Goal: Task Accomplishment & Management: Manage account settings

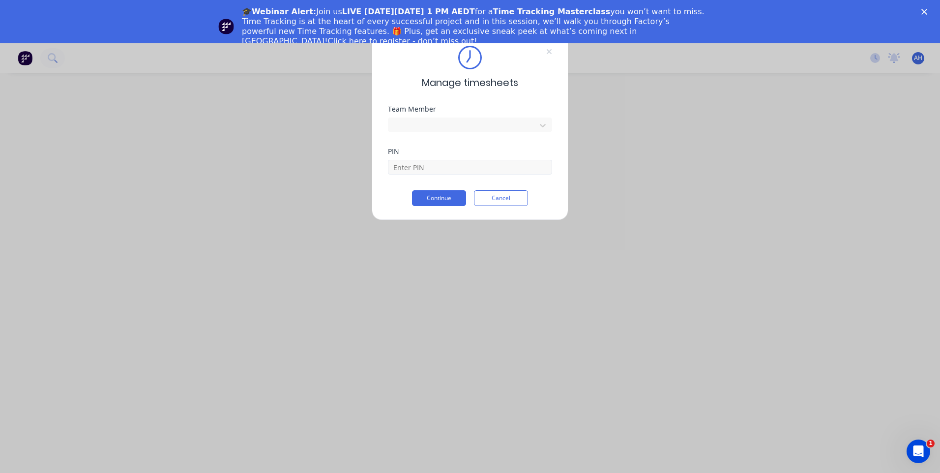
click at [467, 174] on div "PIN" at bounding box center [470, 169] width 164 height 42
click at [466, 171] on input at bounding box center [470, 167] width 164 height 15
type input "9576"
click at [459, 194] on button "Continue" at bounding box center [439, 198] width 54 height 16
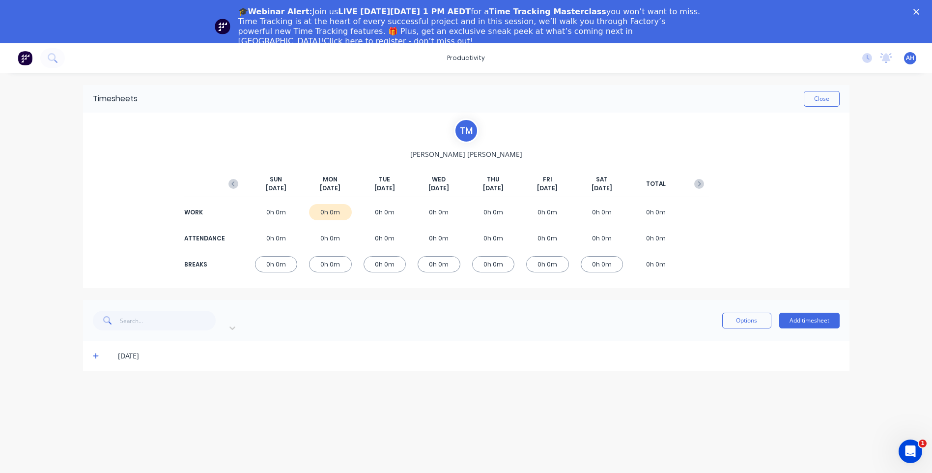
click at [96, 352] on icon at bounding box center [96, 355] width 6 height 7
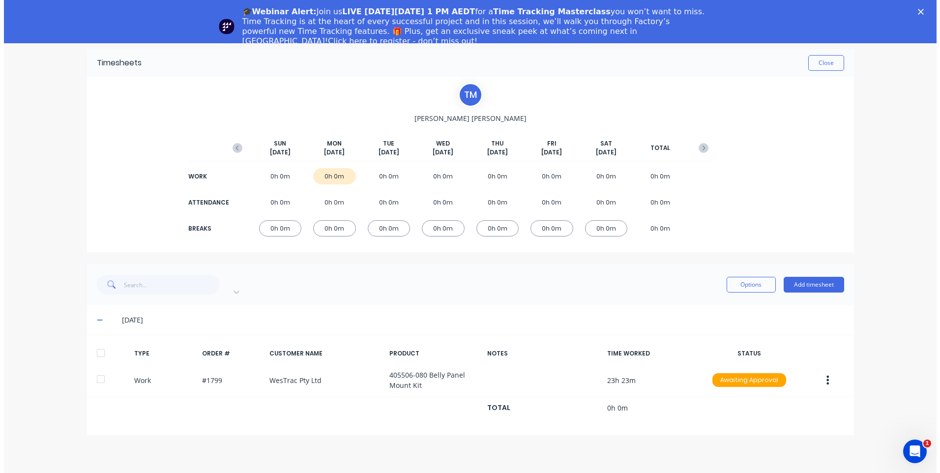
scroll to position [43, 0]
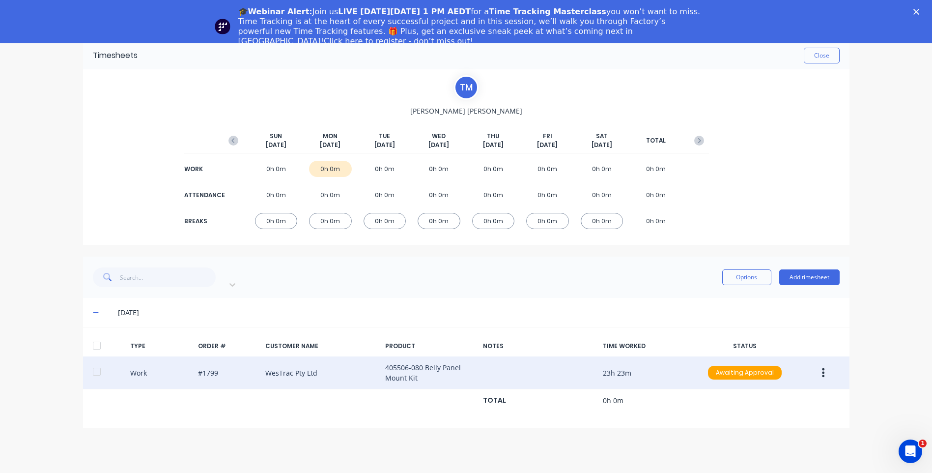
click at [828, 364] on button "button" at bounding box center [823, 373] width 23 height 18
click at [776, 348] on div "Edit" at bounding box center [789, 355] width 76 height 14
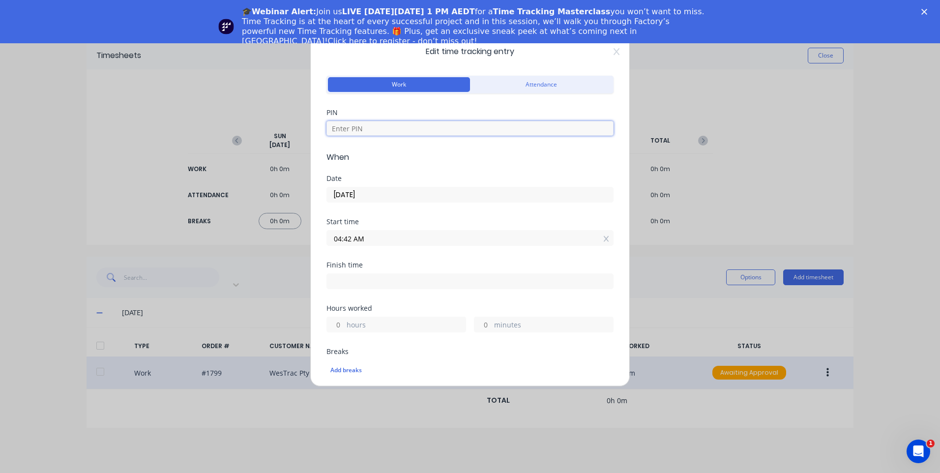
click at [402, 121] on input at bounding box center [469, 128] width 287 height 15
type input "9576"
click at [369, 245] on label "04:42 AM" at bounding box center [469, 238] width 287 height 16
click at [369, 245] on input "04:42 AM" at bounding box center [470, 237] width 286 height 15
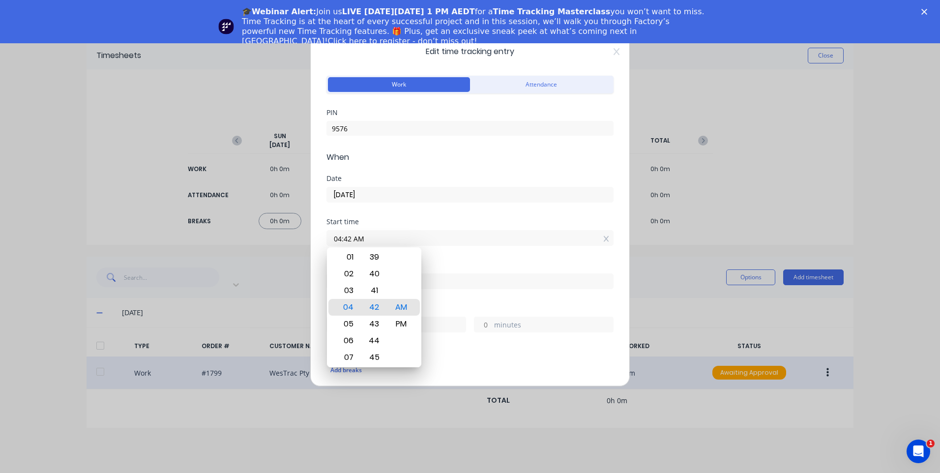
click at [373, 240] on input "04:42 AM" at bounding box center [470, 237] width 286 height 15
type input "04:30 AM"
click at [372, 307] on div "30" at bounding box center [374, 307] width 24 height 17
click at [491, 287] on input at bounding box center [470, 281] width 286 height 15
type input "04:06 AM"
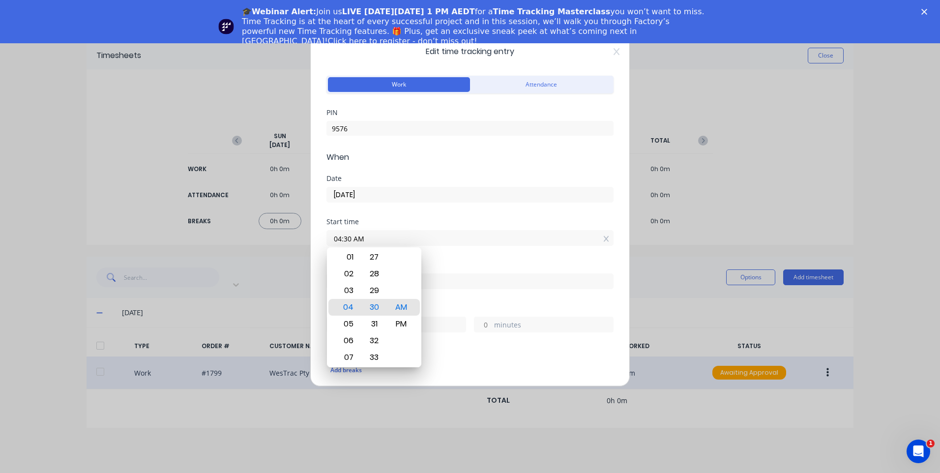
type input "23"
type input "36"
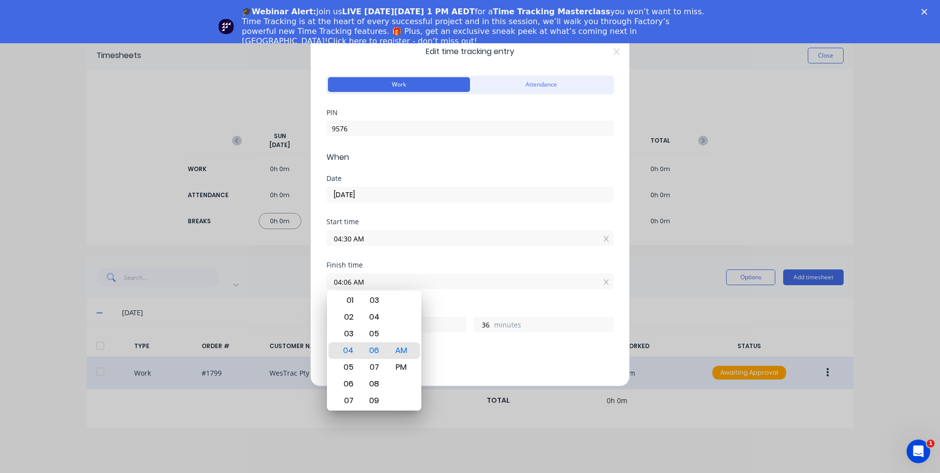
click at [445, 275] on input "04:06 AM" at bounding box center [470, 281] width 286 height 15
click at [347, 380] on div "06" at bounding box center [347, 383] width 24 height 17
type input "06:06 AM"
type input "1"
type input "06:12 AM"
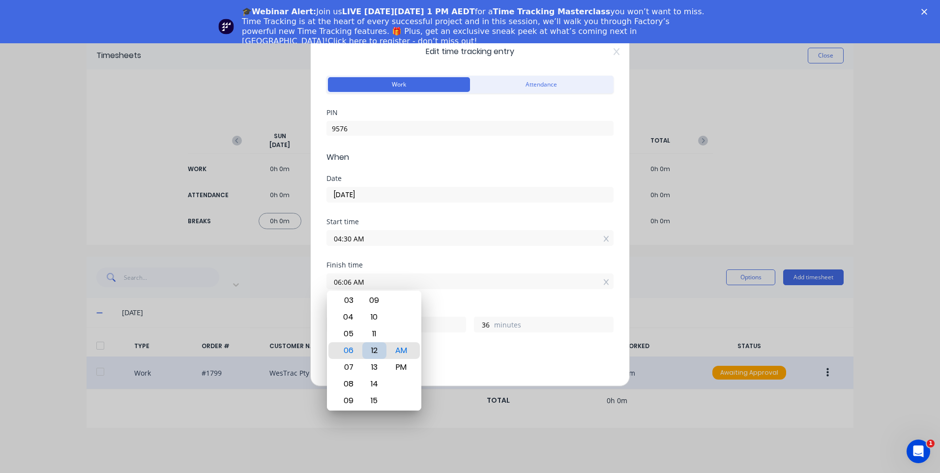
type input "42"
type input "06:16 AM"
type input "46"
type input "06:20 AM"
type input "50"
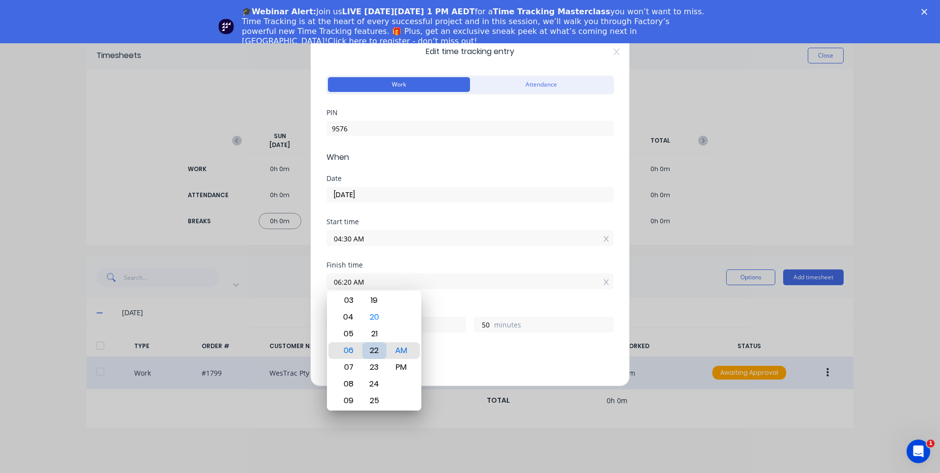
type input "06:22 AM"
type input "52"
type input "06:25 AM"
type input "55"
type input "06:28 AM"
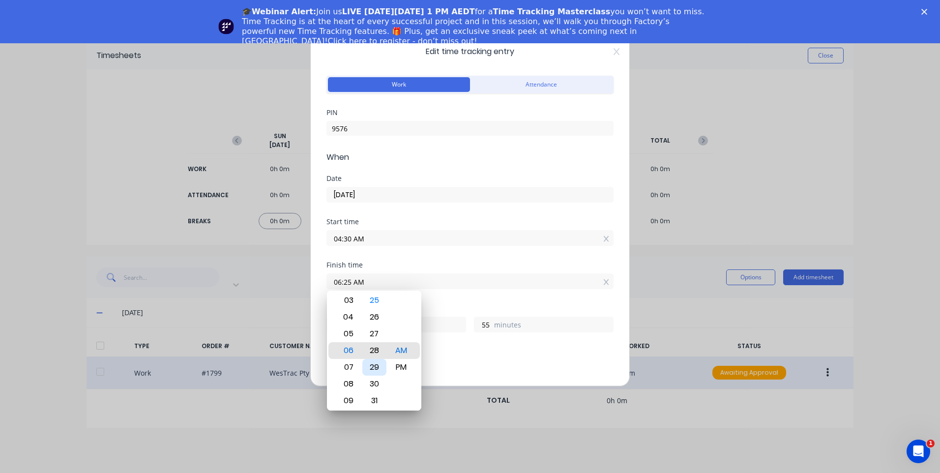
type input "58"
type input "06:30 AM"
type input "2"
type input "0"
click at [375, 351] on div "30" at bounding box center [374, 350] width 24 height 17
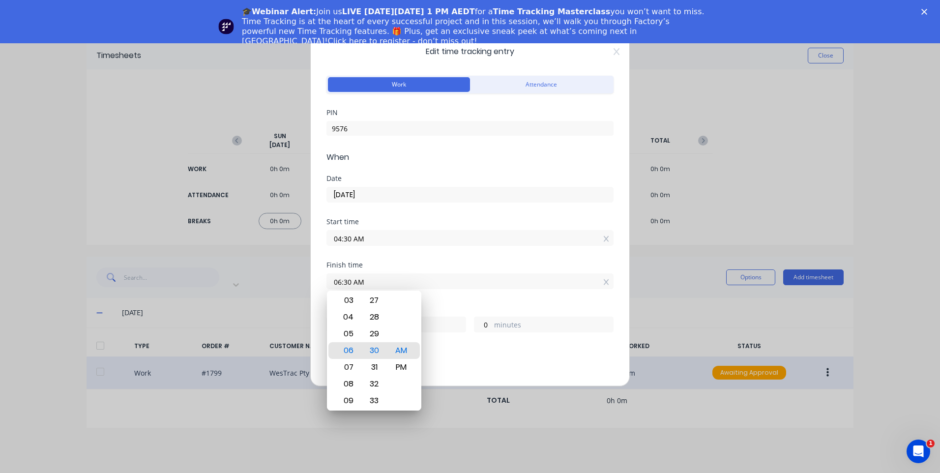
click at [461, 308] on div "Hours worked" at bounding box center [469, 308] width 287 height 7
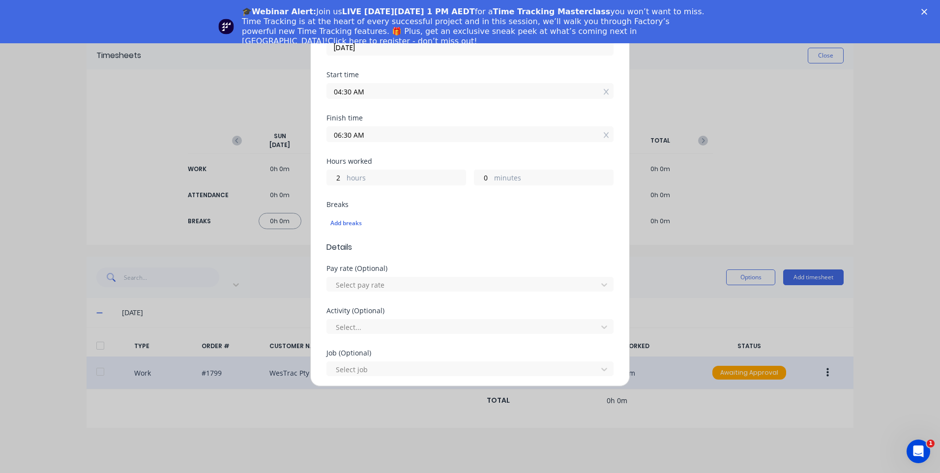
scroll to position [147, 0]
click at [397, 283] on div at bounding box center [464, 284] width 258 height 12
click at [424, 311] on div "Activity (Optional)" at bounding box center [469, 310] width 287 height 7
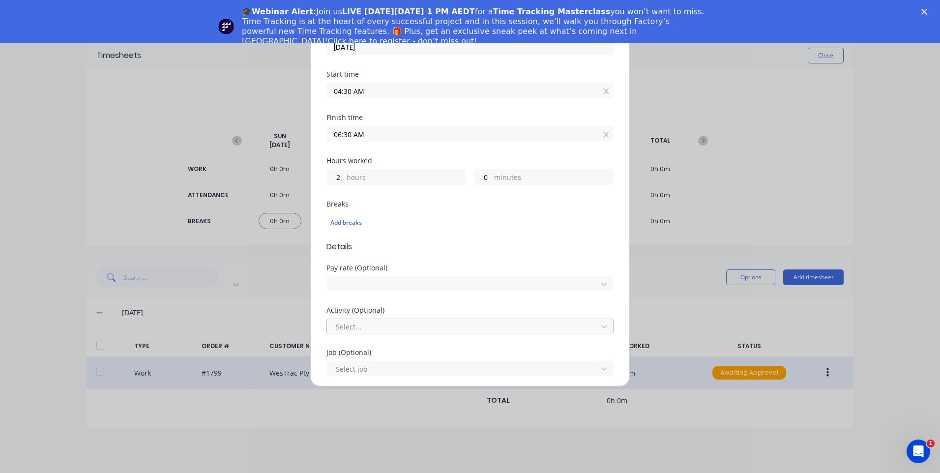
click at [426, 321] on div at bounding box center [464, 326] width 258 height 12
click at [412, 472] on div "Manufacturing" at bounding box center [470, 482] width 940 height 18
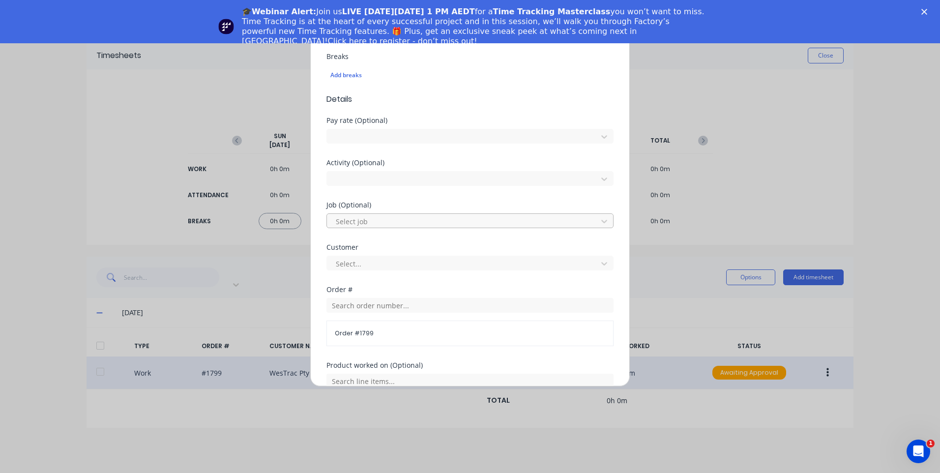
click at [407, 222] on div at bounding box center [464, 221] width 258 height 12
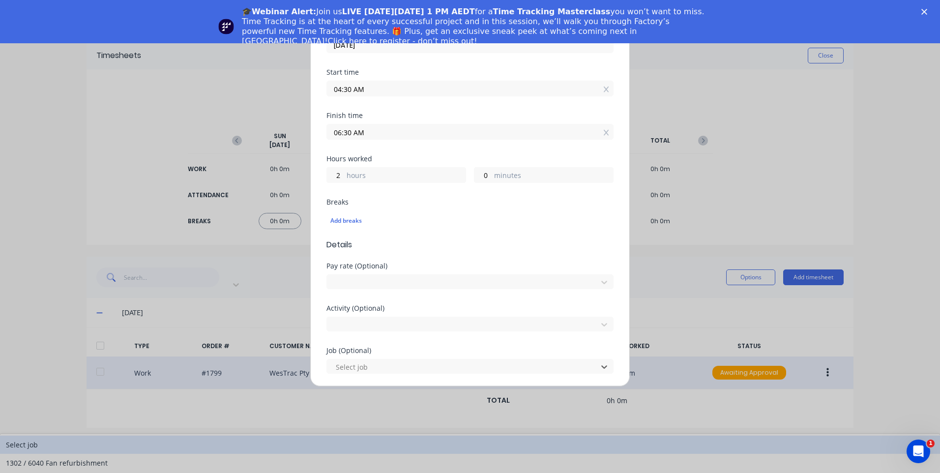
scroll to position [147, 0]
click at [396, 139] on input "06:30 AM" at bounding box center [470, 133] width 286 height 15
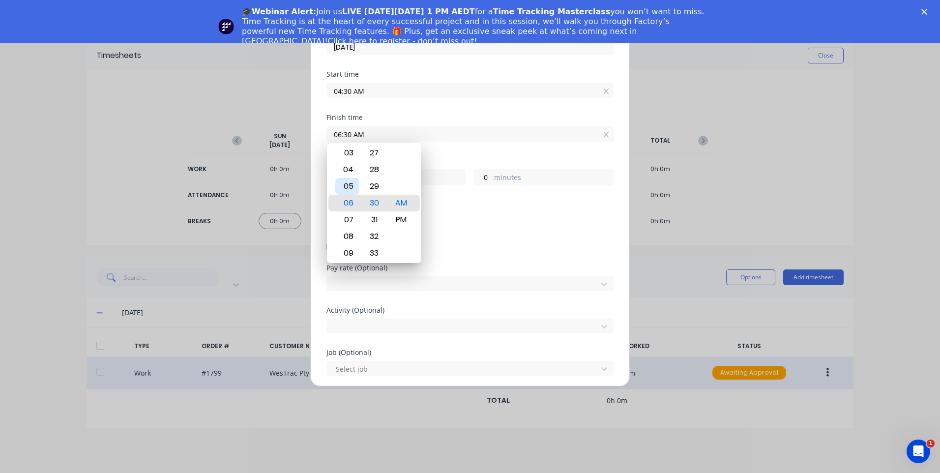
click at [349, 189] on div "05" at bounding box center [347, 186] width 24 height 17
type input "05:30 AM"
type input "1"
click at [478, 214] on div "Add breaks" at bounding box center [469, 222] width 287 height 21
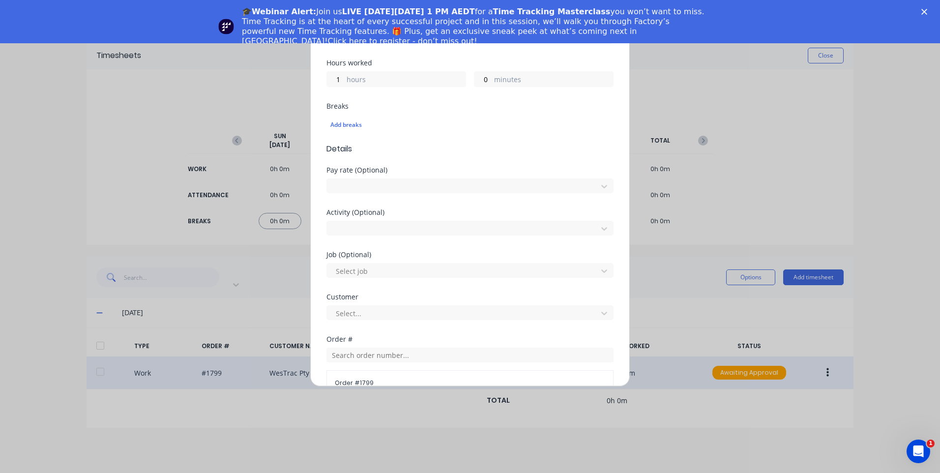
scroll to position [246, 0]
click at [407, 262] on div "Select job" at bounding box center [469, 268] width 287 height 17
click at [408, 268] on div at bounding box center [464, 270] width 258 height 12
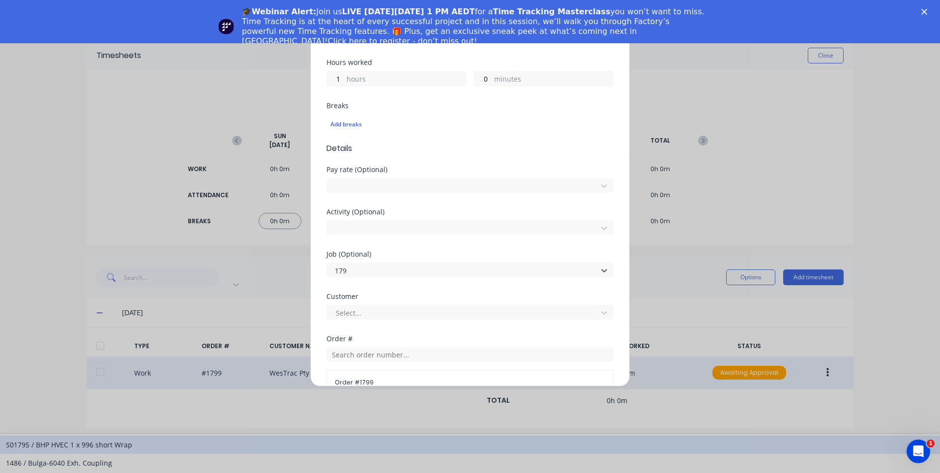
type input "1799"
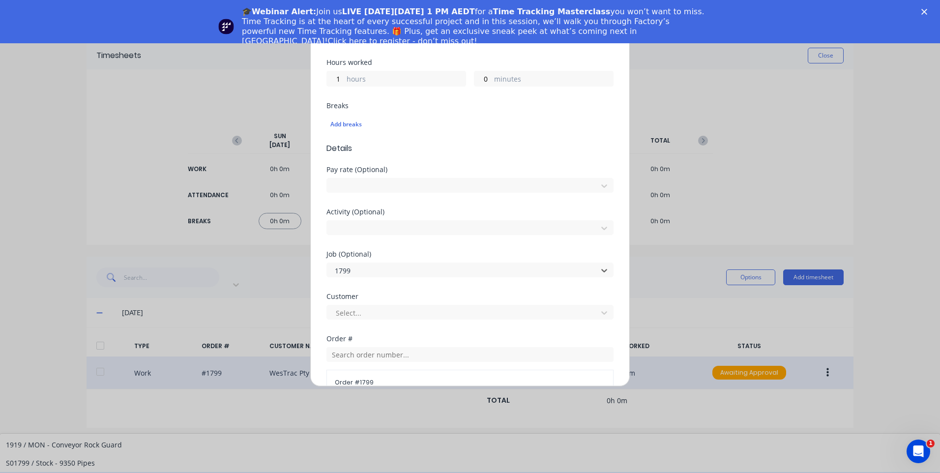
click at [464, 472] on div "1799 / W/Trac-794-Belly-Panel-T13" at bounding box center [470, 481] width 940 height 18
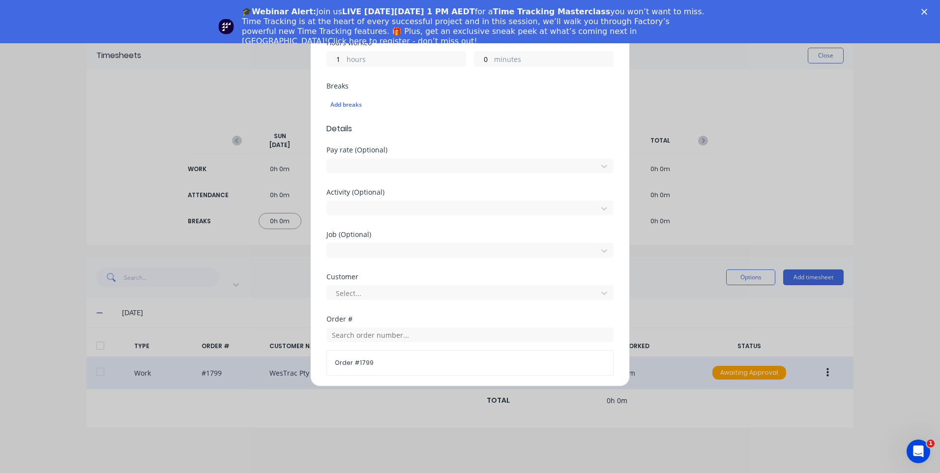
scroll to position [295, 0]
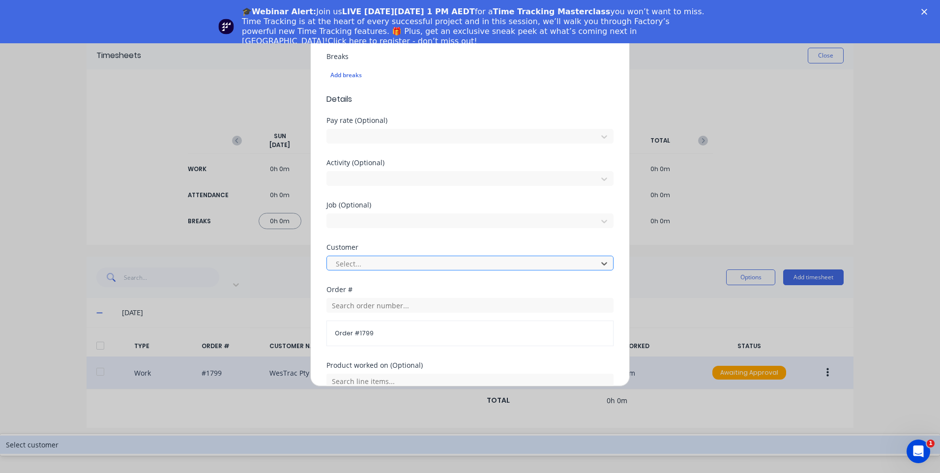
click at [403, 268] on div at bounding box center [464, 264] width 258 height 12
click at [390, 435] on div "Select customer" at bounding box center [470, 444] width 940 height 18
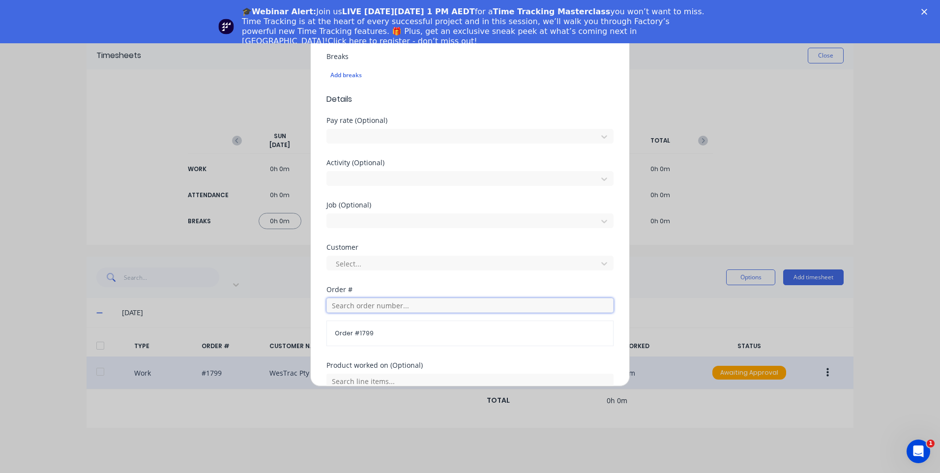
click at [391, 302] on input "text" at bounding box center [469, 305] width 287 height 15
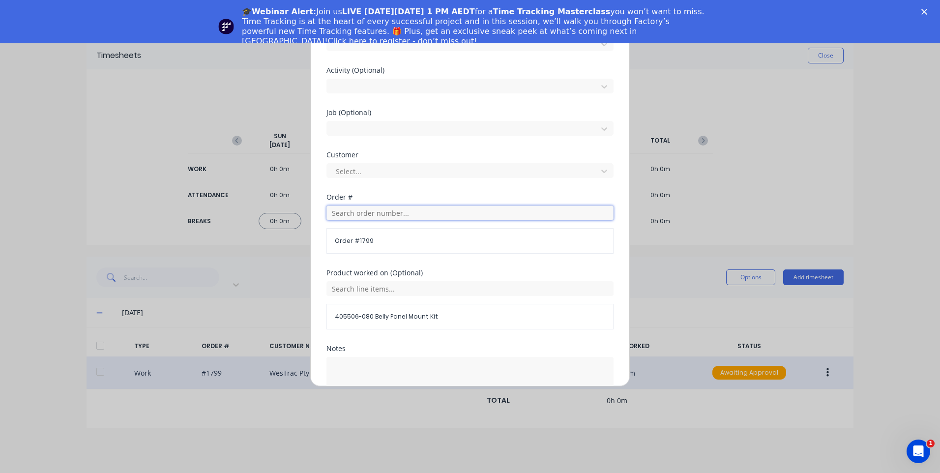
scroll to position [393, 0]
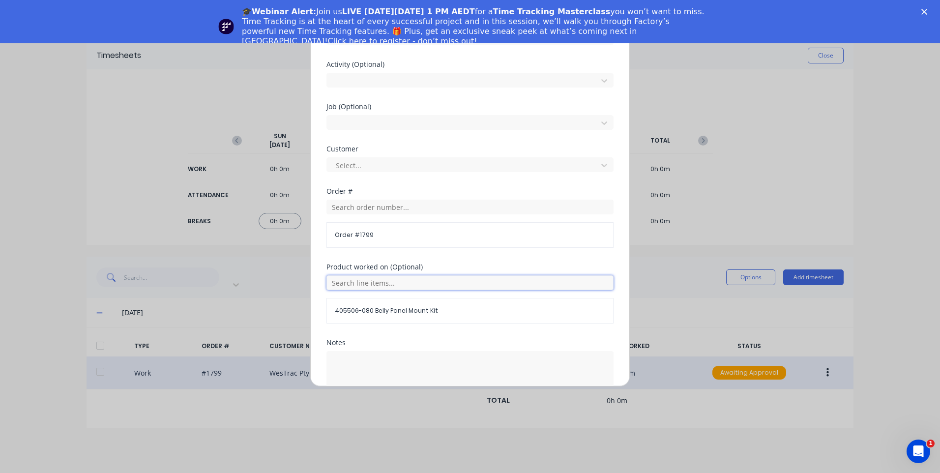
click at [424, 281] on input "text" at bounding box center [469, 282] width 287 height 15
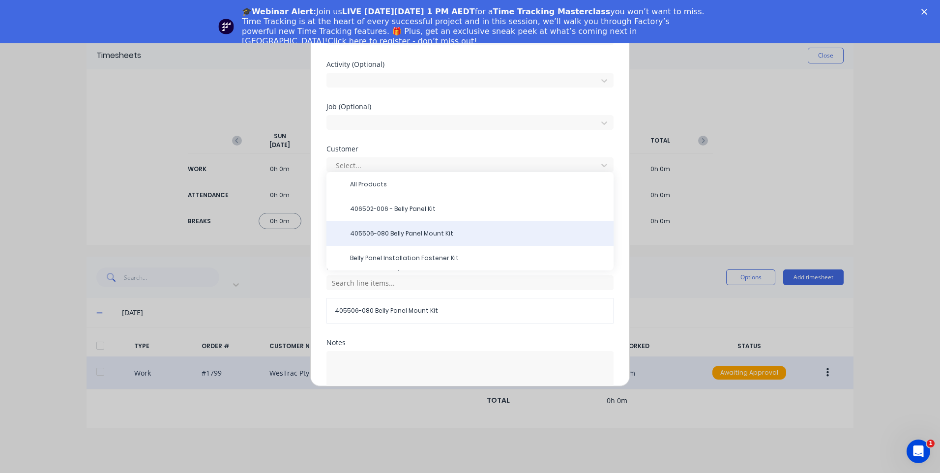
click at [426, 226] on div "405506-080 Belly Panel Mount Kit" at bounding box center [469, 233] width 287 height 25
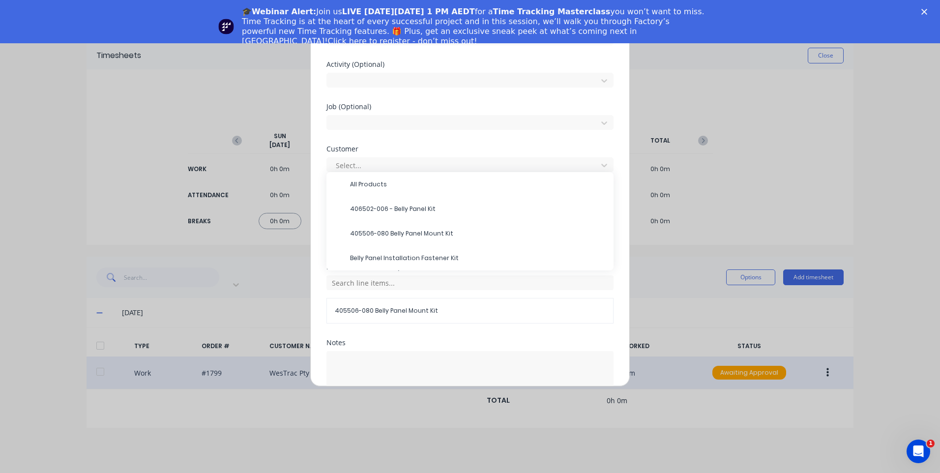
click at [426, 230] on span "405506-080 Belly Panel Mount Kit" at bounding box center [478, 233] width 256 height 9
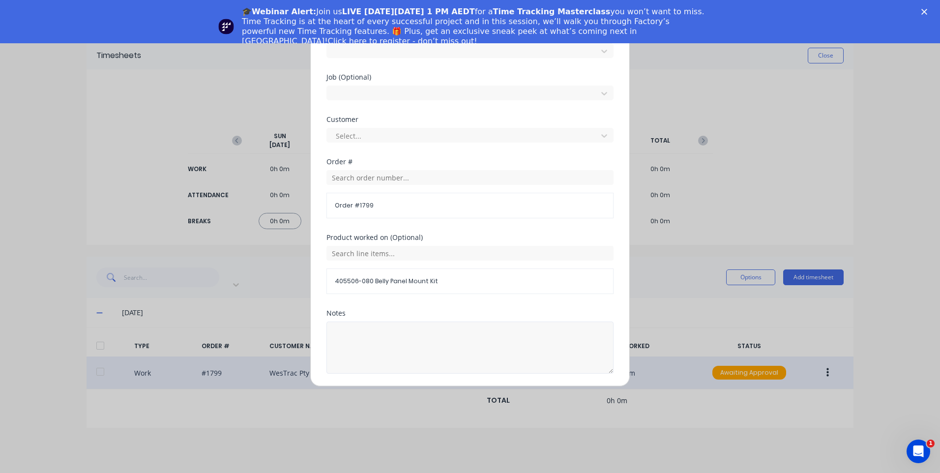
scroll to position [456, 0]
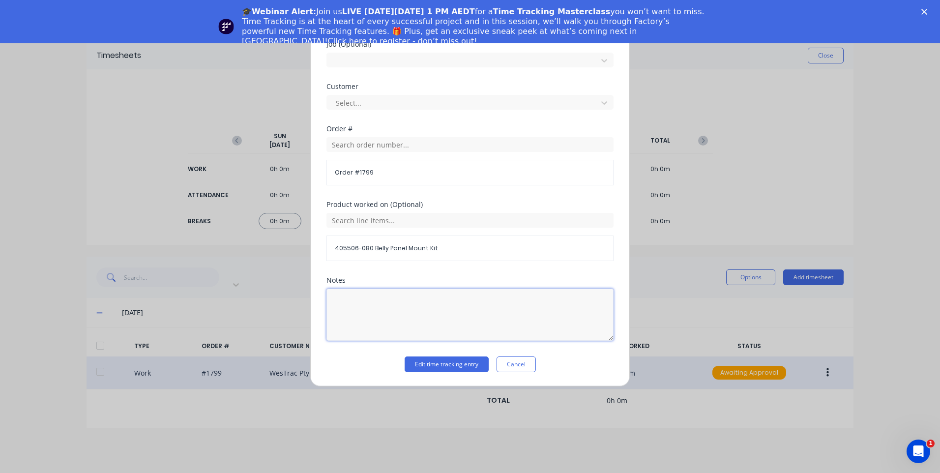
click at [419, 304] on textarea at bounding box center [469, 314] width 287 height 52
type textarea "customer westrac"
click at [446, 363] on button "Edit time tracking entry" at bounding box center [446, 364] width 84 height 16
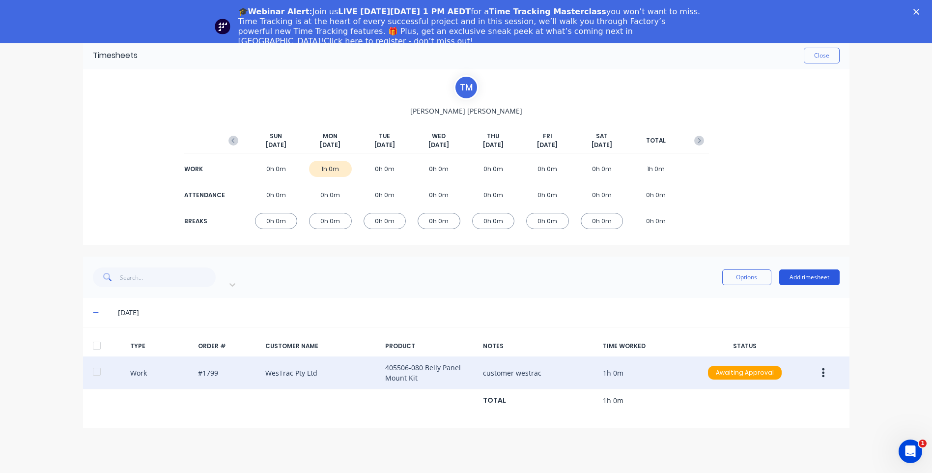
click at [810, 270] on button "Add timesheet" at bounding box center [809, 277] width 60 height 16
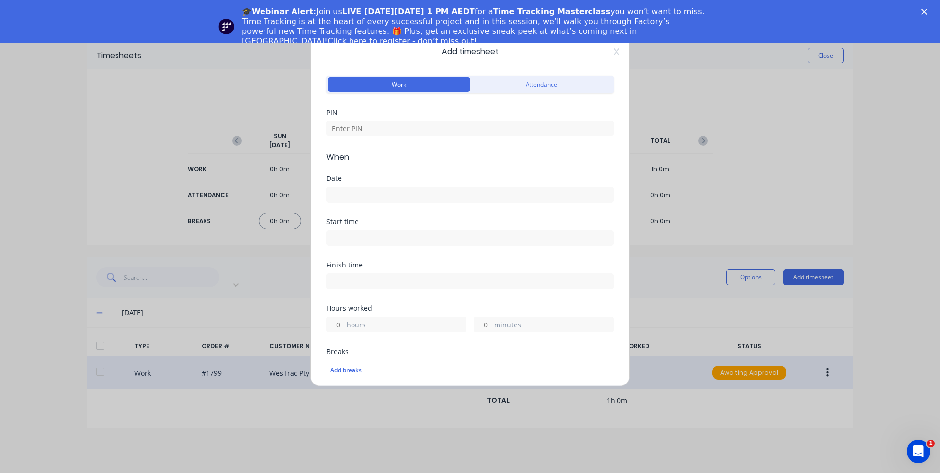
drag, startPoint x: 782, startPoint y: 117, endPoint x: 774, endPoint y: 133, distance: 18.5
click at [776, 126] on div "Add timesheet Work Attendance PIN When Date Start time Finish time Hours worked…" at bounding box center [470, 236] width 940 height 473
click at [613, 48] on icon at bounding box center [616, 51] width 6 height 7
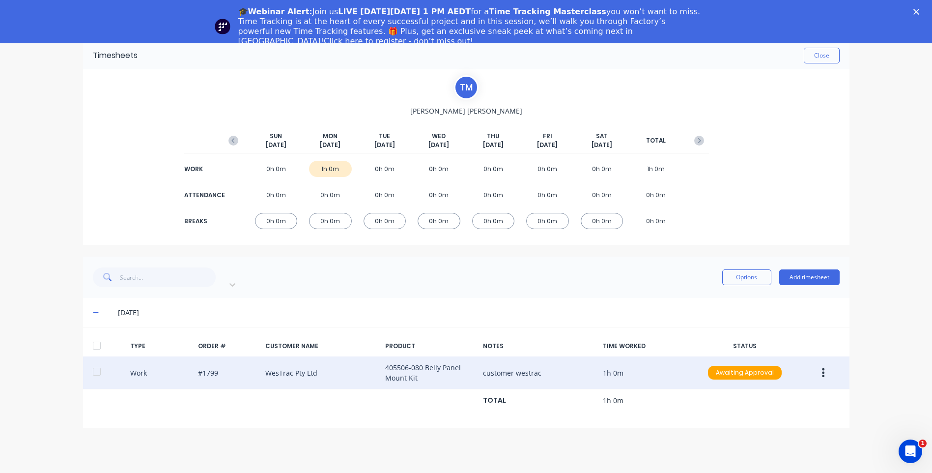
drag, startPoint x: 823, startPoint y: 349, endPoint x: 821, endPoint y: 355, distance: 6.2
click at [821, 356] on div "Work #1799 WesTrac Pty Ltd 405506-080 Belly Panel Mount Kit customer westrac 1h…" at bounding box center [466, 372] width 767 height 33
drag, startPoint x: 821, startPoint y: 355, endPoint x: 817, endPoint y: 361, distance: 7.0
click at [817, 364] on button "button" at bounding box center [823, 373] width 23 height 18
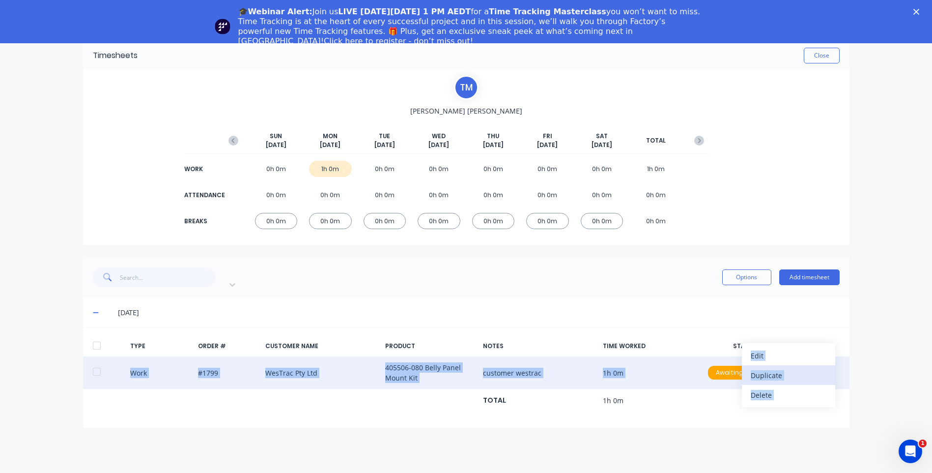
click at [766, 368] on div "Duplicate" at bounding box center [789, 375] width 76 height 14
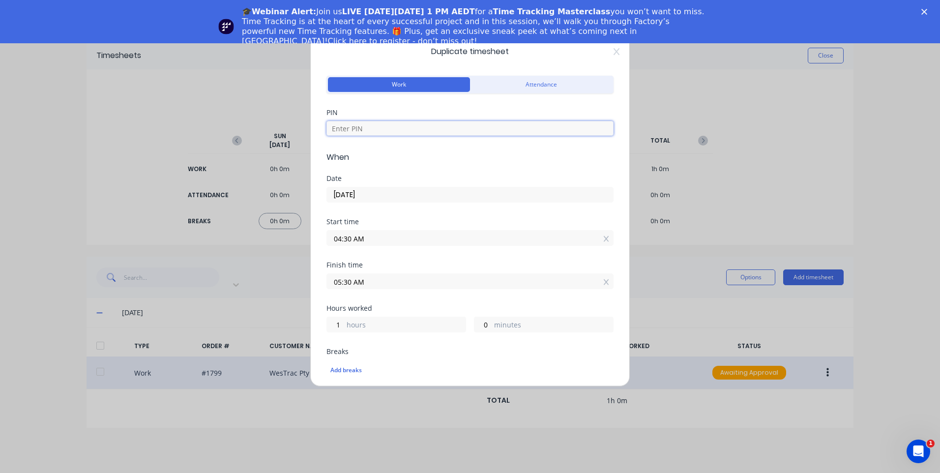
click at [413, 128] on input at bounding box center [469, 128] width 287 height 15
type input "9576"
click at [463, 229] on div "04:30 AM" at bounding box center [469, 237] width 287 height 18
click at [471, 238] on input "04:30 AM" at bounding box center [470, 237] width 286 height 15
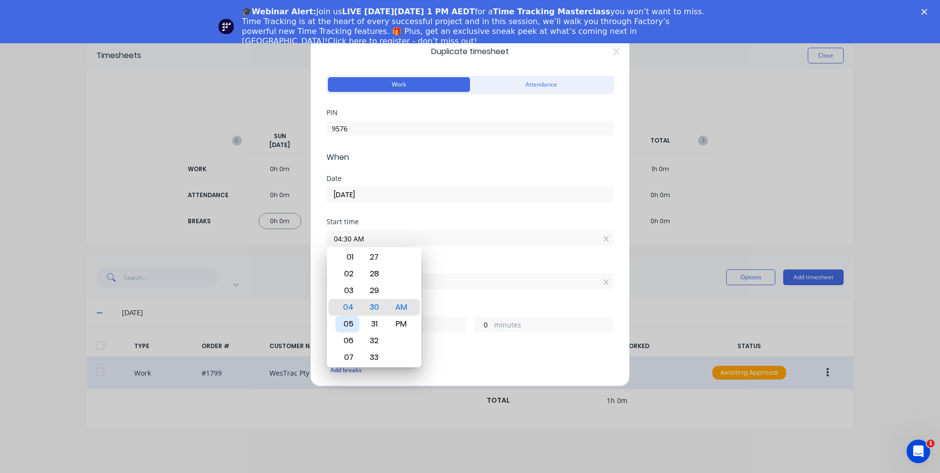
click at [346, 323] on div "05" at bounding box center [347, 324] width 24 height 17
type input "05:30 AM"
type input "0"
click at [453, 328] on label "hours" at bounding box center [405, 325] width 119 height 12
click at [344, 328] on input "0" at bounding box center [335, 324] width 17 height 15
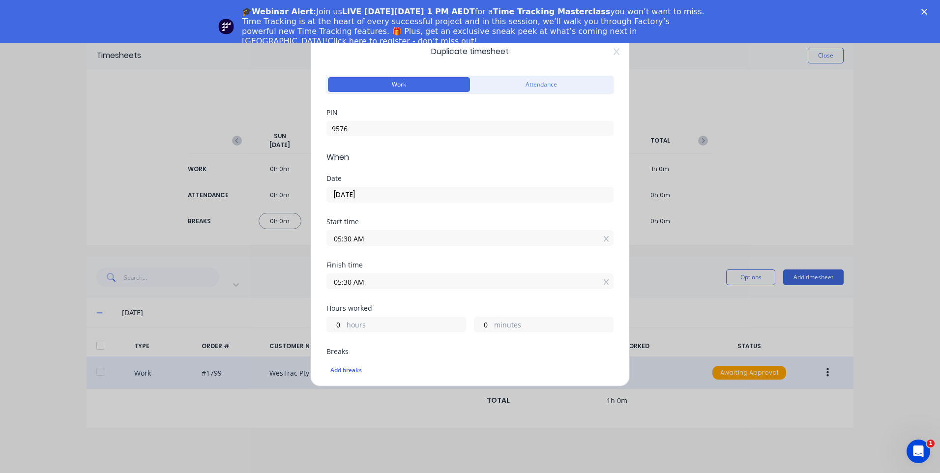
click at [429, 288] on label "05:30 AM" at bounding box center [469, 281] width 287 height 16
click at [429, 288] on input "05:30 AM" at bounding box center [470, 281] width 286 height 15
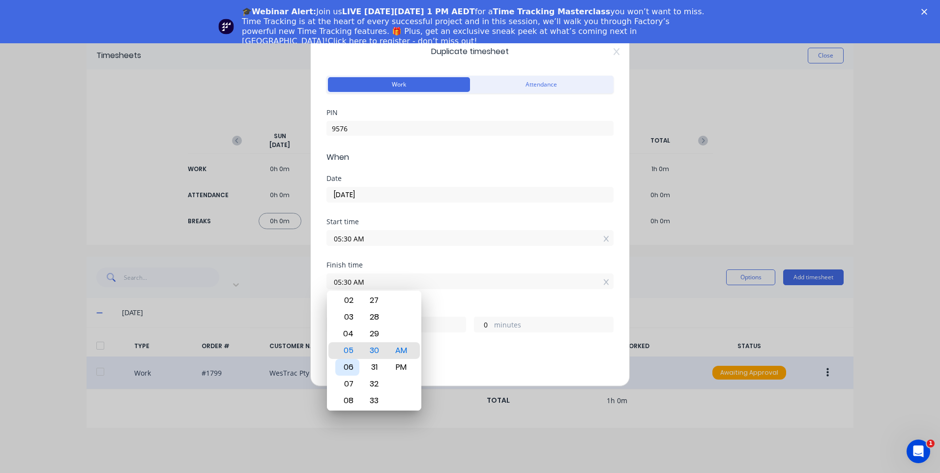
click at [346, 365] on div "06" at bounding box center [347, 367] width 24 height 17
type input "06:30 AM"
type input "1"
click at [487, 361] on div "Add breaks" at bounding box center [469, 370] width 287 height 21
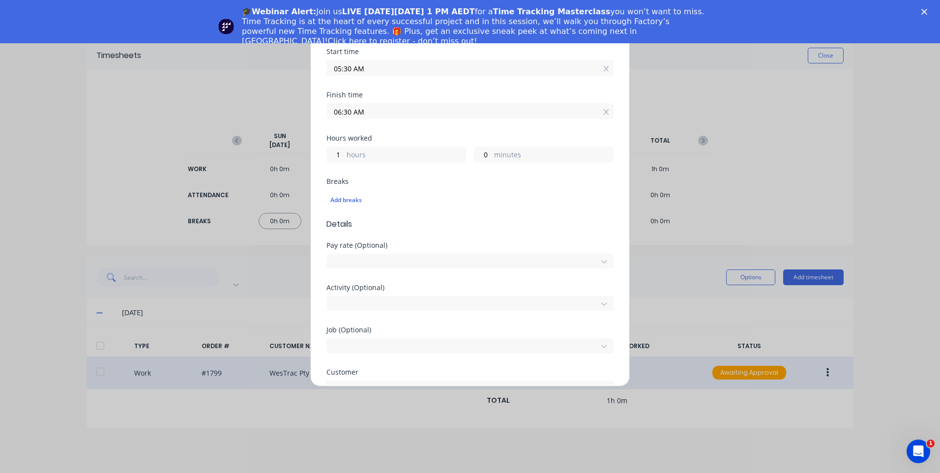
scroll to position [246, 0]
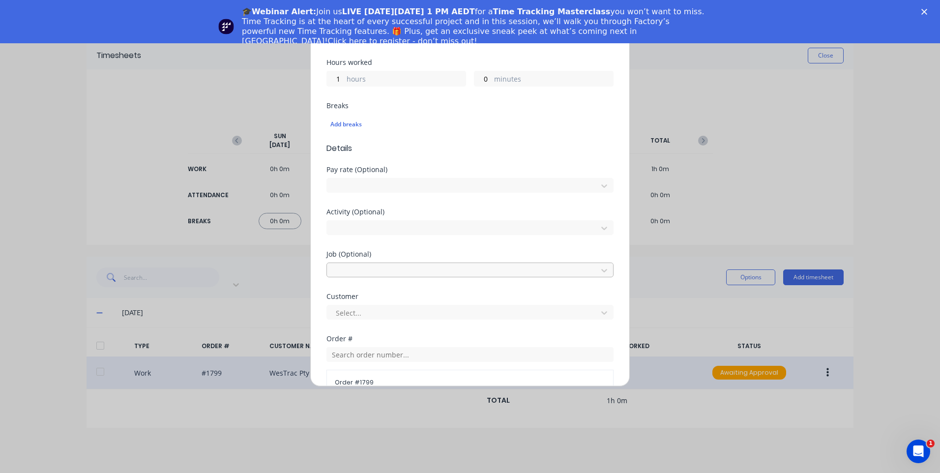
click at [466, 268] on div at bounding box center [464, 269] width 258 height 12
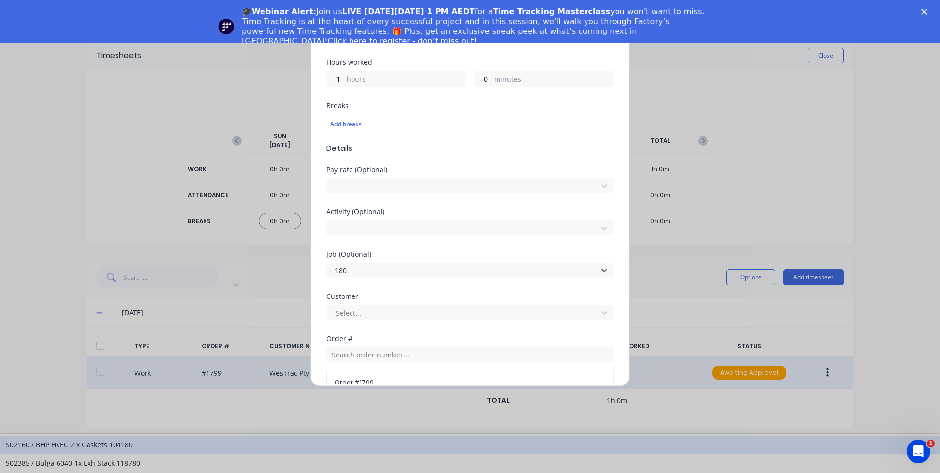
type input "1801"
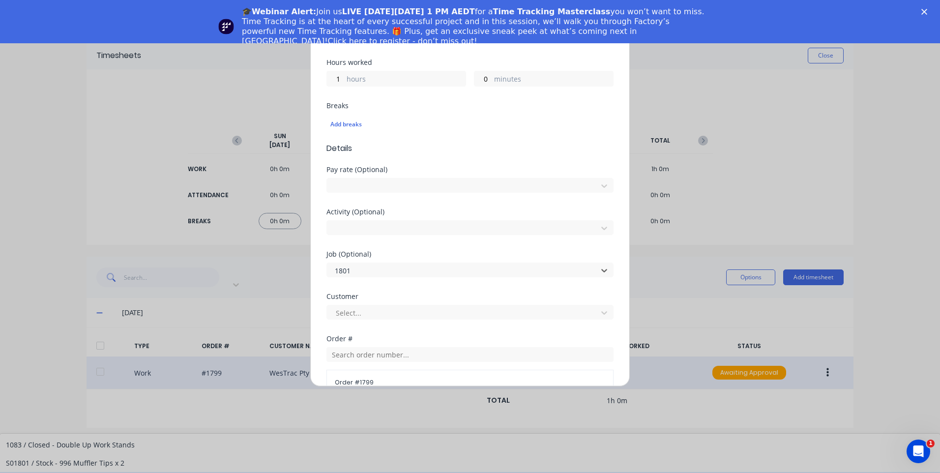
click at [456, 472] on div "1801 / W/Trac-794-Belly-Panel-T14" at bounding box center [470, 481] width 940 height 18
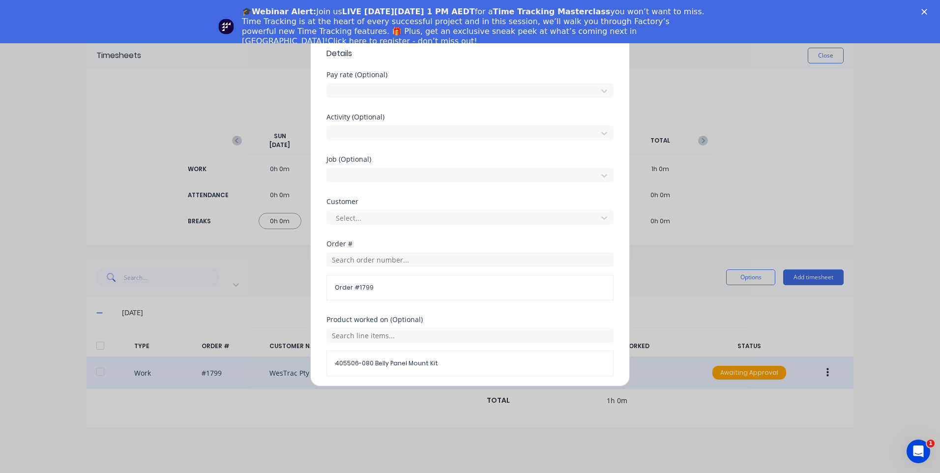
scroll to position [344, 0]
click at [426, 211] on div at bounding box center [464, 214] width 258 height 12
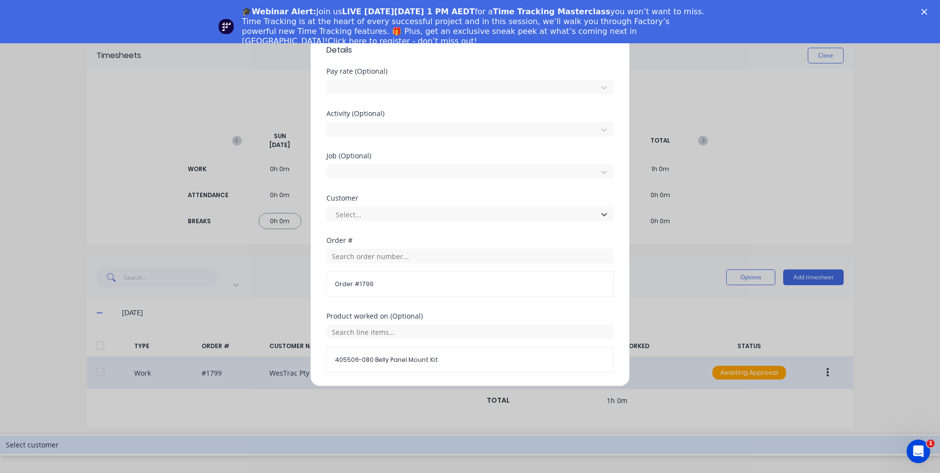
drag, startPoint x: 422, startPoint y: 236, endPoint x: 423, endPoint y: 241, distance: 4.9
click at [423, 435] on div "Select customer" at bounding box center [470, 444] width 940 height 18
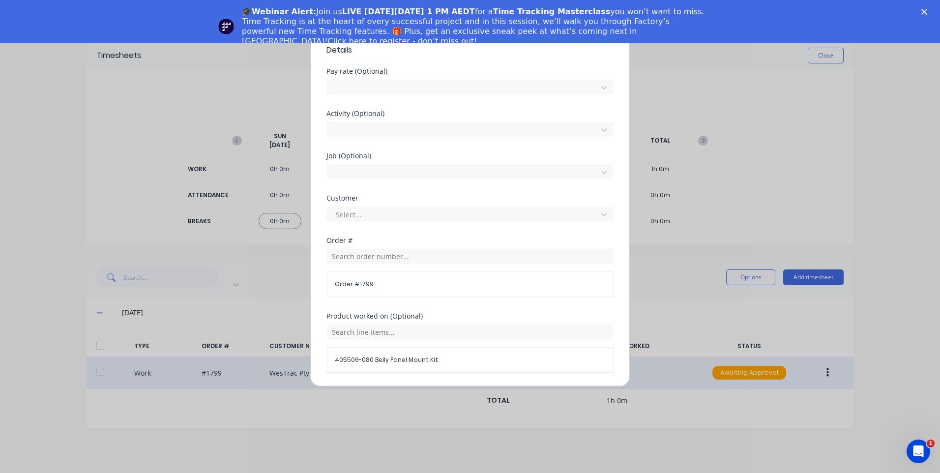
click at [419, 287] on span "Order # 1799" at bounding box center [470, 284] width 270 height 9
click at [423, 256] on input "text" at bounding box center [469, 256] width 287 height 15
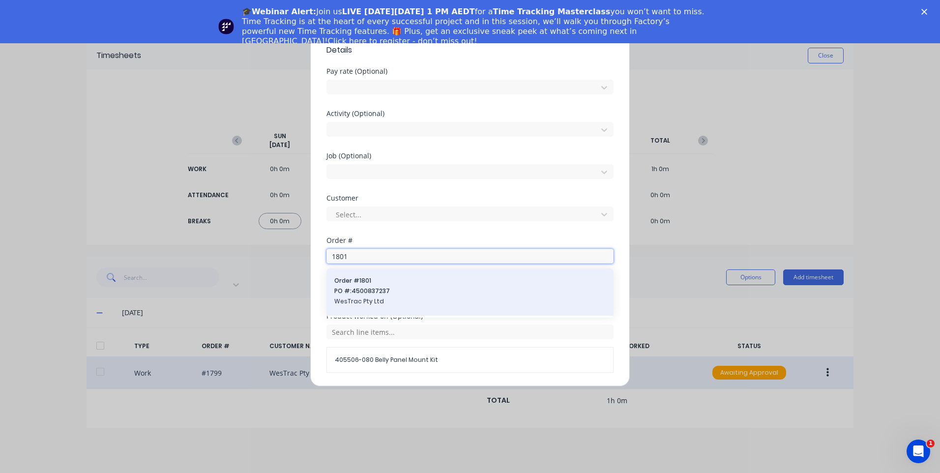
type input "1801"
click at [391, 282] on span "Order # 1801" at bounding box center [469, 280] width 271 height 9
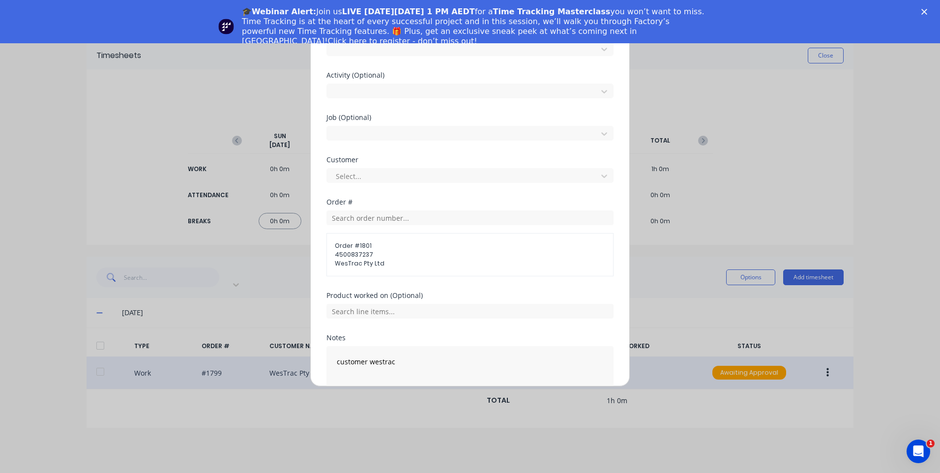
scroll to position [440, 0]
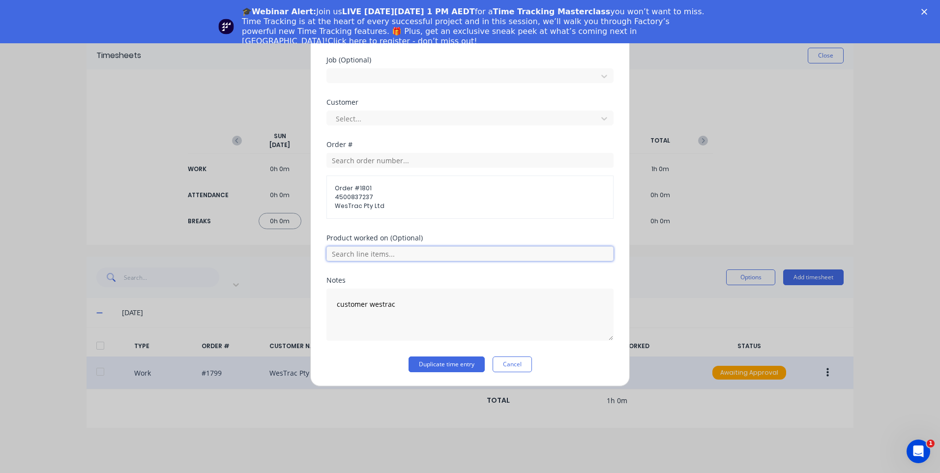
click at [403, 253] on input "text" at bounding box center [469, 253] width 287 height 15
click at [436, 325] on span "405506-080 Belly Panel Mount Kit" at bounding box center [478, 327] width 256 height 9
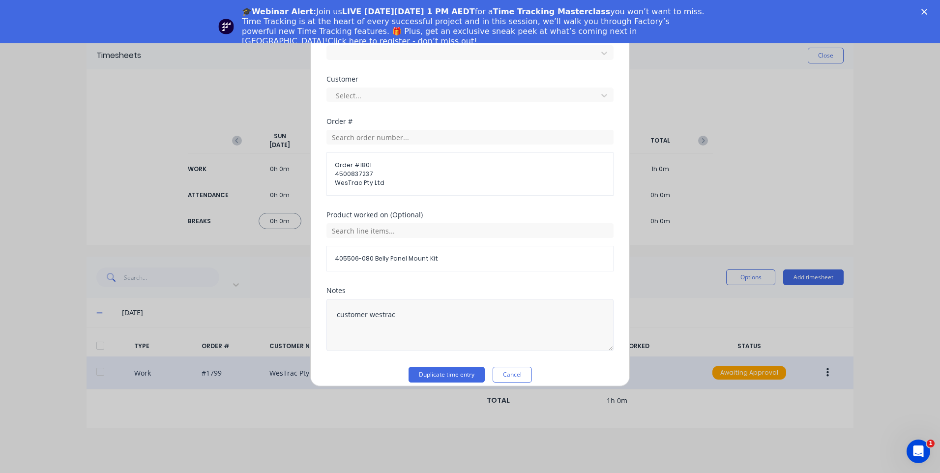
scroll to position [473, 0]
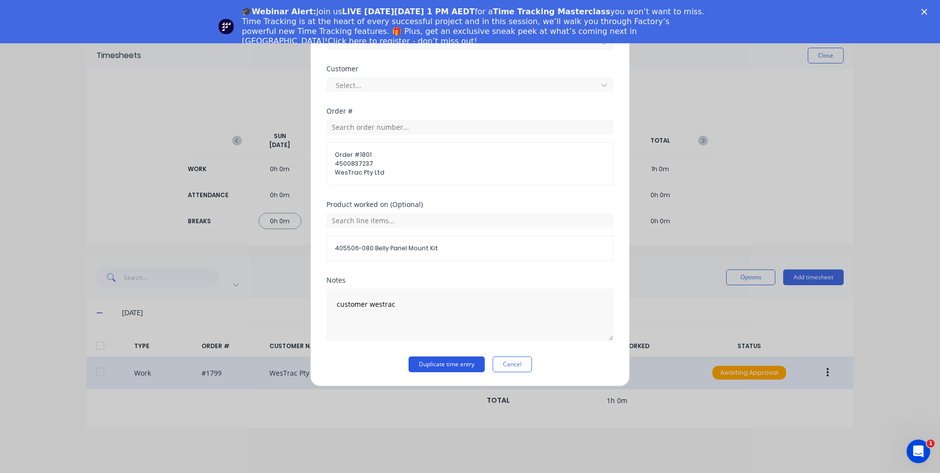
click at [438, 360] on button "Duplicate time entry" at bounding box center [446, 364] width 76 height 16
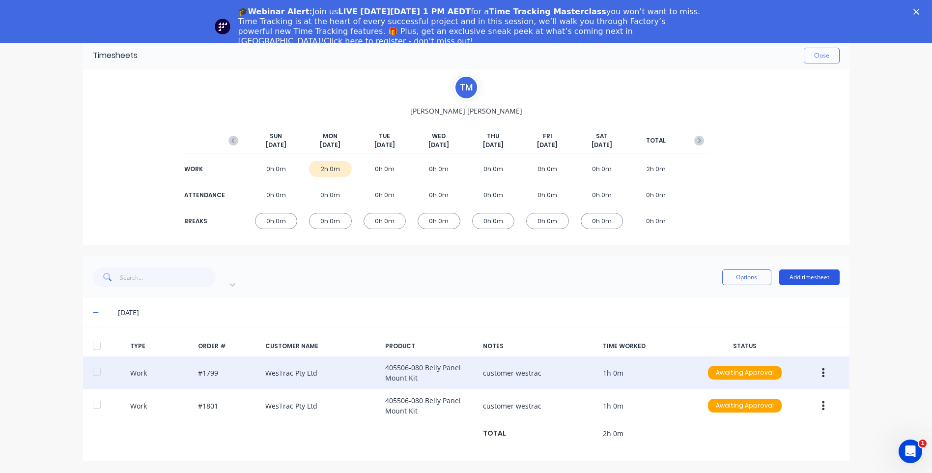
click at [802, 269] on button "Add timesheet" at bounding box center [809, 277] width 60 height 16
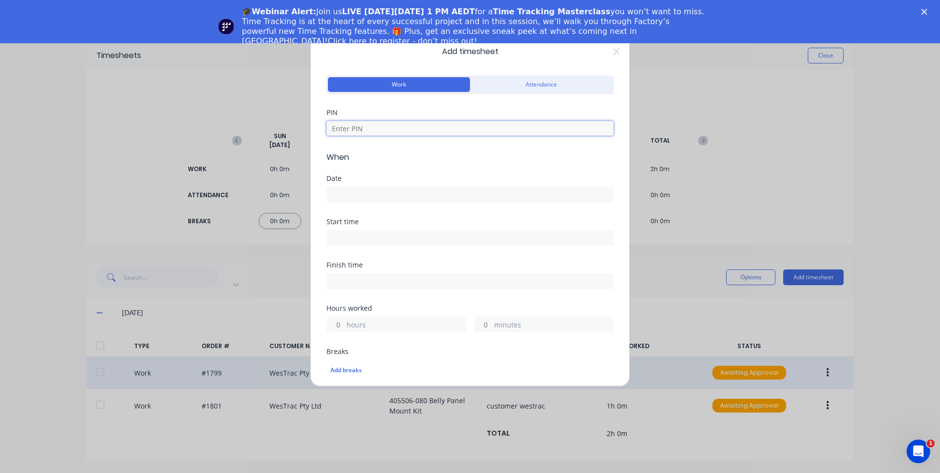
click at [429, 126] on input at bounding box center [469, 128] width 287 height 15
type input "9576"
click at [403, 187] on label at bounding box center [469, 195] width 287 height 16
click at [403, 187] on input at bounding box center [470, 194] width 286 height 15
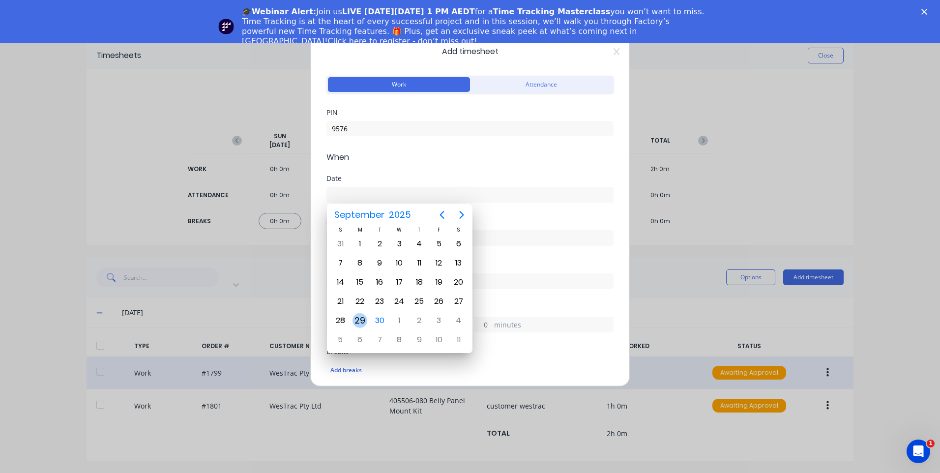
click at [364, 320] on div "29" at bounding box center [359, 320] width 15 height 15
type input "29/09/2025"
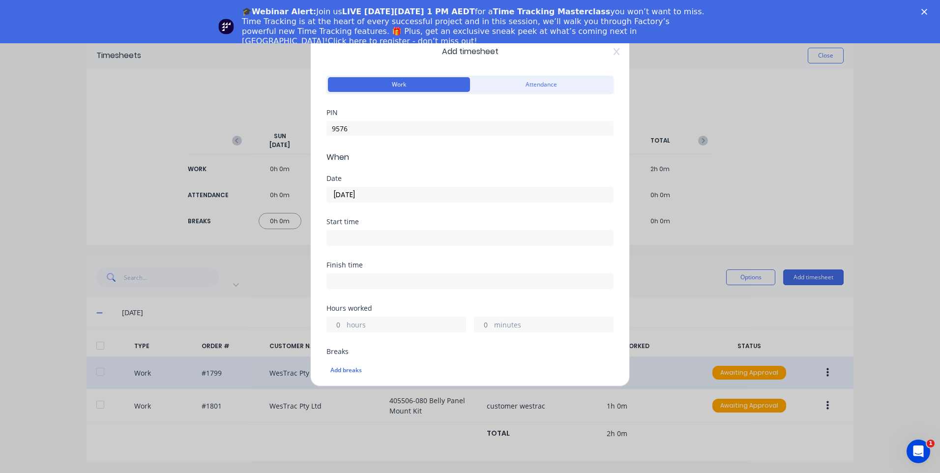
click at [372, 232] on input at bounding box center [470, 237] width 286 height 15
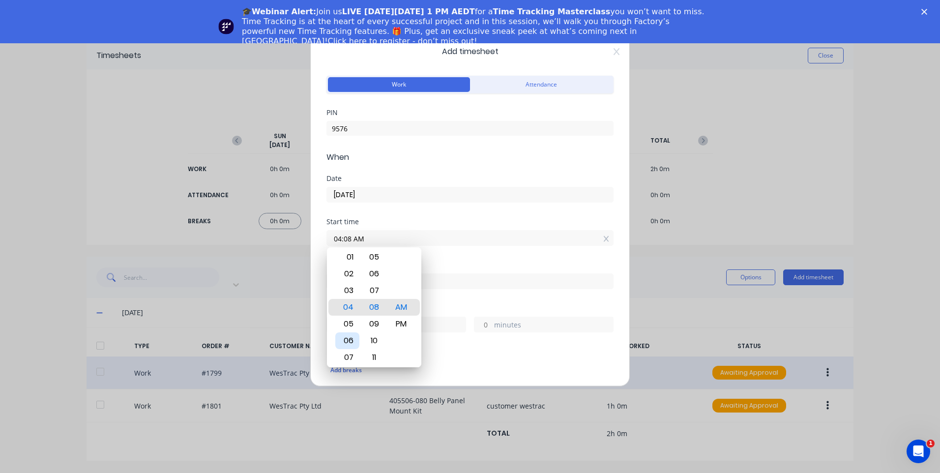
click at [349, 341] on div "06" at bounding box center [347, 340] width 24 height 17
click at [377, 335] on div "30" at bounding box center [374, 340] width 24 height 17
type input "06:30 AM"
click at [462, 292] on div "Finish time" at bounding box center [469, 282] width 287 height 43
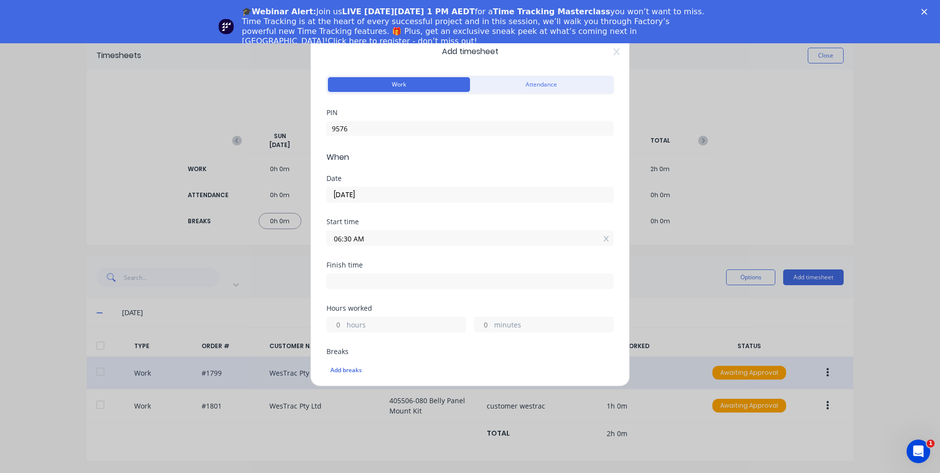
click at [406, 278] on input at bounding box center [470, 281] width 286 height 15
type input "04:08 AM"
type input "21"
type input "38"
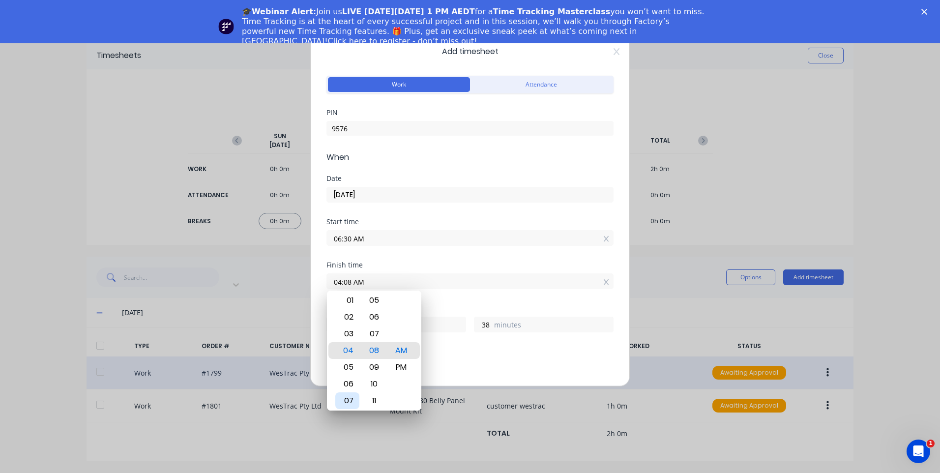
click at [347, 403] on div "07" at bounding box center [347, 400] width 24 height 17
type input "07:08 AM"
type input "0"
type input "07:31 AM"
type input "1"
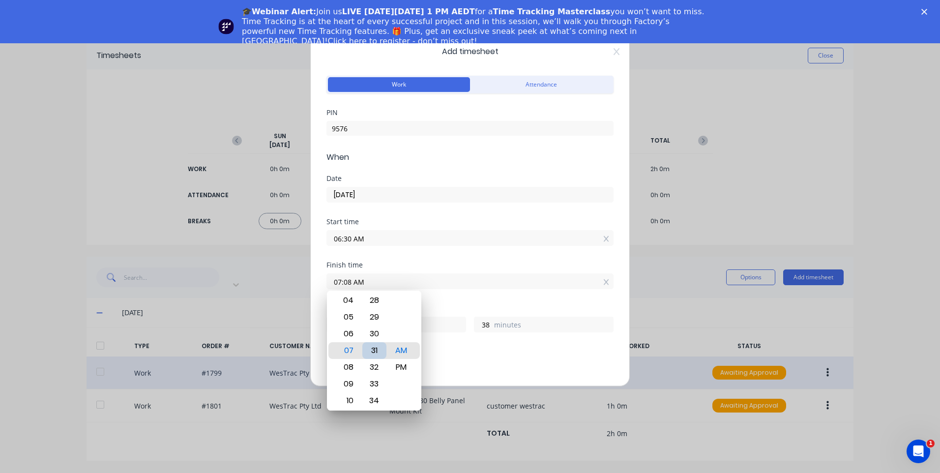
type input "1"
click at [379, 332] on div "30" at bounding box center [374, 333] width 24 height 17
type input "07:30 AM"
type input "0"
click at [442, 339] on div "Hours worked 1 hours 0 minutes" at bounding box center [469, 326] width 287 height 43
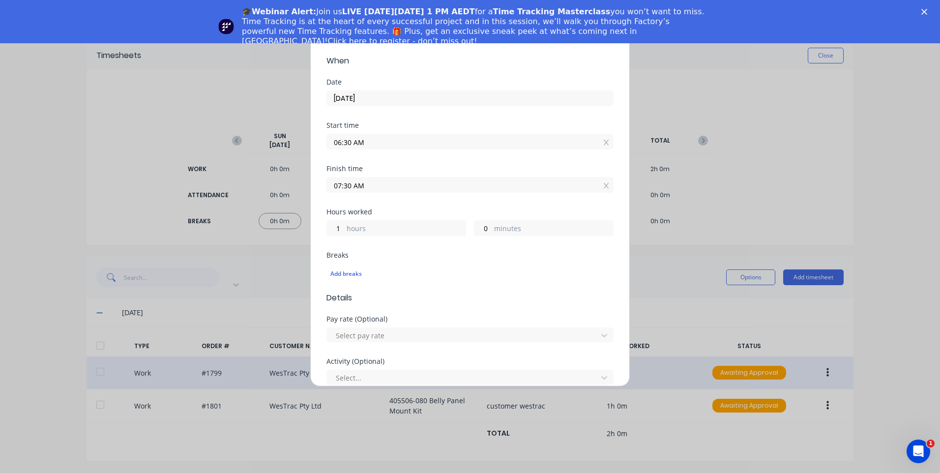
scroll to position [98, 0]
click at [392, 334] on div at bounding box center [464, 333] width 258 height 12
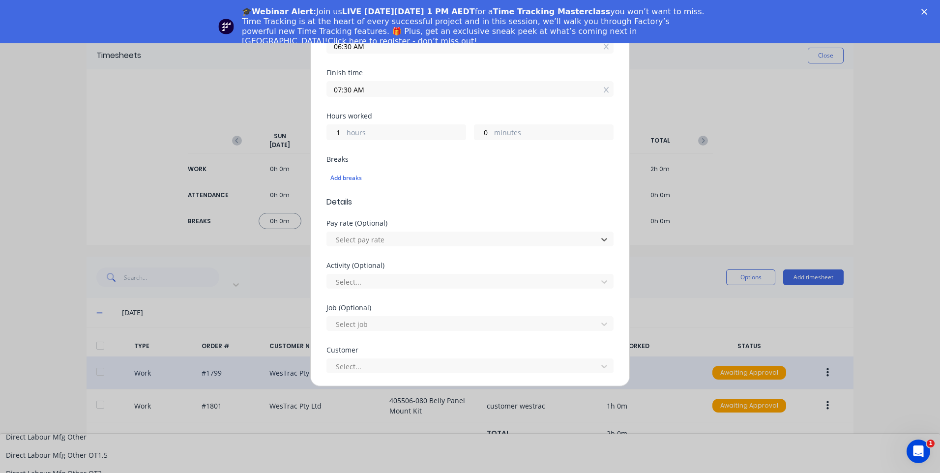
scroll to position [639, 0]
click at [399, 285] on div at bounding box center [464, 282] width 258 height 12
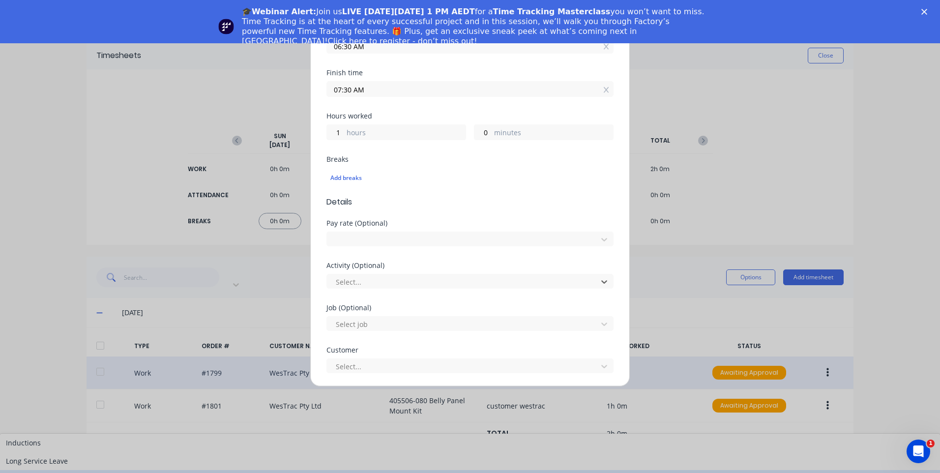
click at [389, 470] on div "Manufacturing" at bounding box center [470, 479] width 940 height 18
click at [387, 324] on div at bounding box center [464, 324] width 258 height 12
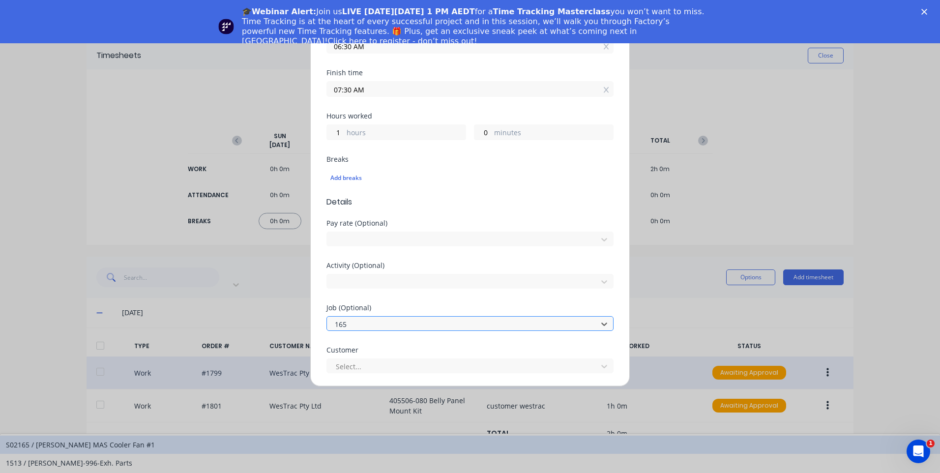
type input "1654"
click at [422, 435] on div "1654 / W/Trac-794-Side-Panel-T13" at bounding box center [470, 444] width 940 height 18
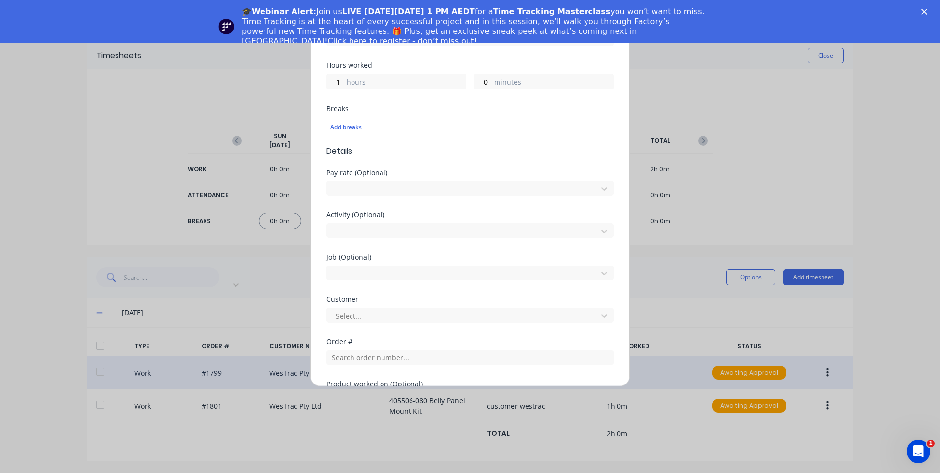
scroll to position [290, 0]
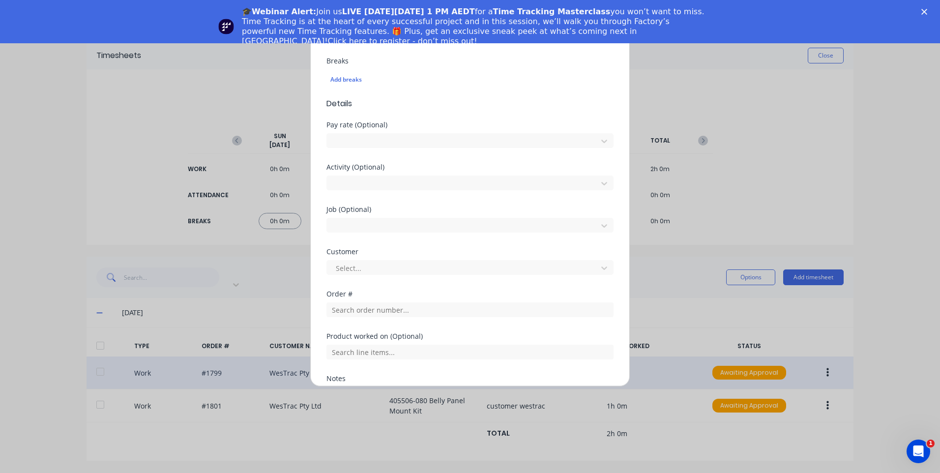
click at [397, 276] on div "Customer Select..." at bounding box center [469, 269] width 287 height 42
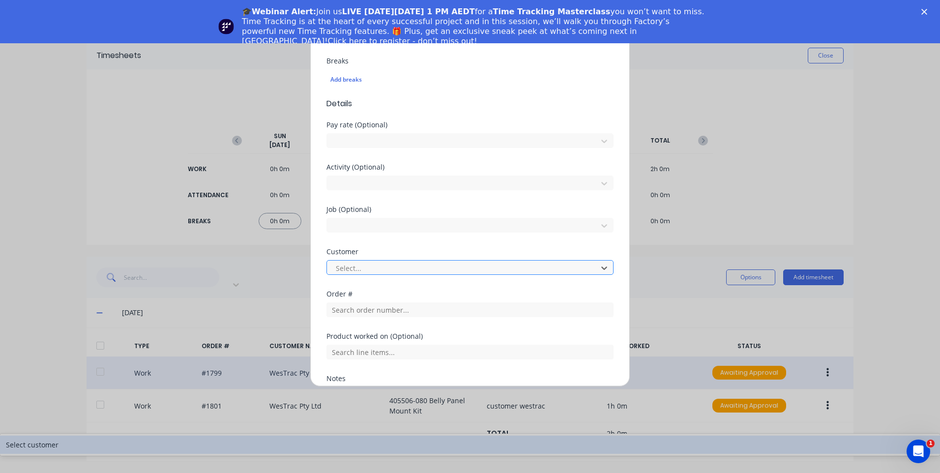
click at [401, 269] on div at bounding box center [464, 268] width 258 height 12
click at [402, 435] on div "Select customer" at bounding box center [470, 444] width 940 height 18
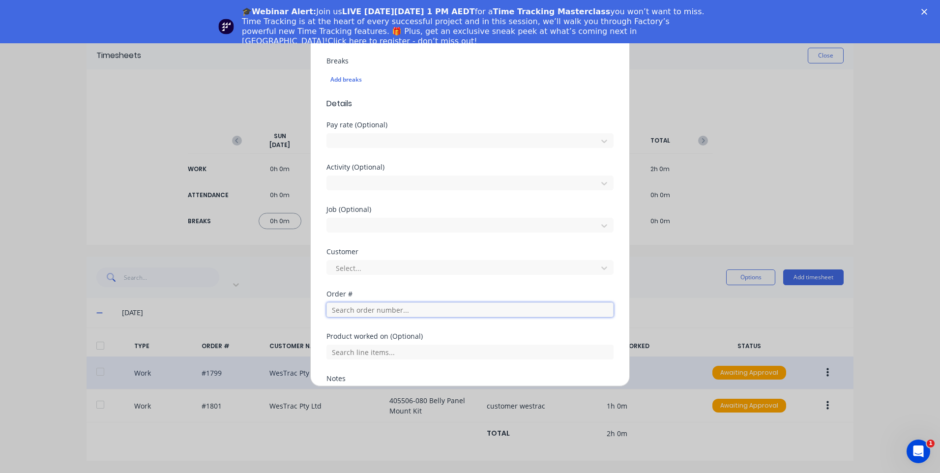
click at [396, 311] on input "text" at bounding box center [469, 309] width 287 height 15
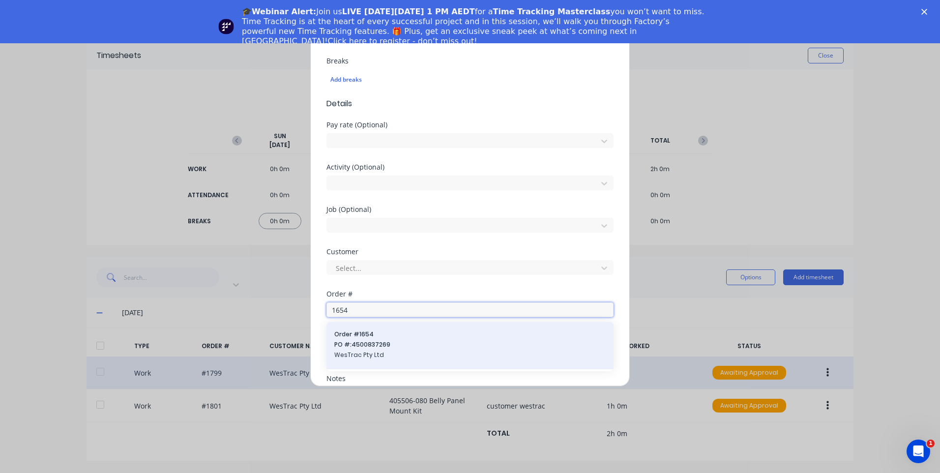
type input "1654"
click at [371, 339] on div "Order # 1654 PO #: 4500837269 WesTrac Pty Ltd" at bounding box center [469, 345] width 271 height 31
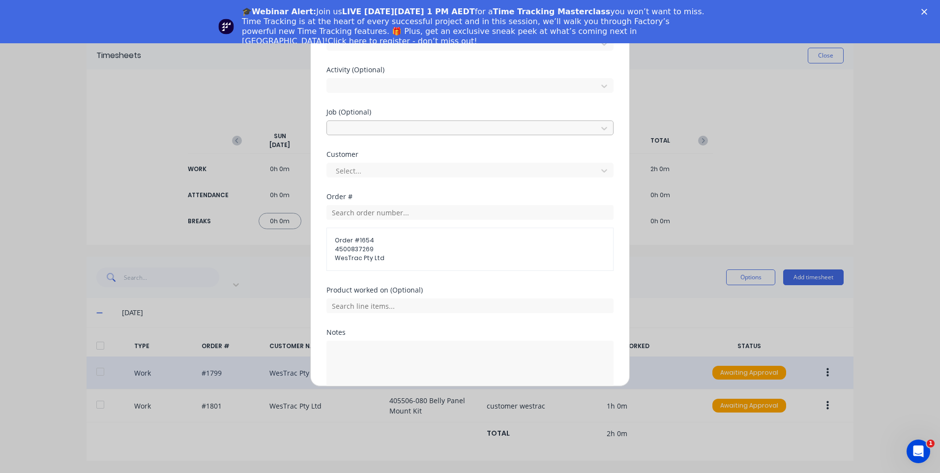
scroll to position [389, 0]
click at [403, 295] on div at bounding box center [469, 303] width 287 height 17
click at [409, 310] on input "text" at bounding box center [469, 304] width 287 height 15
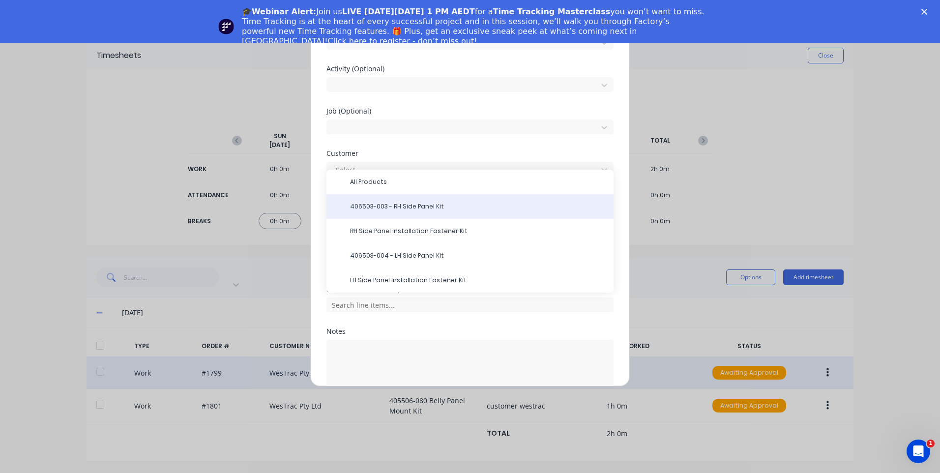
click at [431, 208] on span "406503-003 - RH Side Panel Kit" at bounding box center [478, 206] width 256 height 9
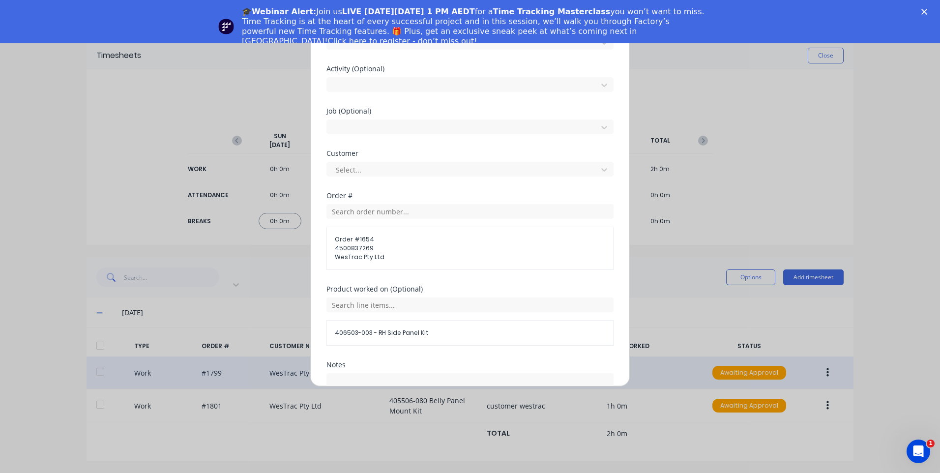
scroll to position [473, 0]
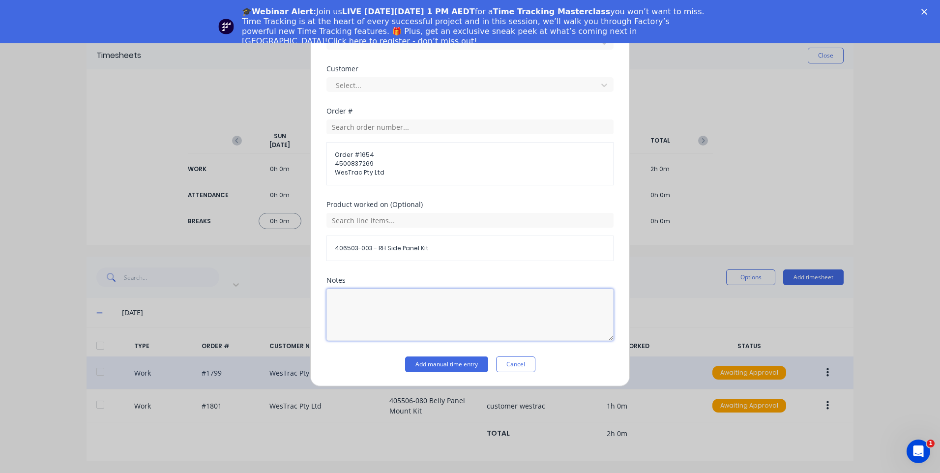
click at [394, 325] on textarea at bounding box center [469, 314] width 287 height 52
type textarea "customer westrac"
click at [430, 368] on button "Add manual time entry" at bounding box center [446, 364] width 83 height 16
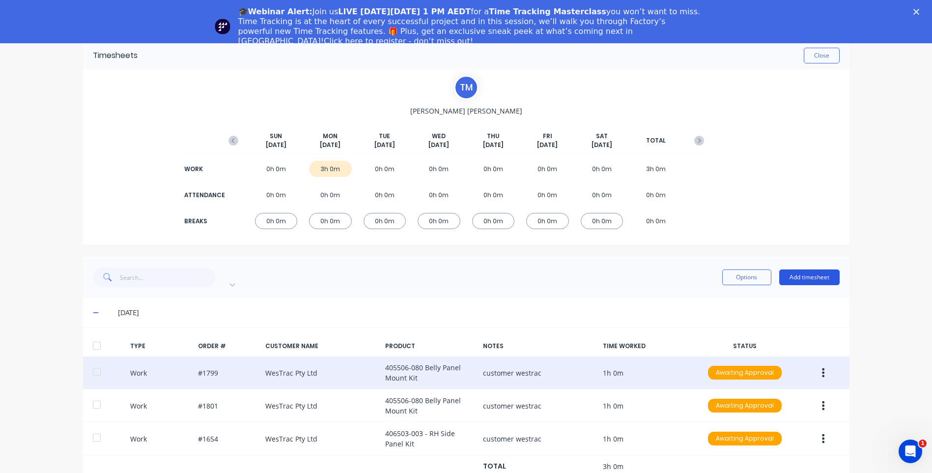
click at [805, 271] on button "Add timesheet" at bounding box center [809, 277] width 60 height 16
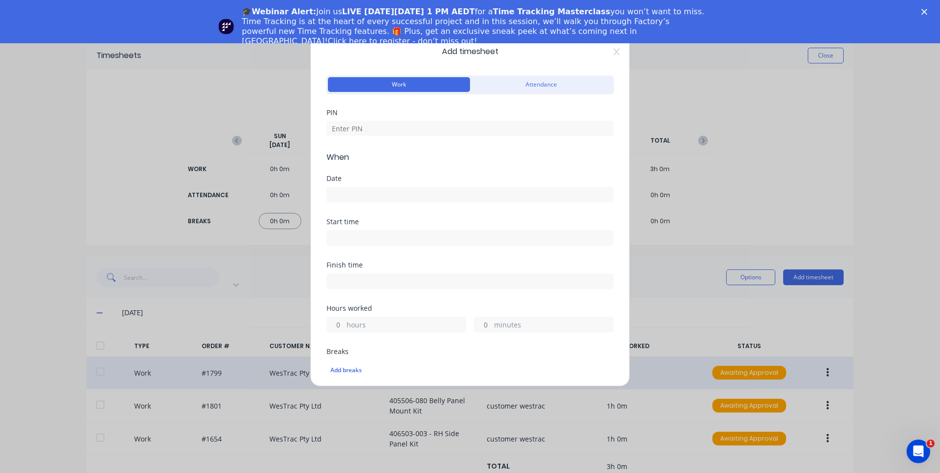
click at [372, 239] on input at bounding box center [470, 237] width 286 height 15
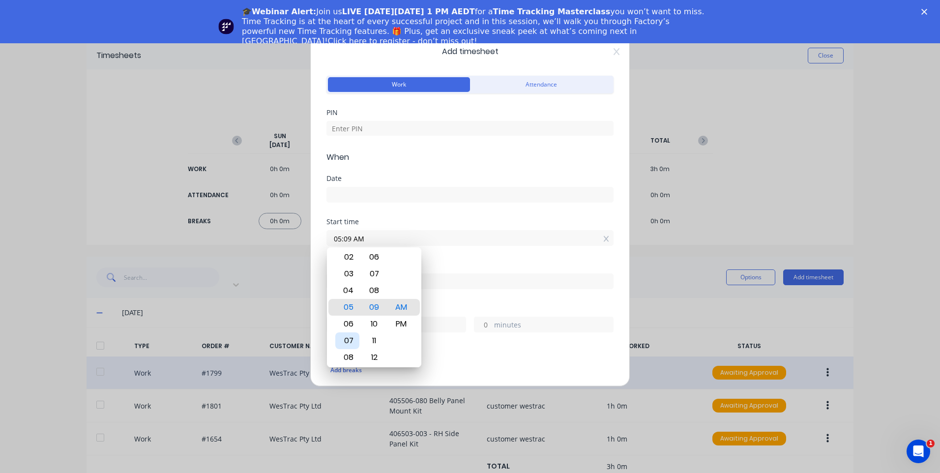
click at [347, 340] on div "07" at bounding box center [347, 340] width 24 height 17
type input "07:30 AM"
click at [470, 278] on input at bounding box center [470, 281] width 286 height 15
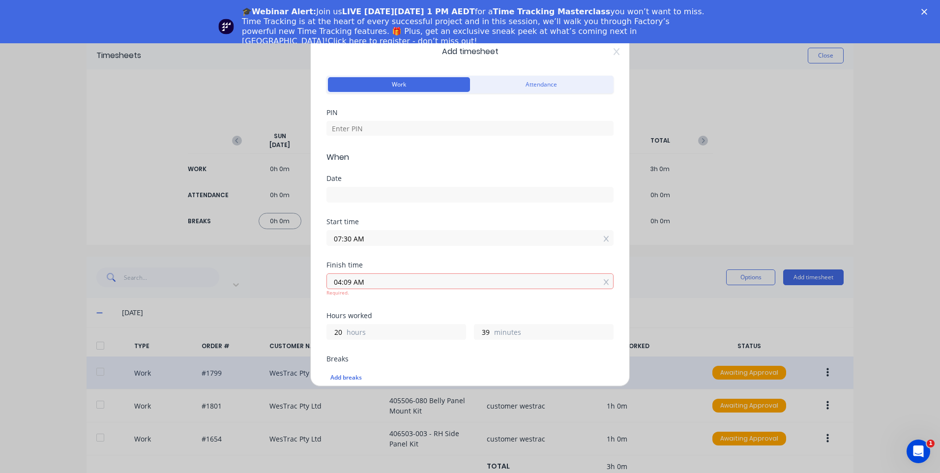
type input "04:09 AM"
type input "20"
type input "39"
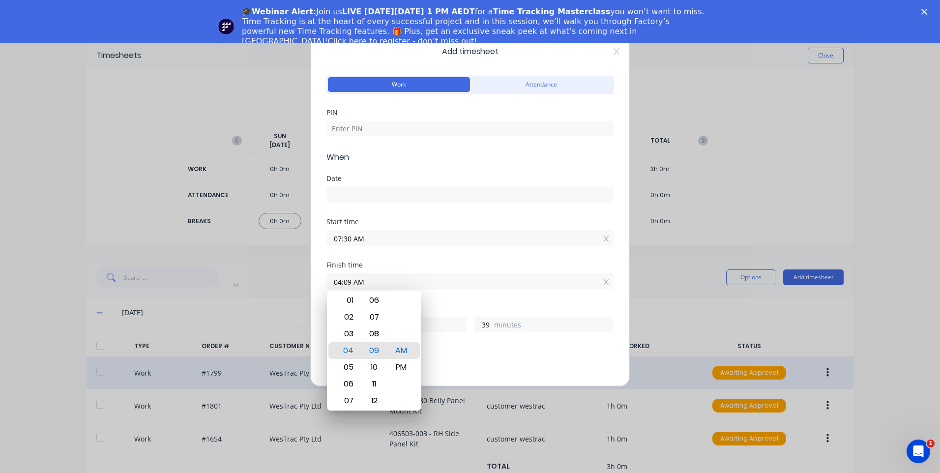
click at [445, 271] on div "04:09 AM" at bounding box center [469, 280] width 287 height 18
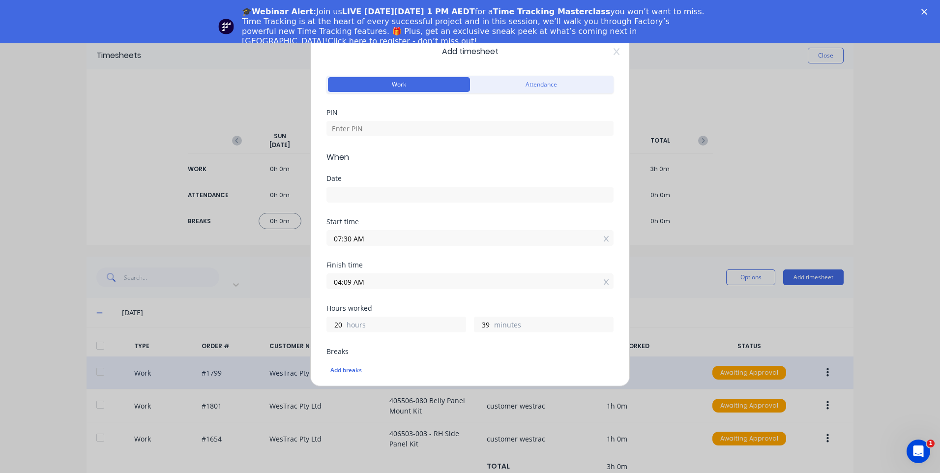
click at [437, 283] on input "04:09 AM" at bounding box center [470, 281] width 286 height 15
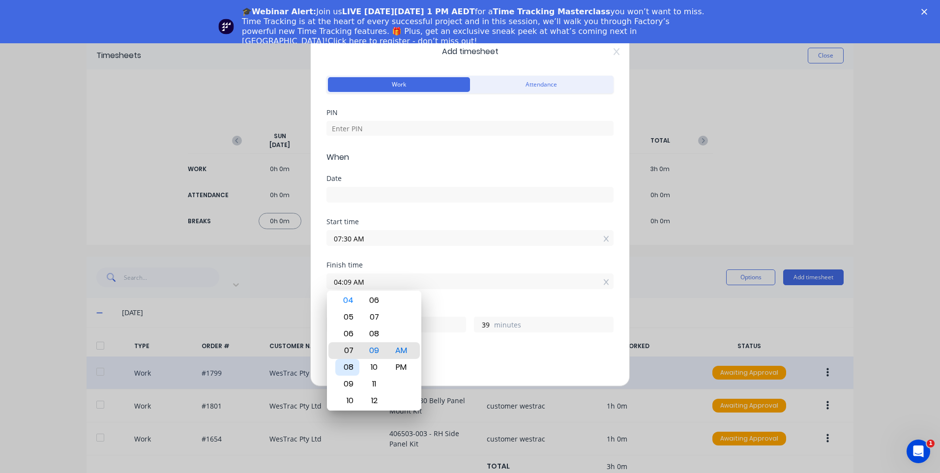
type input "07:09 AM"
type input "23"
click at [351, 367] on div "08" at bounding box center [347, 367] width 24 height 17
type input "08:09 AM"
type input "0"
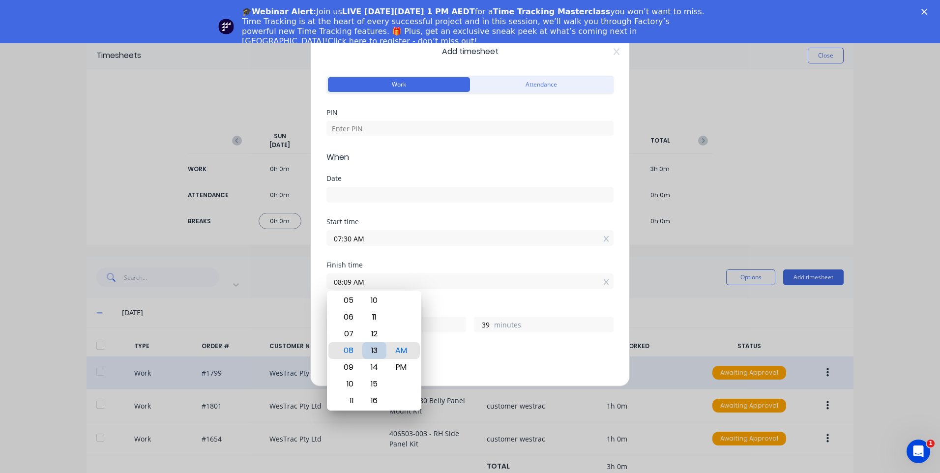
type input "08:13 AM"
type input "43"
type input "08:24 AM"
type input "54"
type input "08:27 AM"
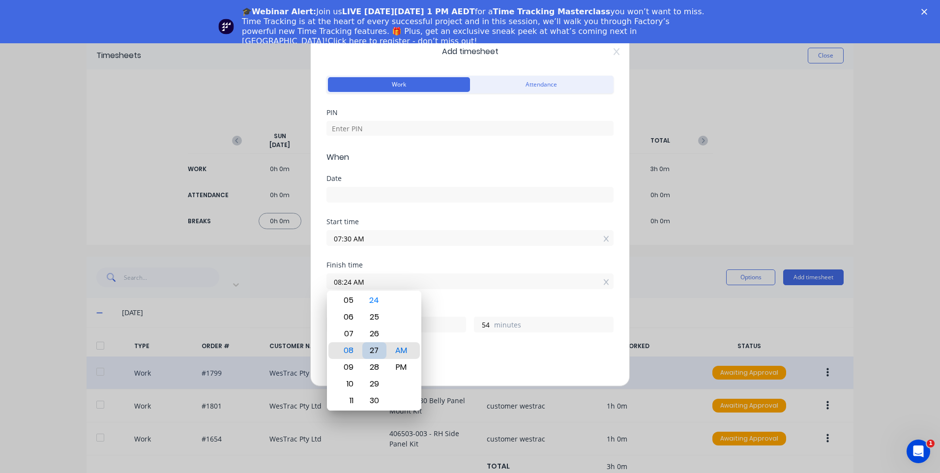
type input "57"
type input "08:31 AM"
type input "1"
click at [377, 333] on div "30" at bounding box center [374, 333] width 24 height 17
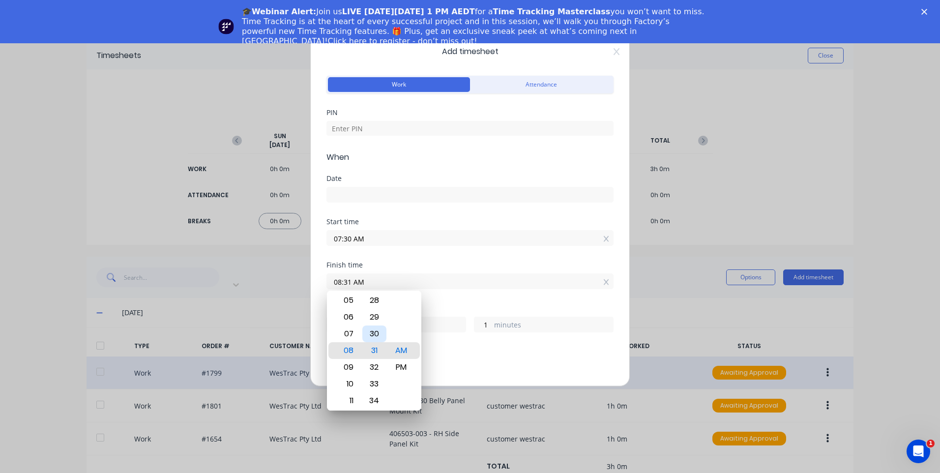
type input "08:30 AM"
type input "0"
click at [469, 354] on div "Breaks" at bounding box center [469, 351] width 287 height 7
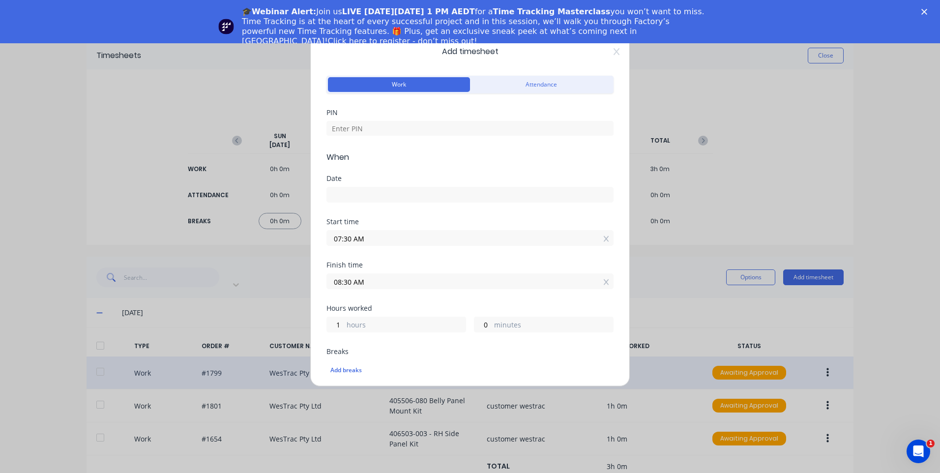
click at [373, 191] on input at bounding box center [470, 194] width 286 height 15
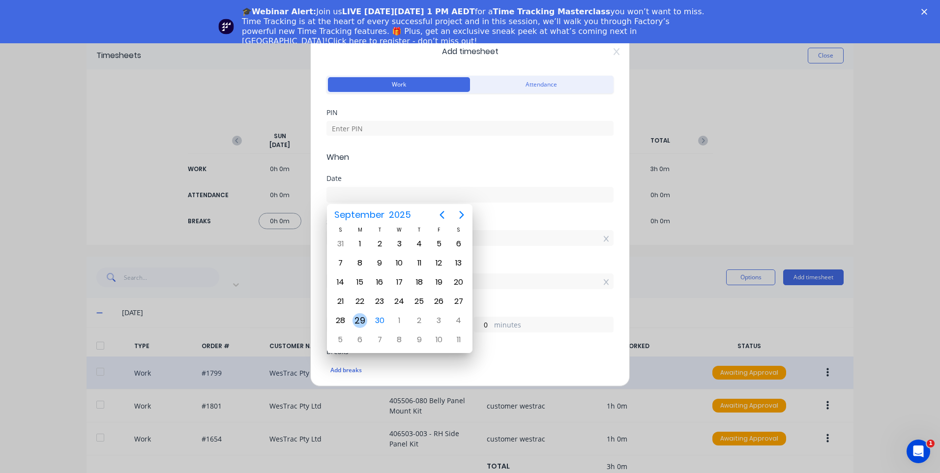
click at [356, 316] on div "29" at bounding box center [359, 320] width 15 height 15
type input "29/09/2025"
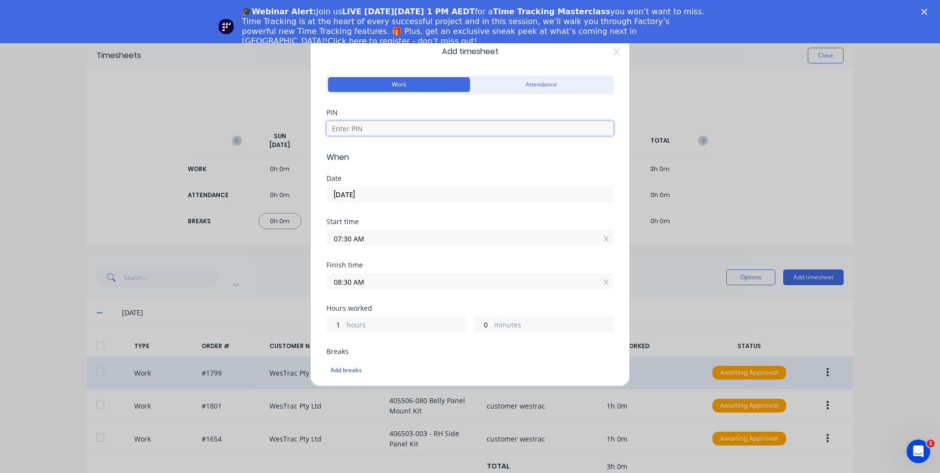
click at [371, 132] on input at bounding box center [469, 128] width 287 height 15
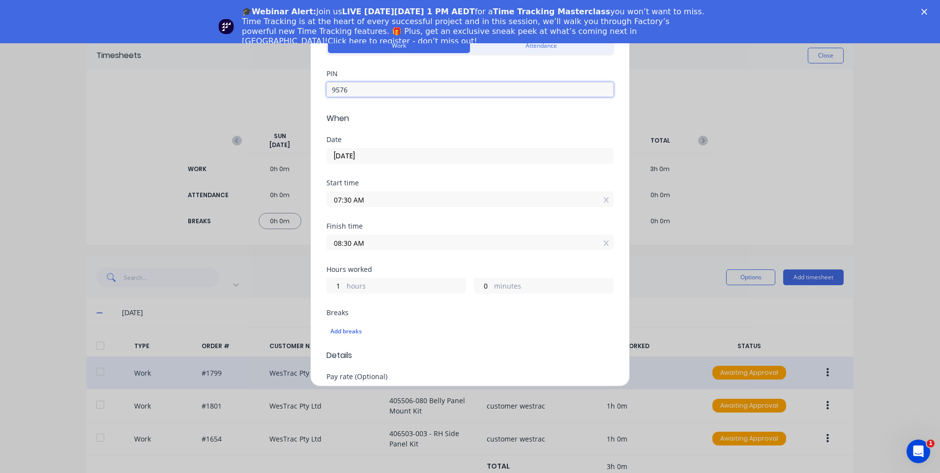
scroll to position [147, 0]
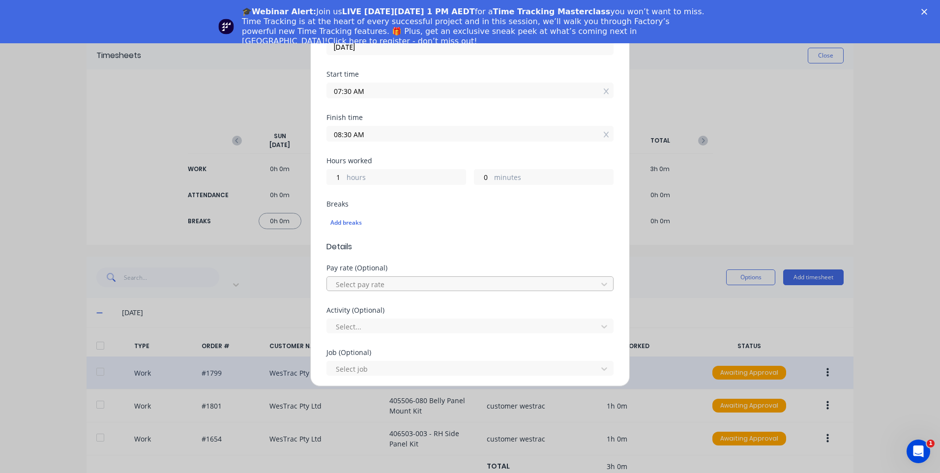
type input "9576"
click at [385, 284] on div at bounding box center [464, 284] width 258 height 12
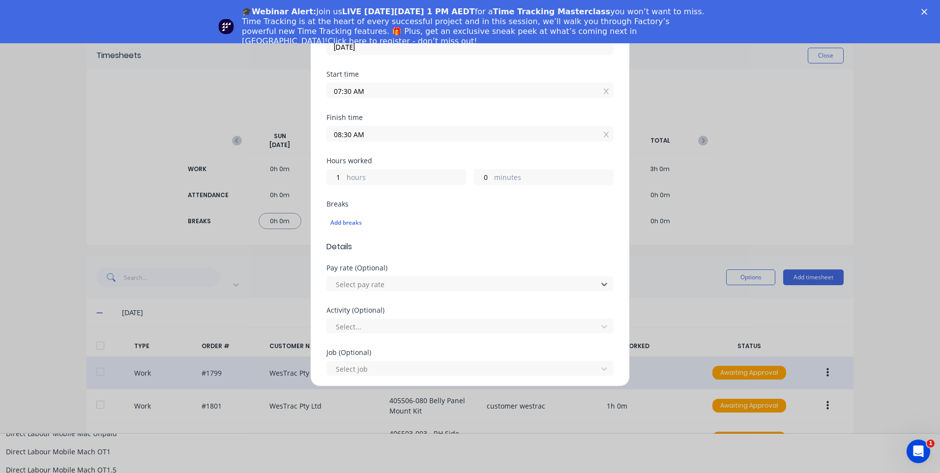
scroll to position [688, 0]
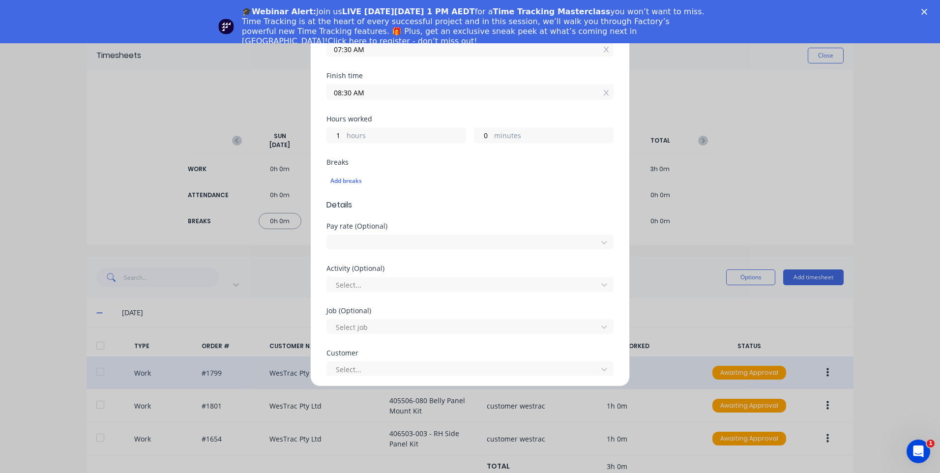
scroll to position [246, 0]
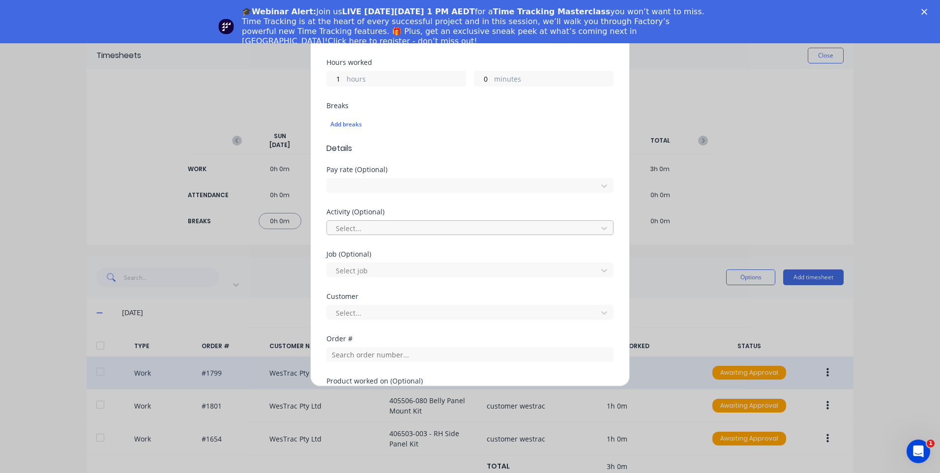
click at [381, 221] on div "Select..." at bounding box center [463, 228] width 263 height 15
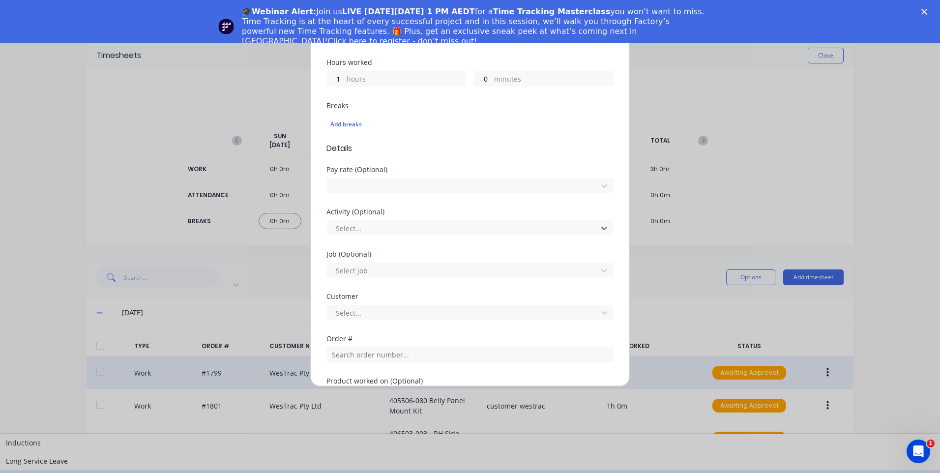
click at [421, 470] on div "Manufacturing" at bounding box center [470, 479] width 940 height 18
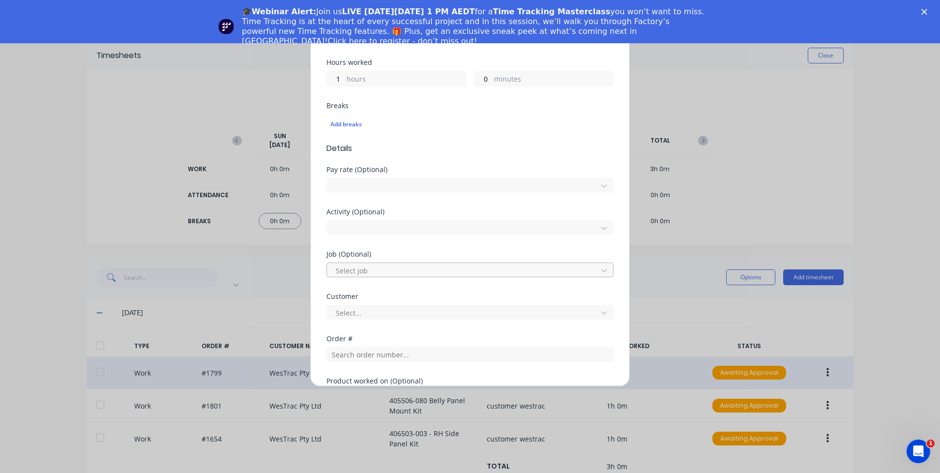
click at [400, 264] on div at bounding box center [464, 270] width 258 height 12
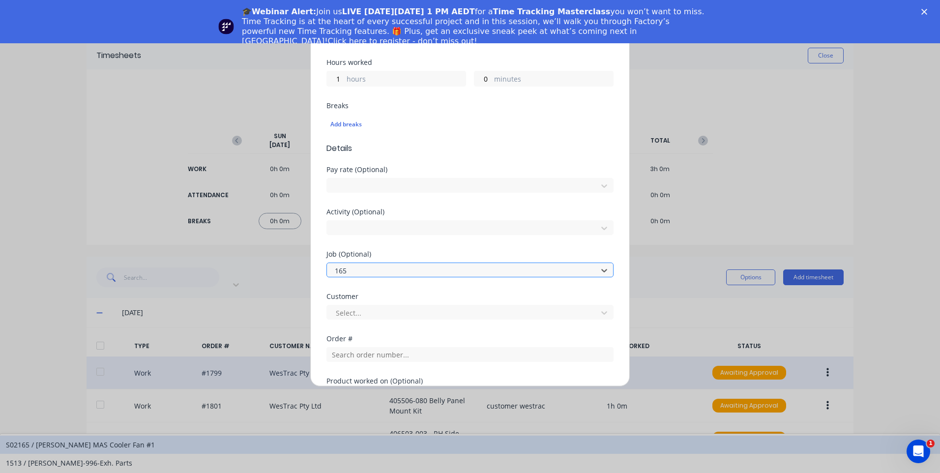
type input "1650"
click at [441, 435] on div "1650 / W/Trac-794-AccessPLforms-T13" at bounding box center [470, 444] width 940 height 18
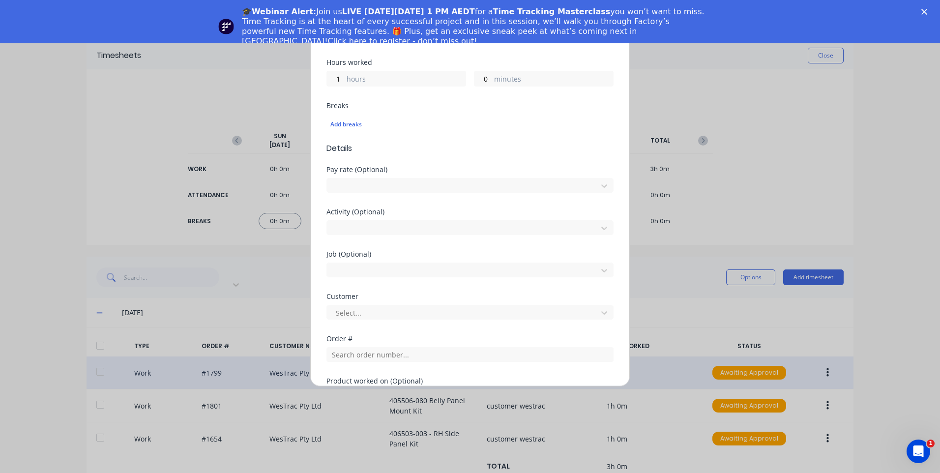
click at [412, 304] on div "Select..." at bounding box center [469, 310] width 287 height 17
click at [412, 319] on div "Select..." at bounding box center [463, 312] width 263 height 15
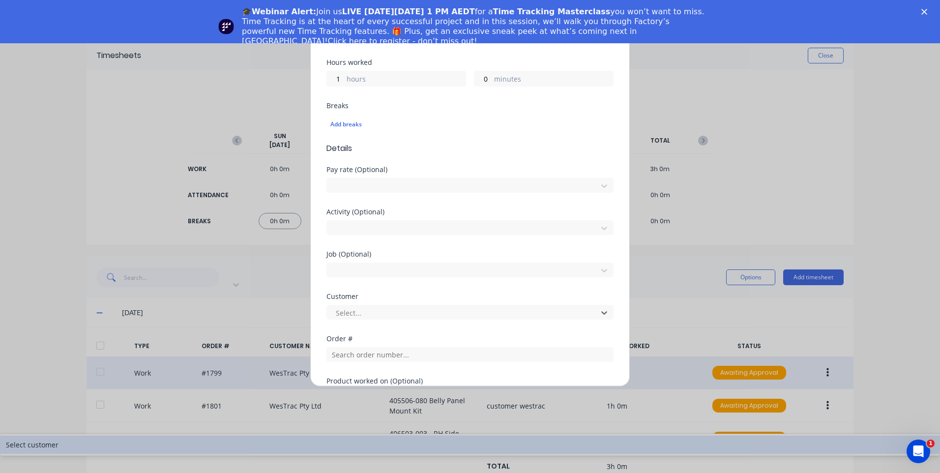
click at [402, 435] on div "Select customer" at bounding box center [470, 444] width 940 height 18
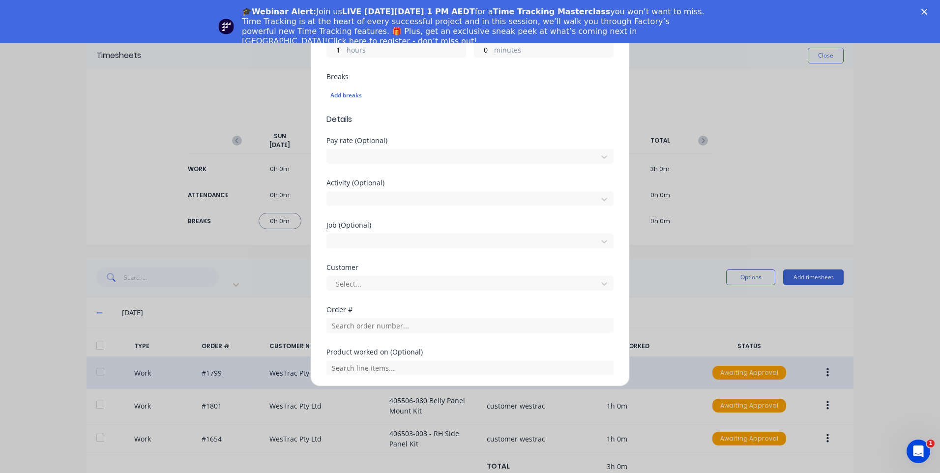
scroll to position [344, 0]
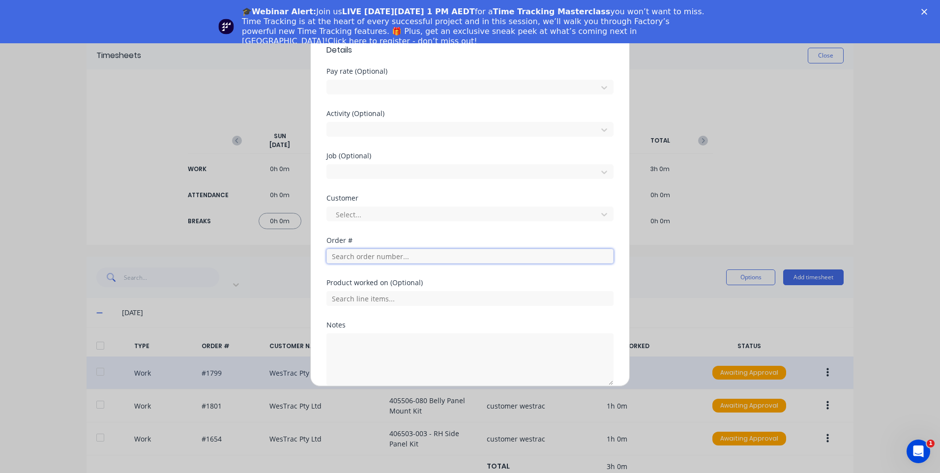
click at [398, 260] on input "text" at bounding box center [469, 256] width 287 height 15
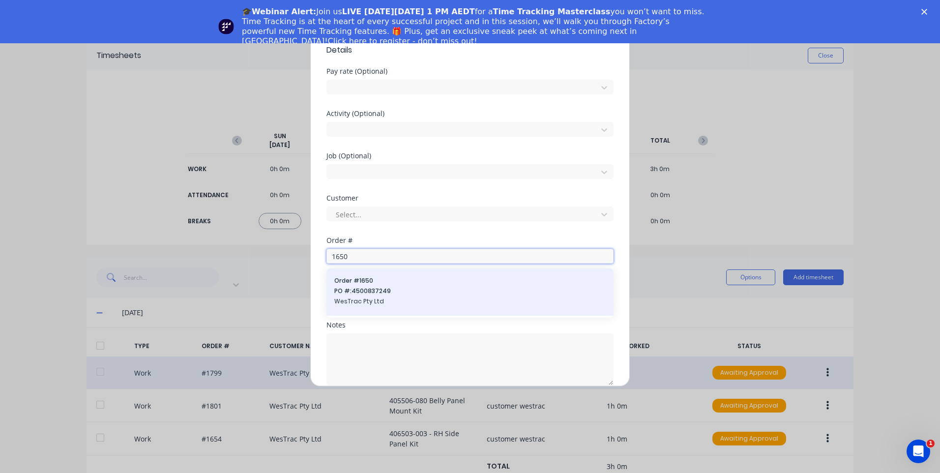
type input "1650"
click at [399, 297] on span "WesTrac Pty Ltd" at bounding box center [469, 301] width 271 height 9
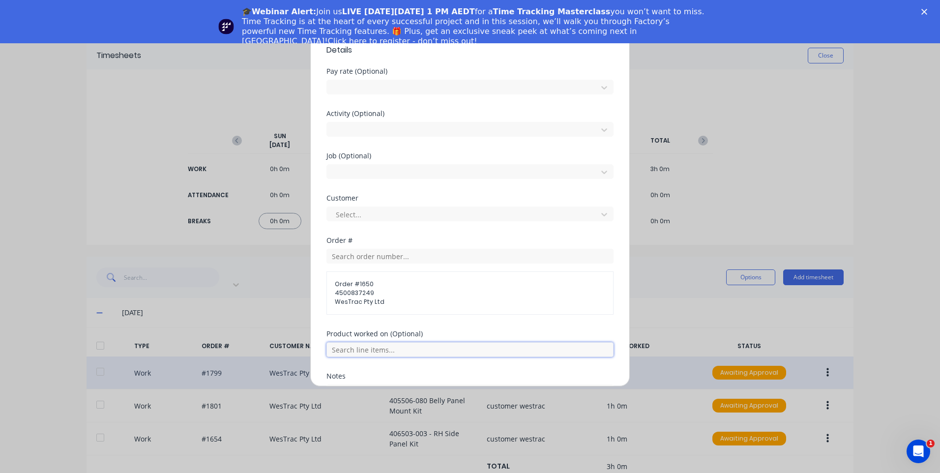
click at [397, 346] on input "text" at bounding box center [469, 349] width 287 height 15
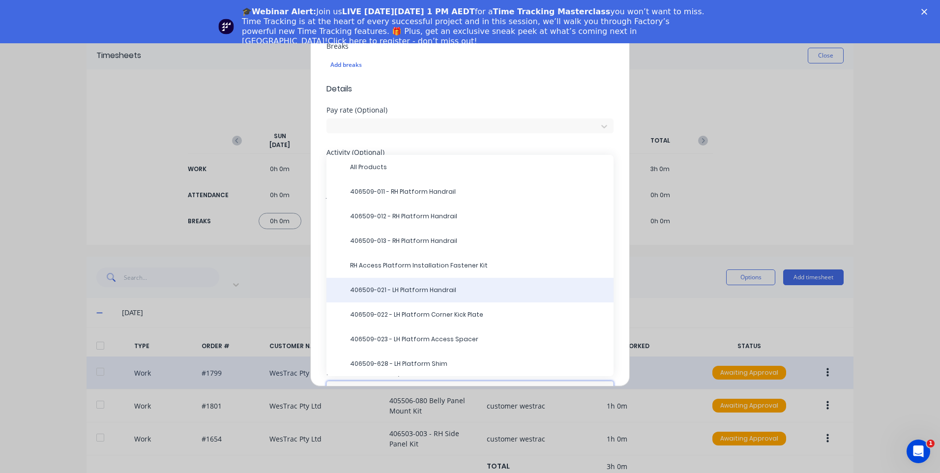
scroll to position [295, 0]
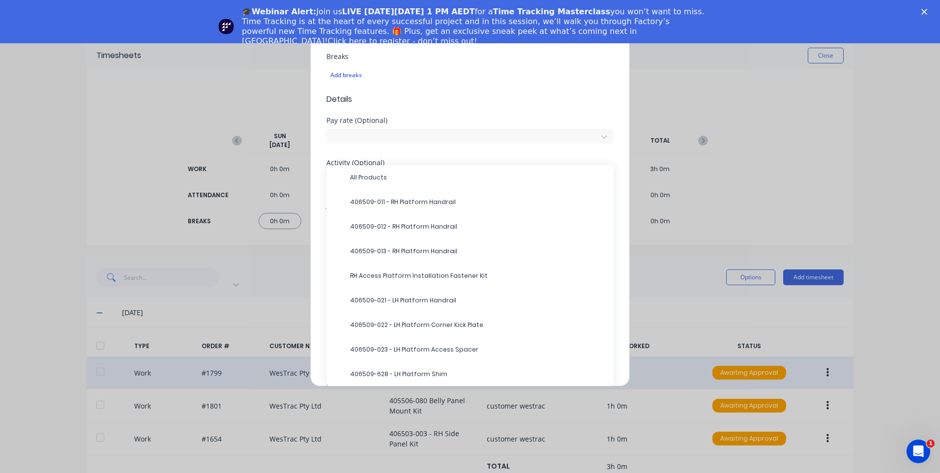
click at [487, 148] on div "Pay rate (Optional) Direct Labour Mobile Machines" at bounding box center [469, 138] width 287 height 42
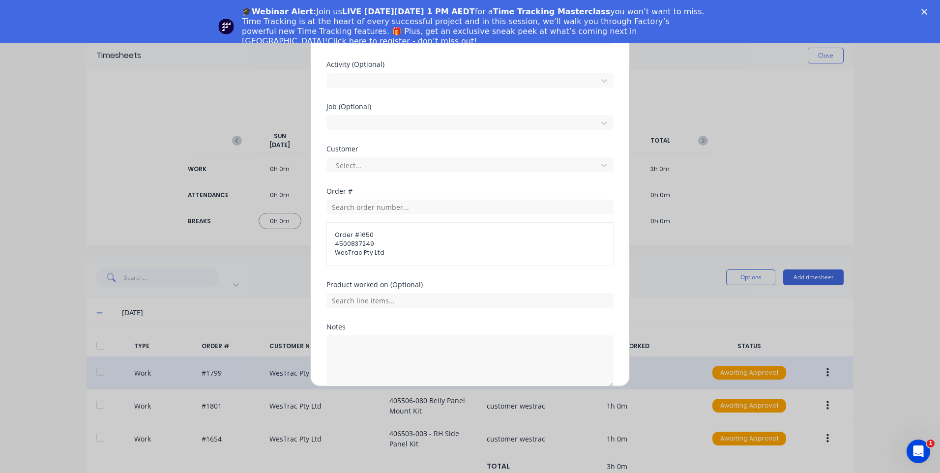
scroll to position [440, 0]
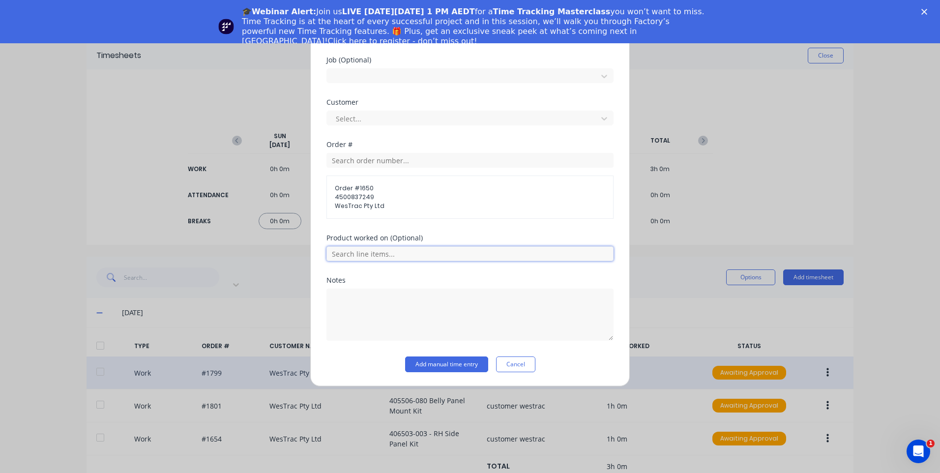
click at [453, 259] on input "text" at bounding box center [469, 253] width 287 height 15
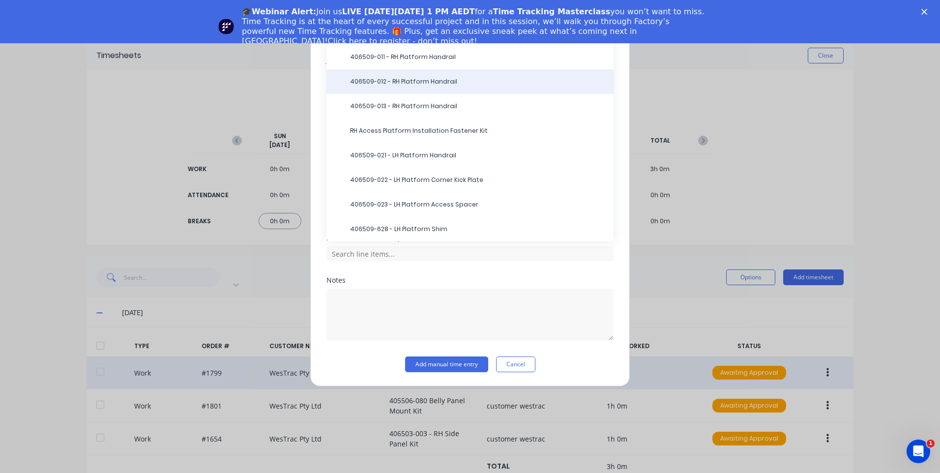
click at [448, 70] on div "406509-012 - RH Platform Handrail" at bounding box center [469, 81] width 287 height 25
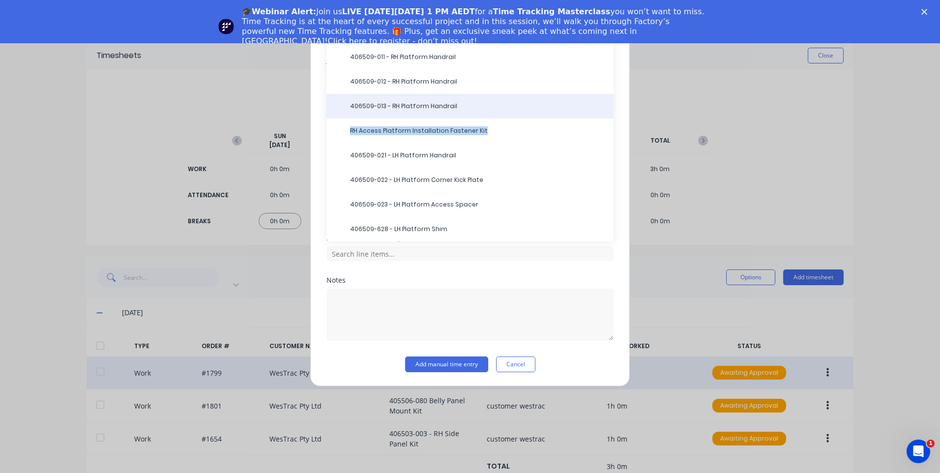
drag, startPoint x: 490, startPoint y: 131, endPoint x: 486, endPoint y: 94, distance: 37.1
click at [486, 94] on div "All Products 406509-011 - RH Platform Handrail 406509-012 - RH Platform Handrai…" at bounding box center [469, 130] width 287 height 221
click at [486, 94] on div "406509-013 - RH Platform Handrail" at bounding box center [469, 106] width 287 height 25
click at [487, 97] on div "406509-013 - RH Platform Handrail" at bounding box center [469, 106] width 287 height 25
click at [459, 109] on span "406509-013 - RH Platform Handrail" at bounding box center [478, 106] width 256 height 9
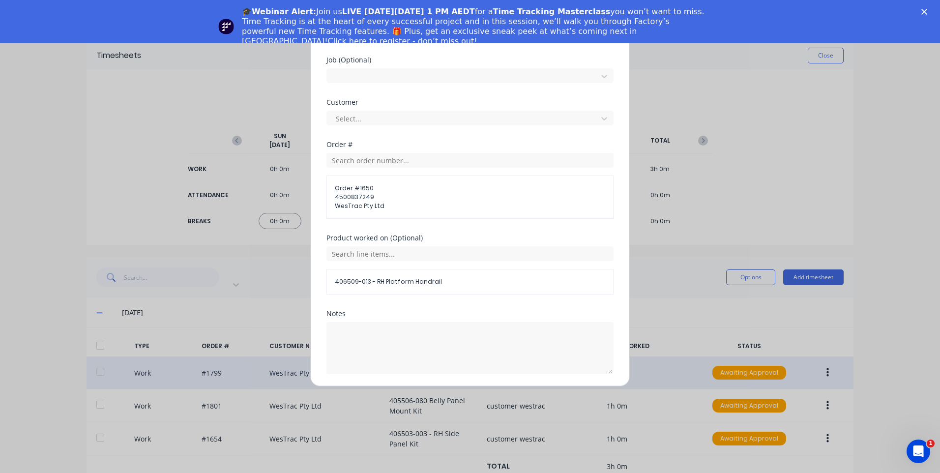
click at [459, 109] on div "Select..." at bounding box center [469, 116] width 287 height 17
click at [432, 324] on textarea at bounding box center [469, 348] width 287 height 52
click at [425, 344] on textarea "customer west" at bounding box center [469, 348] width 287 height 52
type textarea "customer westrac product - RH access platform spacer plates"
click at [453, 257] on input "text" at bounding box center [469, 253] width 287 height 15
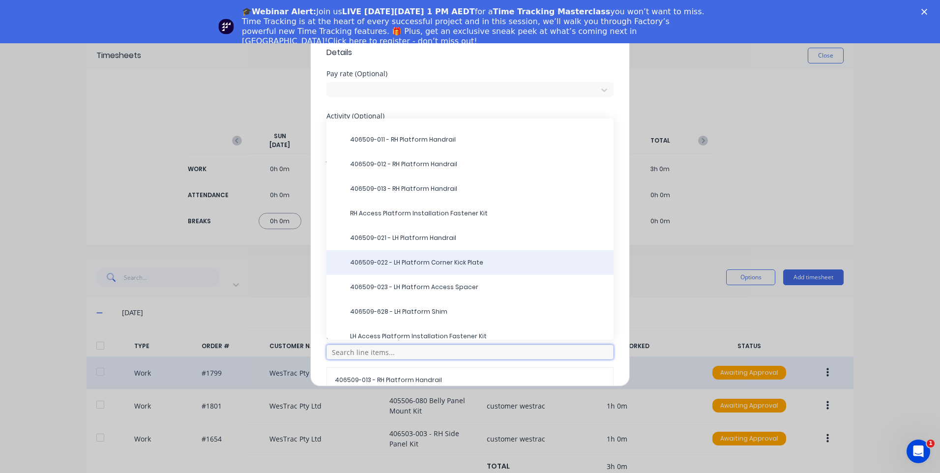
scroll to position [25, 0]
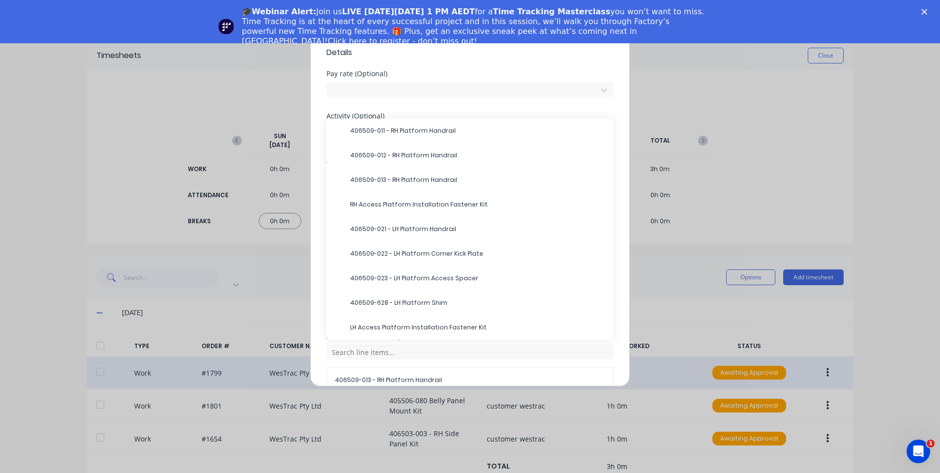
click at [317, 293] on div "Add timesheet Work Attendance PIN 9576 When Date 29/09/2025 Start time 07:30 AM…" at bounding box center [469, 208] width 319 height 355
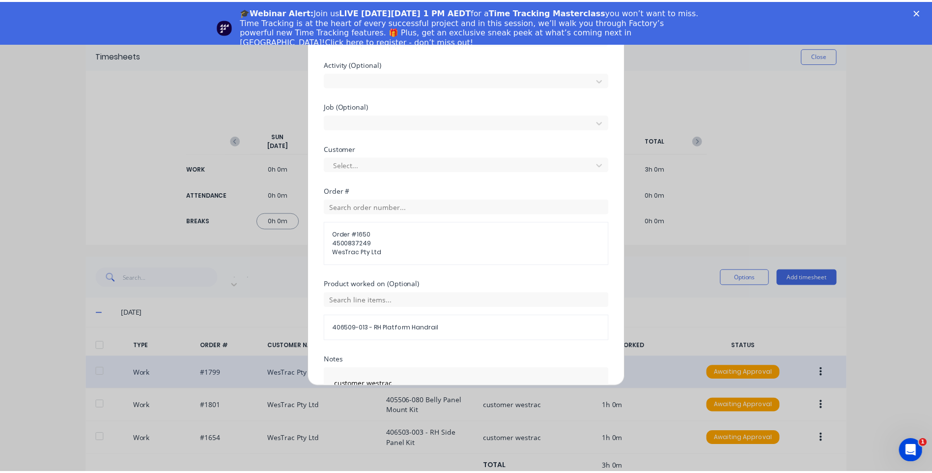
scroll to position [473, 0]
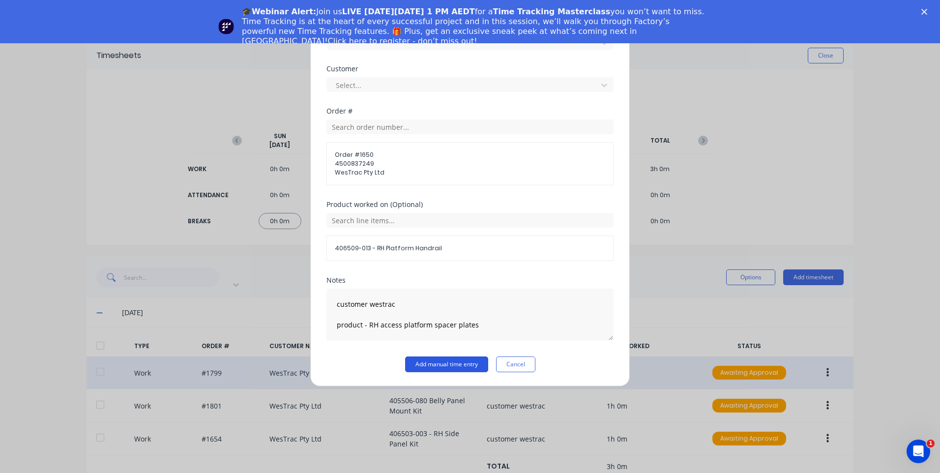
click at [452, 360] on button "Add manual time entry" at bounding box center [446, 364] width 83 height 16
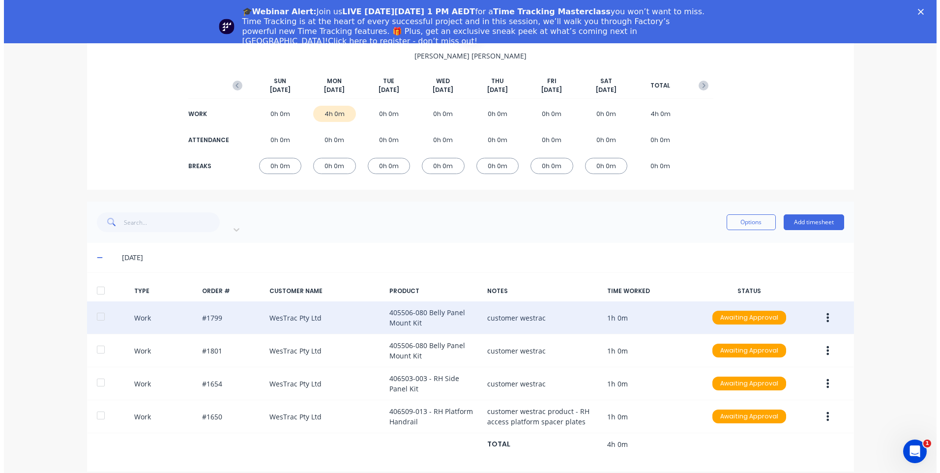
scroll to position [56, 0]
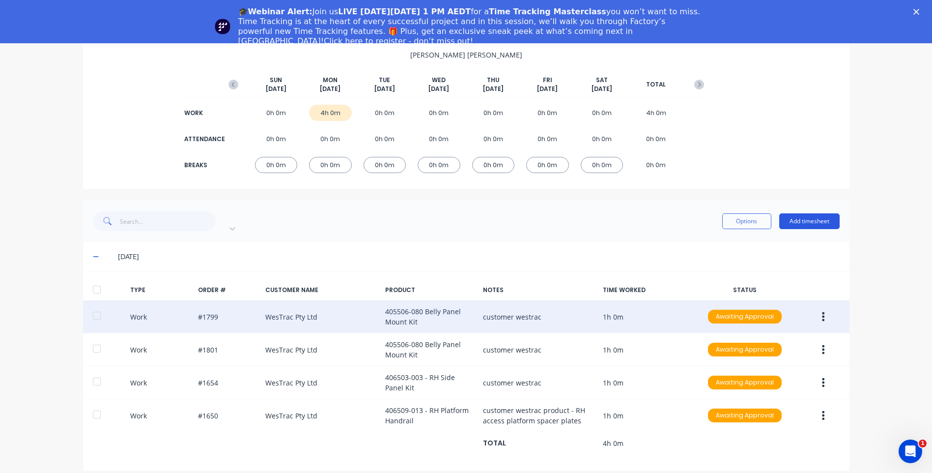
click at [820, 214] on button "Add timesheet" at bounding box center [809, 221] width 60 height 16
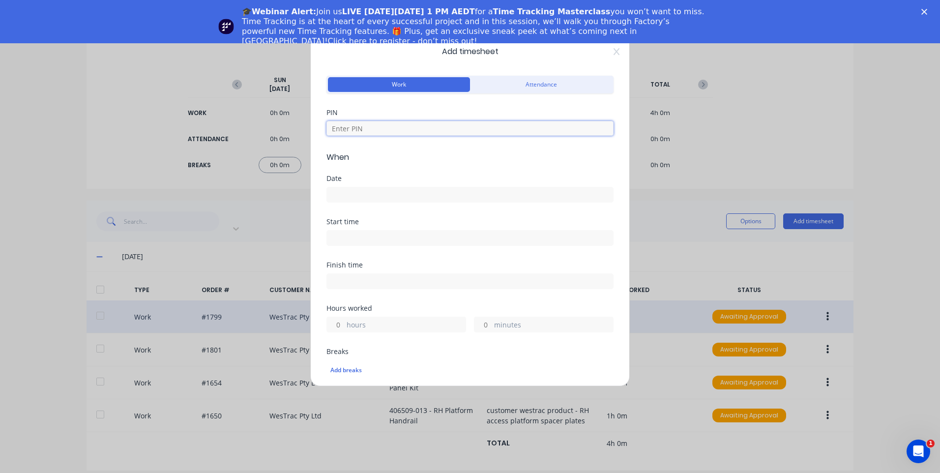
click at [484, 128] on input at bounding box center [469, 128] width 287 height 15
type input "9576"
click at [461, 191] on input at bounding box center [470, 194] width 286 height 15
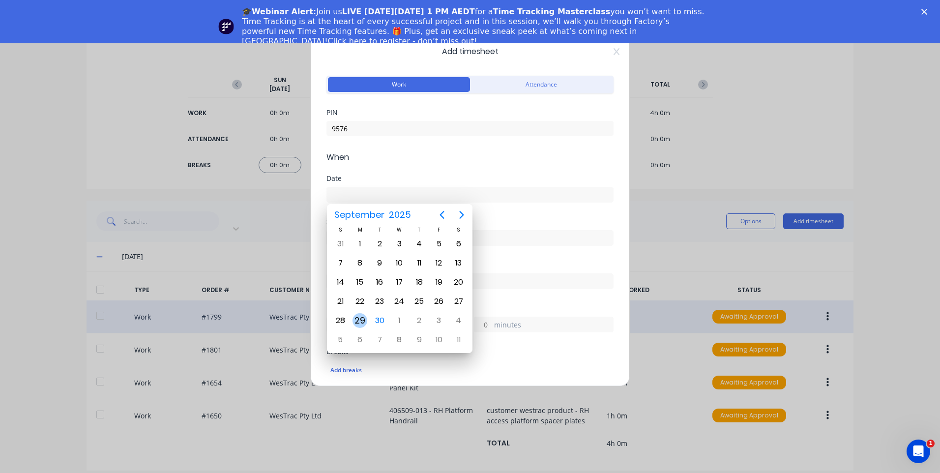
drag, startPoint x: 361, startPoint y: 319, endPoint x: 358, endPoint y: 300, distance: 19.4
click at [360, 319] on div "29" at bounding box center [359, 320] width 15 height 15
type input "29/09/2025"
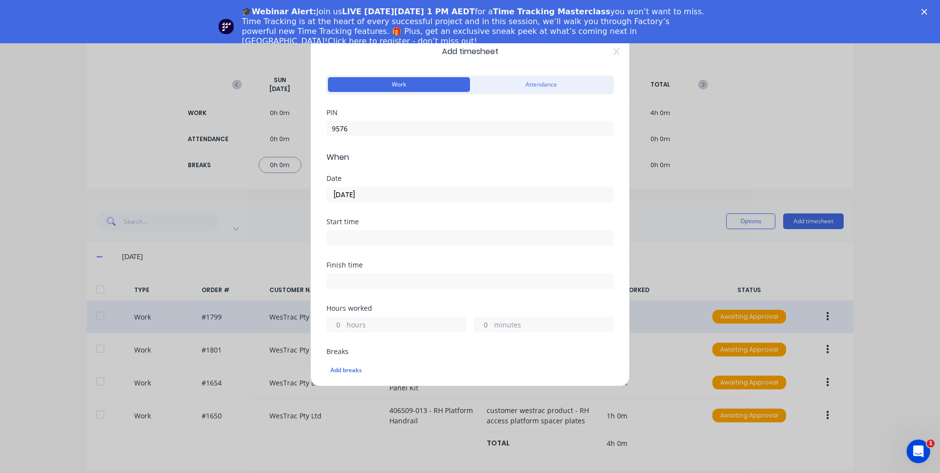
click at [380, 239] on input at bounding box center [470, 237] width 286 height 15
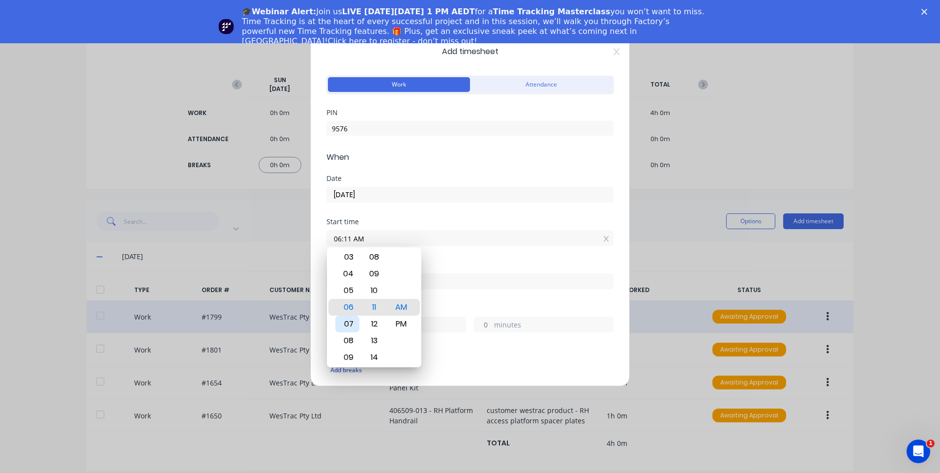
click at [347, 330] on div "07" at bounding box center [347, 324] width 24 height 17
click at [349, 322] on div "08" at bounding box center [347, 324] width 24 height 17
click at [401, 286] on div "AM" at bounding box center [401, 290] width 24 height 17
drag, startPoint x: 349, startPoint y: 253, endPoint x: 357, endPoint y: 263, distance: 12.7
click at [350, 253] on div "08" at bounding box center [347, 257] width 24 height 17
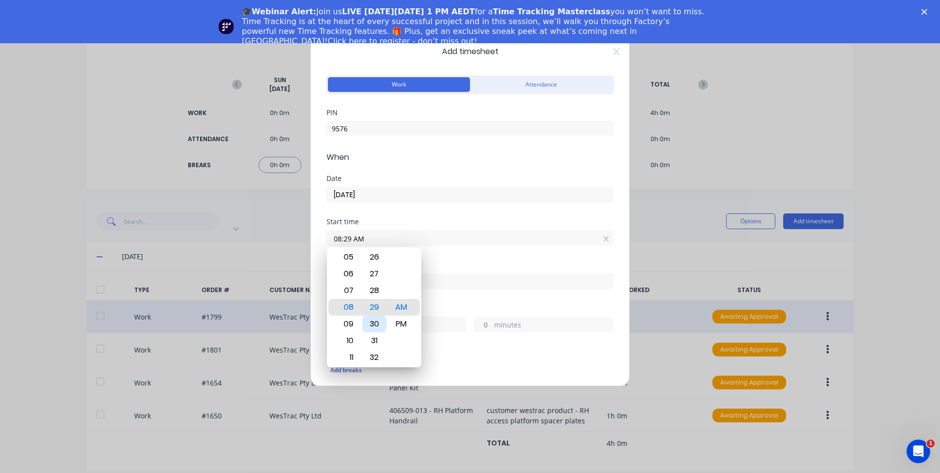
click at [374, 322] on div "30" at bounding box center [374, 324] width 24 height 17
type input "08:30 AM"
click at [457, 312] on div "Hours worked hours minutes" at bounding box center [469, 319] width 287 height 28
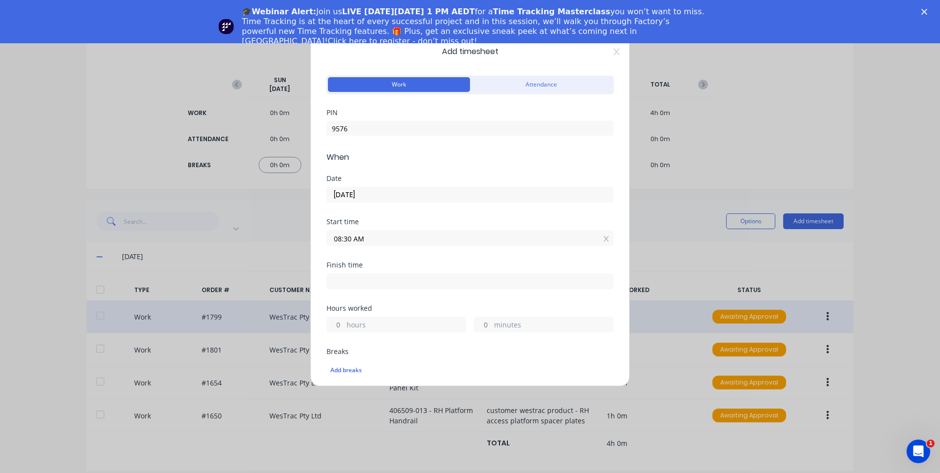
click at [429, 275] on input at bounding box center [470, 281] width 286 height 15
type input "04:11 AM"
type input "19"
type input "41"
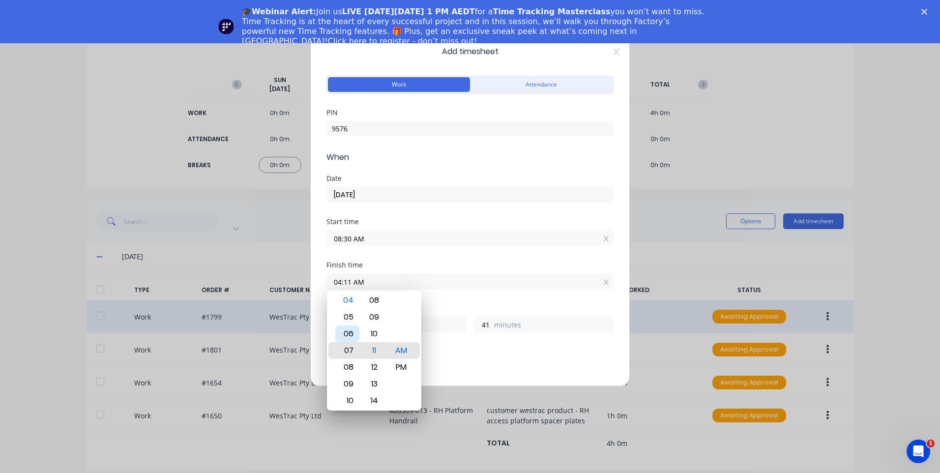
type input "07:11 AM"
type input "22"
type input "09:11 AM"
type input "0"
type input "11:11 AM"
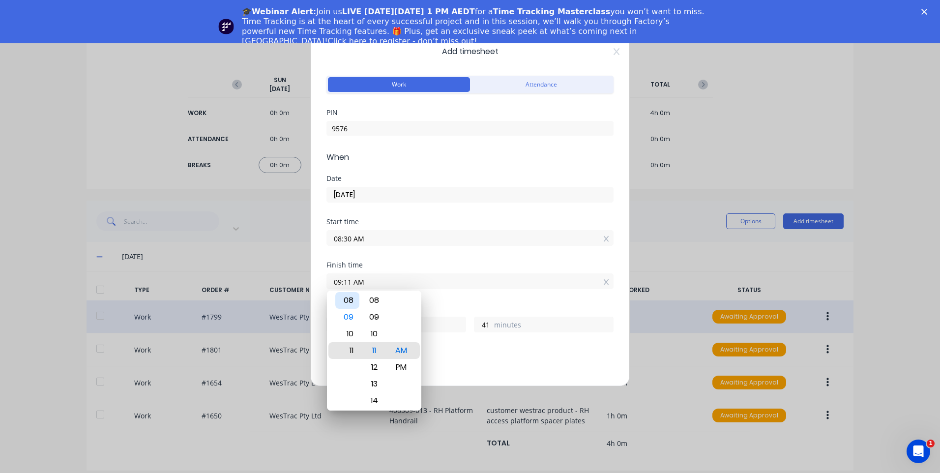
type input "2"
type input "07:11 AM"
type input "22"
type input "03:11 AM"
type input "18"
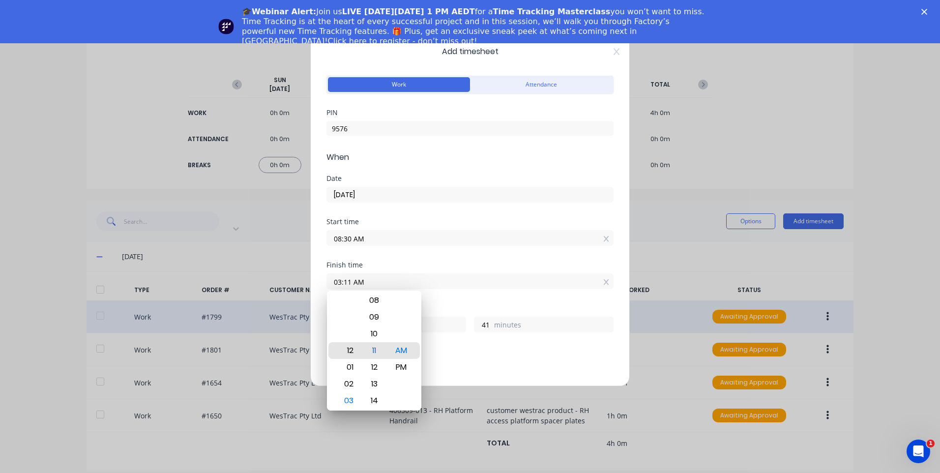
type input "12:11 AM"
type input "15"
type input "12:13 AM"
type input "43"
type input "12:15 AM"
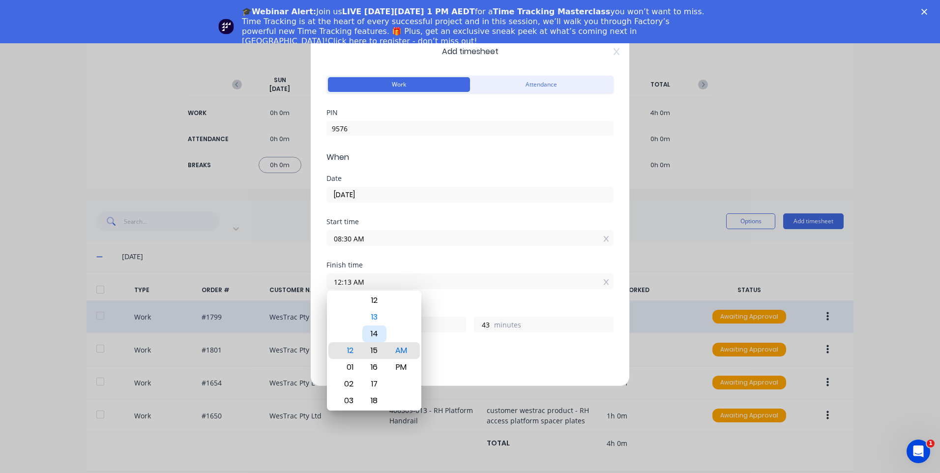
type input "45"
type input "12:16 AM"
type input "46"
type input "12:15 AM"
type input "45"
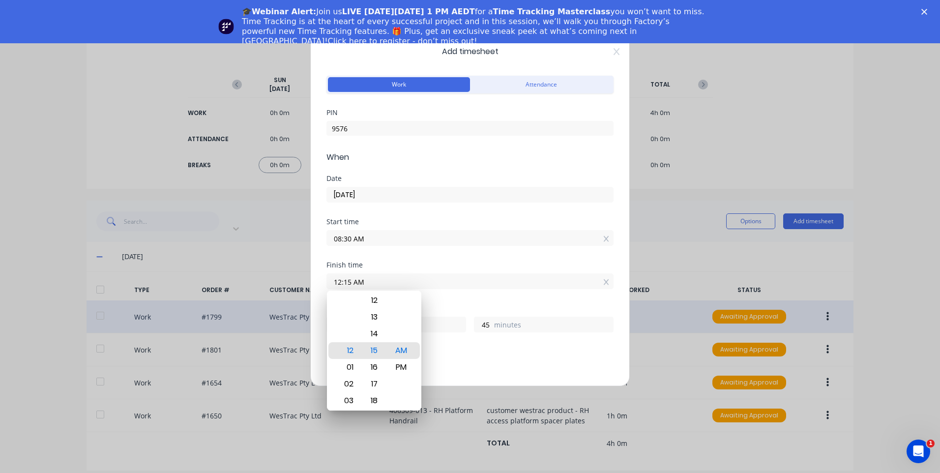
click at [476, 380] on div "Breaks Add breaks" at bounding box center [469, 368] width 287 height 40
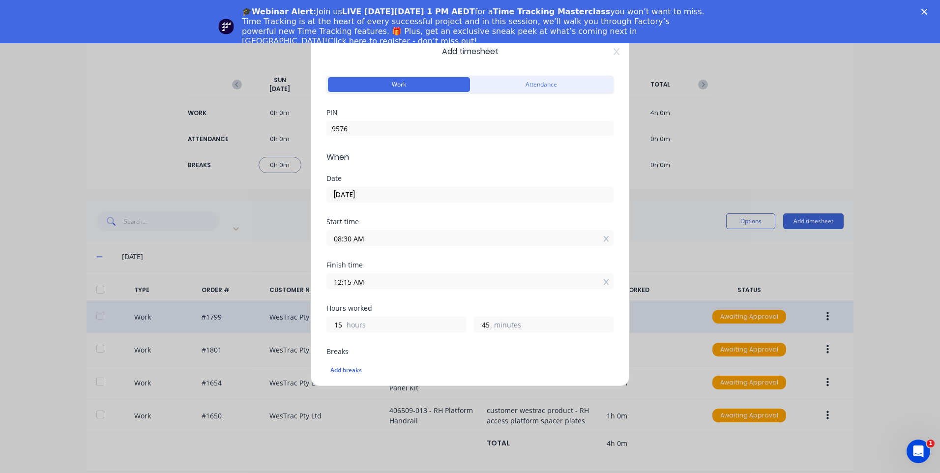
click at [399, 282] on input "12:15 AM" at bounding box center [470, 281] width 286 height 15
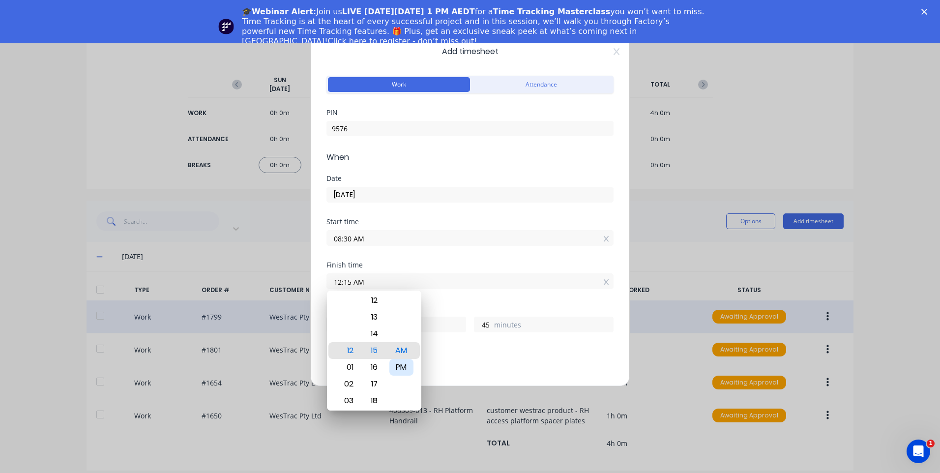
drag, startPoint x: 402, startPoint y: 366, endPoint x: 427, endPoint y: 365, distance: 25.1
click at [402, 366] on div "PM" at bounding box center [401, 367] width 24 height 17
type input "12:15 PM"
type input "3"
click at [449, 361] on div "Add breaks" at bounding box center [469, 370] width 287 height 21
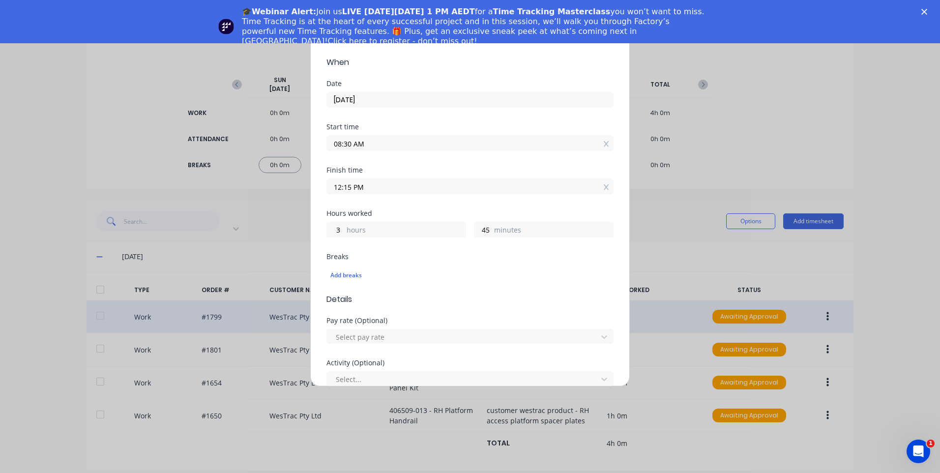
scroll to position [98, 0]
click at [382, 324] on div "Select pay rate" at bounding box center [469, 331] width 287 height 17
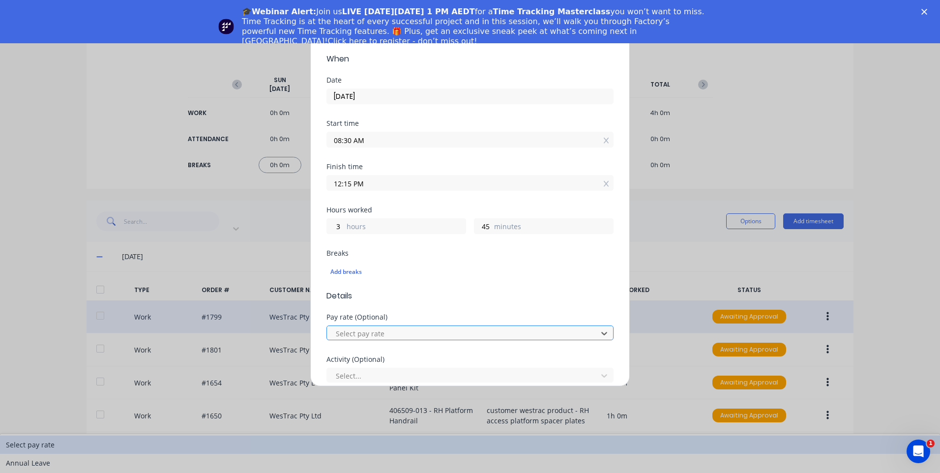
click at [385, 331] on div at bounding box center [464, 333] width 258 height 12
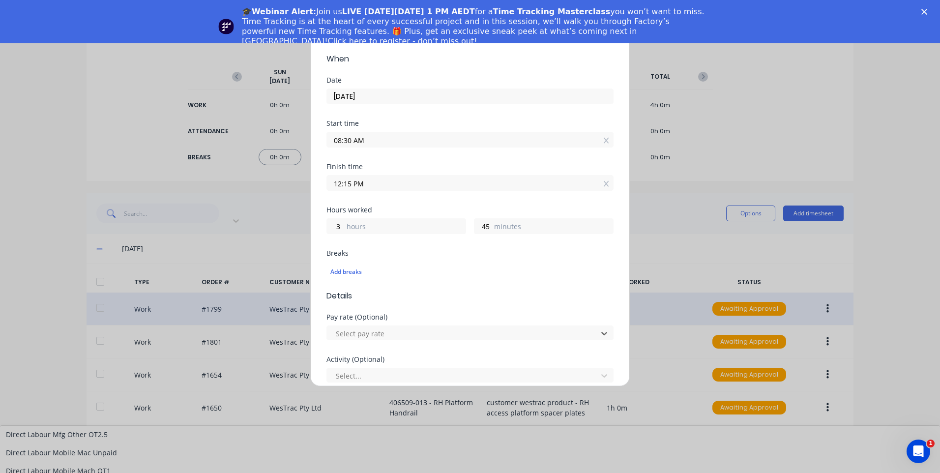
scroll to position [688, 0]
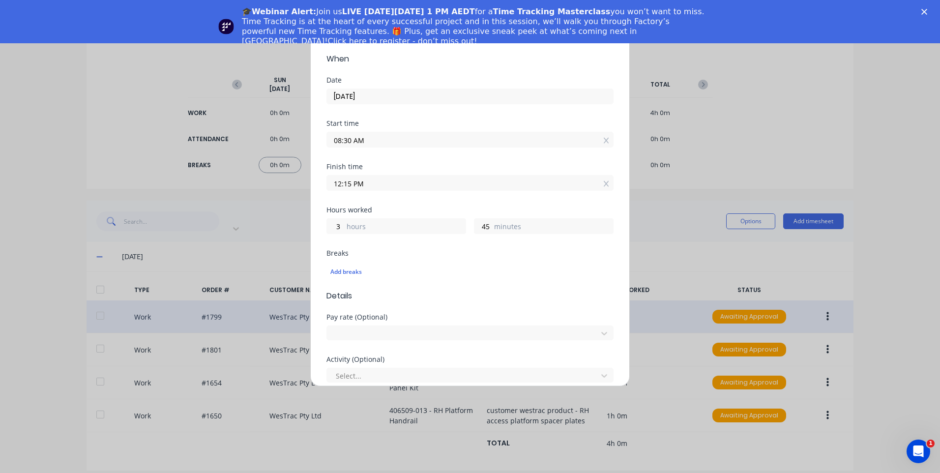
scroll to position [197, 0]
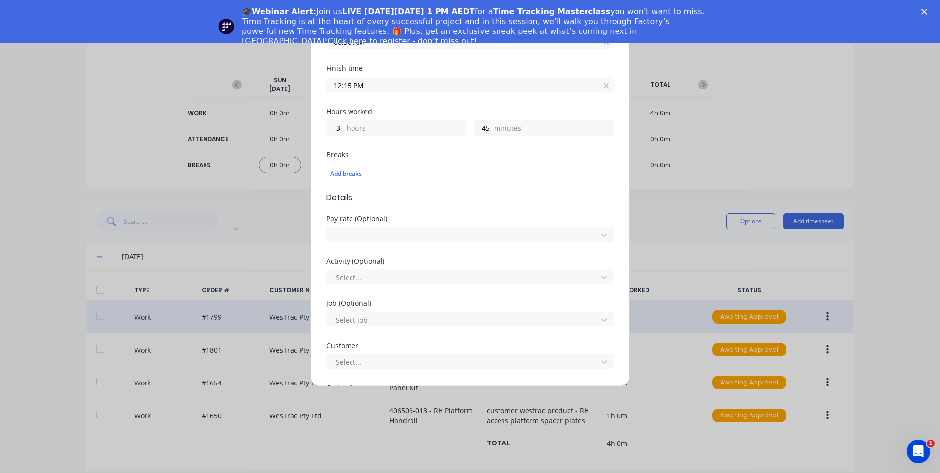
click at [382, 285] on div "Activity (Optional) Select..." at bounding box center [469, 279] width 287 height 42
click at [387, 282] on div at bounding box center [464, 277] width 258 height 12
click at [386, 324] on div at bounding box center [464, 320] width 258 height 12
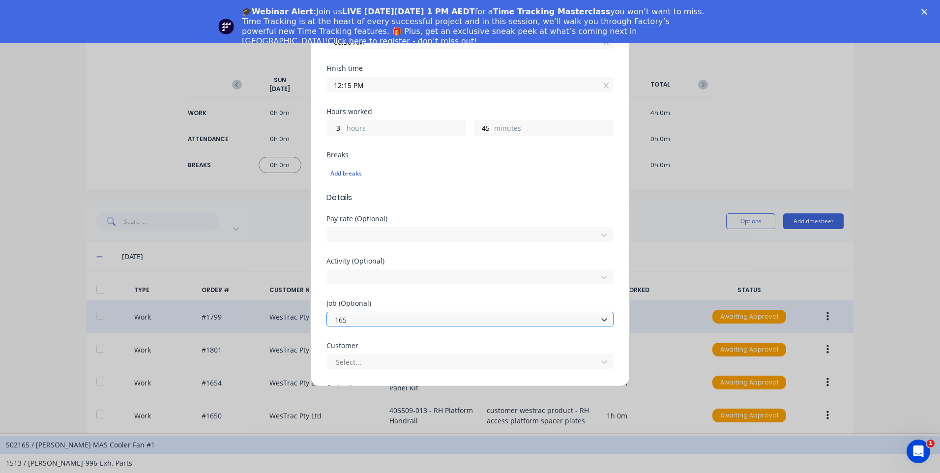
type input "1654"
click at [417, 435] on div "1654 / W/Trac-794-Side-Panel-T13" at bounding box center [470, 444] width 940 height 18
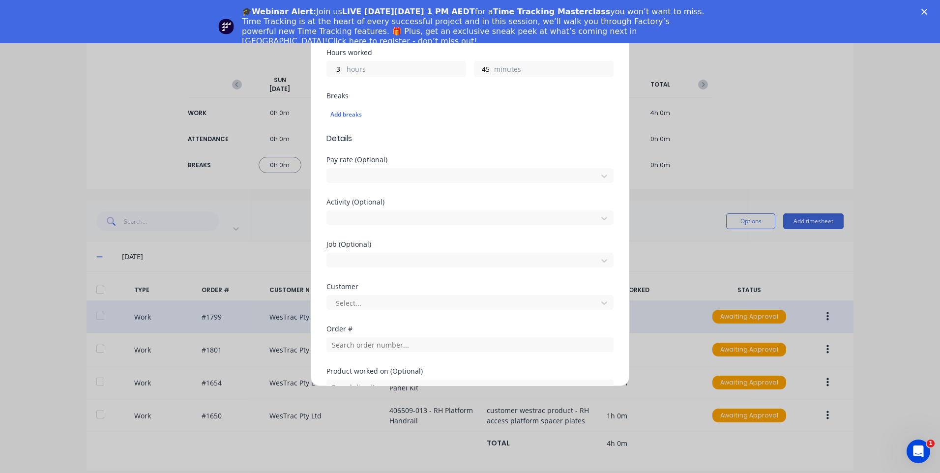
scroll to position [344, 0]
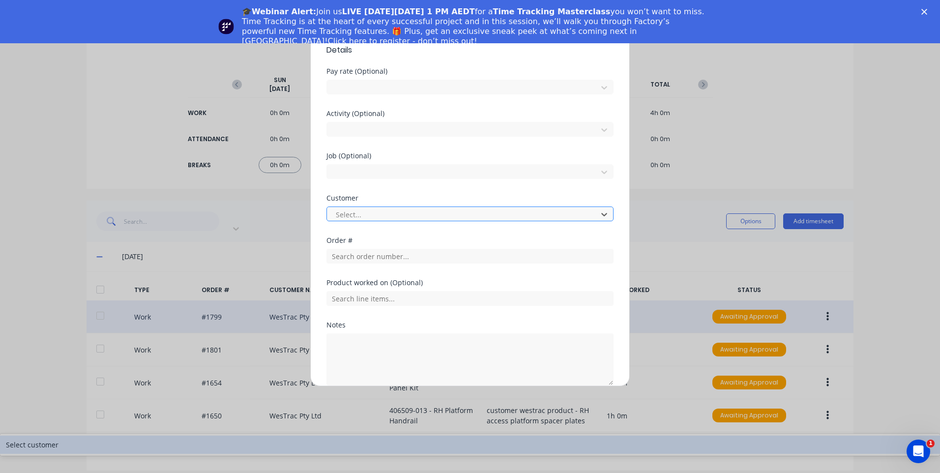
click at [378, 212] on div at bounding box center [464, 214] width 258 height 12
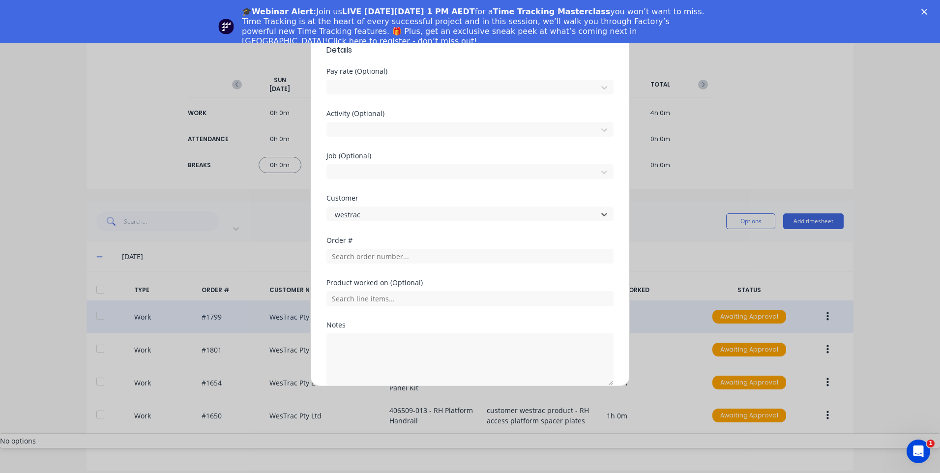
type input "westrac"
click at [448, 265] on div "Order #" at bounding box center [469, 258] width 287 height 42
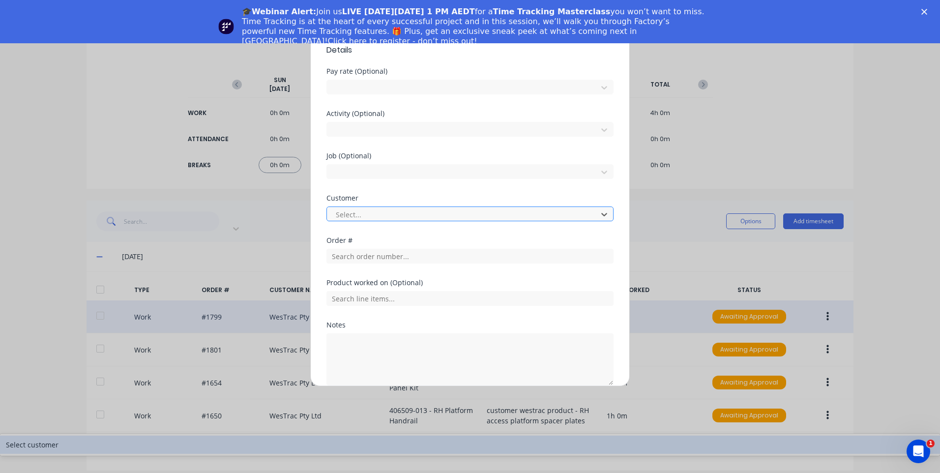
click at [408, 218] on div at bounding box center [464, 214] width 258 height 12
click at [401, 435] on div "Select customer" at bounding box center [470, 444] width 940 height 18
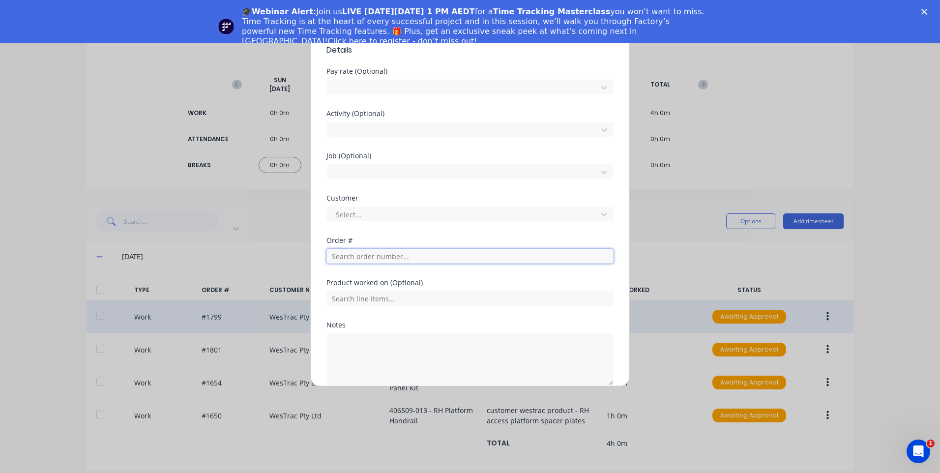
click at [401, 261] on input "text" at bounding box center [469, 256] width 287 height 15
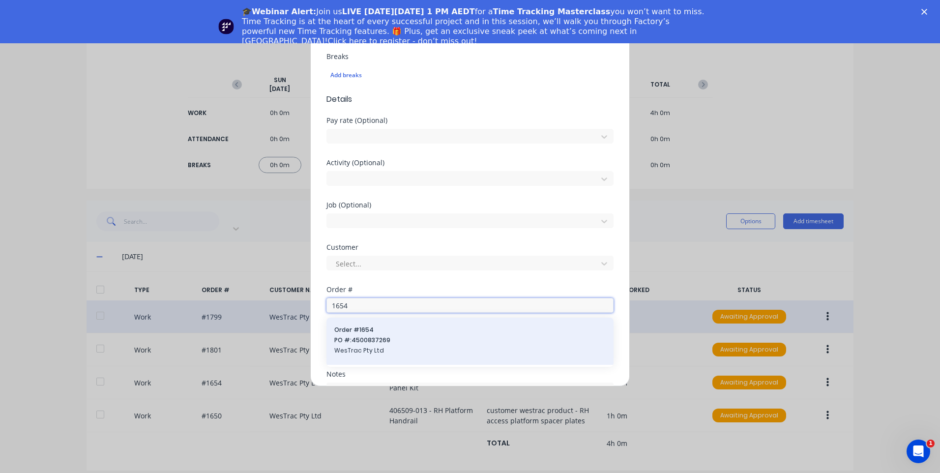
type input "1654"
click at [391, 334] on div "Order # 1654 PO #: 4500837269 WesTrac Pty Ltd" at bounding box center [469, 340] width 271 height 31
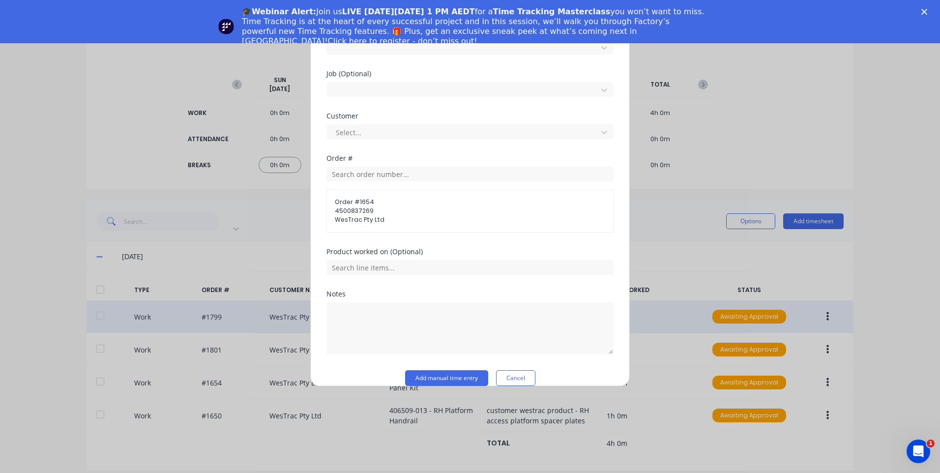
scroll to position [440, 0]
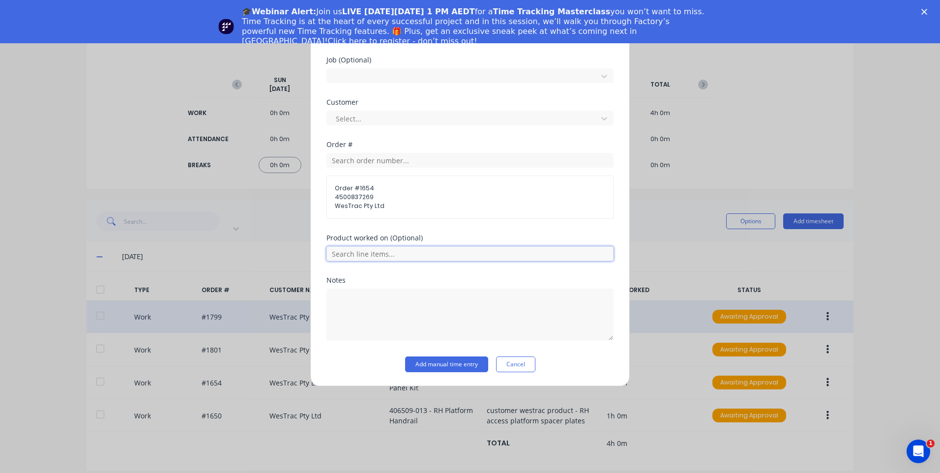
click at [408, 255] on input "text" at bounding box center [469, 253] width 287 height 15
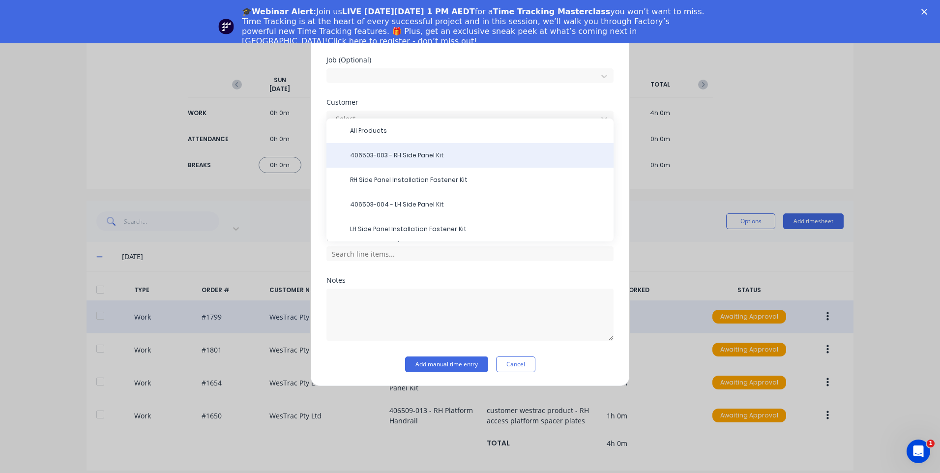
click at [451, 153] on span "406503-003 - RH Side Panel Kit" at bounding box center [478, 155] width 256 height 9
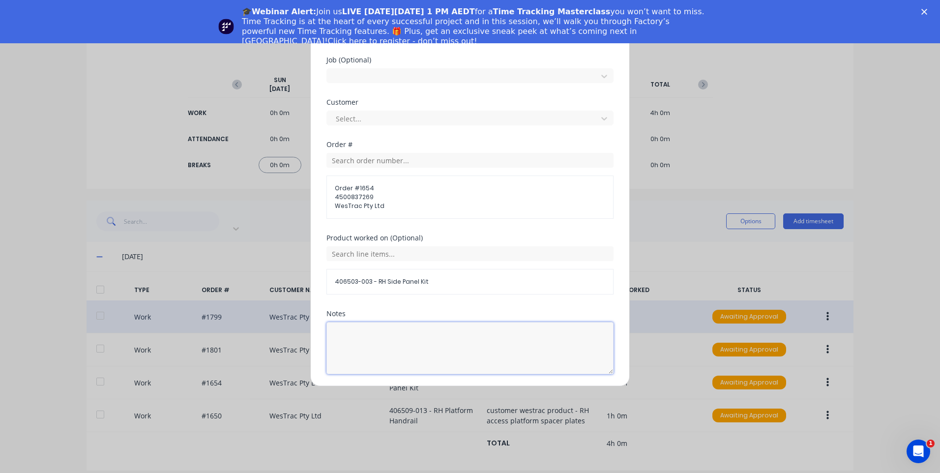
click at [434, 343] on textarea at bounding box center [469, 348] width 287 height 52
click at [437, 336] on textarea "c" at bounding box center [469, 348] width 287 height 52
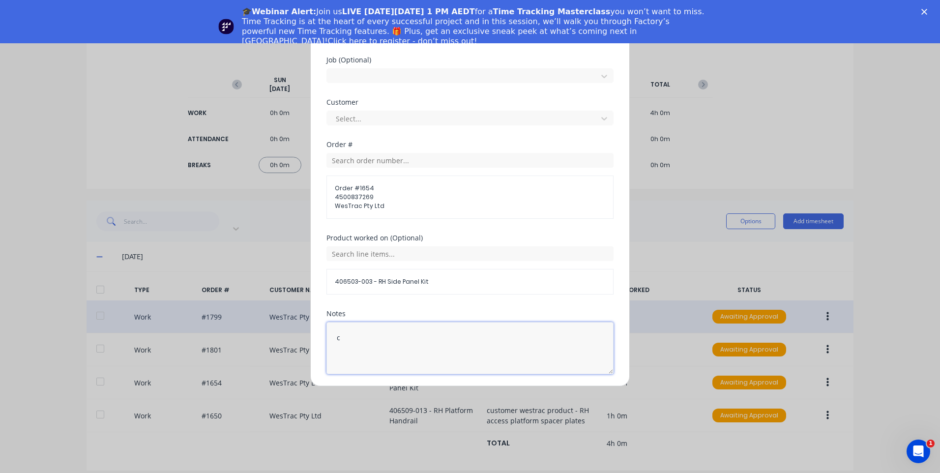
click at [437, 336] on textarea "c" at bounding box center [469, 348] width 287 height 52
click at [429, 345] on textarea "c" at bounding box center [469, 348] width 287 height 52
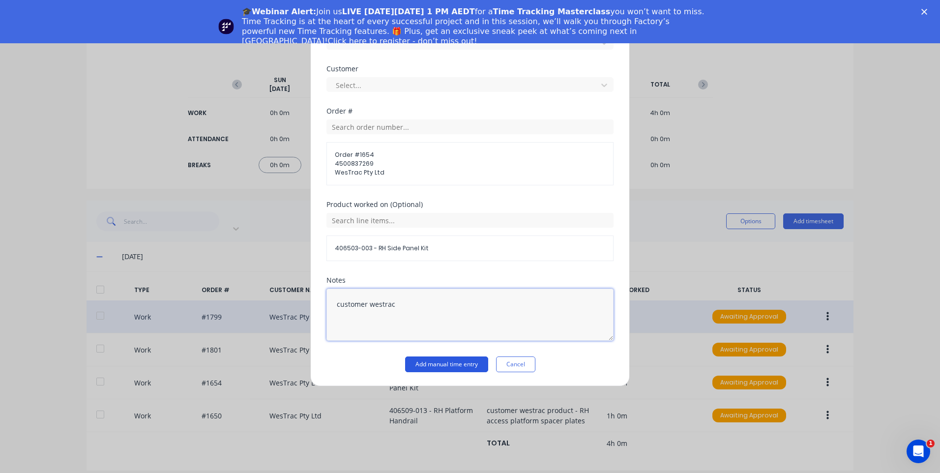
type textarea "customer westrac"
click at [427, 364] on button "Add manual time entry" at bounding box center [446, 364] width 83 height 16
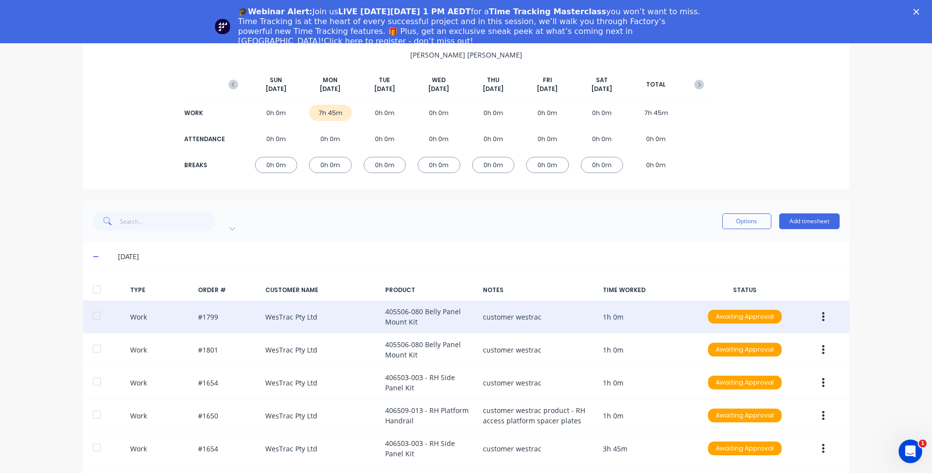
click at [797, 205] on div "Filter by type Options Add timesheet" at bounding box center [466, 221] width 767 height 41
click at [799, 223] on button "Add timesheet" at bounding box center [809, 221] width 60 height 16
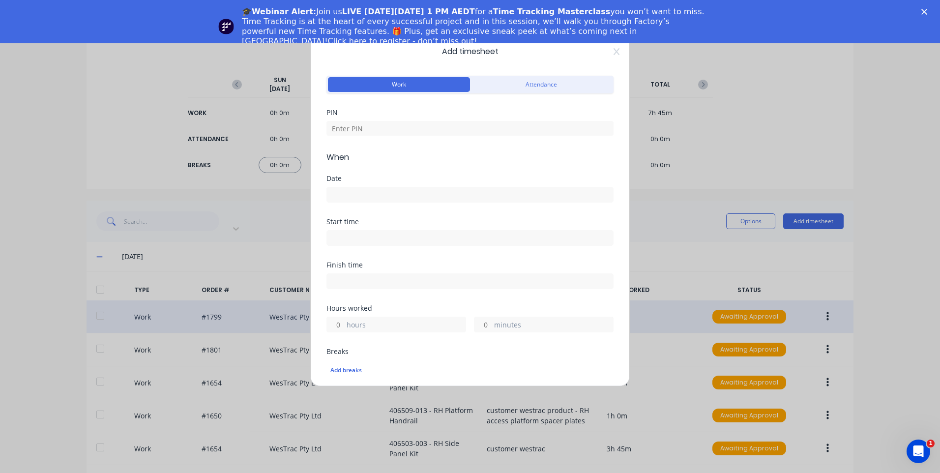
click at [391, 184] on div at bounding box center [469, 193] width 287 height 18
click at [394, 190] on div at bounding box center [469, 193] width 287 height 18
click at [403, 132] on input at bounding box center [469, 128] width 287 height 15
type input "9576"
click at [397, 188] on input at bounding box center [470, 194] width 286 height 15
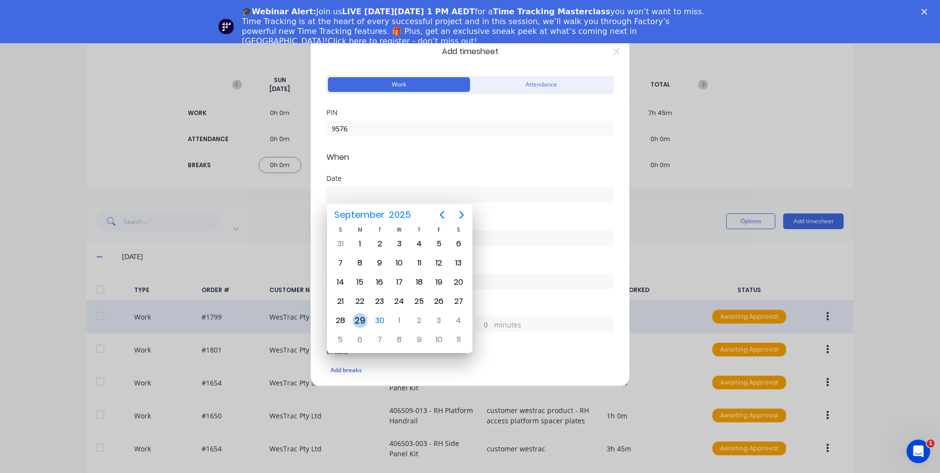
click at [363, 320] on div "29" at bounding box center [359, 320] width 15 height 15
type input "29/09/2025"
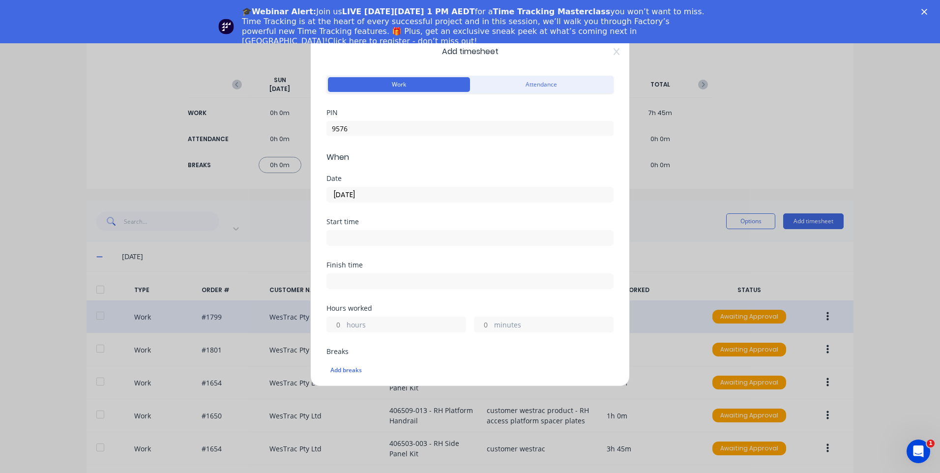
click at [394, 232] on input at bounding box center [470, 237] width 286 height 15
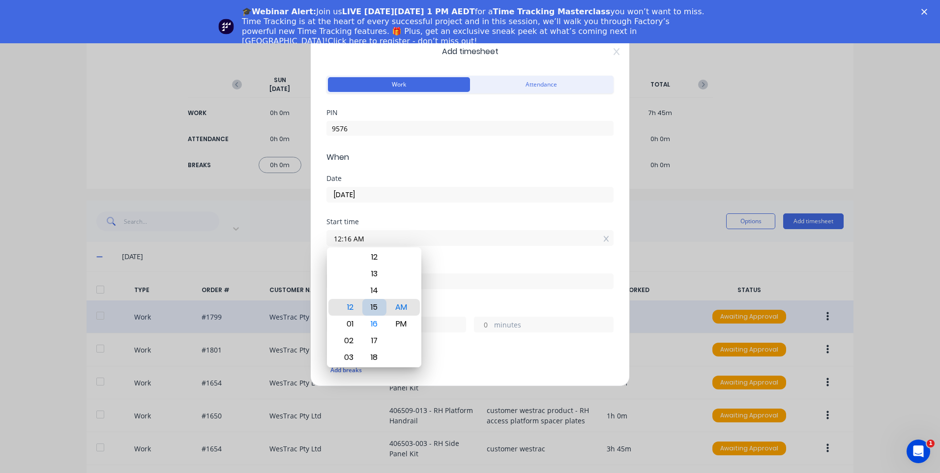
type input "12:15 AM"
click at [450, 298] on div "Finish time" at bounding box center [469, 282] width 287 height 43
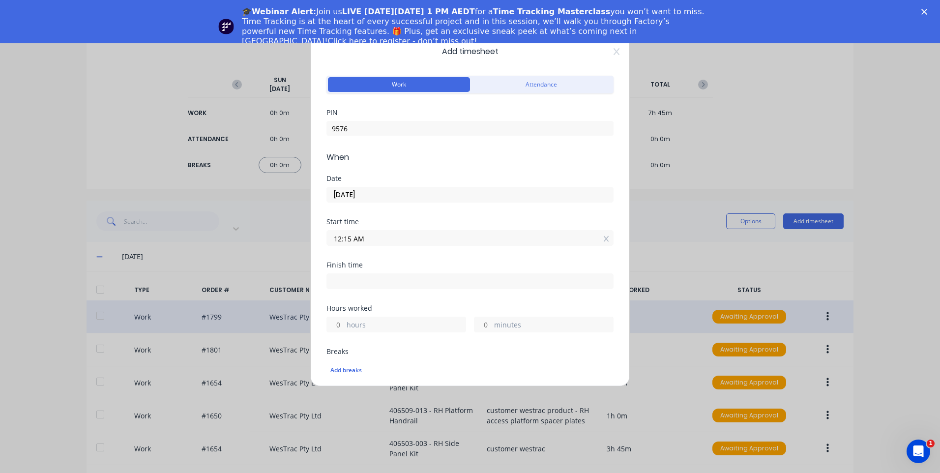
click at [416, 283] on input at bounding box center [470, 281] width 286 height 15
type input "04:13 AM"
type input "3"
type input "58"
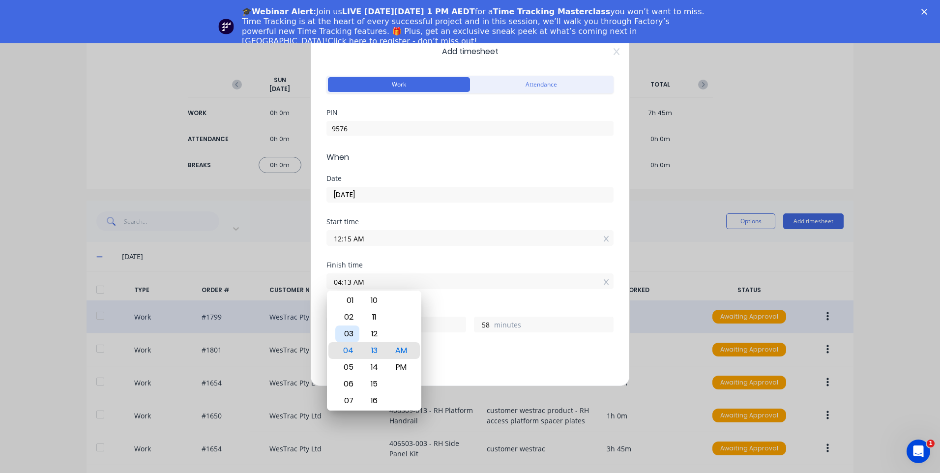
click at [349, 329] on div "03" at bounding box center [347, 333] width 24 height 17
type input "03:13 AM"
type input "2"
type input "03:16 AM"
type input "3"
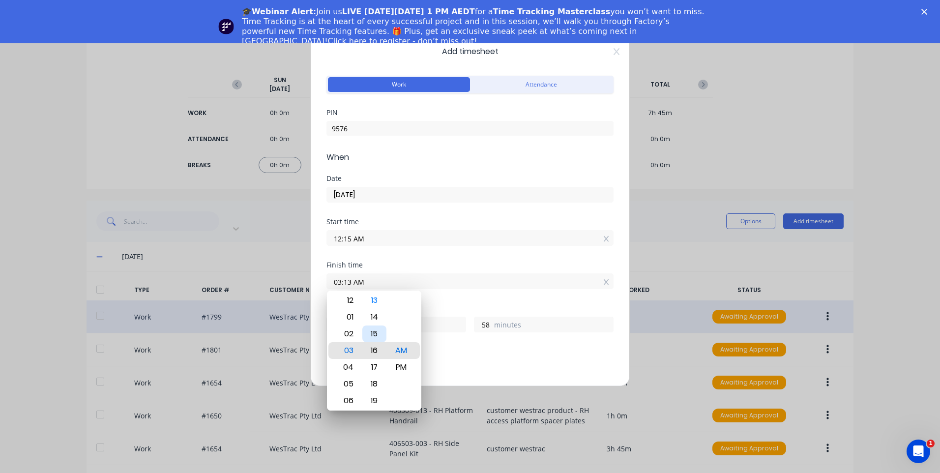
type input "1"
type input "03:28 AM"
type input "13"
type input "03:31 AM"
type input "16"
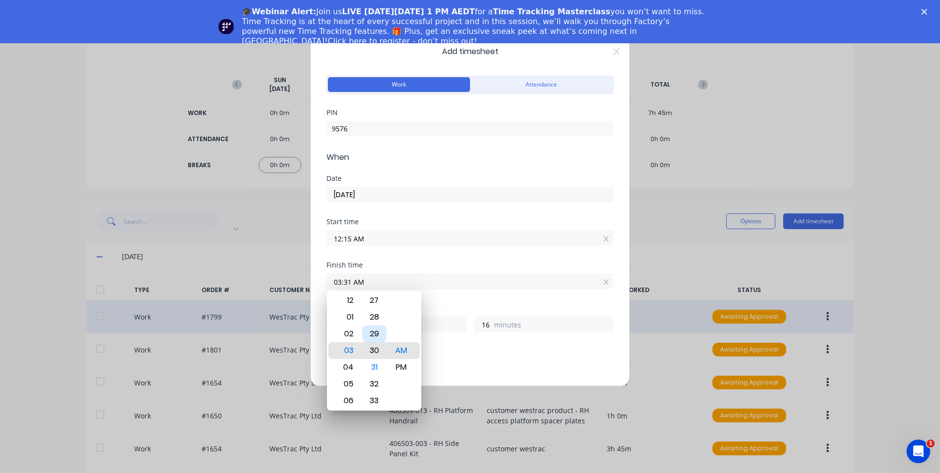
type input "03:30 AM"
type input "15"
click at [467, 358] on div "Add breaks" at bounding box center [469, 368] width 287 height 23
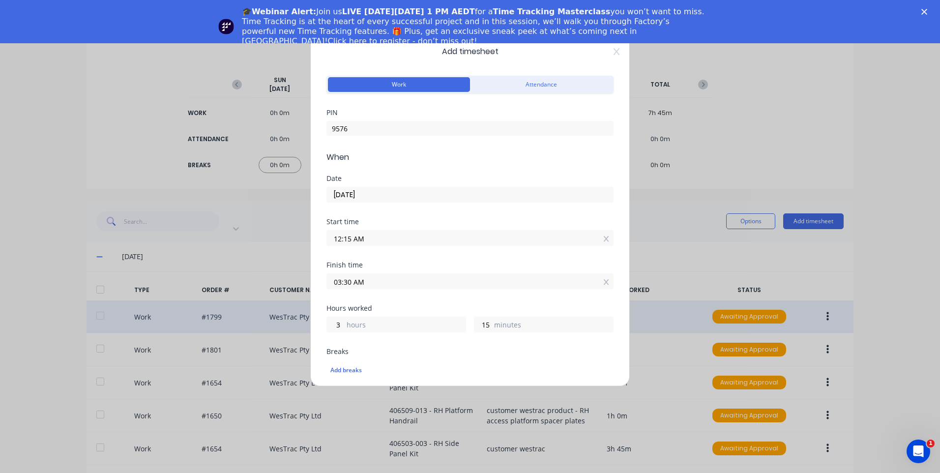
click at [440, 280] on input "03:30 AM" at bounding box center [470, 281] width 286 height 15
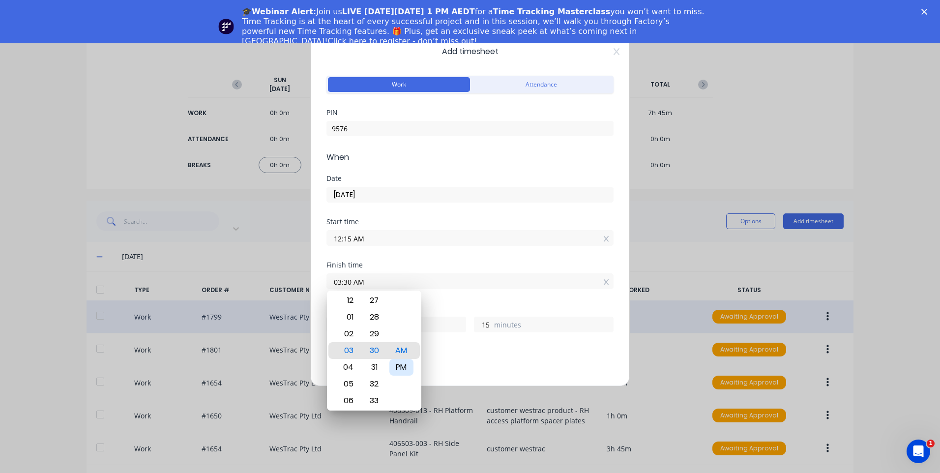
click at [404, 366] on div "PM" at bounding box center [401, 367] width 24 height 17
type input "03:30 PM"
type input "15"
click at [418, 247] on div "Start time 12:15 AM" at bounding box center [469, 239] width 287 height 43
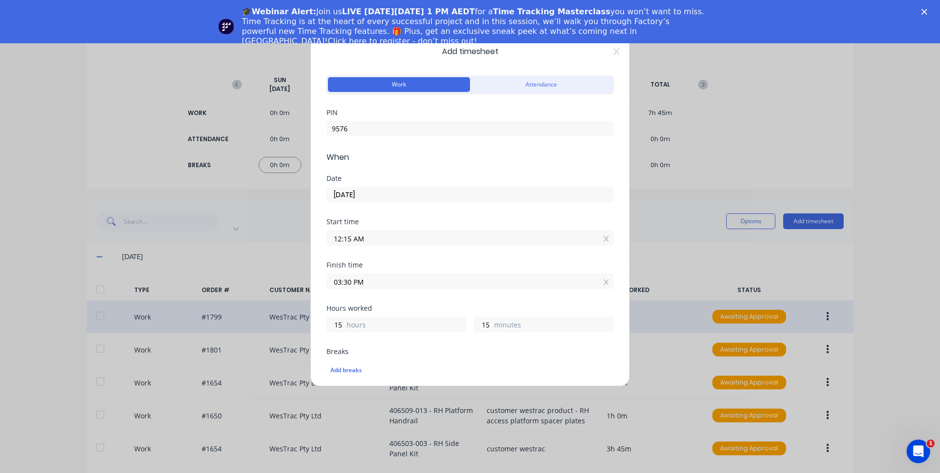
click at [425, 233] on input "12:15 AM" at bounding box center [470, 237] width 286 height 15
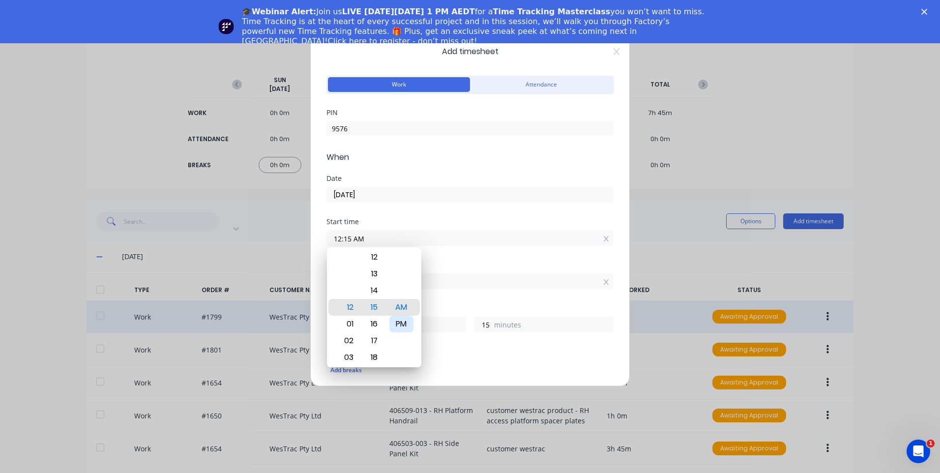
click at [408, 326] on div "PM" at bounding box center [401, 324] width 24 height 17
type input "12:15 PM"
type input "3"
click at [448, 356] on div "Breaks Add breaks" at bounding box center [469, 364] width 287 height 32
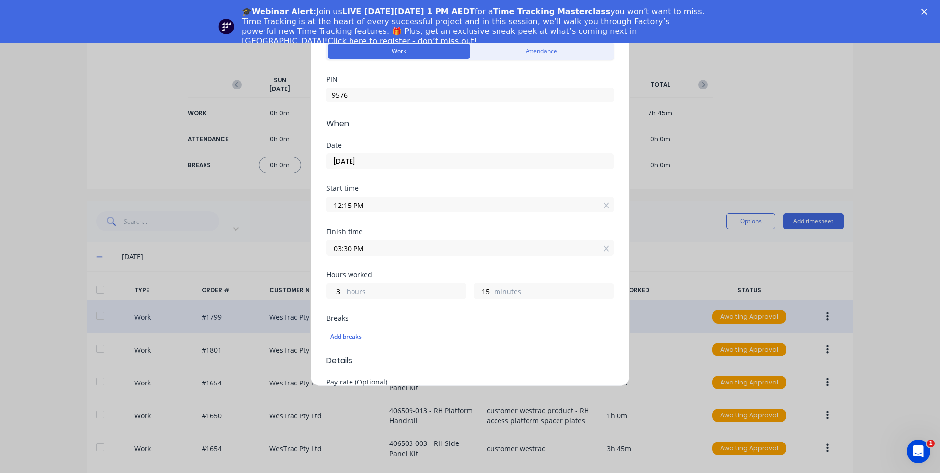
scroll to position [49, 0]
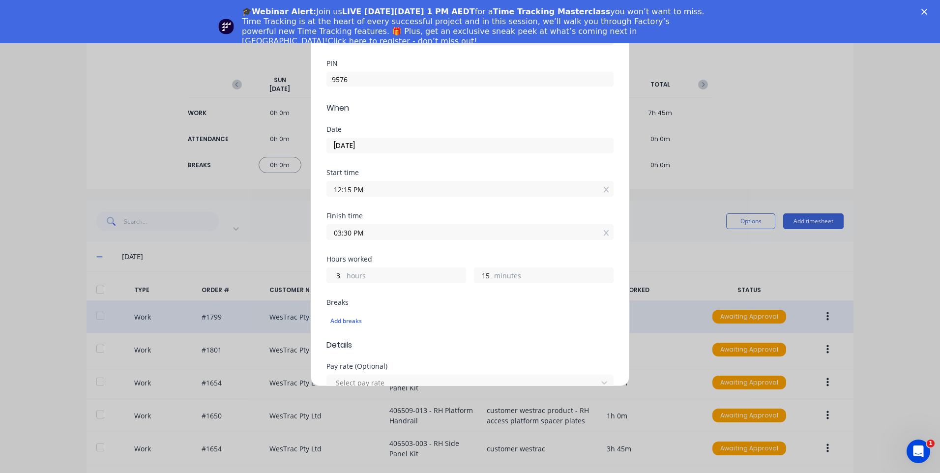
drag, startPoint x: 378, startPoint y: 230, endPoint x: 187, endPoint y: 206, distance: 193.2
click at [187, 206] on div "Add timesheet Work Attendance PIN 9576 When Date 29/09/2025 Start time 12:15 PM…" at bounding box center [470, 236] width 940 height 473
click at [363, 230] on input "03:30 PM" at bounding box center [470, 232] width 286 height 15
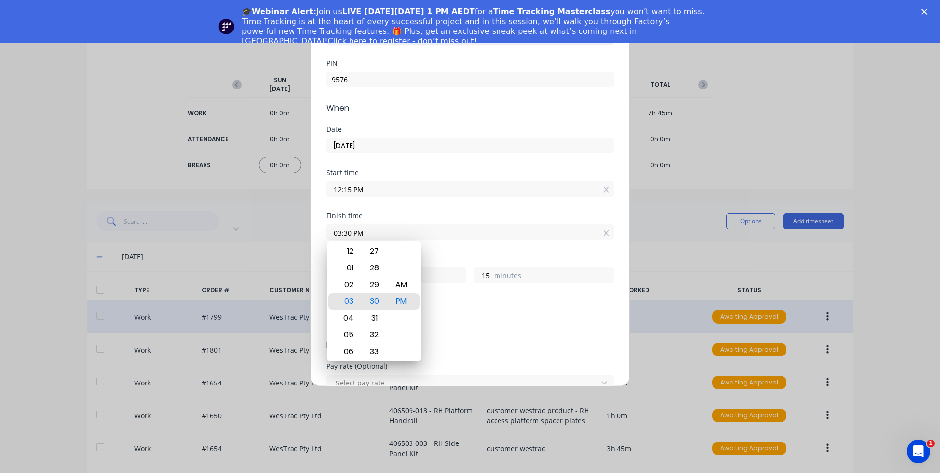
click at [374, 232] on input "03:30 PM" at bounding box center [470, 232] width 286 height 15
type input "12:30 PM"
type input "0"
click at [441, 328] on div "Add breaks" at bounding box center [469, 321] width 287 height 21
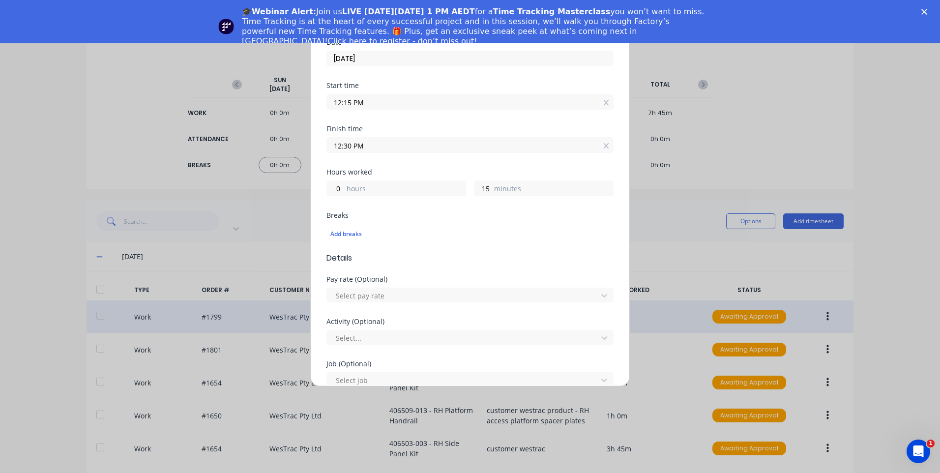
scroll to position [246, 0]
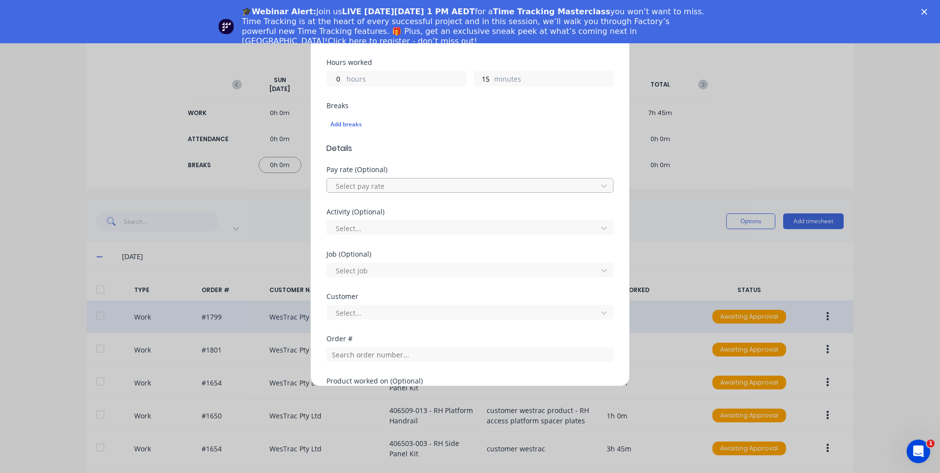
click at [398, 187] on div at bounding box center [464, 186] width 258 height 12
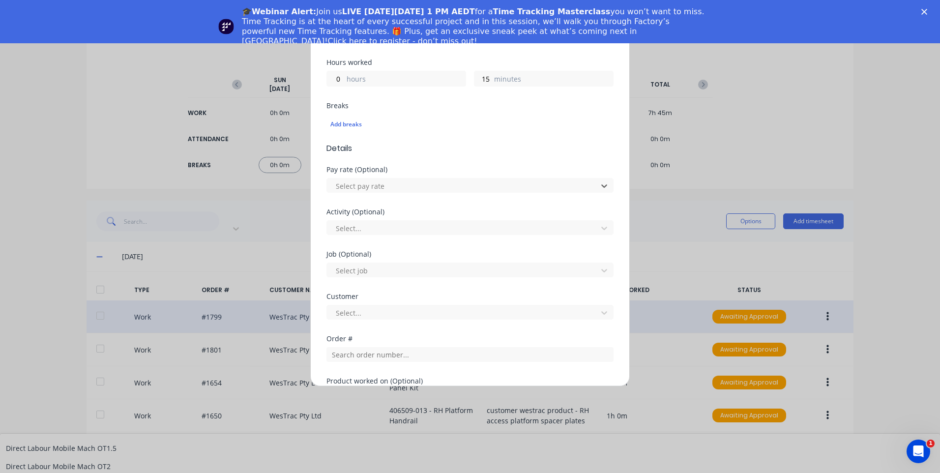
scroll to position [688, 0]
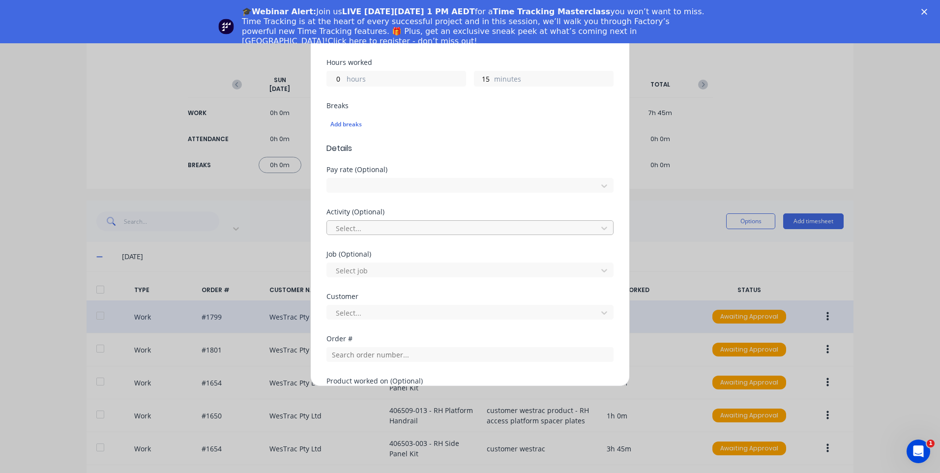
click at [407, 231] on div at bounding box center [464, 228] width 258 height 12
click at [387, 274] on div at bounding box center [464, 270] width 258 height 12
click at [389, 273] on div at bounding box center [464, 270] width 258 height 12
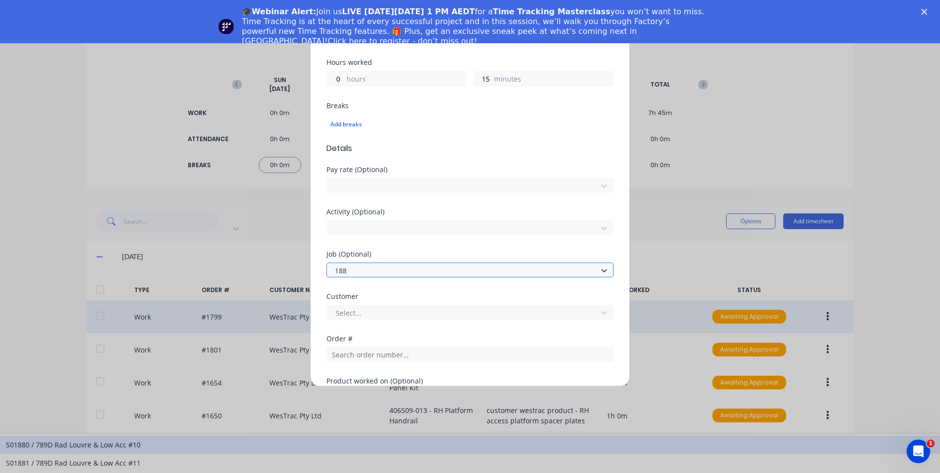
type input "1885"
click at [469, 435] on div "1885 / Oxycut-NewEngHWY-Pressing" at bounding box center [470, 444] width 940 height 18
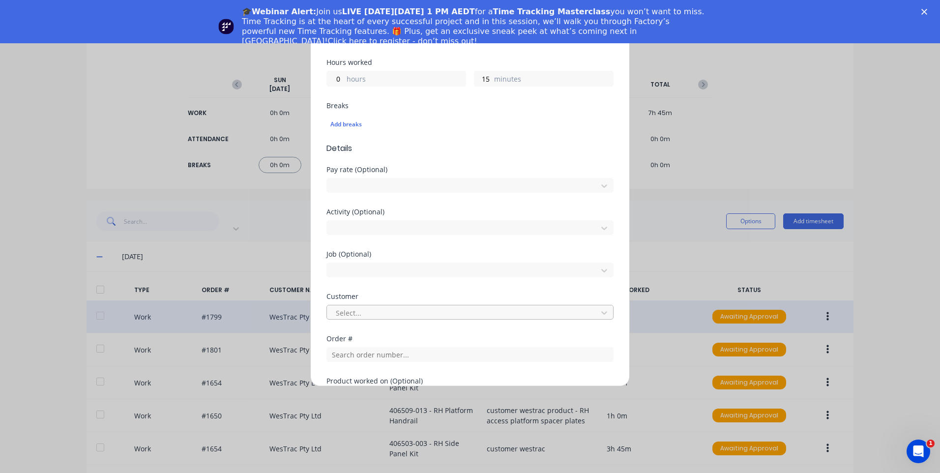
click at [416, 314] on div at bounding box center [464, 313] width 258 height 12
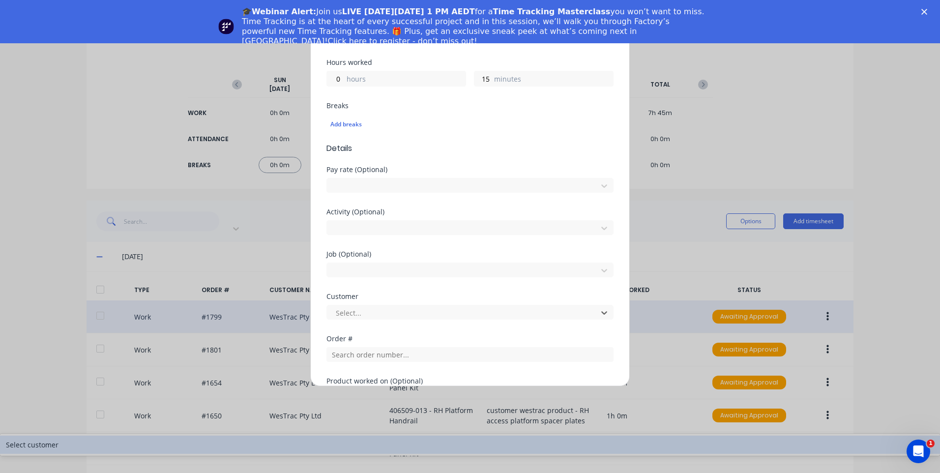
click at [409, 435] on div "Select customer" at bounding box center [470, 444] width 940 height 18
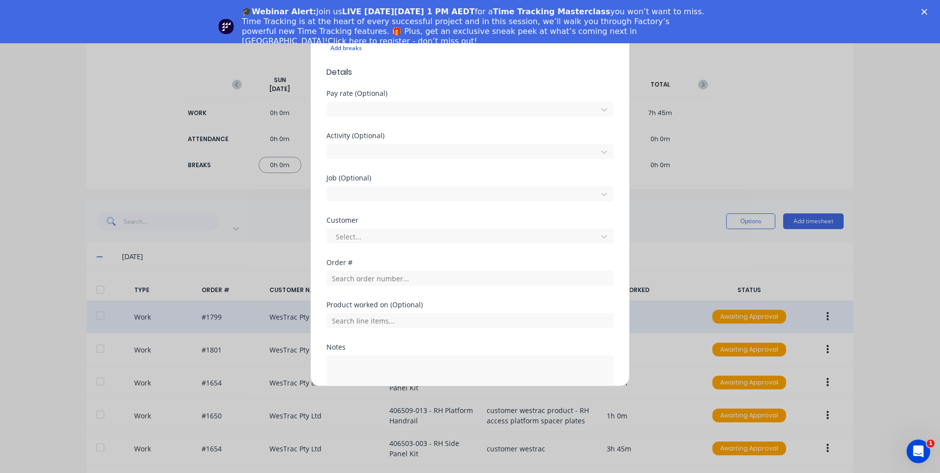
scroll to position [344, 0]
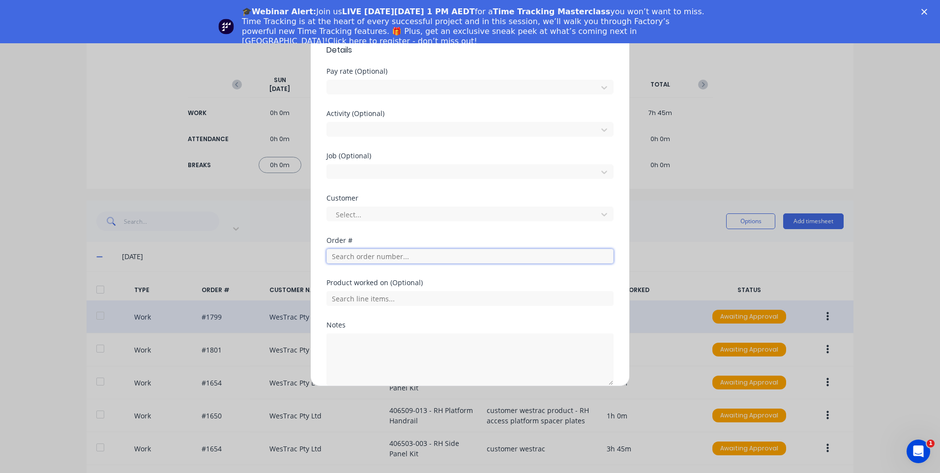
click at [398, 258] on input "text" at bounding box center [469, 256] width 287 height 15
type input "1885"
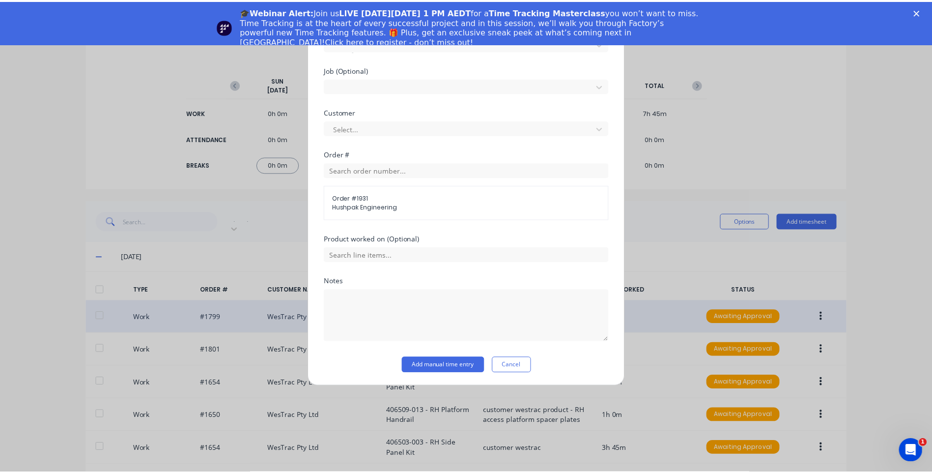
scroll to position [431, 0]
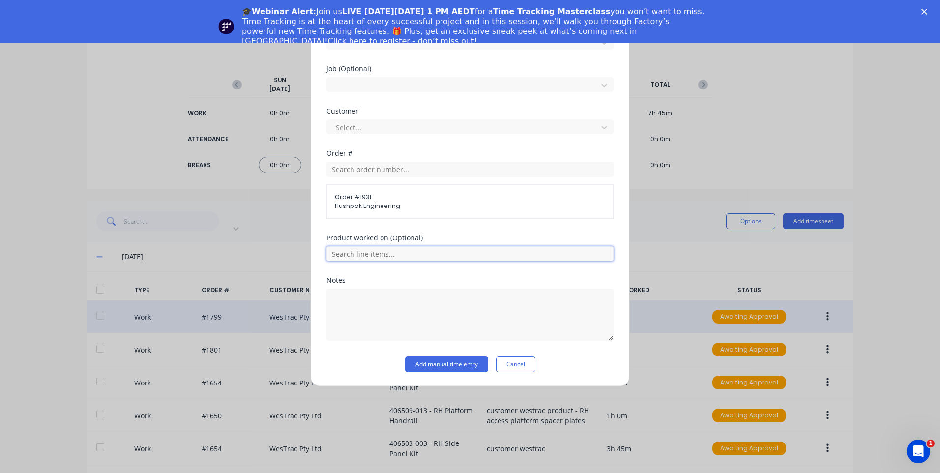
click at [397, 255] on input "text" at bounding box center [469, 253] width 287 height 15
drag, startPoint x: 461, startPoint y: 238, endPoint x: 461, endPoint y: 256, distance: 17.7
click at [462, 238] on div "Product worked on (Optional)" at bounding box center [469, 237] width 287 height 7
click at [449, 288] on div at bounding box center [469, 313] width 287 height 55
click at [450, 296] on textarea at bounding box center [469, 314] width 287 height 52
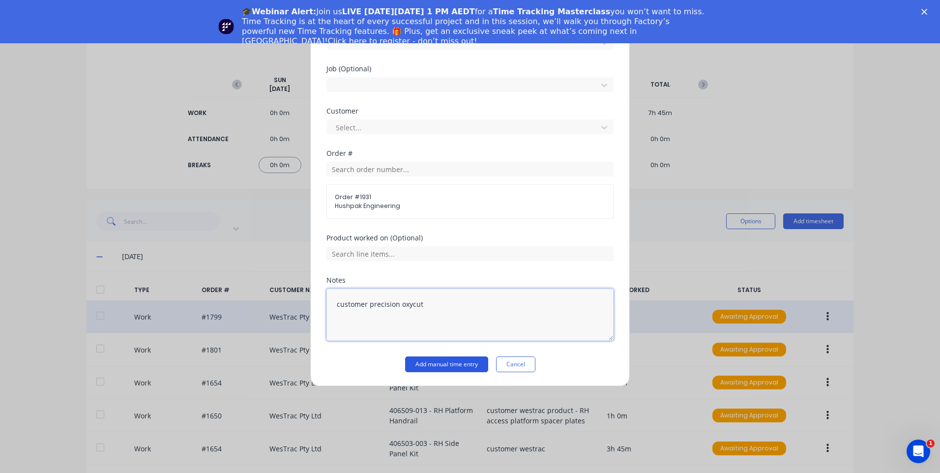
type textarea "customer precision oxycut"
click at [431, 359] on button "Add manual time entry" at bounding box center [446, 364] width 83 height 16
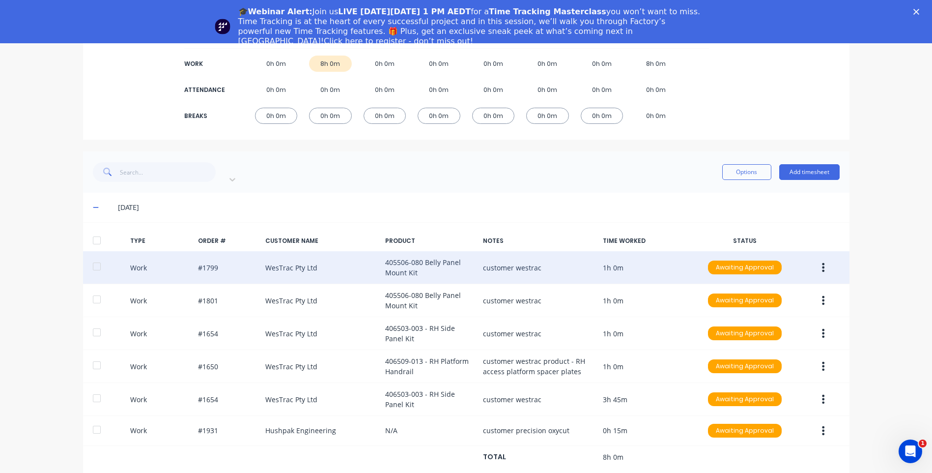
scroll to position [119, 0]
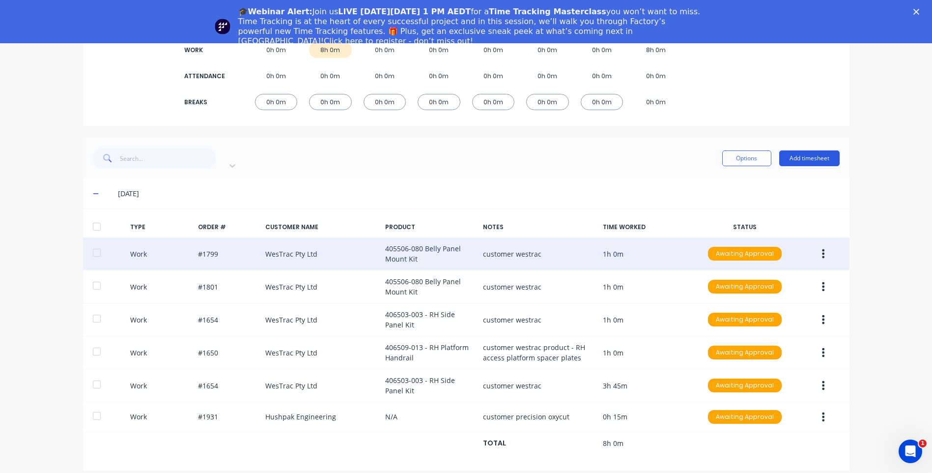
click at [814, 153] on button "Add timesheet" at bounding box center [809, 158] width 60 height 16
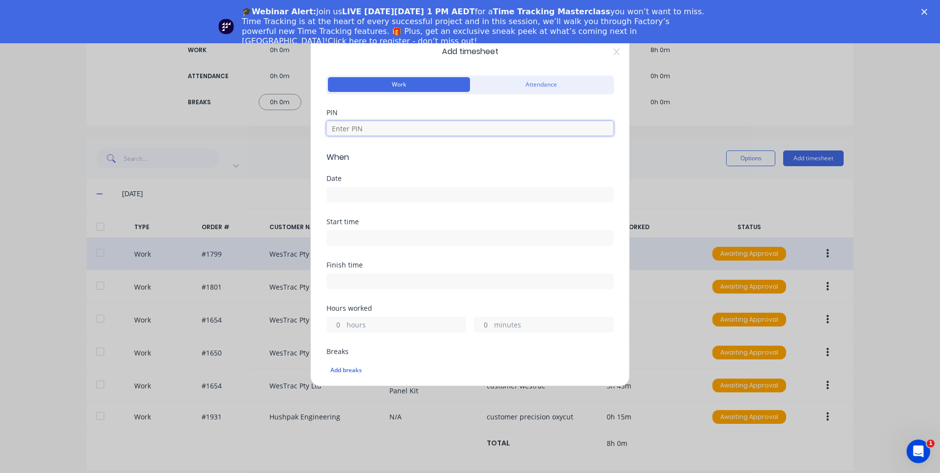
click at [403, 126] on input at bounding box center [469, 128] width 287 height 15
type input "9576"
click at [390, 185] on div at bounding box center [469, 193] width 287 height 18
click at [394, 194] on input at bounding box center [470, 194] width 286 height 15
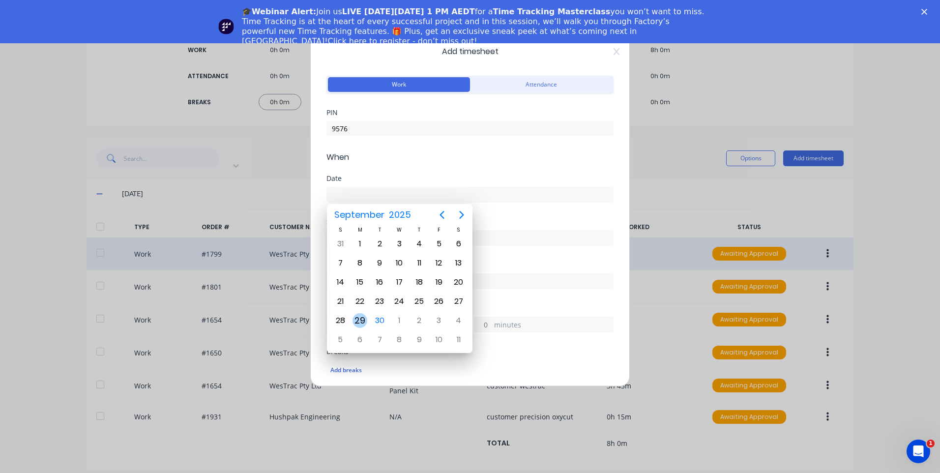
click at [360, 317] on div "29" at bounding box center [359, 320] width 15 height 15
type input "29/09/2025"
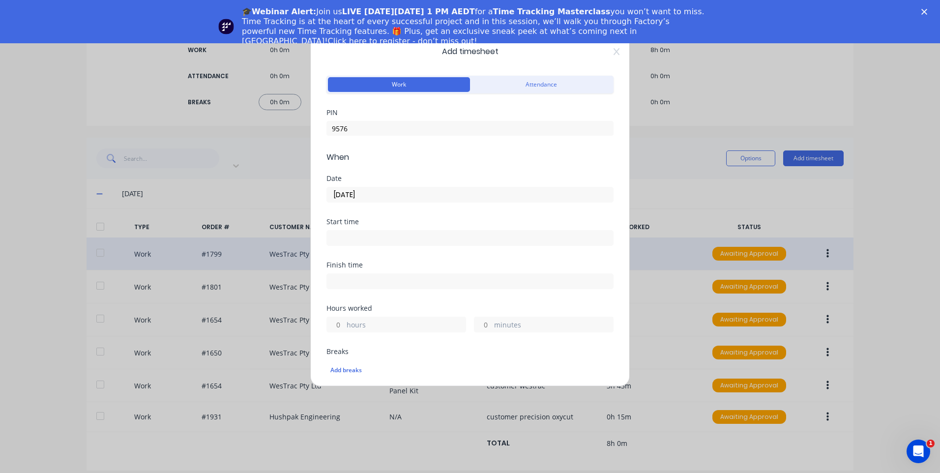
click at [387, 236] on input at bounding box center [470, 237] width 286 height 15
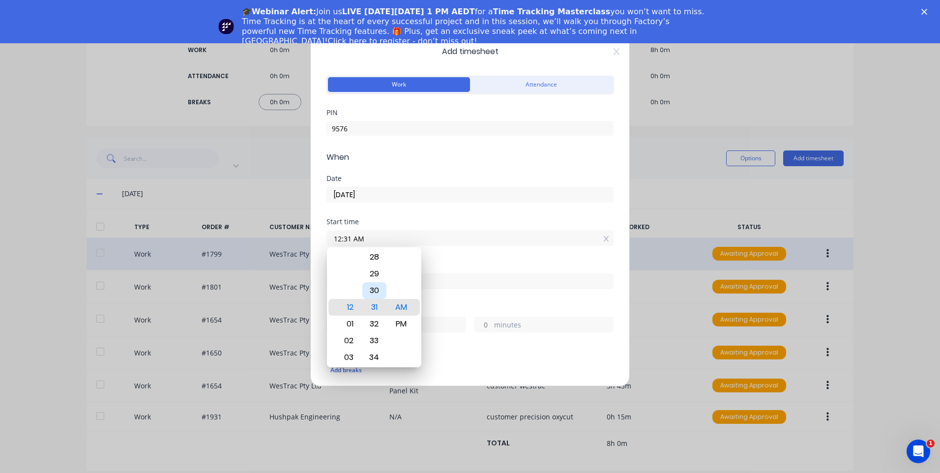
click at [380, 284] on div "30" at bounding box center [374, 290] width 24 height 17
click at [413, 319] on div "PM" at bounding box center [401, 324] width 24 height 17
type input "12:30 PM"
click at [453, 302] on div "Finish time" at bounding box center [469, 282] width 287 height 43
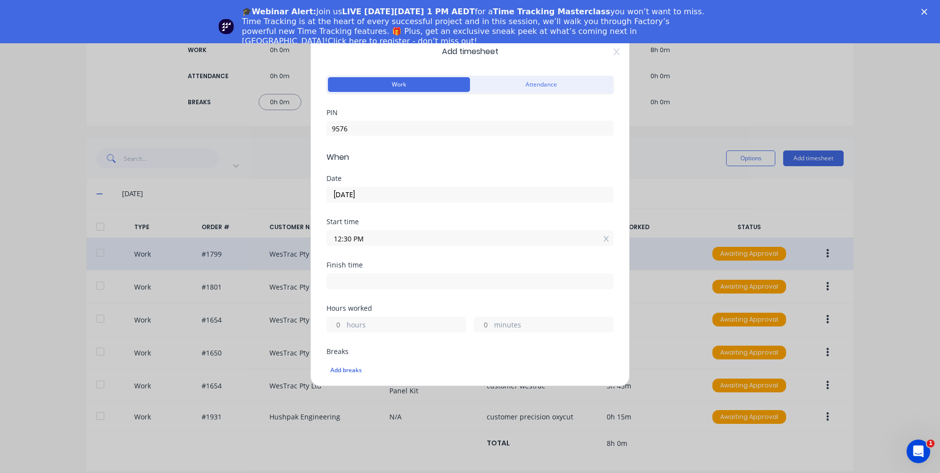
click at [427, 272] on div at bounding box center [469, 280] width 287 height 18
click at [423, 277] on input at bounding box center [470, 281] width 286 height 15
type input "04:14 AM"
type input "15"
type input "44"
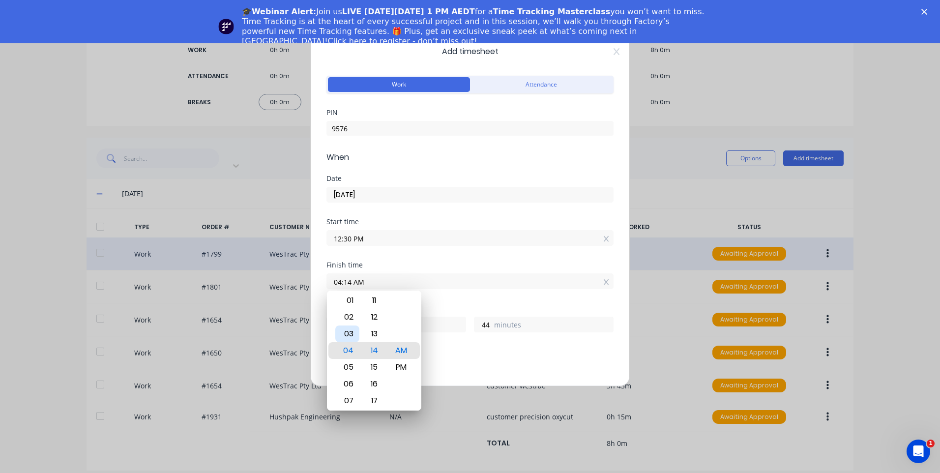
click at [346, 334] on div "03" at bounding box center [347, 333] width 24 height 17
type input "03:14 AM"
type input "14"
type input "03:31 AM"
type input "15"
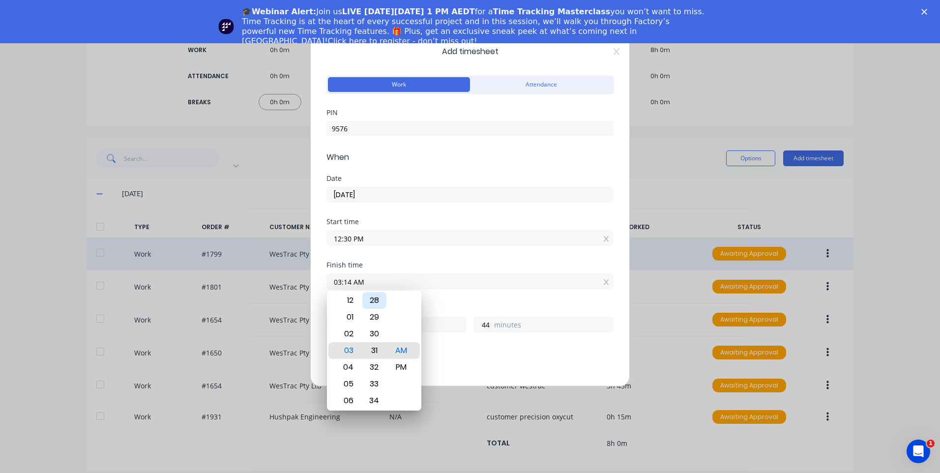
type input "1"
click at [408, 364] on div "PM" at bounding box center [401, 367] width 24 height 17
type input "03:31 PM"
type input "3"
click at [374, 336] on div "30" at bounding box center [374, 333] width 24 height 17
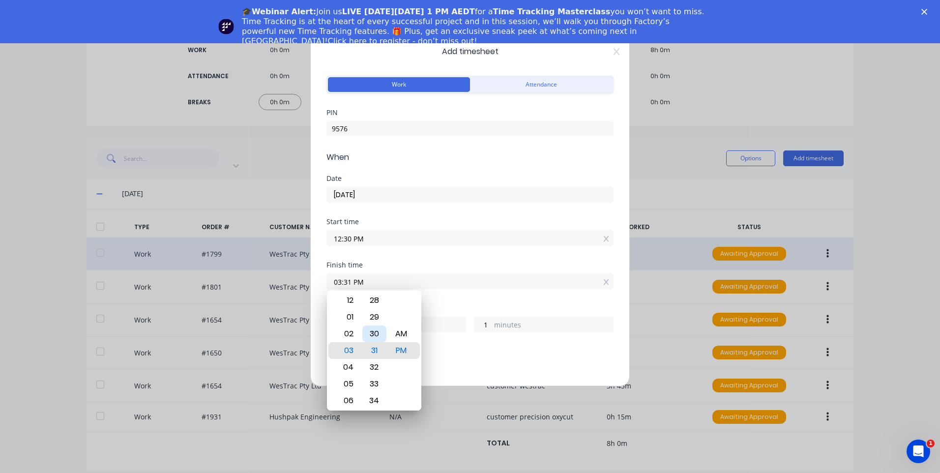
type input "03:30 PM"
type input "0"
drag, startPoint x: 418, startPoint y: 340, endPoint x: 424, endPoint y: 340, distance: 5.9
click at [419, 340] on div "12 01 02 03 04 05 06 07 08 09 10 11 00 01 02 03 04 05 06 07 08 09 10 11 12 13 1…" at bounding box center [374, 350] width 94 height 120
click at [465, 296] on div "Finish time 03:30 PM" at bounding box center [469, 282] width 287 height 43
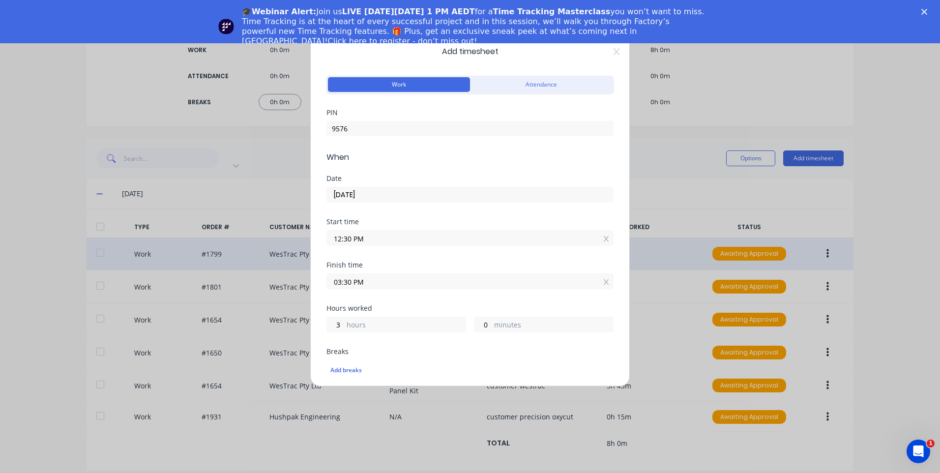
drag, startPoint x: 309, startPoint y: 414, endPoint x: 393, endPoint y: 352, distance: 104.4
click at [309, 412] on div "Add timesheet Work Attendance PIN 9576 When Date 29/09/2025 Start time 12:30 PM…" at bounding box center [470, 236] width 940 height 473
click at [613, 51] on icon at bounding box center [616, 51] width 6 height 7
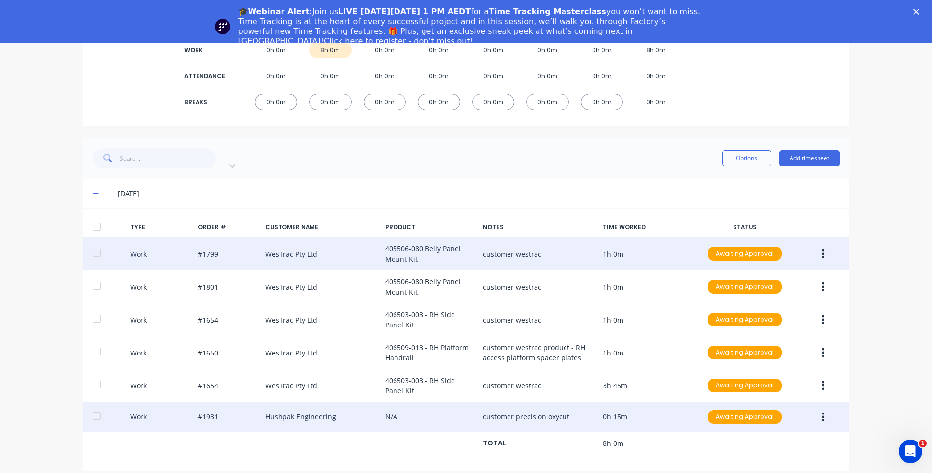
click at [827, 408] on button "button" at bounding box center [823, 417] width 23 height 18
click at [784, 432] on div "Delete" at bounding box center [789, 439] width 76 height 14
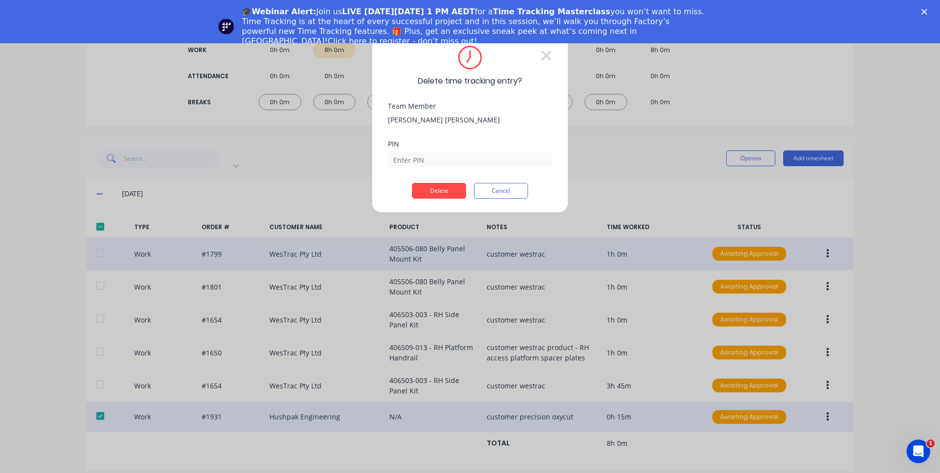
click at [450, 170] on div "PIN" at bounding box center [470, 162] width 164 height 42
click at [455, 162] on input at bounding box center [470, 159] width 164 height 15
type input "9576"
click at [442, 187] on button "Delete" at bounding box center [439, 191] width 54 height 16
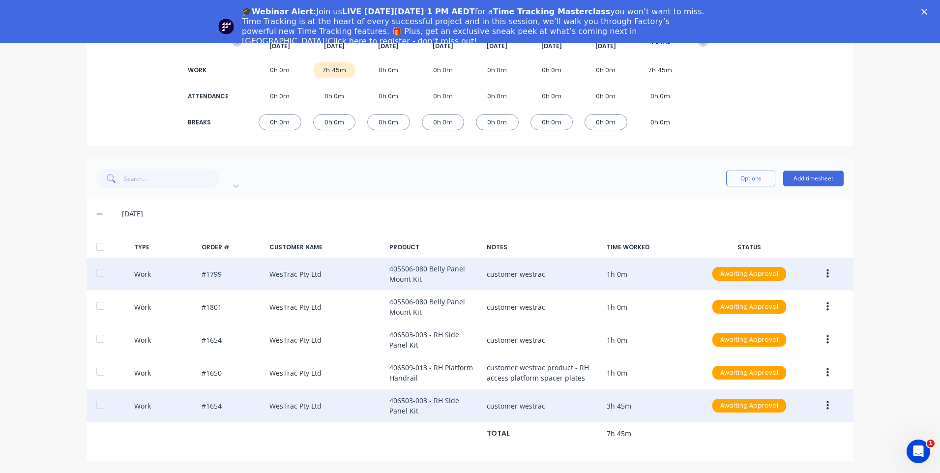
scroll to position [89, 0]
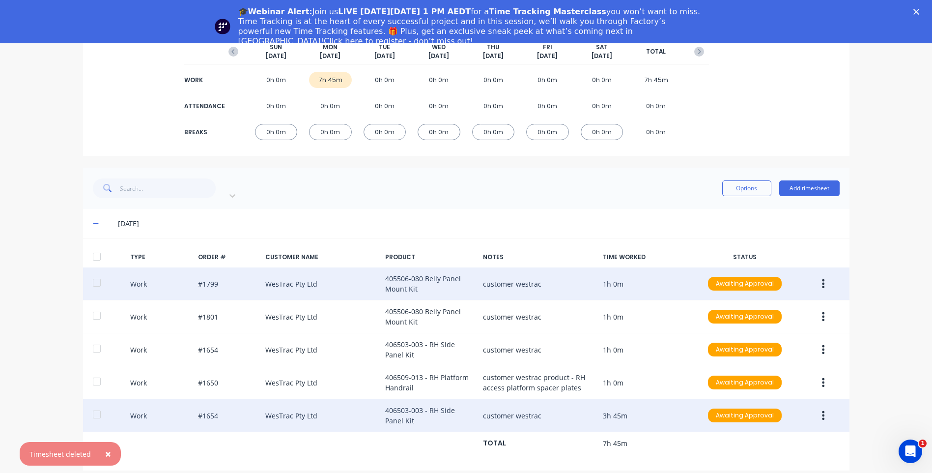
click at [814, 407] on button "button" at bounding box center [823, 415] width 23 height 18
click at [762, 391] on div "Edit" at bounding box center [789, 398] width 76 height 14
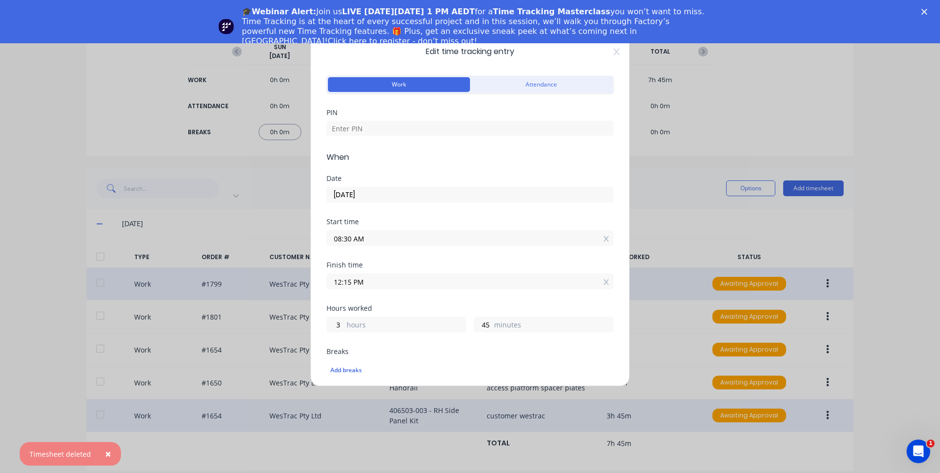
click at [379, 284] on input "12:15 PM" at bounding box center [470, 281] width 286 height 15
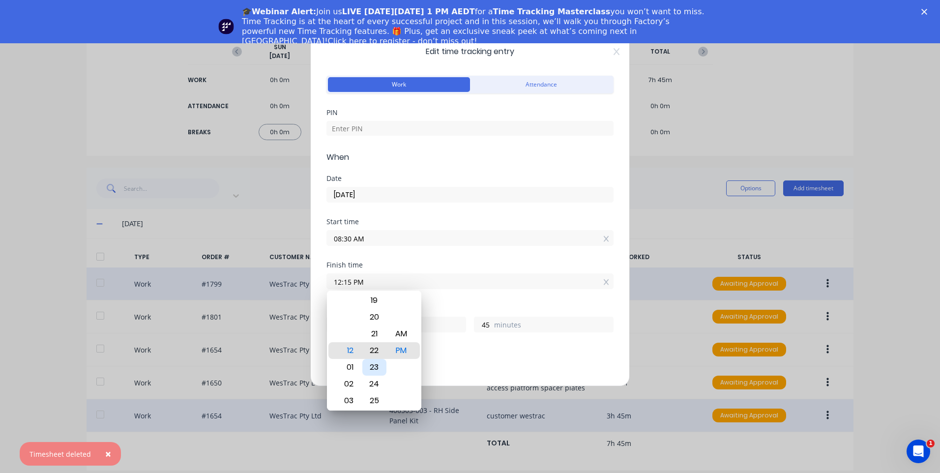
type input "12:22 PM"
type input "52"
type input "12:25 PM"
type input "55"
type input "12:30 PM"
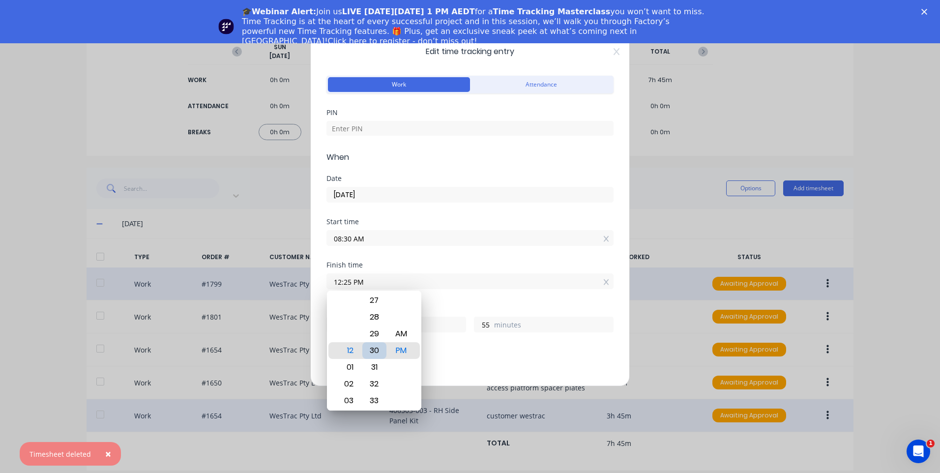
type input "4"
type input "0"
click at [457, 350] on div "Breaks" at bounding box center [469, 351] width 287 height 7
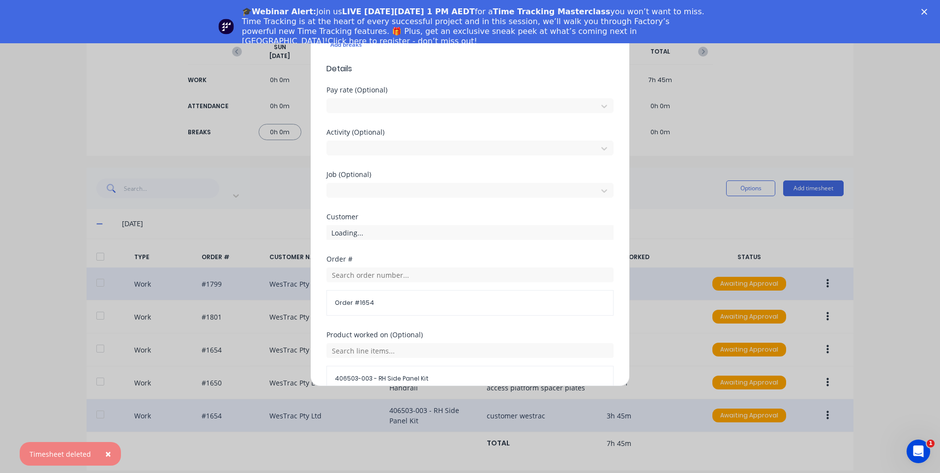
scroll to position [456, 0]
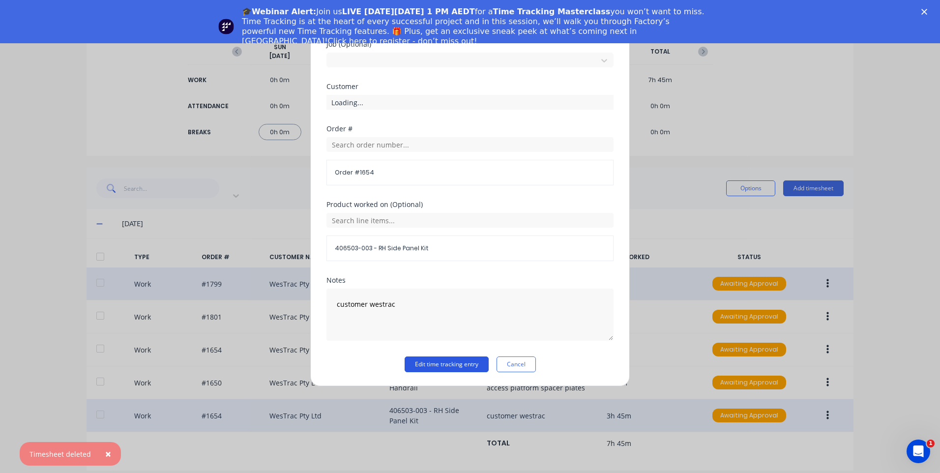
click at [457, 362] on button "Edit time tracking entry" at bounding box center [446, 364] width 84 height 16
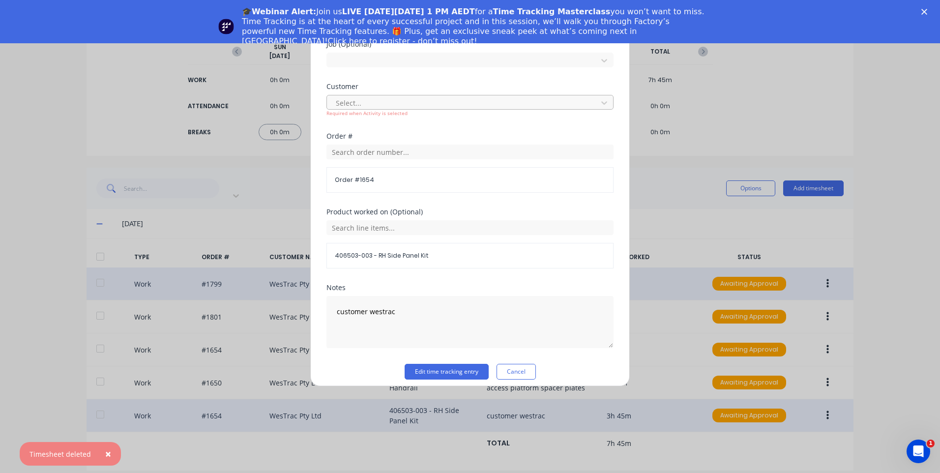
click at [401, 106] on div at bounding box center [464, 103] width 258 height 12
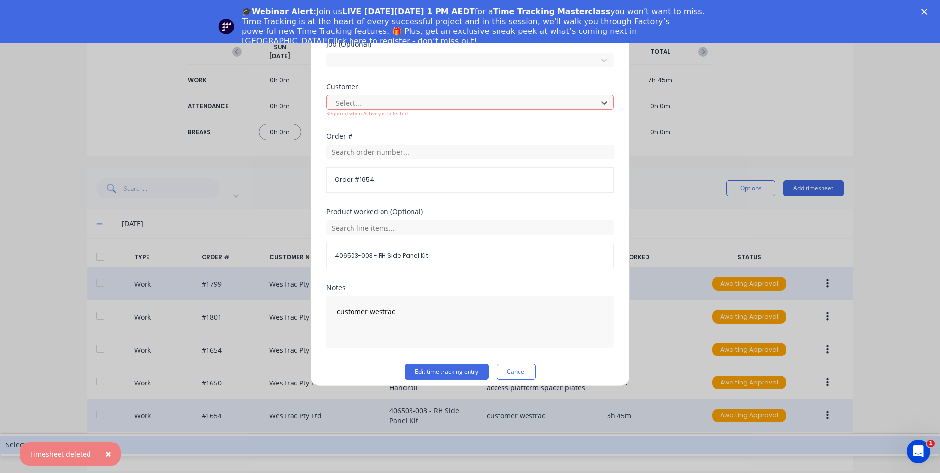
click at [416, 435] on div "Select customer" at bounding box center [470, 444] width 940 height 18
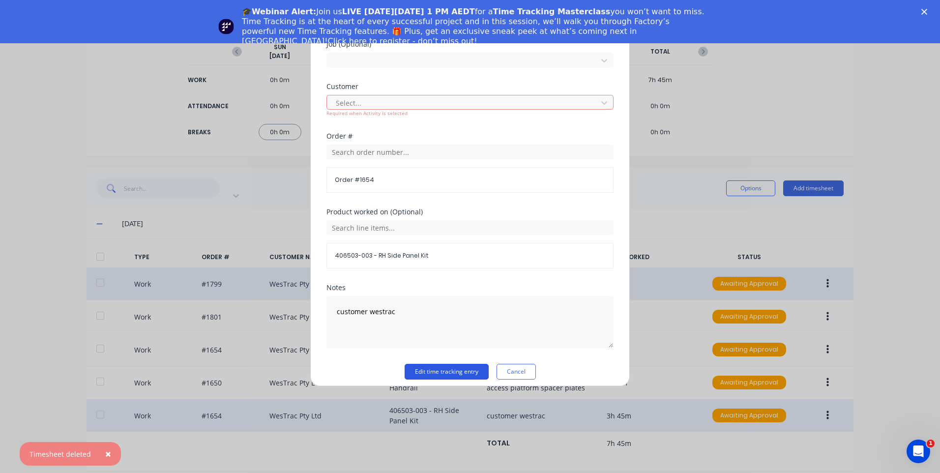
click at [433, 372] on button "Edit time tracking entry" at bounding box center [446, 372] width 84 height 16
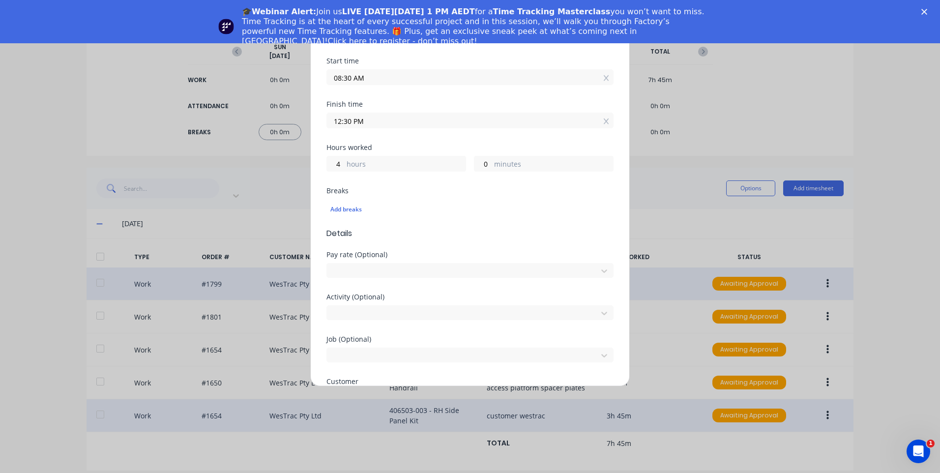
scroll to position [0, 0]
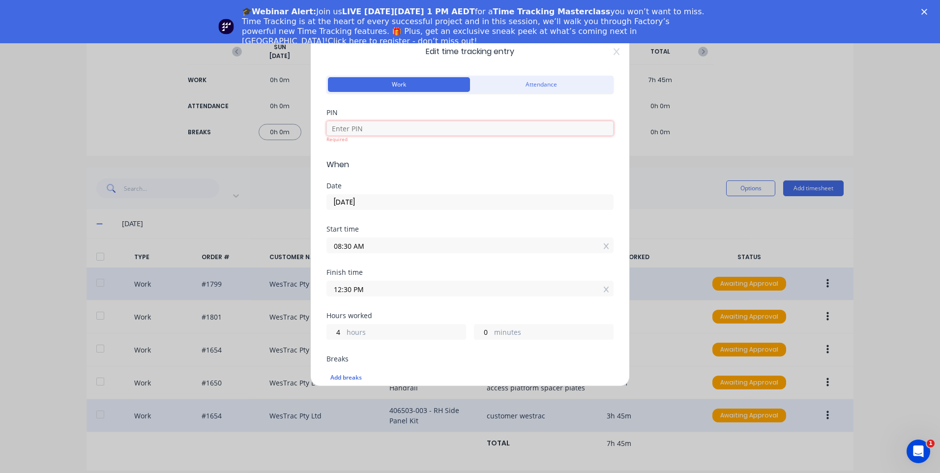
click at [386, 126] on input at bounding box center [469, 128] width 287 height 15
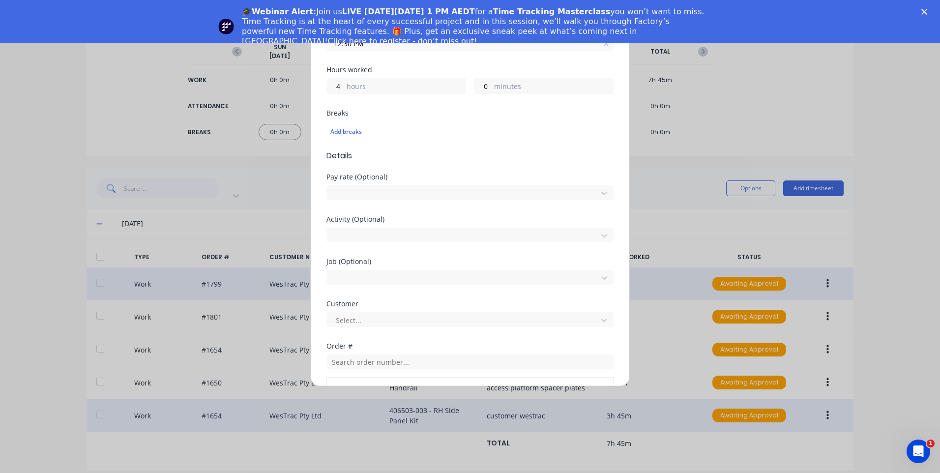
type input "9576"
click at [382, 312] on div "Select..." at bounding box center [469, 318] width 287 height 17
click at [385, 319] on div at bounding box center [464, 320] width 258 height 12
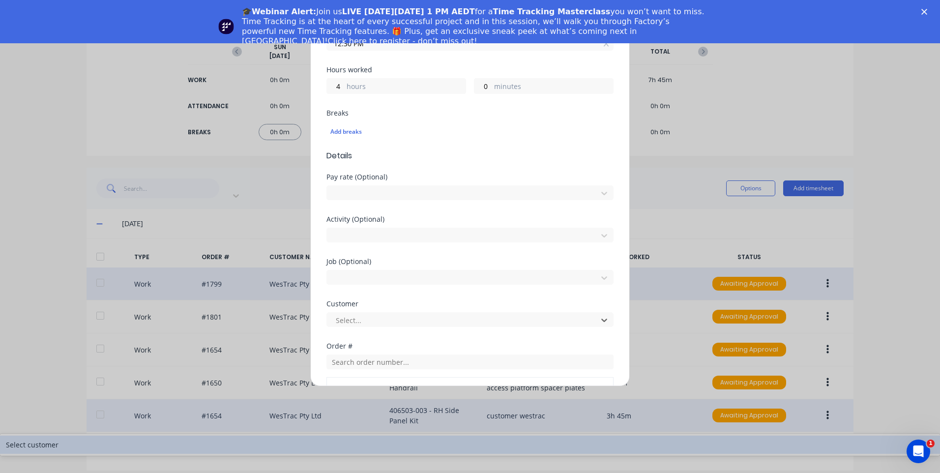
click at [385, 435] on div "Select customer" at bounding box center [470, 444] width 940 height 18
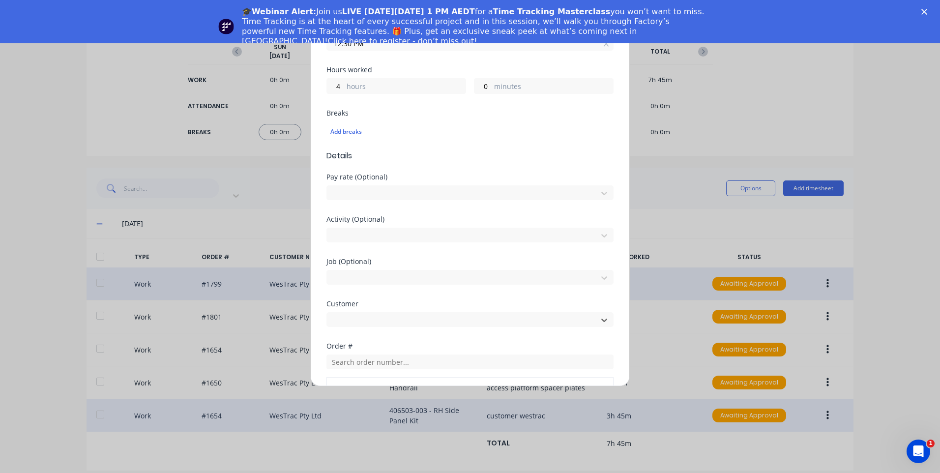
scroll to position [435, 0]
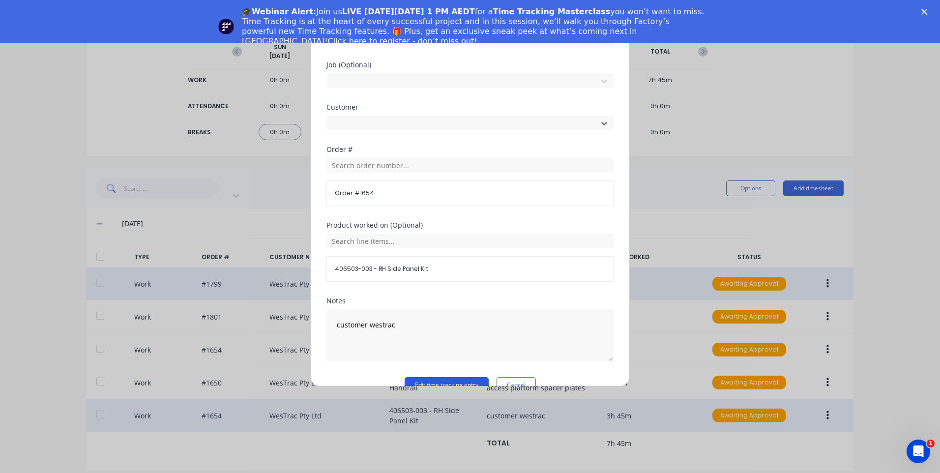
click at [443, 377] on button "Edit time tracking entry" at bounding box center [446, 385] width 84 height 16
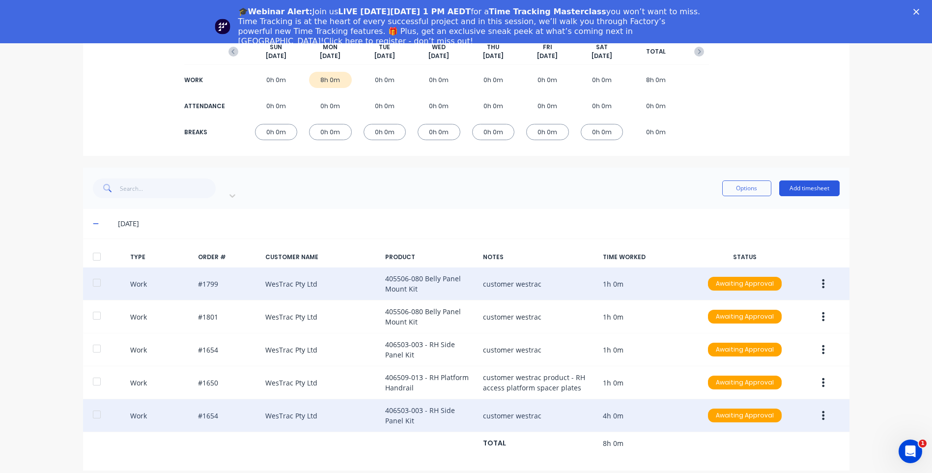
click at [813, 183] on button "Add timesheet" at bounding box center [809, 188] width 60 height 16
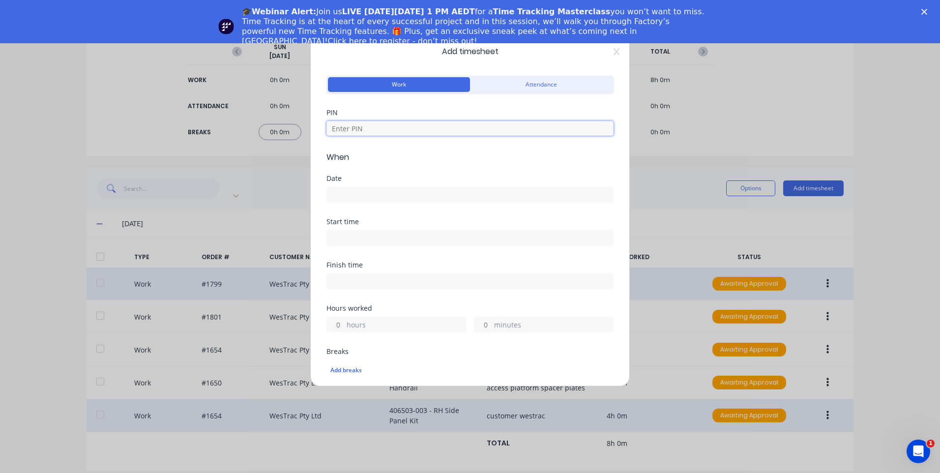
click at [387, 125] on input at bounding box center [469, 128] width 287 height 15
type input "9576"
click at [388, 204] on div "Date" at bounding box center [469, 196] width 287 height 43
click at [402, 183] on div "Date" at bounding box center [469, 189] width 287 height 28
click at [411, 198] on input at bounding box center [470, 194] width 286 height 15
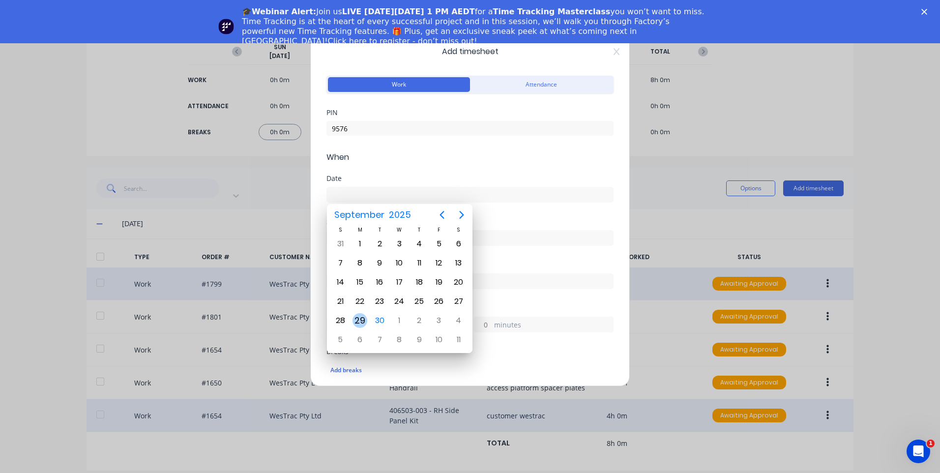
click at [361, 315] on div "29" at bounding box center [359, 320] width 15 height 15
type input "29/09/2025"
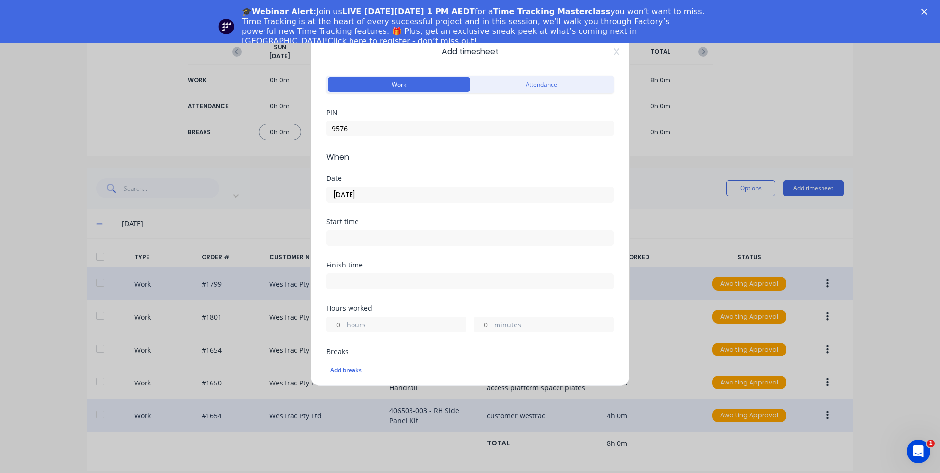
click at [375, 236] on input at bounding box center [470, 237] width 286 height 15
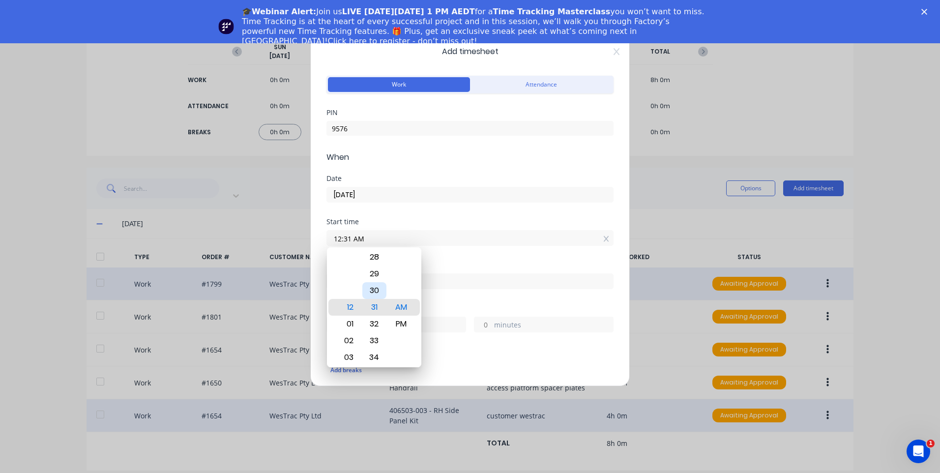
click at [375, 287] on div "30" at bounding box center [374, 290] width 24 height 17
click at [406, 317] on div "PM" at bounding box center [401, 324] width 24 height 17
type input "12:30 PM"
click at [468, 298] on div "Finish time" at bounding box center [469, 282] width 287 height 43
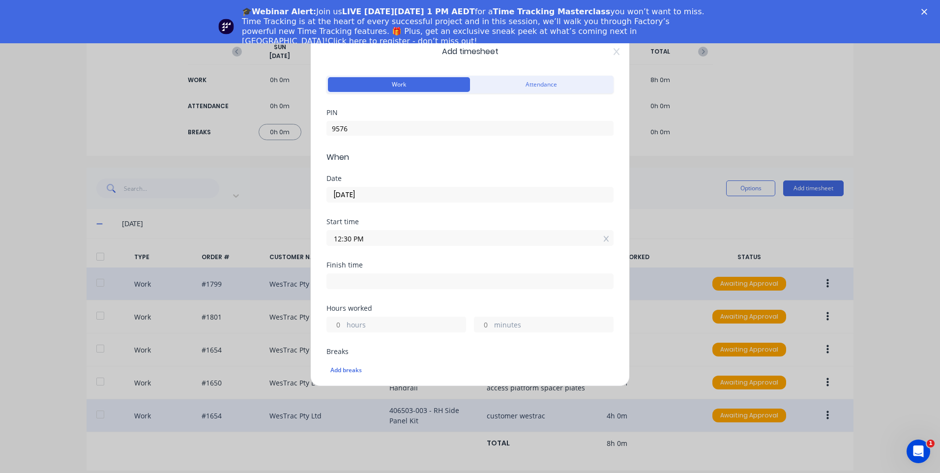
click at [422, 267] on div "Finish time" at bounding box center [469, 264] width 287 height 7
click at [415, 280] on input at bounding box center [470, 281] width 286 height 15
type input "04:15 AM"
type input "15"
type input "45"
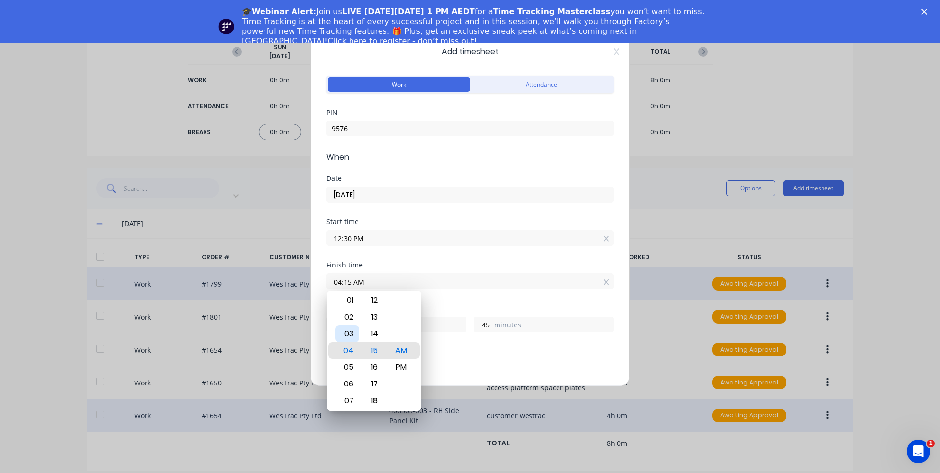
click at [353, 331] on div "03" at bounding box center [347, 333] width 24 height 17
type input "03:15 AM"
type input "14"
type input "03:15 PM"
type input "2"
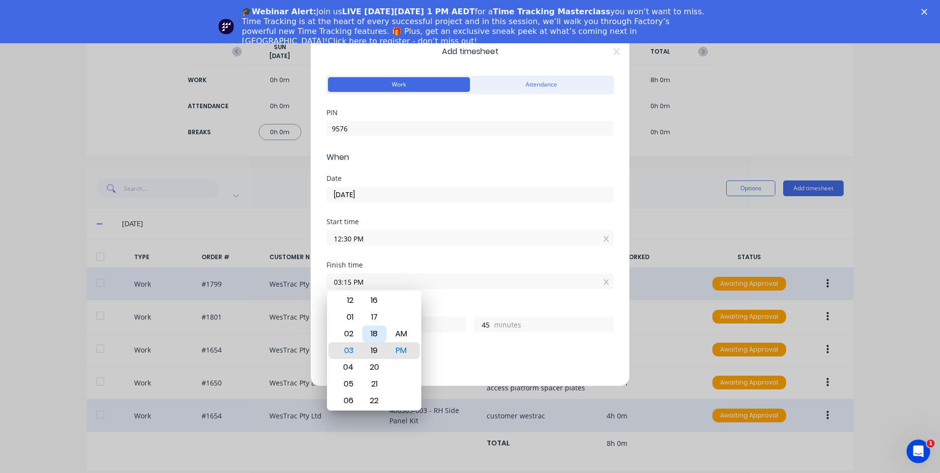
type input "03:19 PM"
type input "49"
type input "03:22 PM"
type input "52"
type input "03:33 PM"
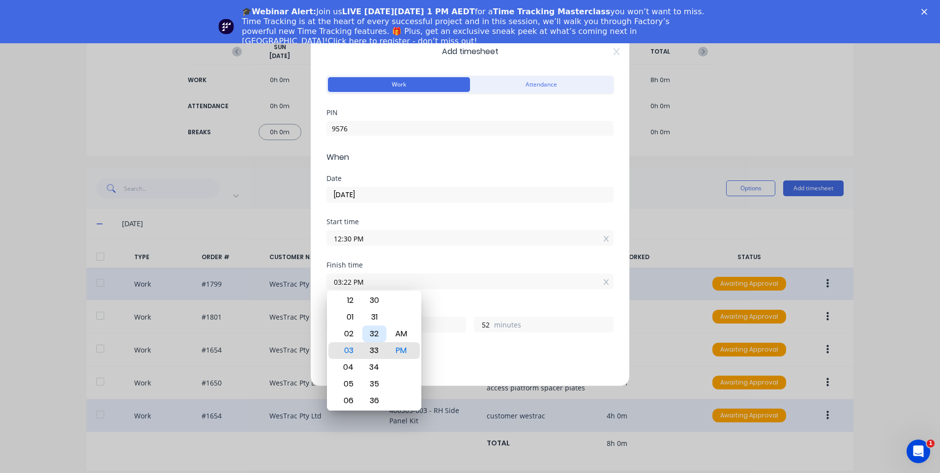
type input "3"
click at [375, 303] on div "30" at bounding box center [374, 300] width 24 height 17
type input "03:30 PM"
type input "0"
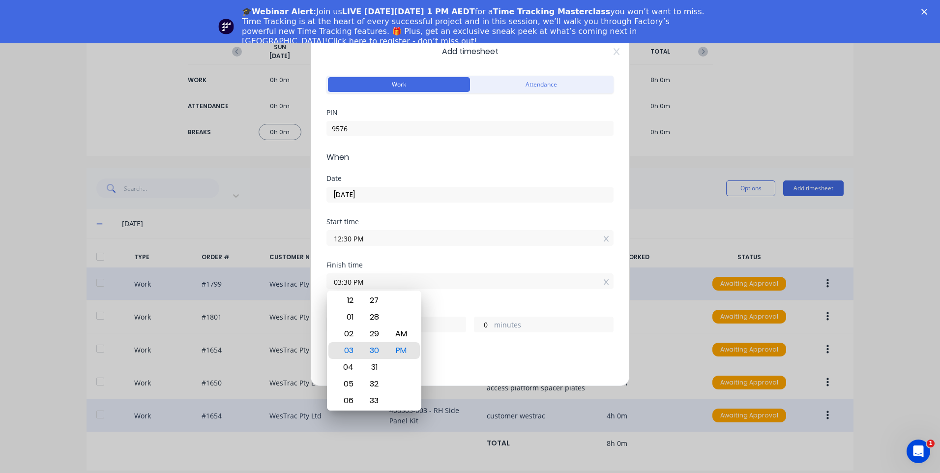
click at [445, 349] on div "Breaks" at bounding box center [469, 351] width 287 height 7
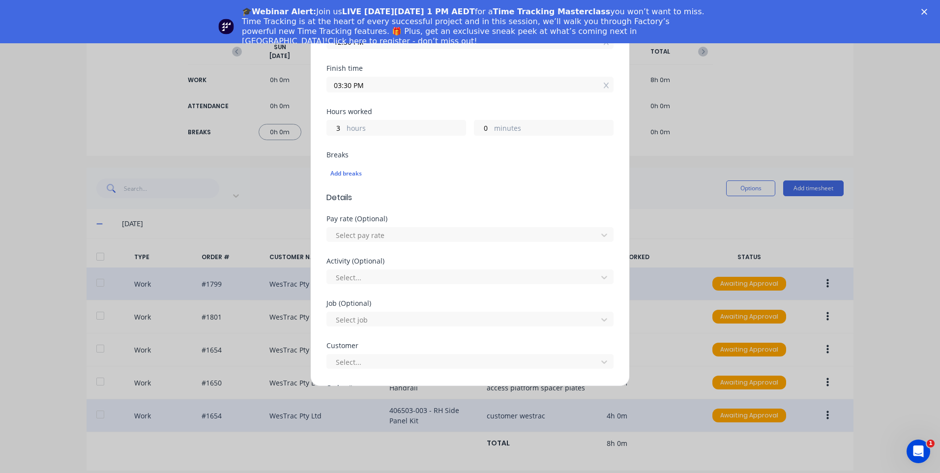
scroll to position [49, 0]
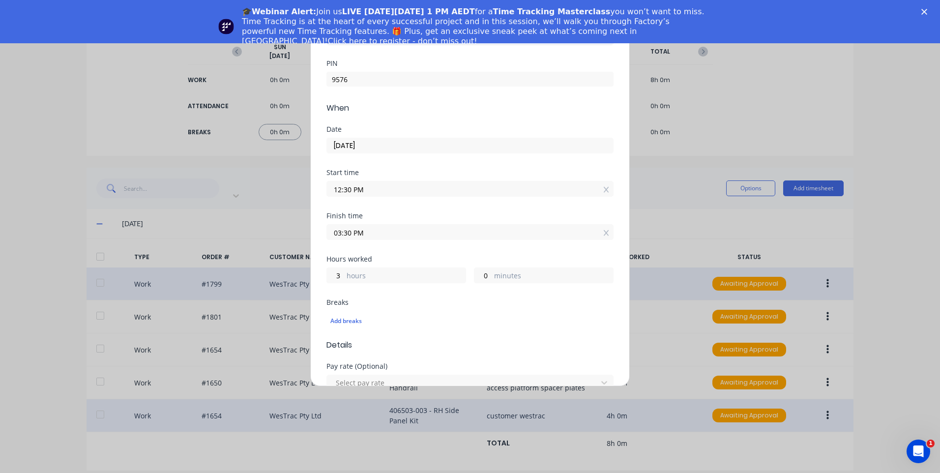
click at [383, 229] on input "03:30 PM" at bounding box center [470, 232] width 286 height 15
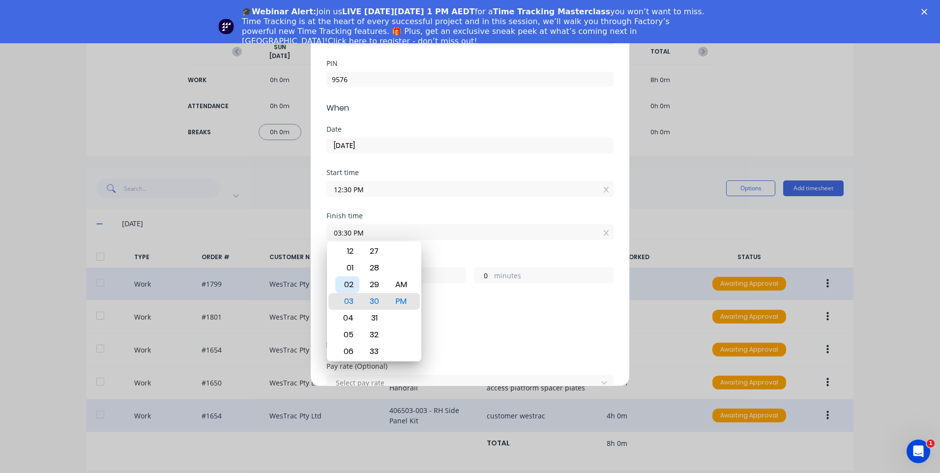
click at [352, 282] on div "02" at bounding box center [347, 284] width 24 height 17
type input "02:30 PM"
type input "2"
click at [482, 323] on div "Add breaks" at bounding box center [469, 321] width 279 height 13
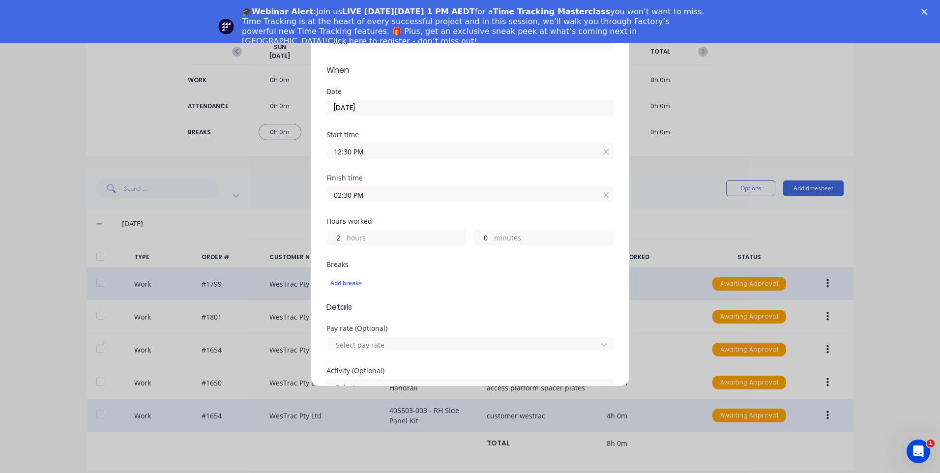
scroll to position [197, 0]
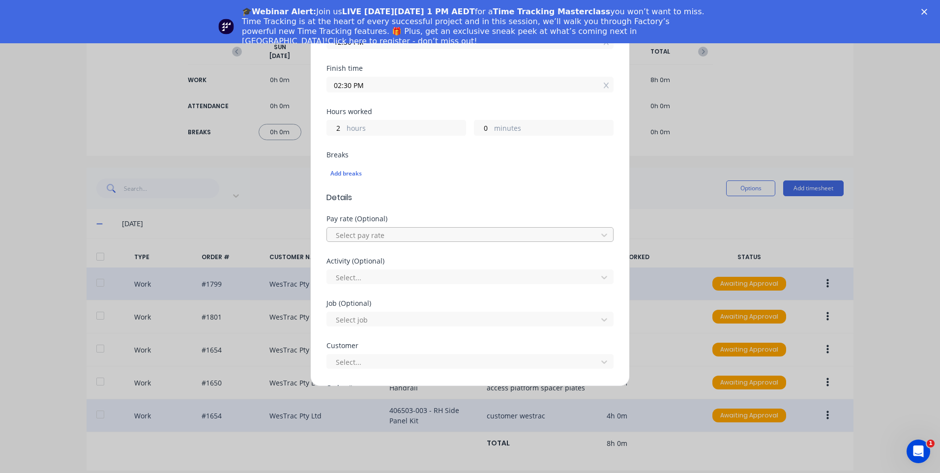
click at [383, 234] on div at bounding box center [464, 235] width 258 height 12
click at [388, 278] on div at bounding box center [464, 277] width 258 height 12
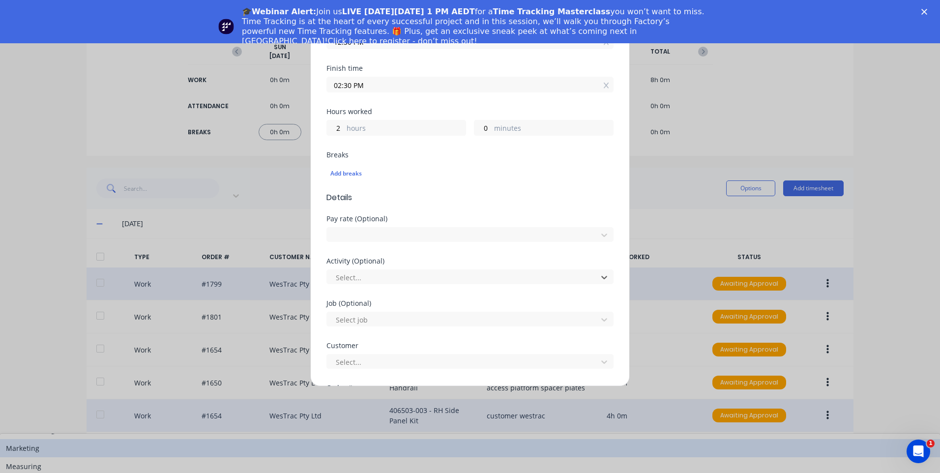
scroll to position [147, 0]
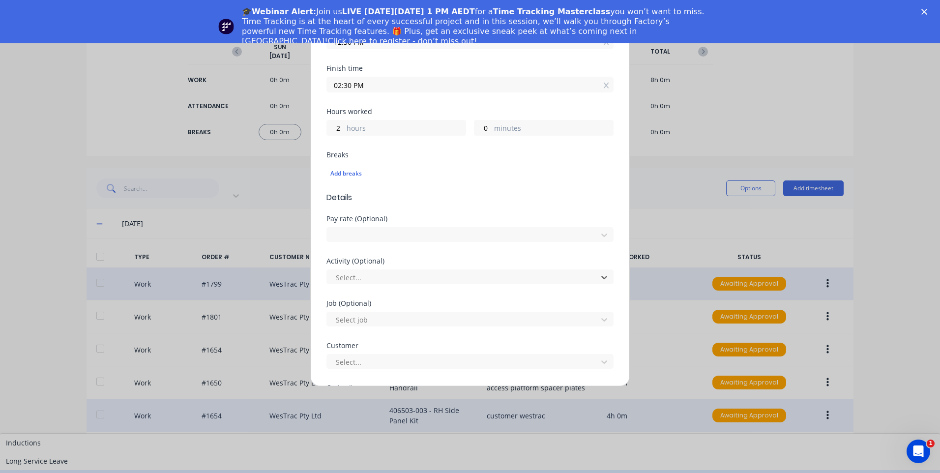
click at [388, 470] on div "Manufacturing" at bounding box center [470, 479] width 940 height 18
click at [387, 312] on div "Select job" at bounding box center [469, 319] width 287 height 15
click at [387, 314] on div at bounding box center [464, 320] width 258 height 12
click at [388, 320] on div at bounding box center [464, 320] width 258 height 12
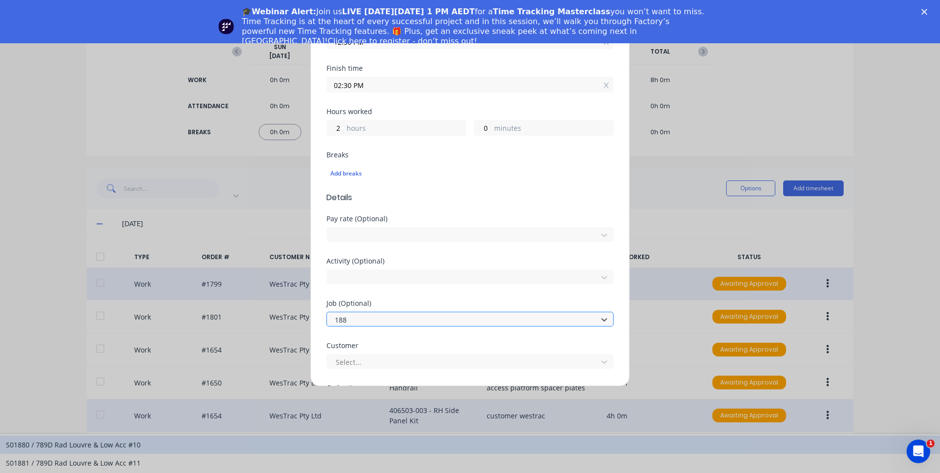
type input "1885"
click at [442, 435] on div "1885 / Oxycut-NewEngHWY-Pressing" at bounding box center [470, 444] width 940 height 18
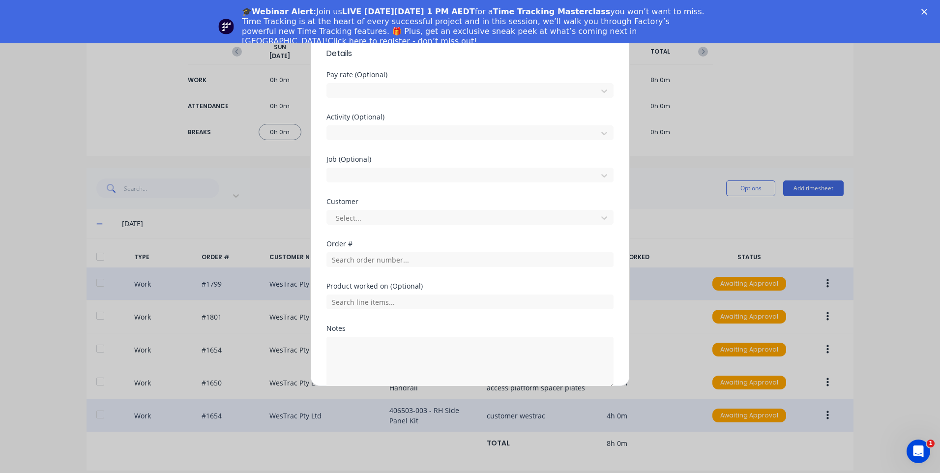
scroll to position [344, 0]
click at [376, 212] on div at bounding box center [464, 214] width 258 height 12
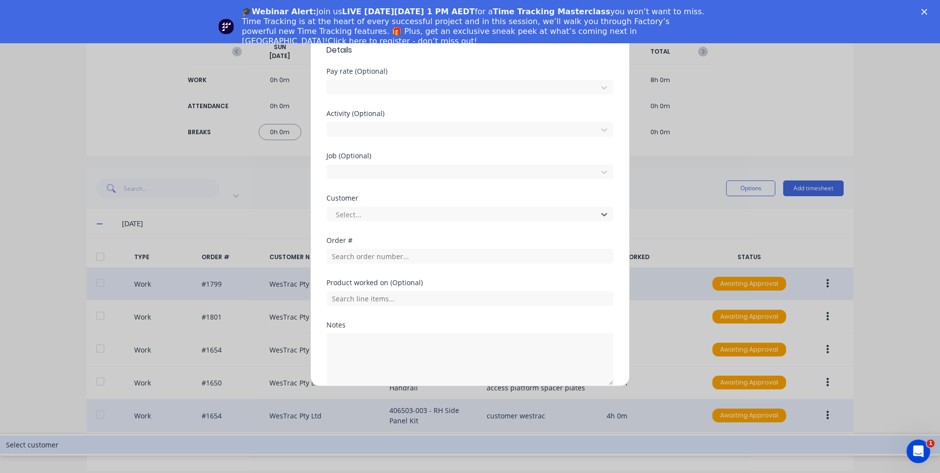
click at [392, 435] on div "Select customer" at bounding box center [470, 444] width 940 height 18
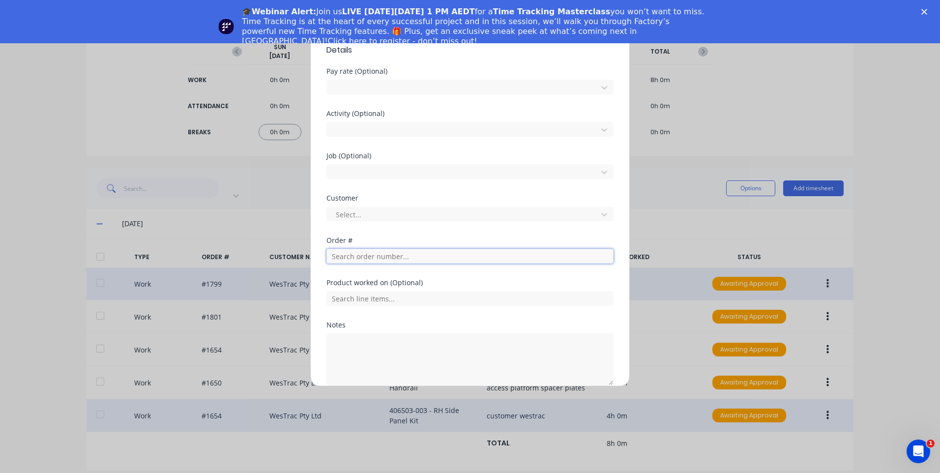
click at [399, 260] on input "text" at bounding box center [469, 256] width 287 height 15
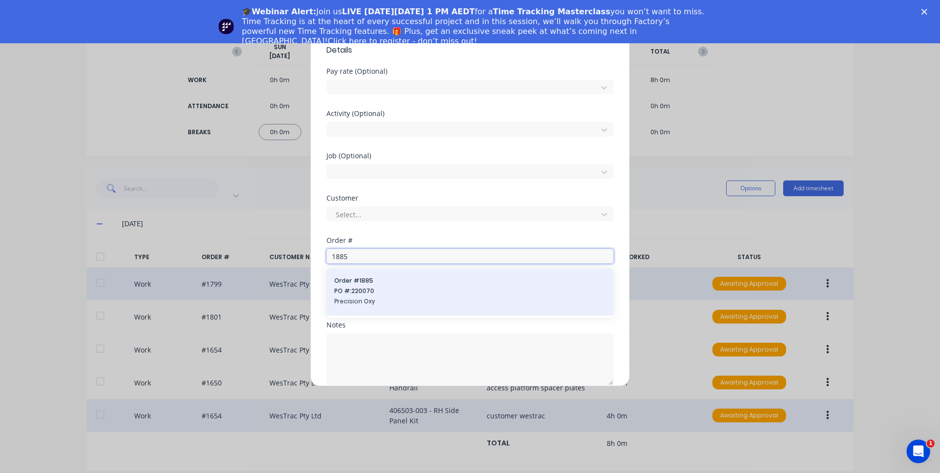
type input "1885"
click at [374, 281] on span "Order # 1885" at bounding box center [469, 280] width 271 height 9
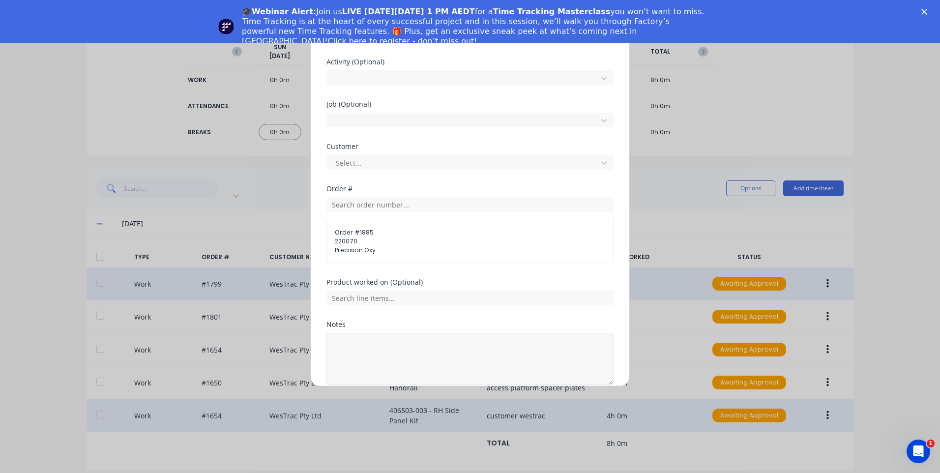
scroll to position [440, 0]
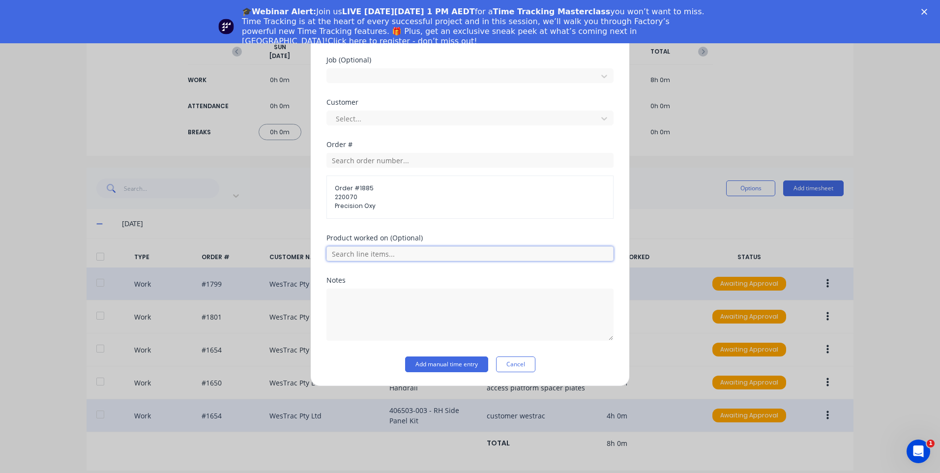
click at [364, 254] on input "text" at bounding box center [469, 253] width 287 height 15
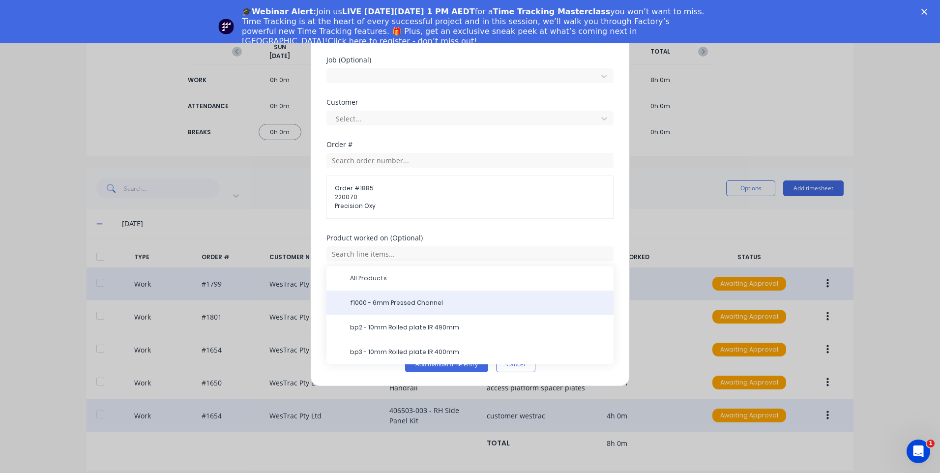
click at [454, 299] on span "f1000 - 6mm Pressed Channel" at bounding box center [478, 302] width 256 height 9
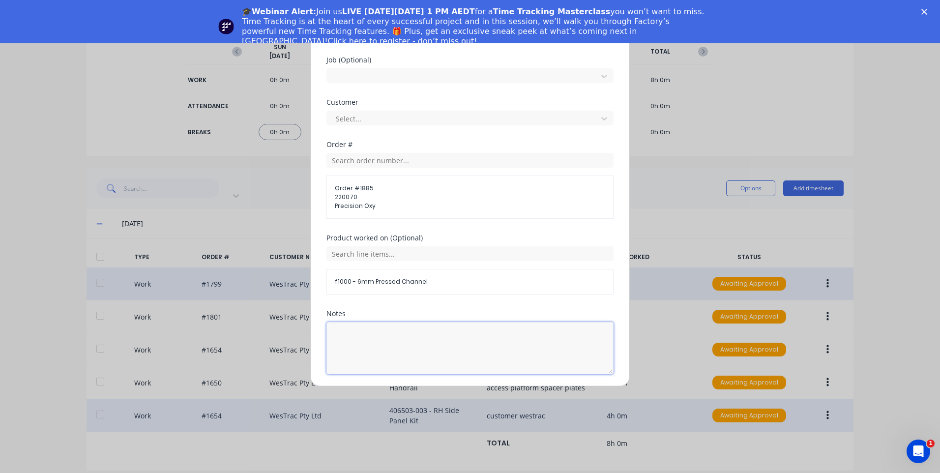
click at [443, 336] on textarea at bounding box center [469, 348] width 287 height 52
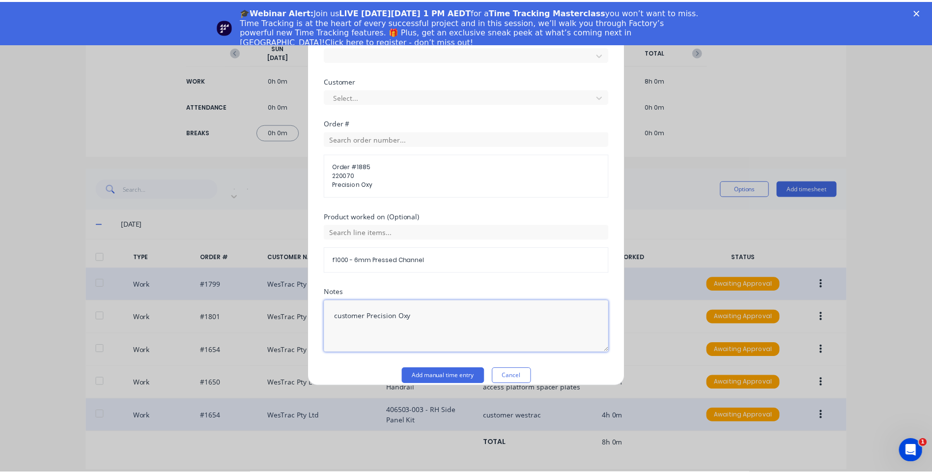
scroll to position [473, 0]
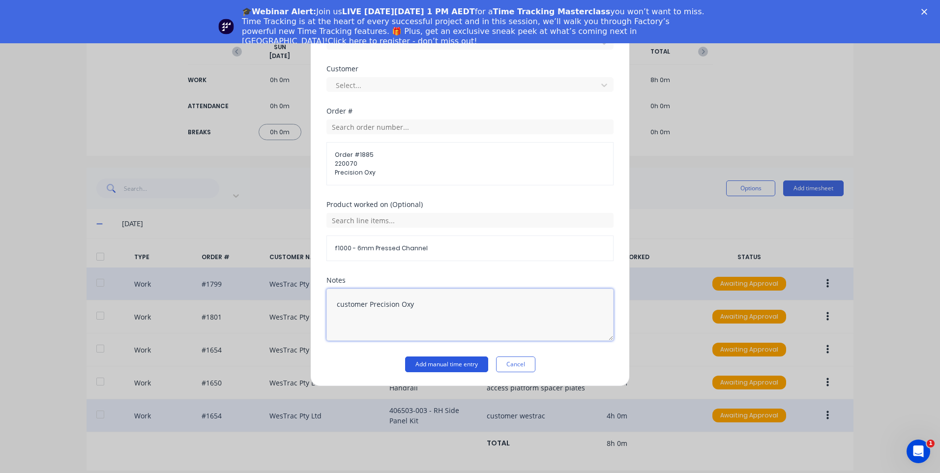
type textarea "customer Precision Oxy"
click at [437, 370] on button "Add manual time entry" at bounding box center [446, 364] width 83 height 16
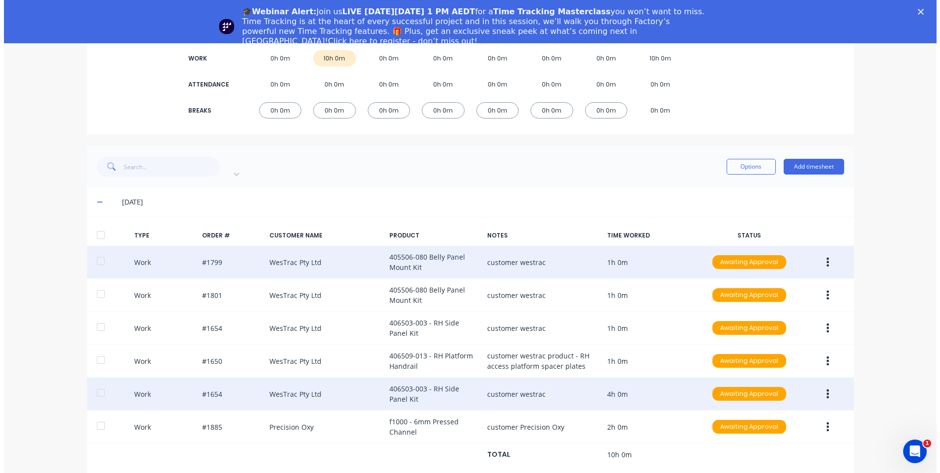
scroll to position [122, 0]
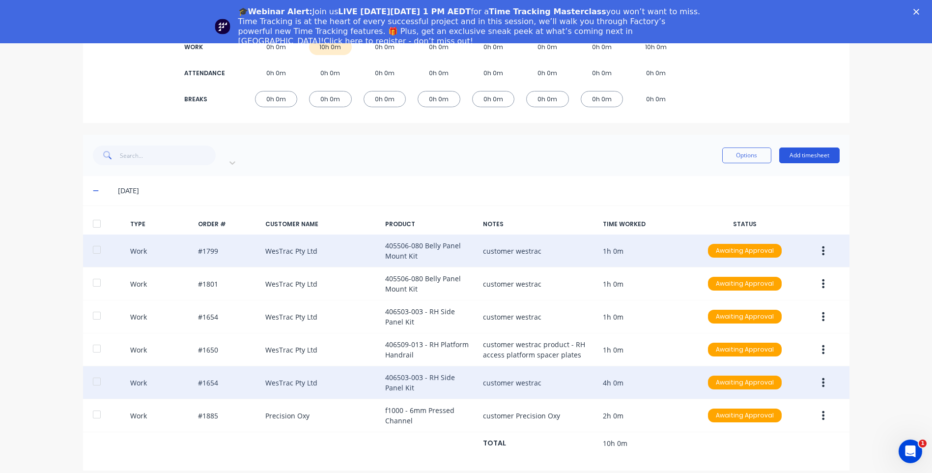
click at [816, 148] on button "Add timesheet" at bounding box center [809, 155] width 60 height 16
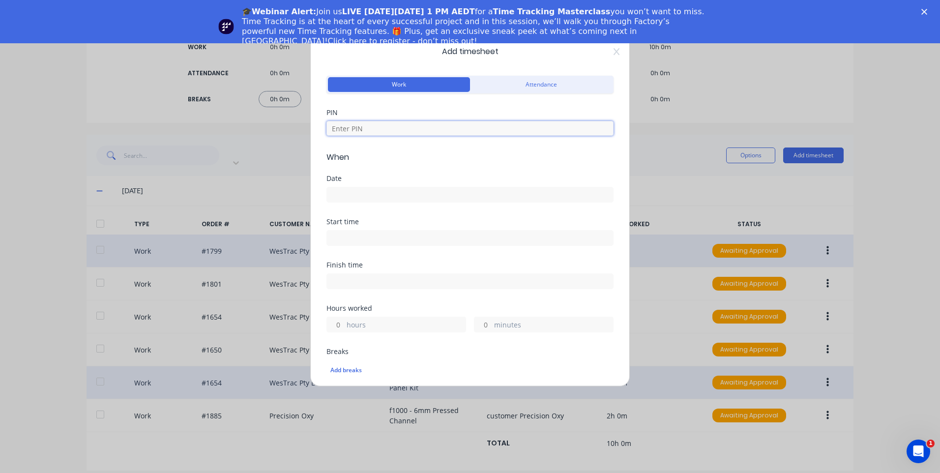
click at [411, 128] on input at bounding box center [469, 128] width 287 height 15
type input "9576"
click at [406, 199] on input at bounding box center [470, 194] width 286 height 15
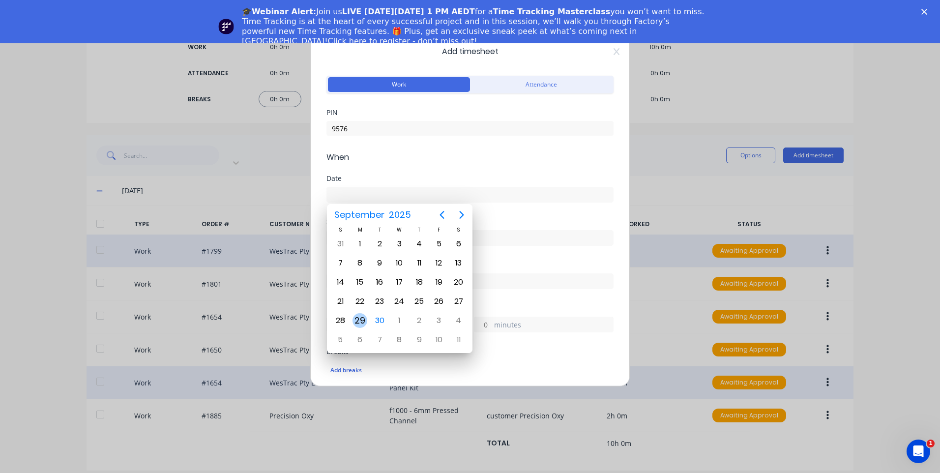
click at [360, 316] on div "29" at bounding box center [359, 320] width 15 height 15
type input "29/09/2025"
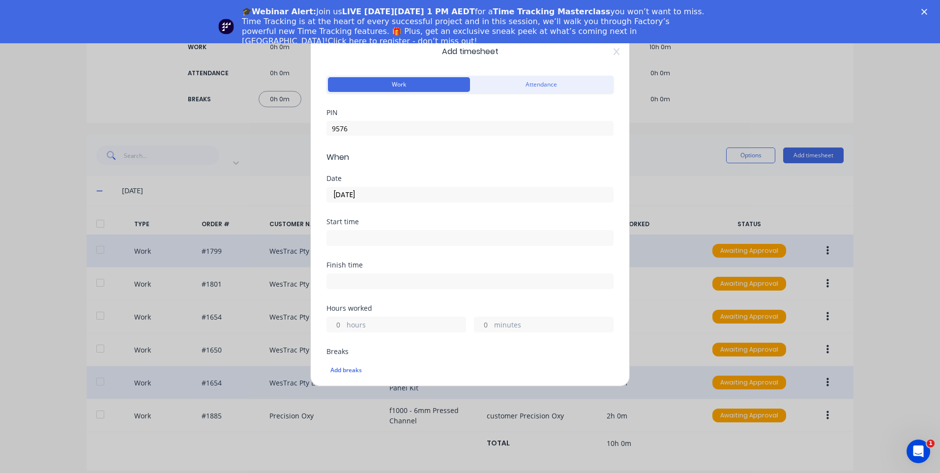
click at [401, 235] on input at bounding box center [470, 237] width 286 height 15
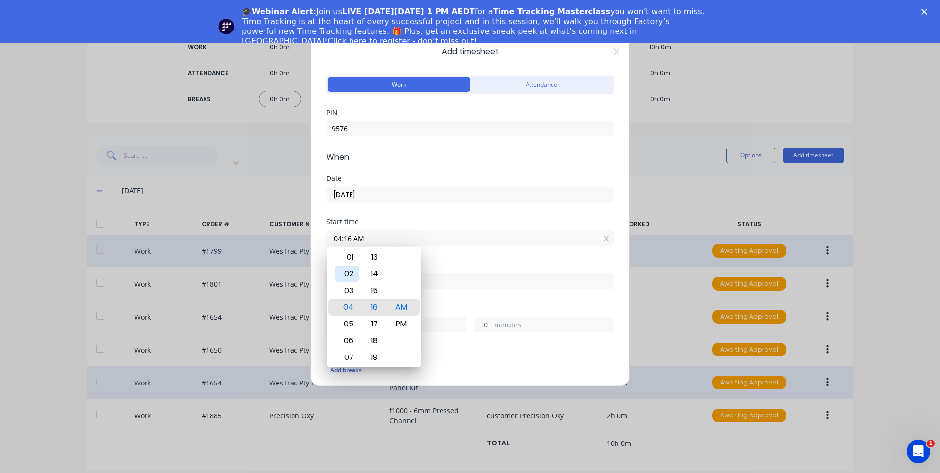
drag, startPoint x: 353, startPoint y: 275, endPoint x: 359, endPoint y: 276, distance: 6.0
click at [353, 275] on div "02" at bounding box center [347, 273] width 24 height 17
click at [372, 282] on div "30" at bounding box center [374, 290] width 24 height 17
click at [407, 320] on div "PM" at bounding box center [401, 324] width 24 height 17
type input "02:30 PM"
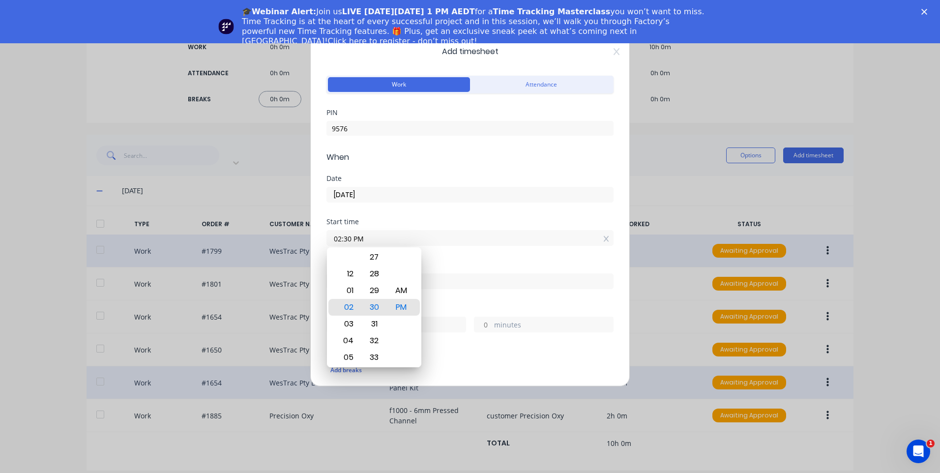
click at [477, 279] on input at bounding box center [470, 281] width 286 height 15
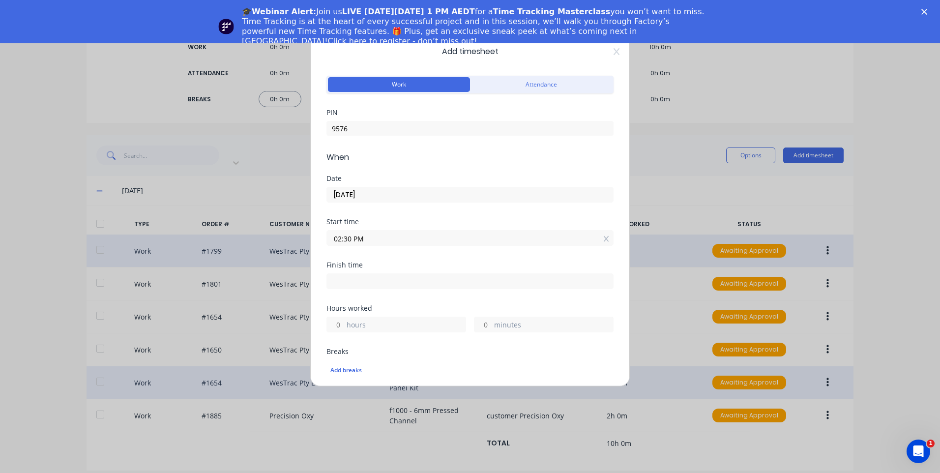
type input "04:16 AM"
type input "13"
type input "46"
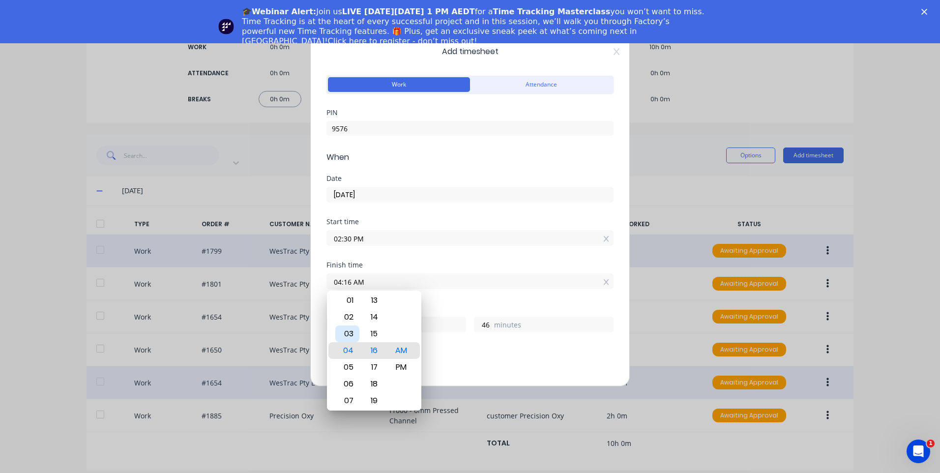
click at [356, 331] on div "03" at bounding box center [347, 333] width 24 height 17
type input "03:16 AM"
type input "12"
type input "03:20 AM"
type input "50"
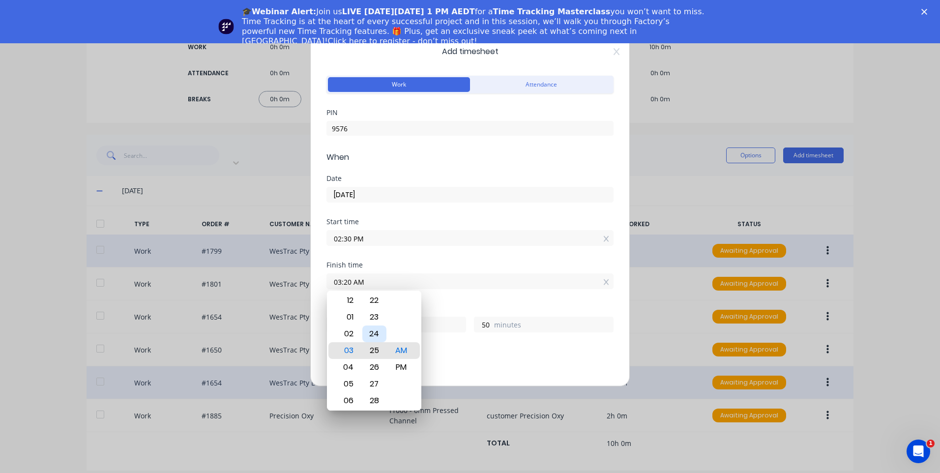
type input "03:25 AM"
type input "55"
type input "03:26 AM"
click at [404, 359] on div "PM" at bounding box center [401, 367] width 24 height 17
click at [444, 358] on div "Add breaks" at bounding box center [469, 368] width 287 height 23
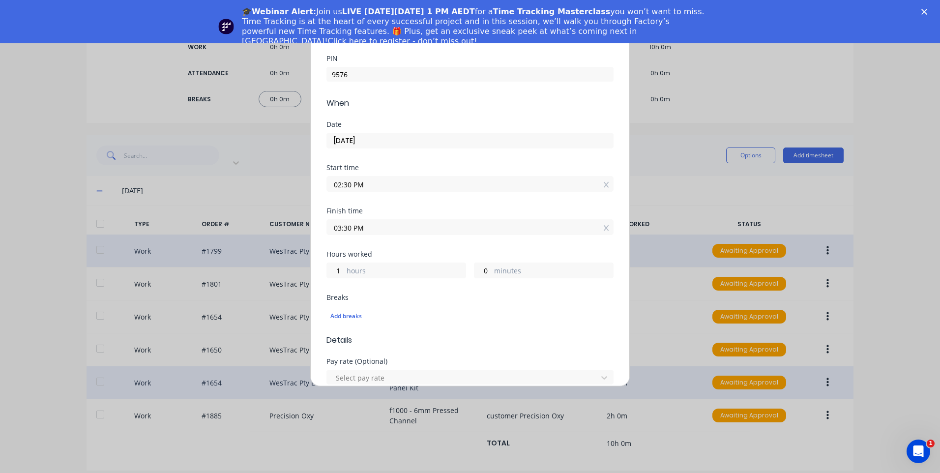
scroll to position [147, 0]
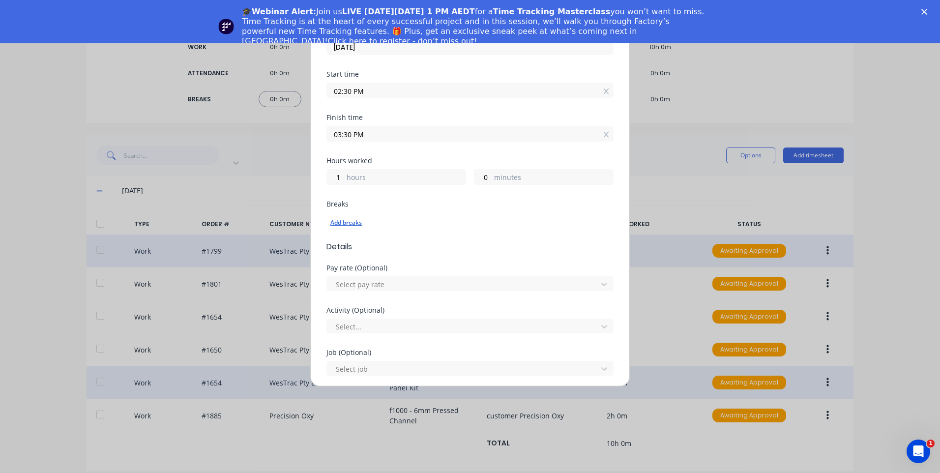
click at [363, 220] on div "Add breaks" at bounding box center [469, 222] width 279 height 13
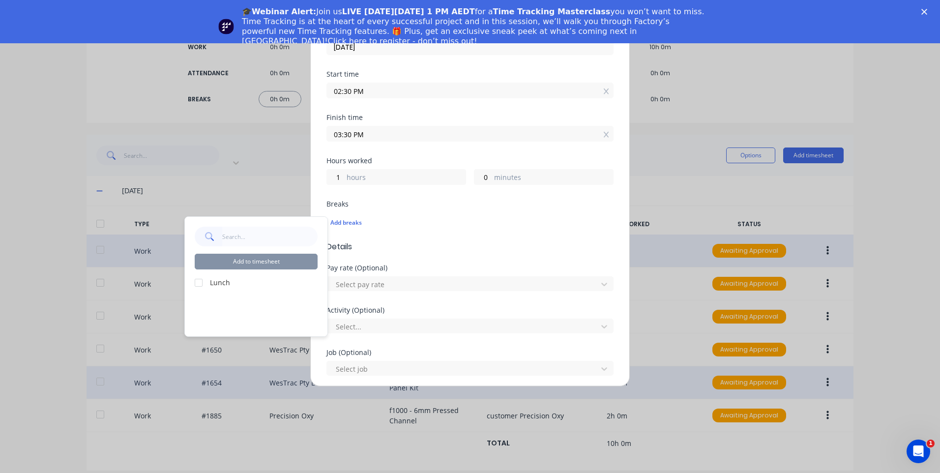
click at [197, 279] on div at bounding box center [199, 283] width 20 height 20
click at [242, 267] on button "Add to timesheet" at bounding box center [256, 262] width 123 height 16
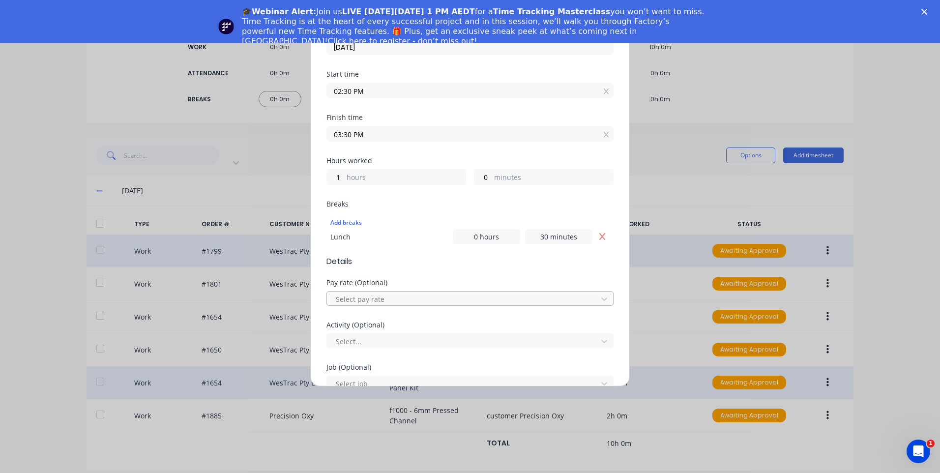
click at [379, 303] on div at bounding box center [464, 299] width 258 height 12
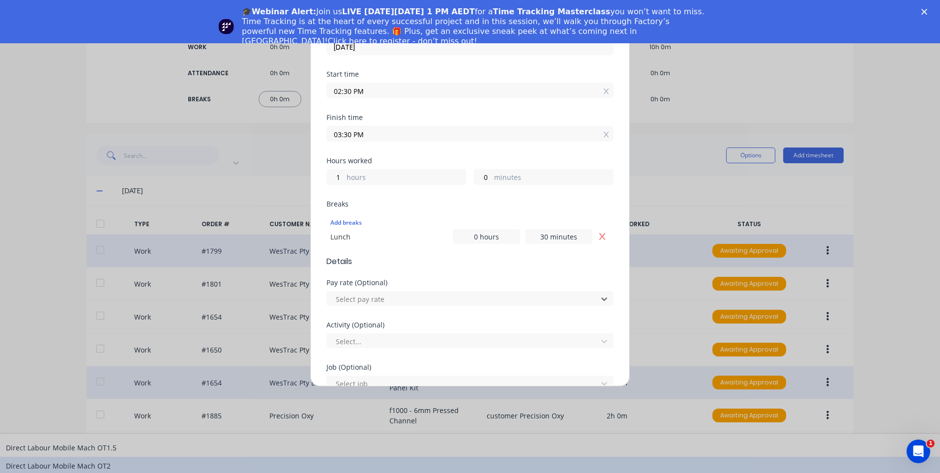
click at [444, 457] on div "Direct Labour Mobile Mach OT2" at bounding box center [470, 466] width 940 height 18
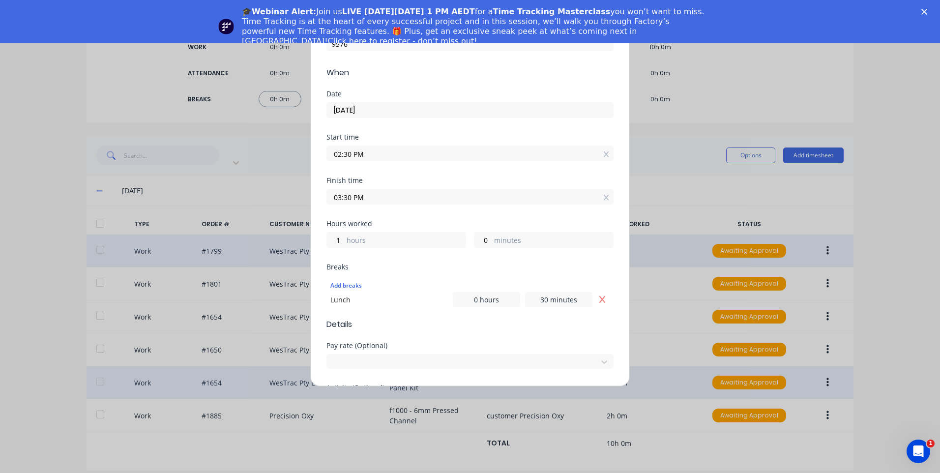
scroll to position [0, 0]
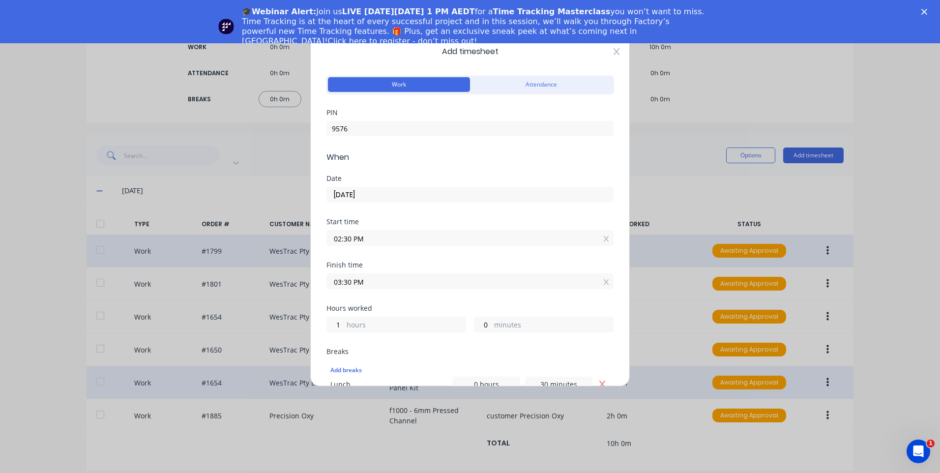
click at [613, 53] on icon at bounding box center [616, 52] width 6 height 8
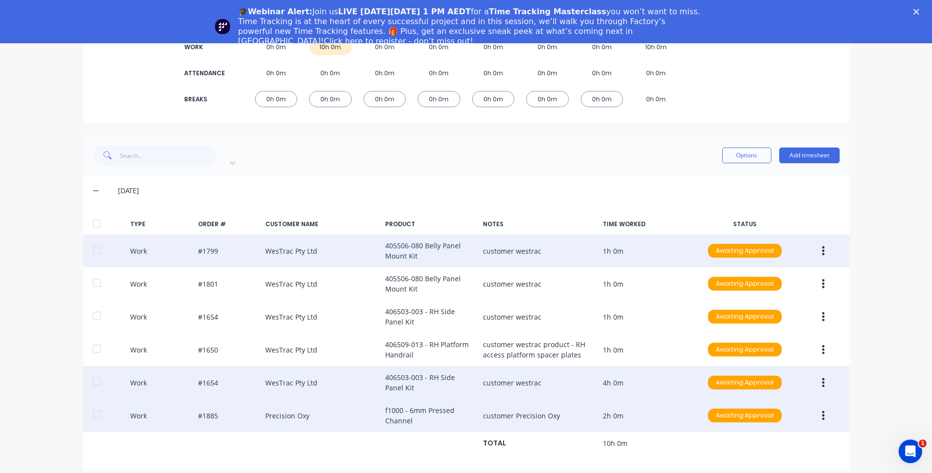
click at [825, 406] on button "button" at bounding box center [823, 415] width 23 height 18
click at [796, 391] on div "Edit" at bounding box center [789, 398] width 76 height 14
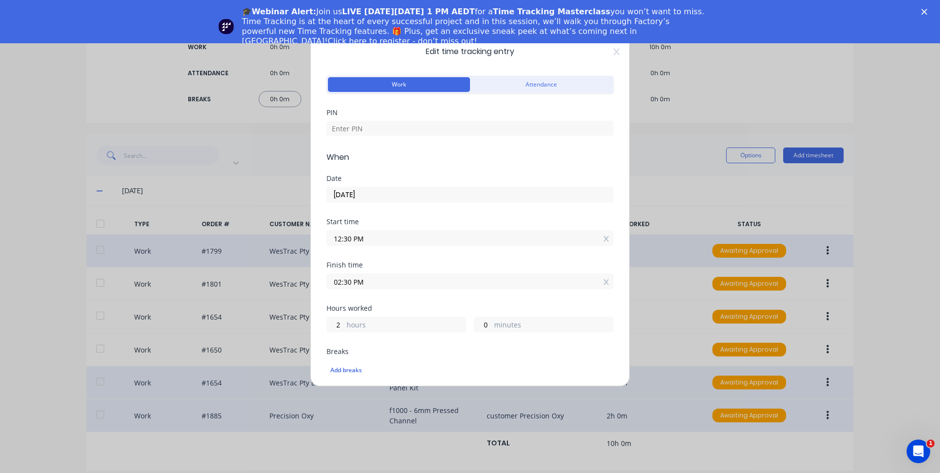
click at [367, 285] on input "02:30 PM" at bounding box center [470, 281] width 286 height 15
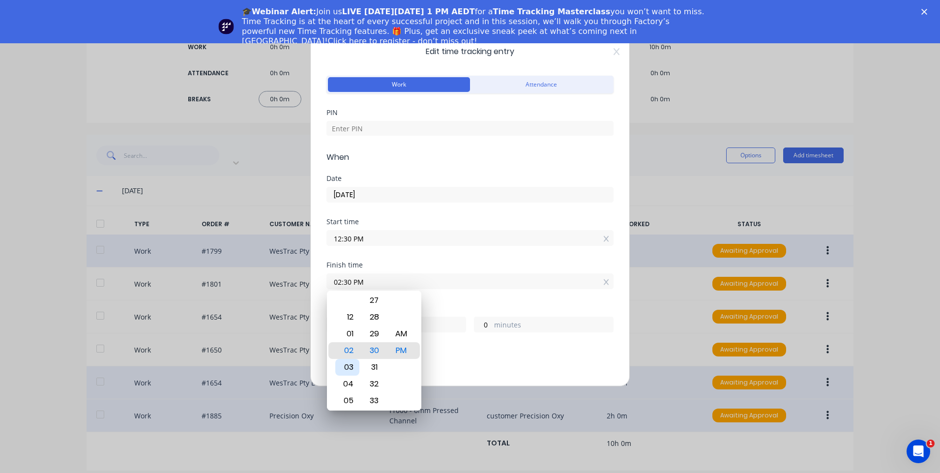
click at [345, 363] on div "03" at bounding box center [347, 367] width 24 height 17
click at [464, 344] on div "Hours worked 3 hours 0 minutes" at bounding box center [469, 326] width 287 height 43
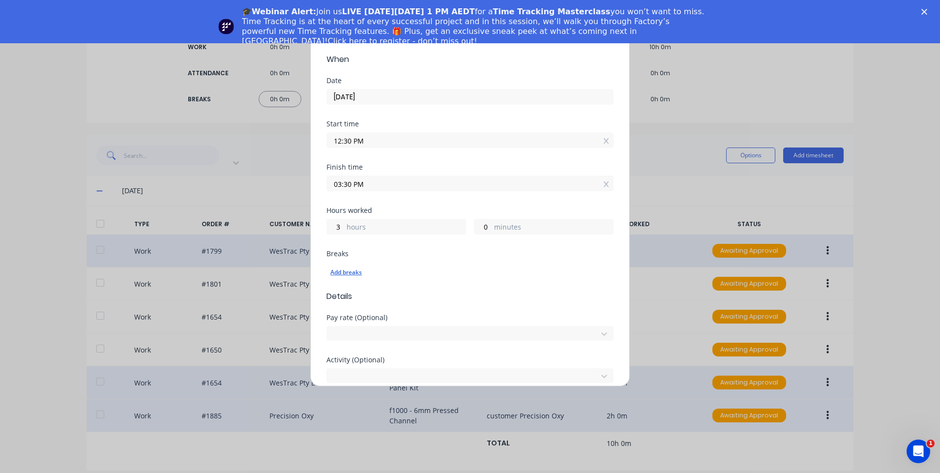
scroll to position [98, 0]
drag, startPoint x: 356, startPoint y: 270, endPoint x: 416, endPoint y: 283, distance: 61.3
click at [356, 271] on div "Add breaks" at bounding box center [469, 271] width 279 height 13
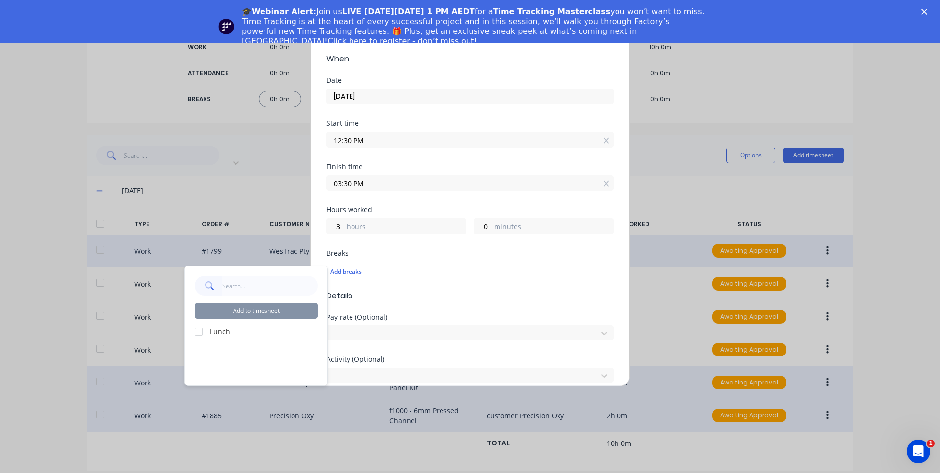
click at [206, 331] on div at bounding box center [199, 332] width 20 height 20
click at [279, 308] on button "Add to timesheet" at bounding box center [256, 311] width 123 height 16
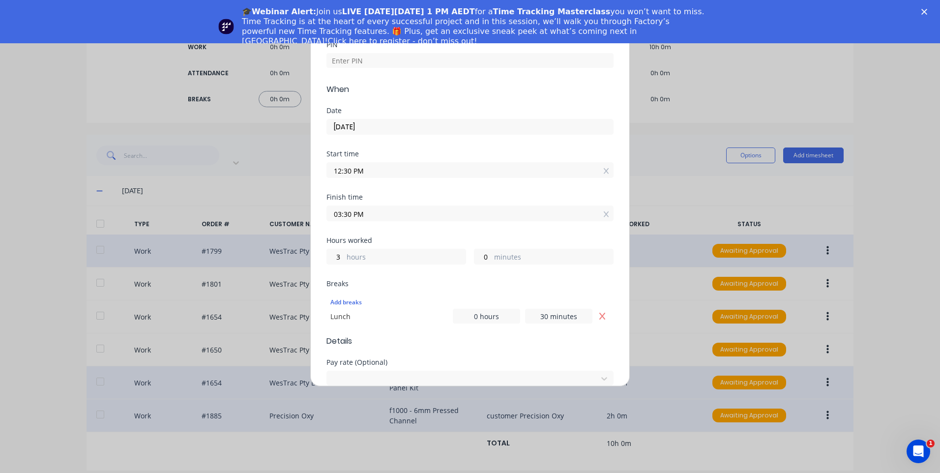
scroll to position [0, 0]
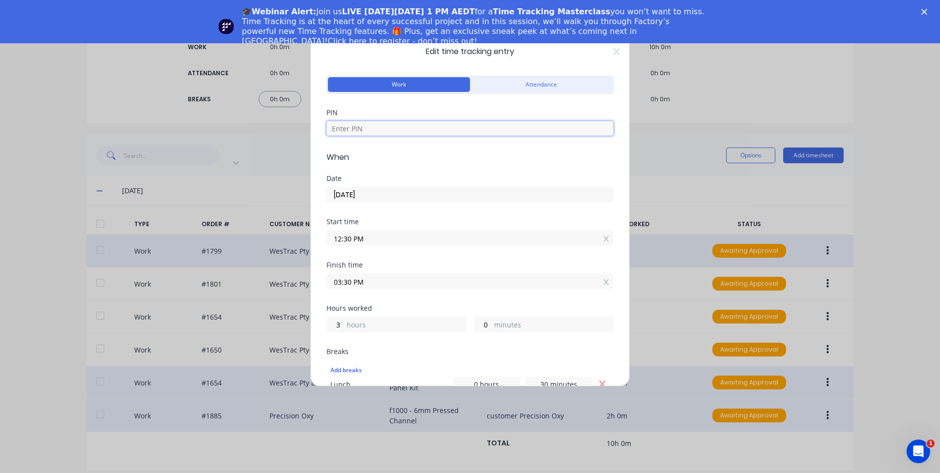
click at [417, 136] on div "PIN" at bounding box center [469, 130] width 287 height 42
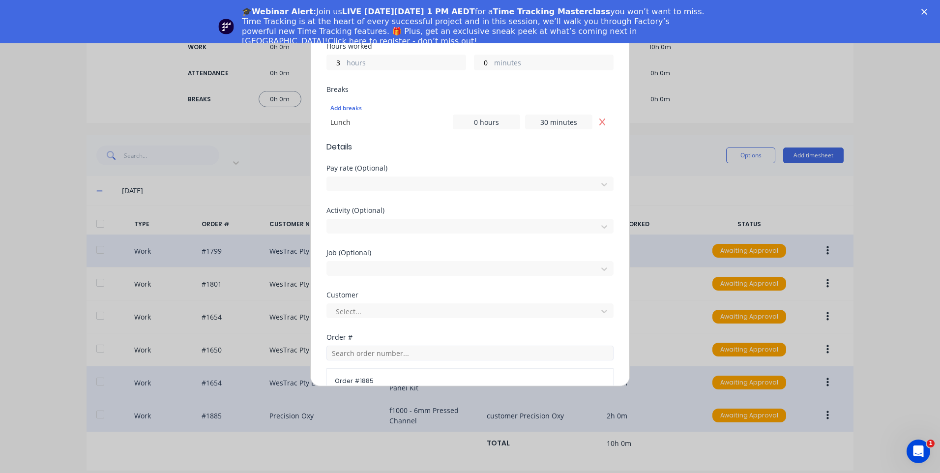
scroll to position [295, 0]
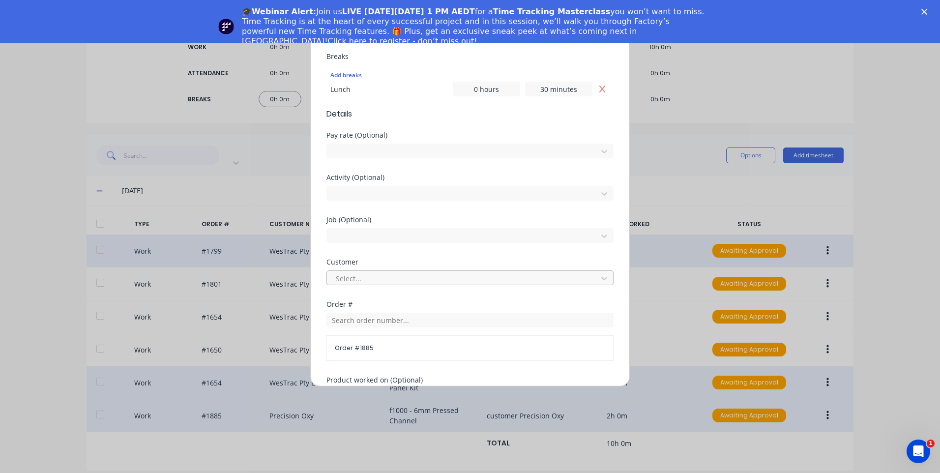
click at [412, 276] on div at bounding box center [464, 278] width 258 height 12
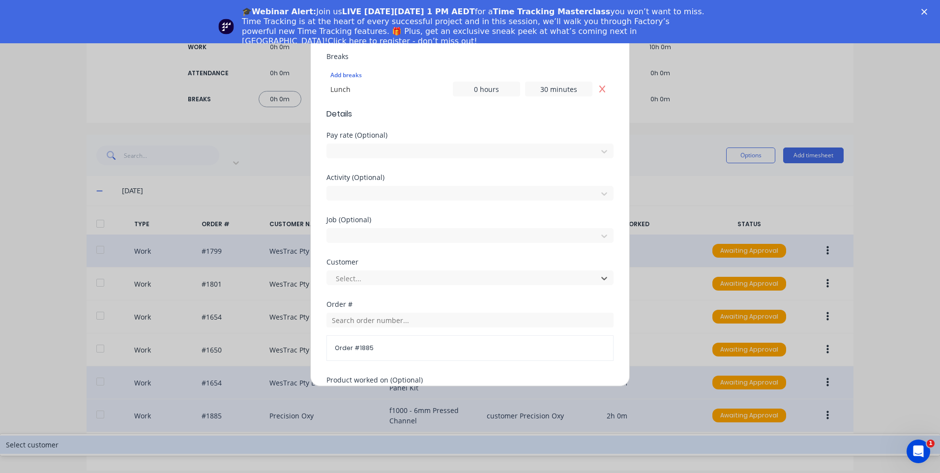
click at [395, 435] on div "Select customer" at bounding box center [470, 444] width 940 height 18
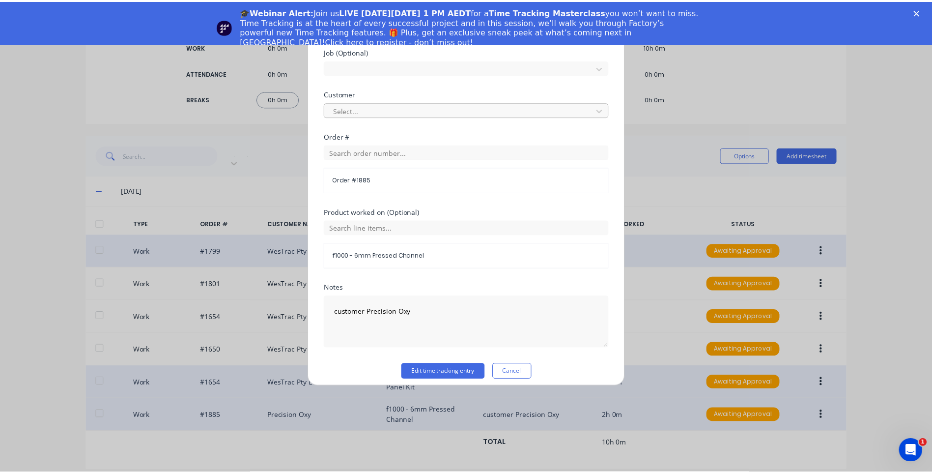
scroll to position [470, 0]
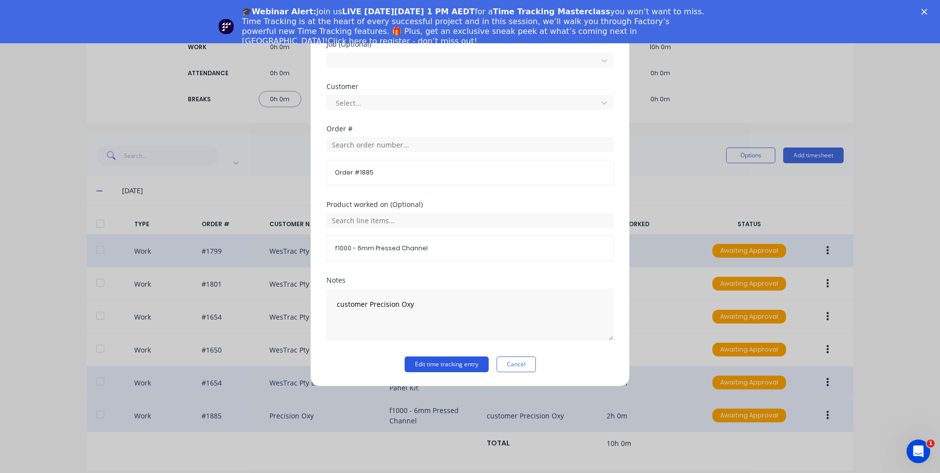
click at [444, 364] on button "Edit time tracking entry" at bounding box center [446, 364] width 84 height 16
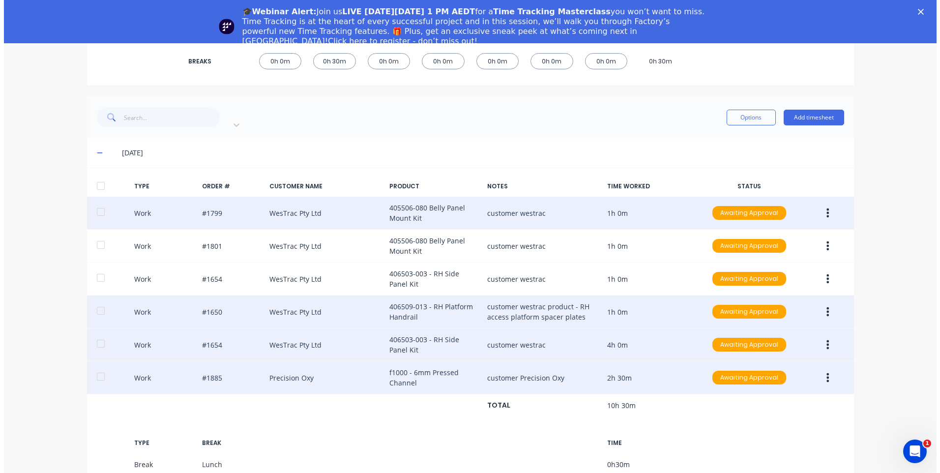
scroll to position [171, 0]
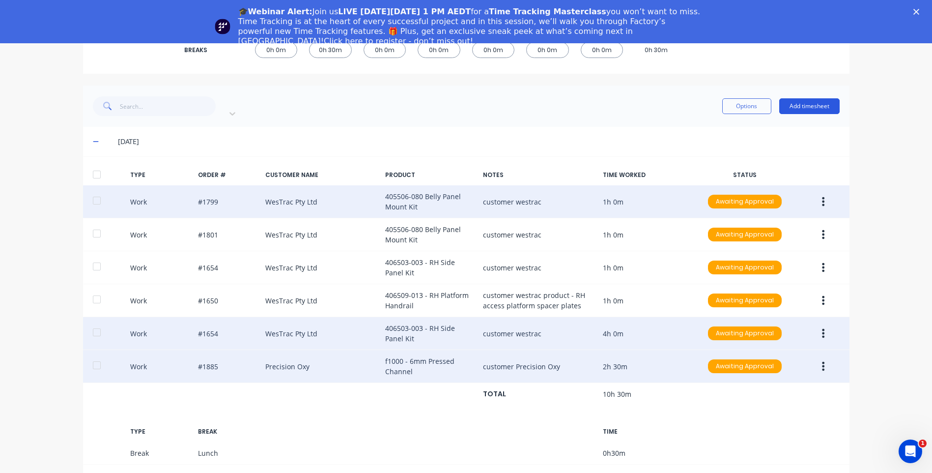
click at [807, 98] on button "Add timesheet" at bounding box center [809, 106] width 60 height 16
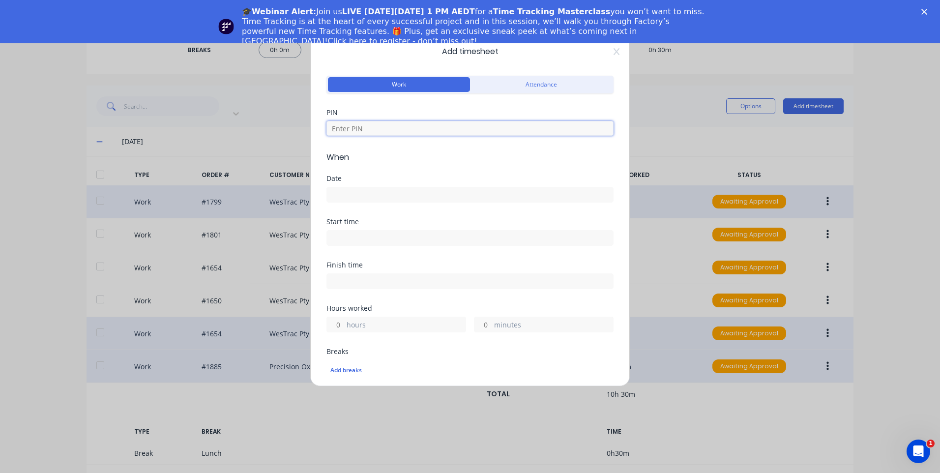
click at [431, 127] on input at bounding box center [469, 128] width 287 height 15
click at [408, 190] on input at bounding box center [470, 194] width 286 height 15
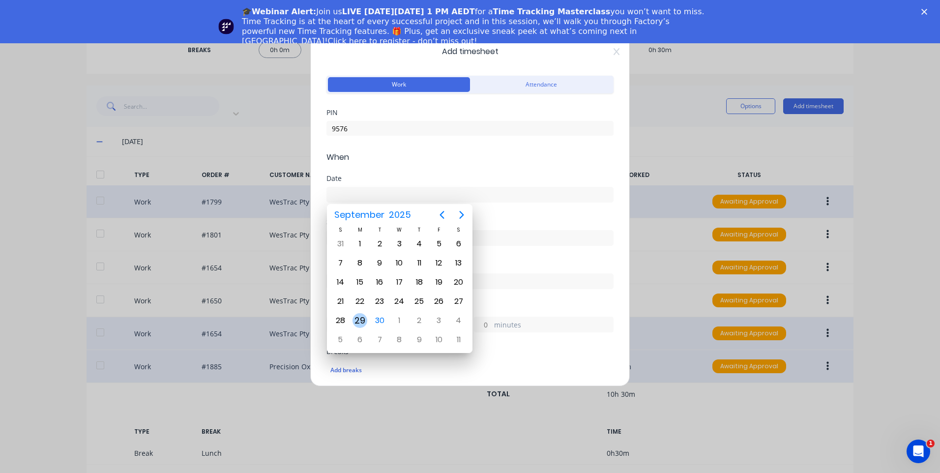
click at [359, 316] on div "29" at bounding box center [359, 320] width 15 height 15
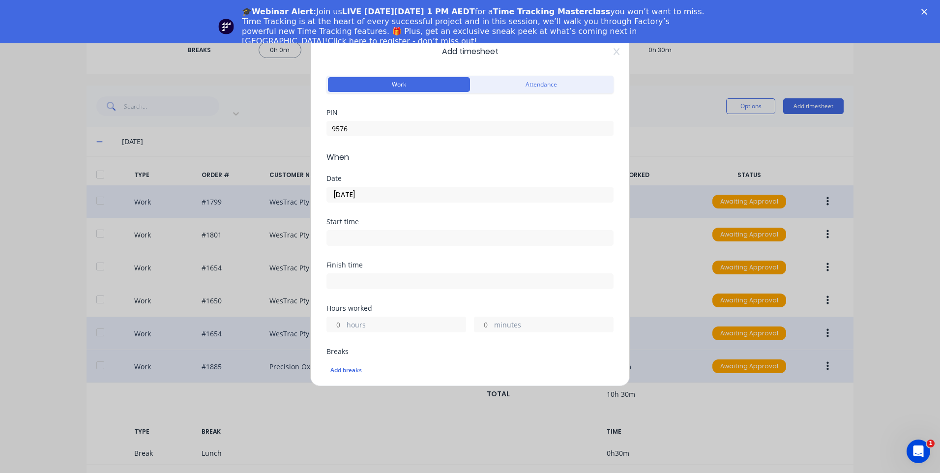
click at [378, 232] on input at bounding box center [470, 237] width 286 height 15
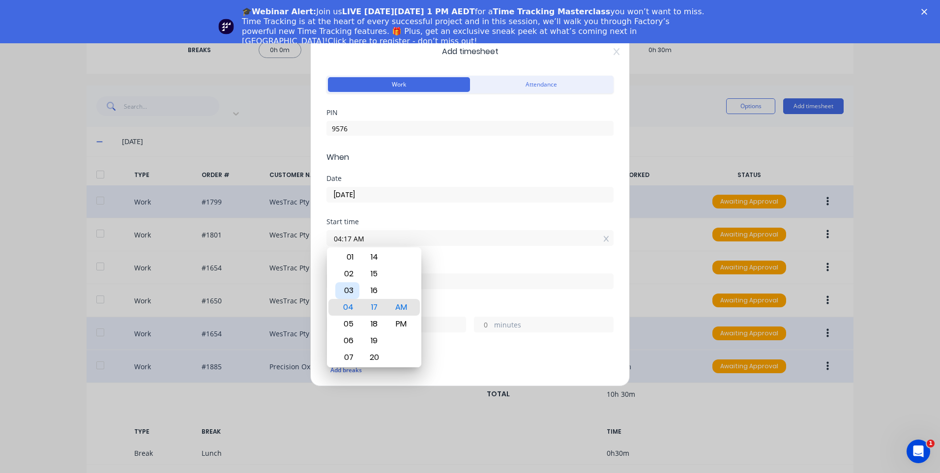
click at [355, 287] on div "03" at bounding box center [347, 290] width 24 height 17
click at [374, 335] on div "30" at bounding box center [374, 340] width 24 height 17
click at [408, 317] on div "PM" at bounding box center [401, 324] width 24 height 17
click at [468, 273] on label at bounding box center [469, 281] width 287 height 16
click at [468, 274] on input at bounding box center [470, 281] width 286 height 15
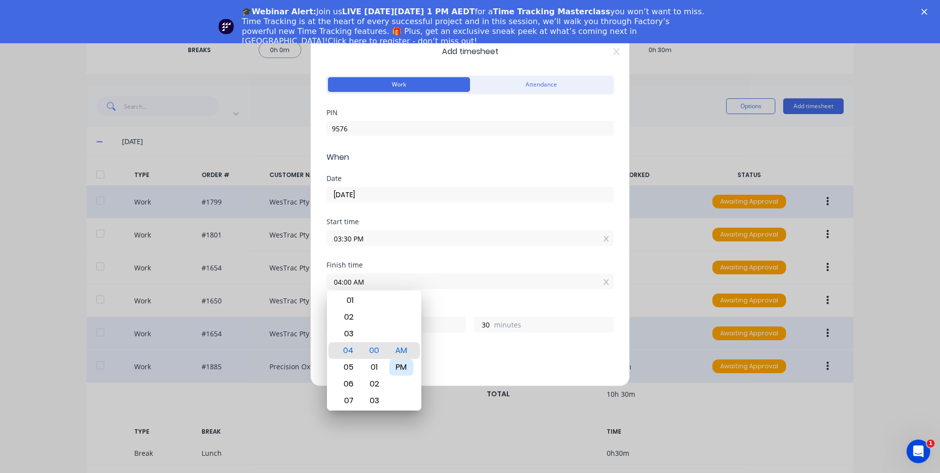
click at [404, 364] on div "PM" at bounding box center [401, 367] width 24 height 17
click at [441, 347] on div "Hours worked 0 hours 30 minutes" at bounding box center [469, 326] width 287 height 43
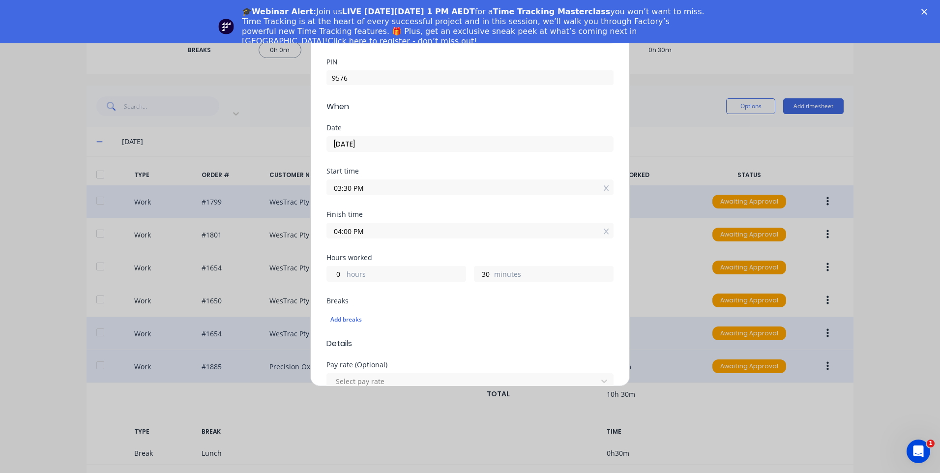
scroll to position [98, 0]
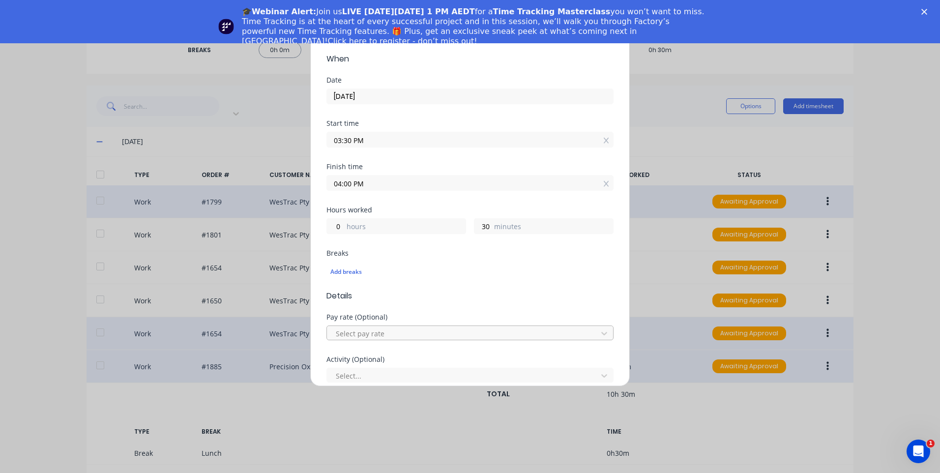
click at [376, 327] on div at bounding box center [464, 333] width 258 height 12
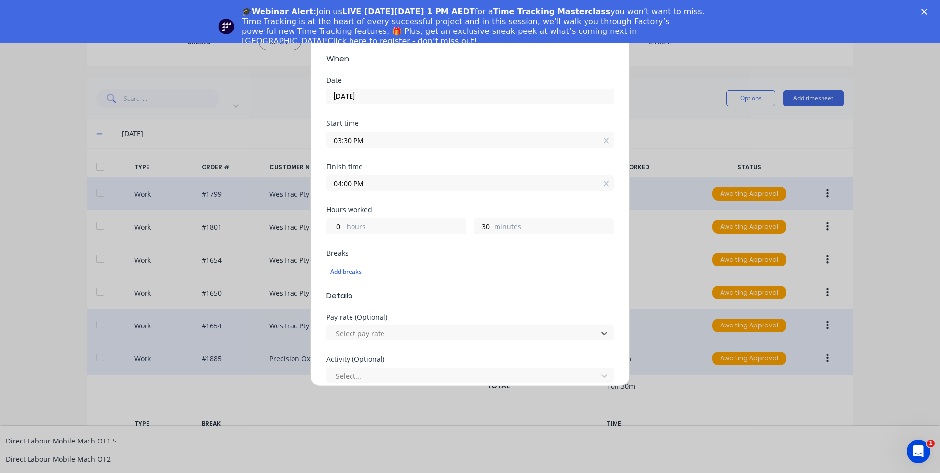
scroll to position [688, 0]
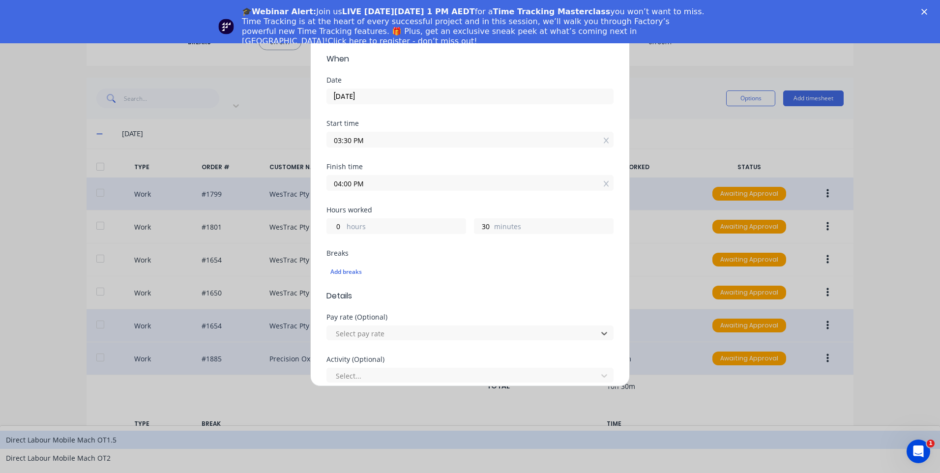
click at [434, 431] on div "Direct Labour Mobile Mach OT1.5" at bounding box center [470, 440] width 940 height 18
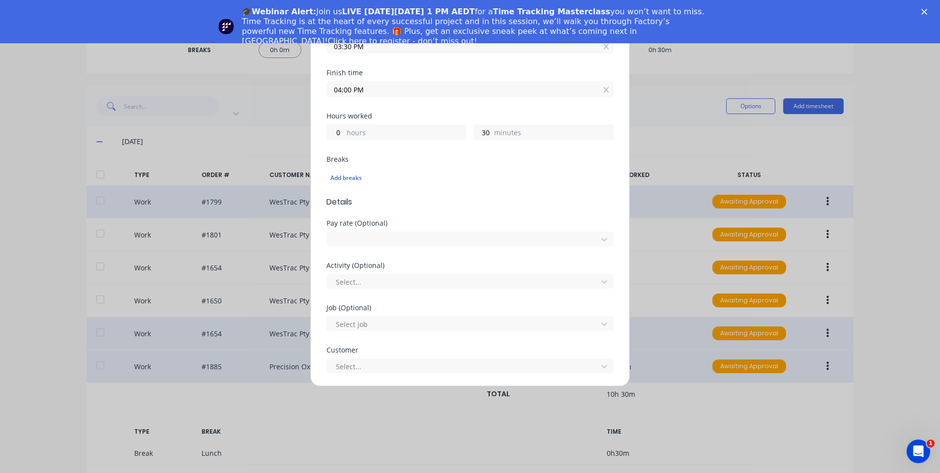
scroll to position [197, 0]
click at [412, 277] on div at bounding box center [464, 277] width 258 height 12
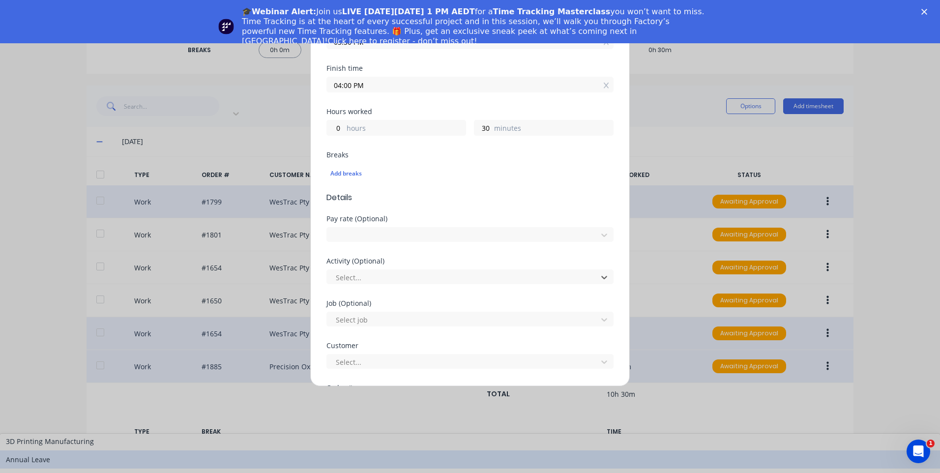
scroll to position [98, 0]
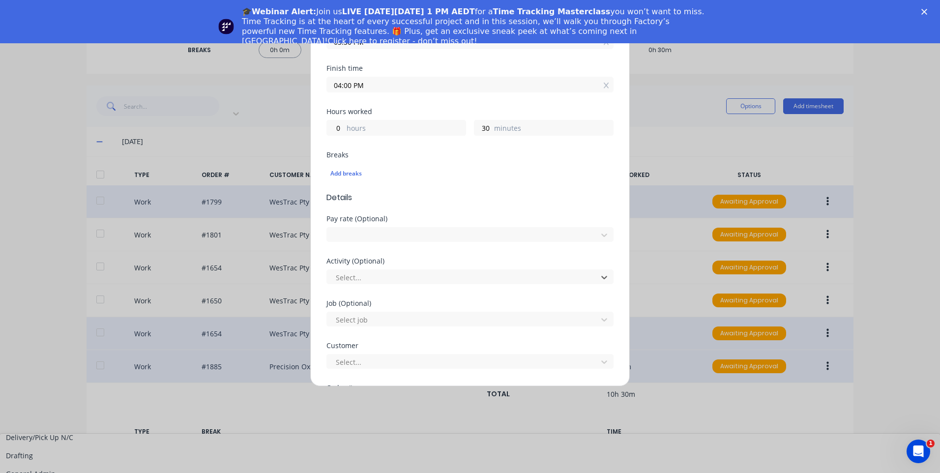
click at [393, 325] on div at bounding box center [464, 320] width 258 height 12
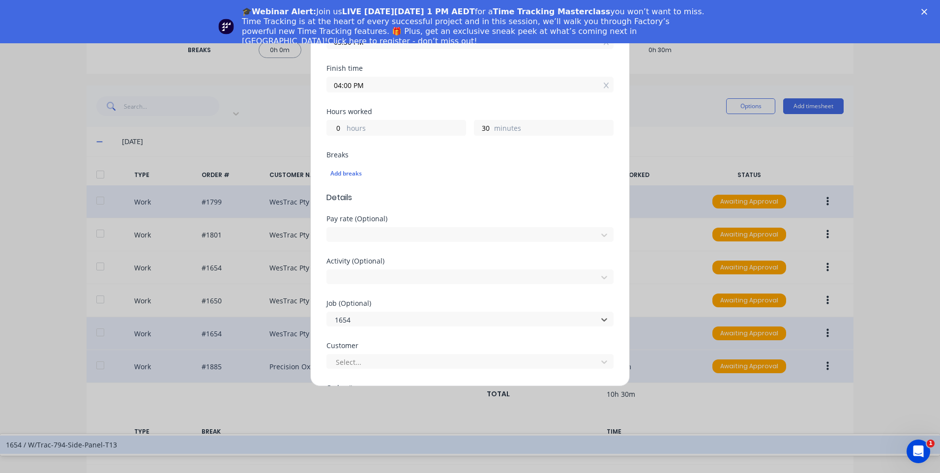
click at [395, 435] on div "1654 / W/Trac-794-Side-Panel-T13" at bounding box center [470, 444] width 940 height 18
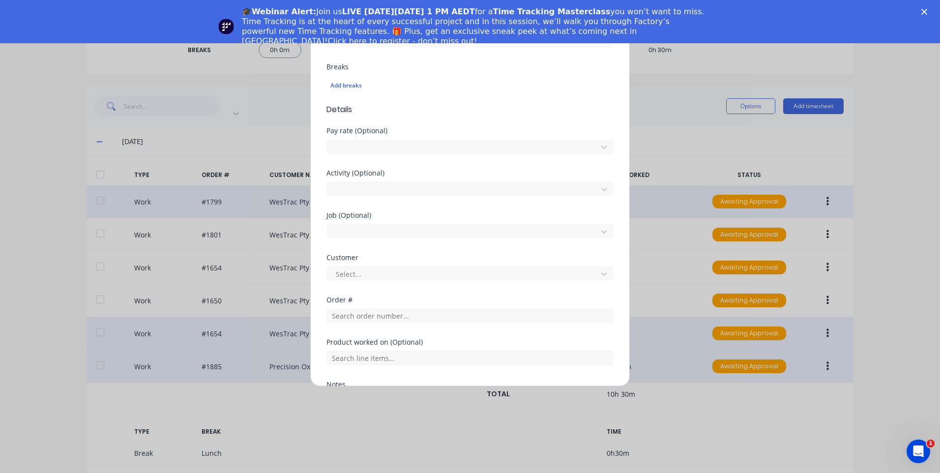
scroll to position [295, 0]
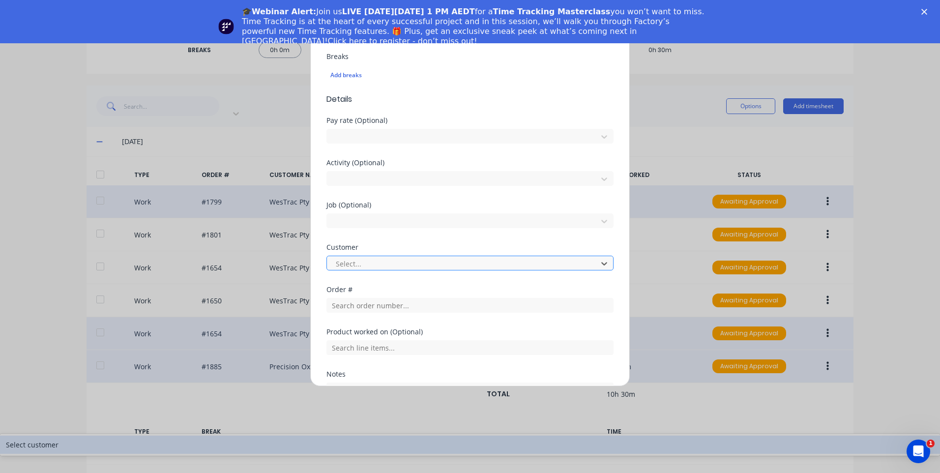
click at [410, 261] on div at bounding box center [464, 264] width 258 height 12
click at [392, 435] on div "Select customer" at bounding box center [470, 444] width 940 height 18
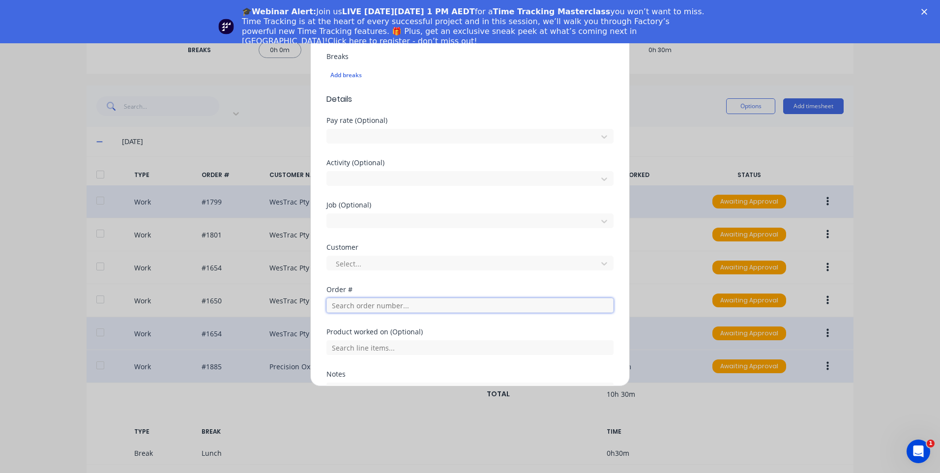
click at [395, 305] on input "text" at bounding box center [469, 305] width 287 height 15
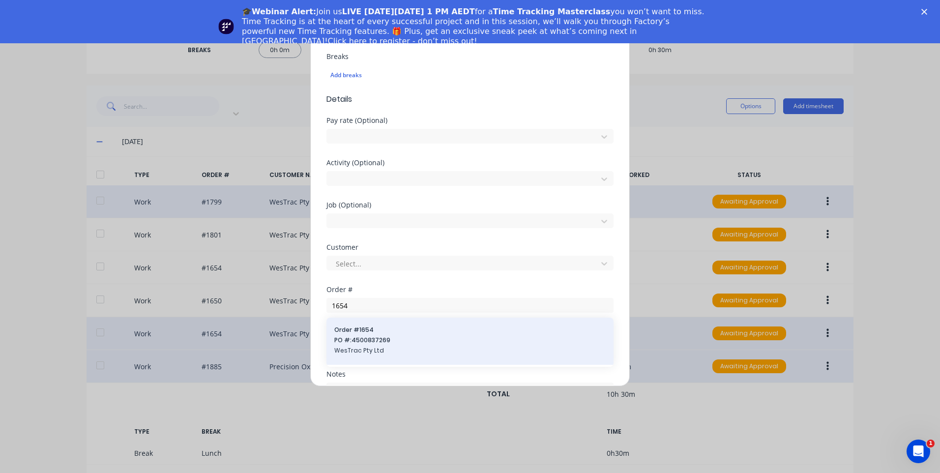
click at [389, 331] on span "Order # 1654" at bounding box center [469, 329] width 271 height 9
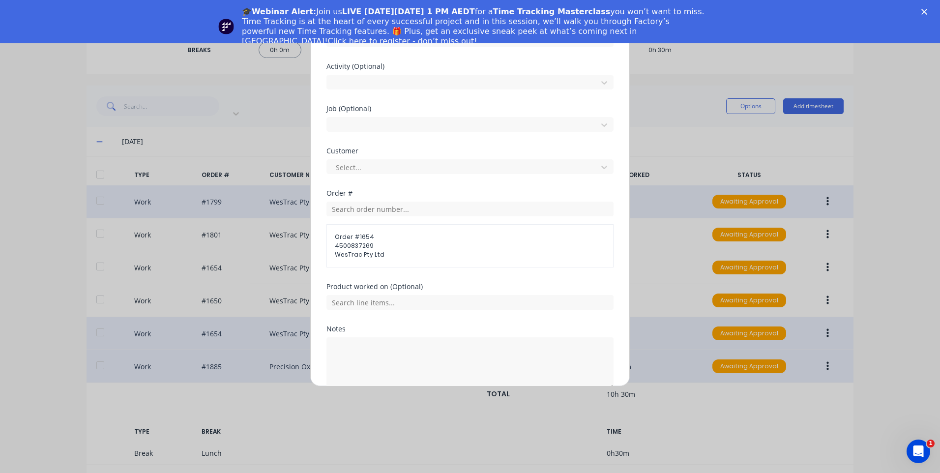
scroll to position [393, 0]
click at [391, 300] on input "text" at bounding box center [469, 300] width 287 height 15
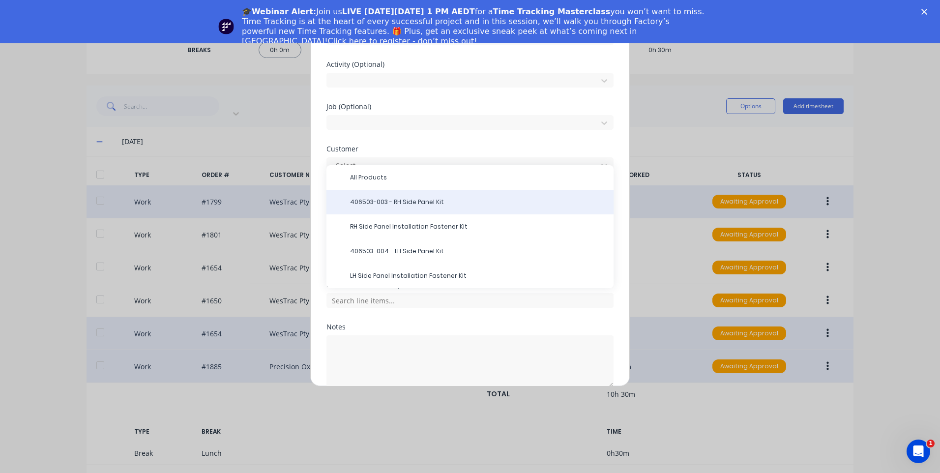
click at [416, 196] on div "406503-003 - RH Side Panel Kit" at bounding box center [469, 202] width 287 height 25
click at [401, 195] on div "406503-003 - RH Side Panel Kit" at bounding box center [469, 202] width 287 height 25
click at [445, 200] on span "406503-003 - RH Side Panel Kit" at bounding box center [478, 202] width 256 height 9
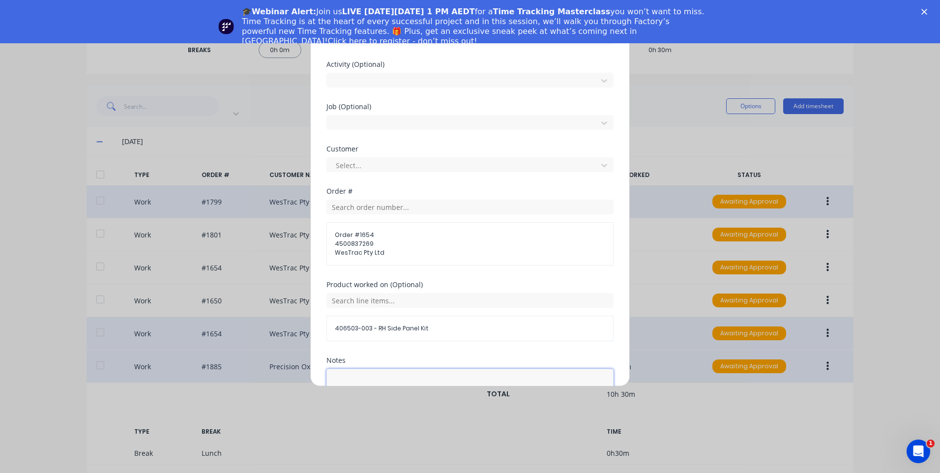
click at [360, 371] on textarea at bounding box center [469, 395] width 287 height 52
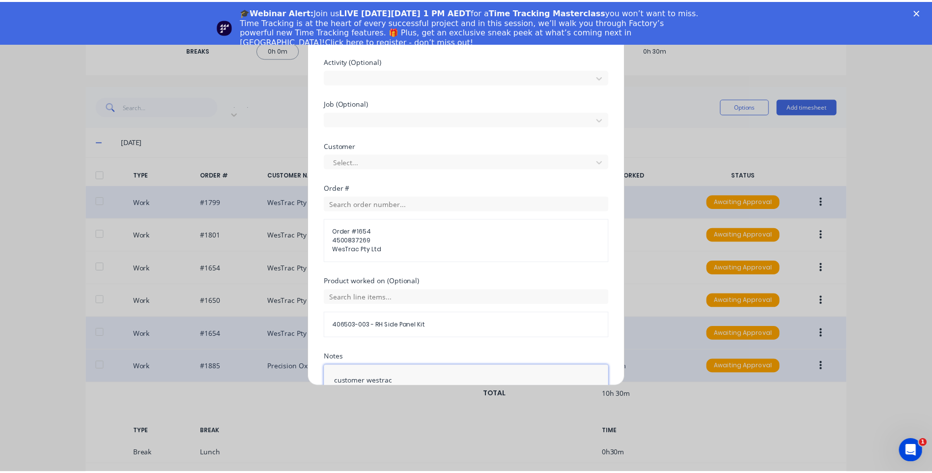
scroll to position [473, 0]
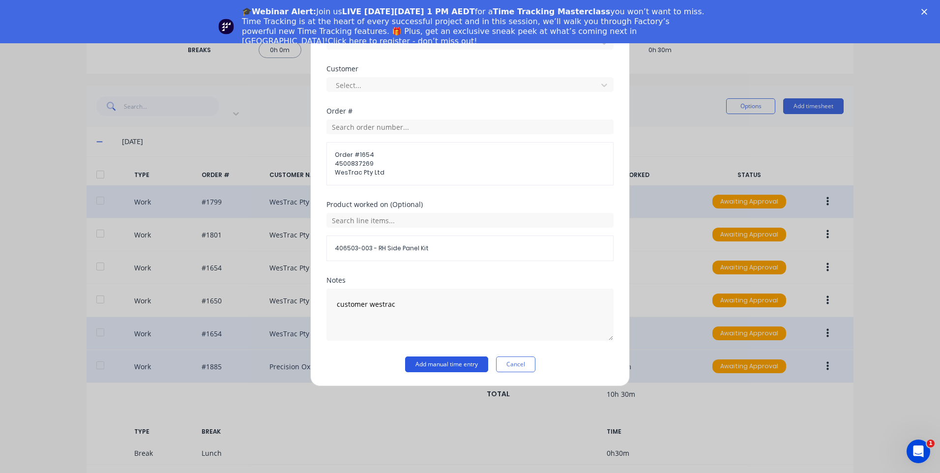
click at [449, 357] on button "Add manual time entry" at bounding box center [446, 364] width 83 height 16
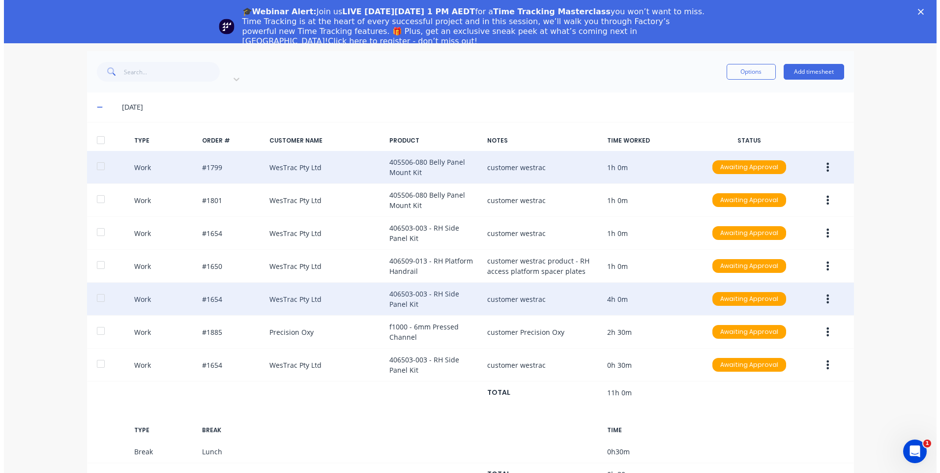
scroll to position [236, 0]
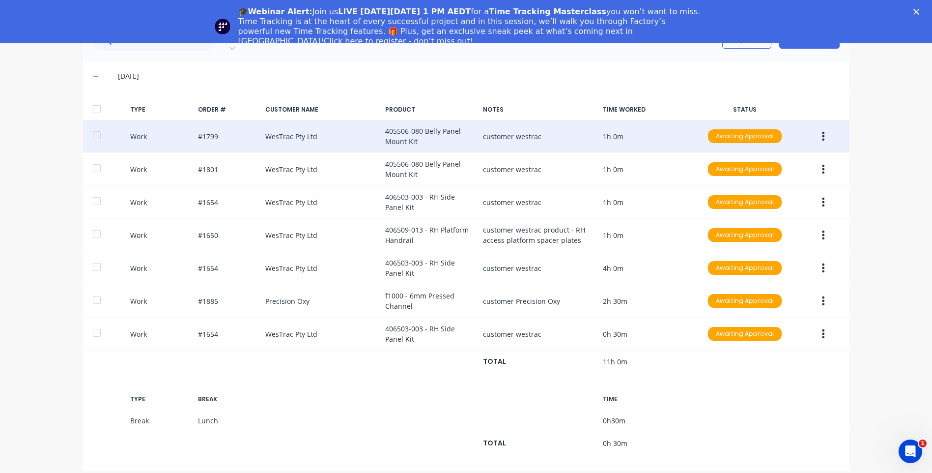
click at [813, 292] on button "button" at bounding box center [823, 301] width 23 height 18
click at [780, 277] on div "Edit" at bounding box center [789, 284] width 76 height 14
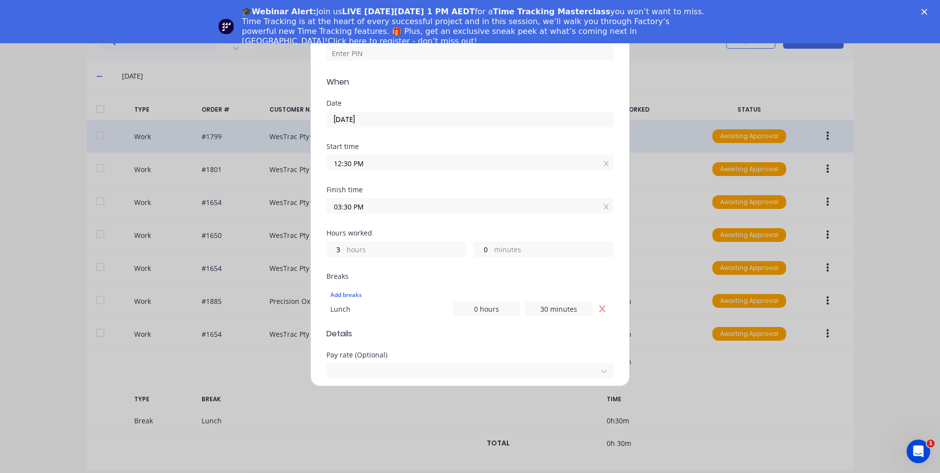
scroll to position [147, 0]
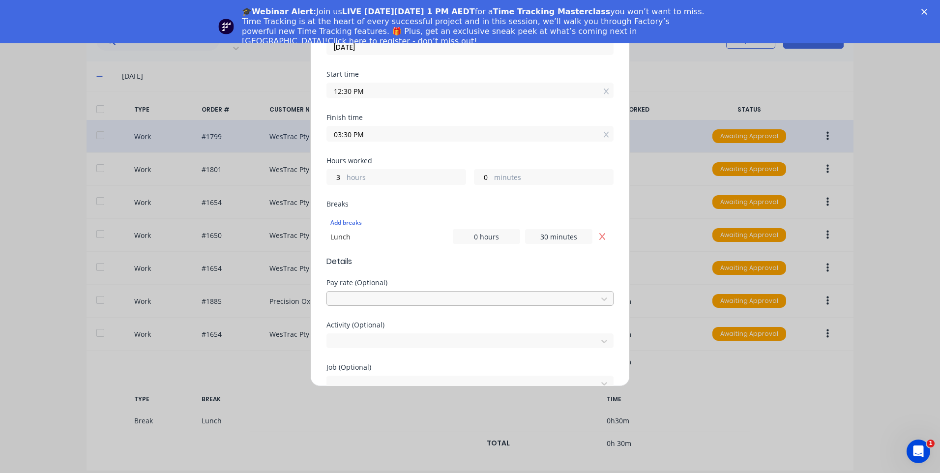
click at [458, 301] on div at bounding box center [464, 297] width 258 height 12
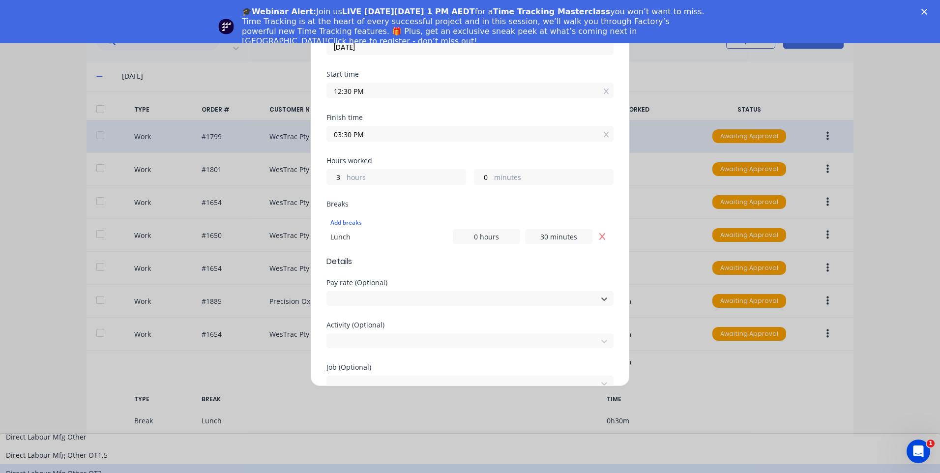
scroll to position [688, 0]
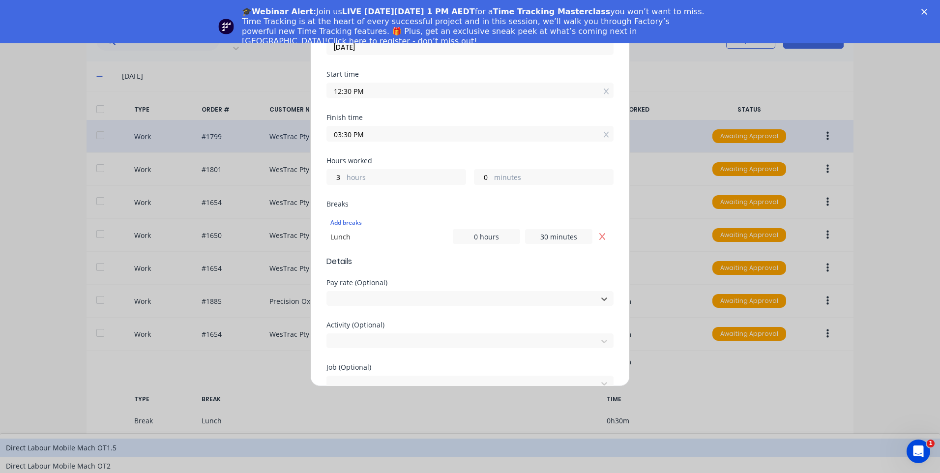
click at [451, 438] on div "Direct Labour Mobile Mach OT1.5" at bounding box center [470, 447] width 940 height 18
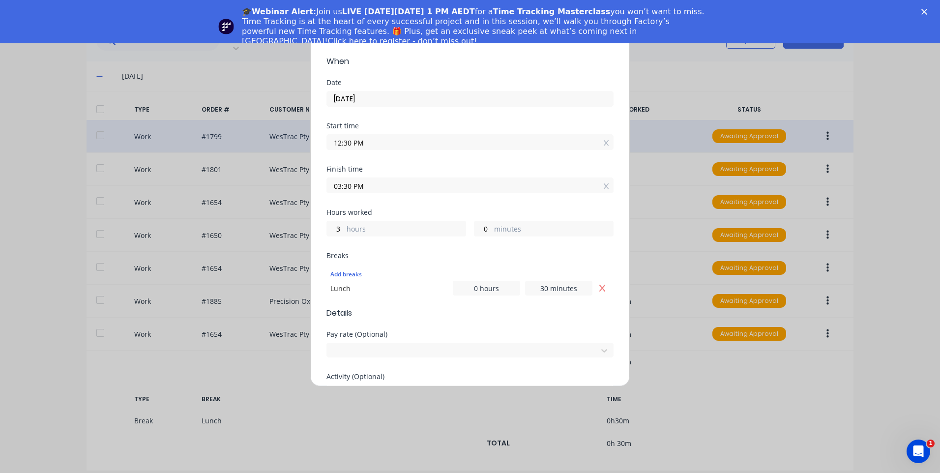
scroll to position [0, 0]
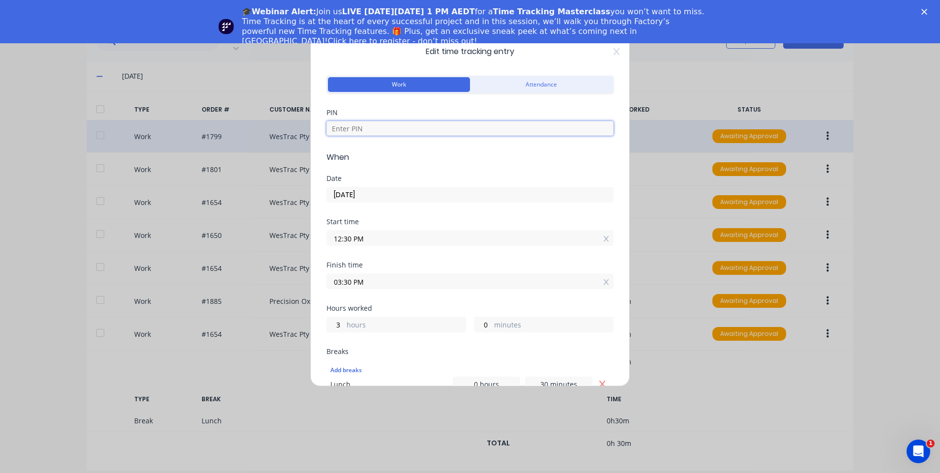
click at [435, 132] on input at bounding box center [469, 128] width 287 height 15
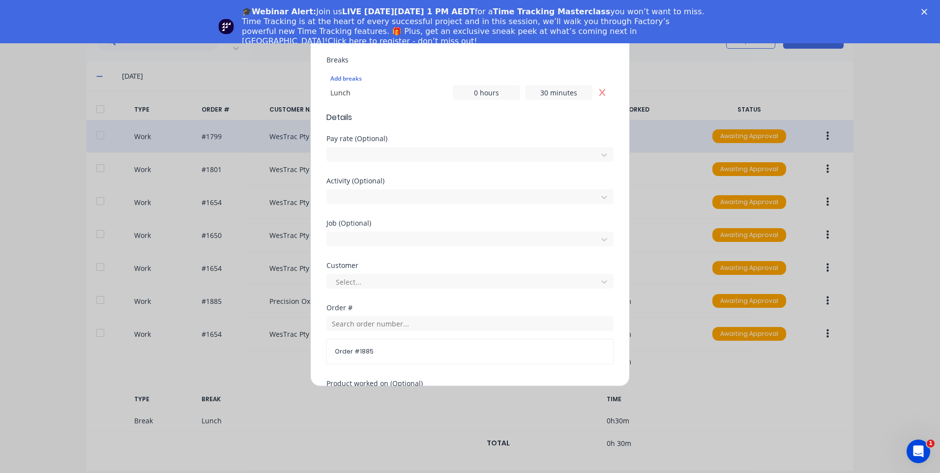
scroll to position [344, 0]
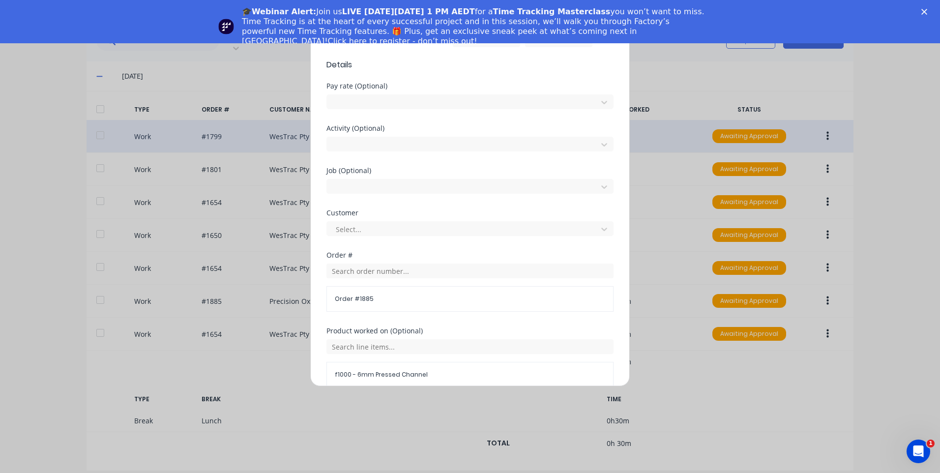
click at [379, 218] on div "Customer Select..." at bounding box center [469, 222] width 287 height 27
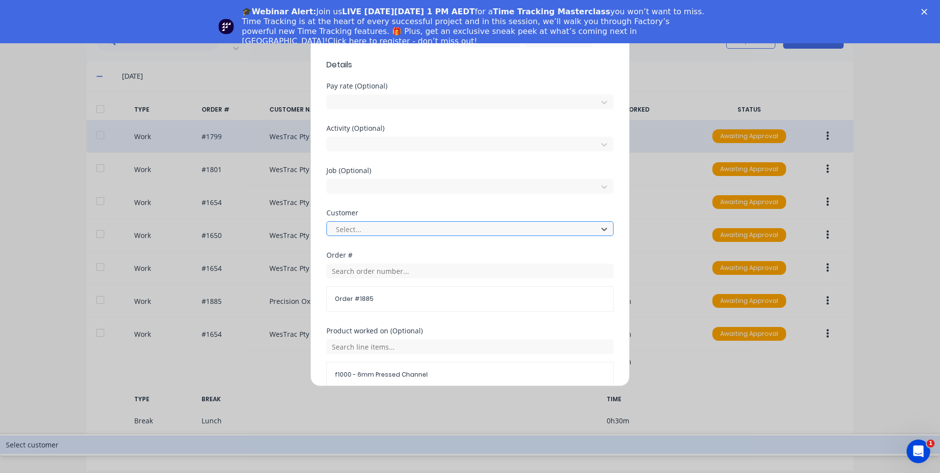
click at [383, 232] on div at bounding box center [464, 229] width 258 height 12
click at [391, 435] on div "Select customer" at bounding box center [470, 444] width 940 height 18
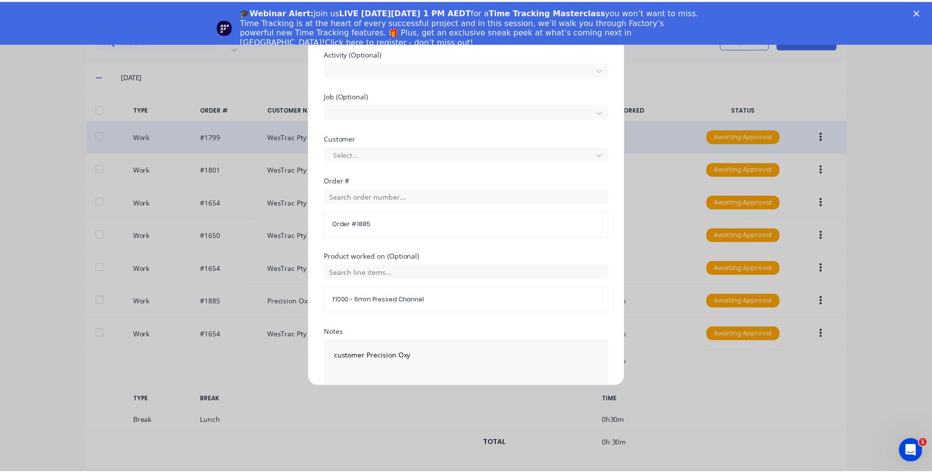
scroll to position [470, 0]
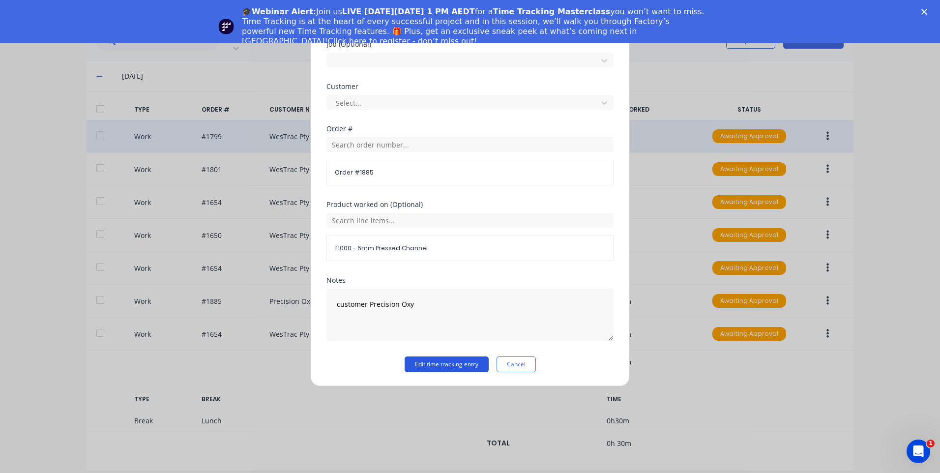
click at [452, 356] on button "Edit time tracking entry" at bounding box center [446, 364] width 84 height 16
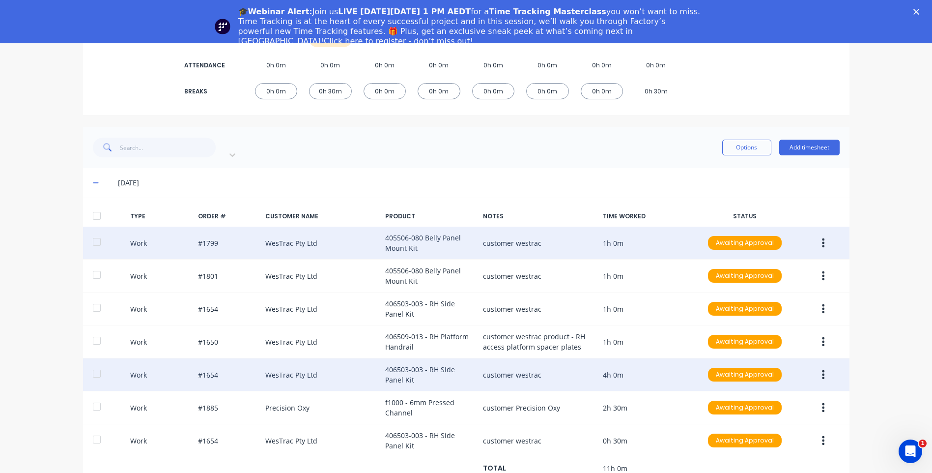
scroll to position [89, 0]
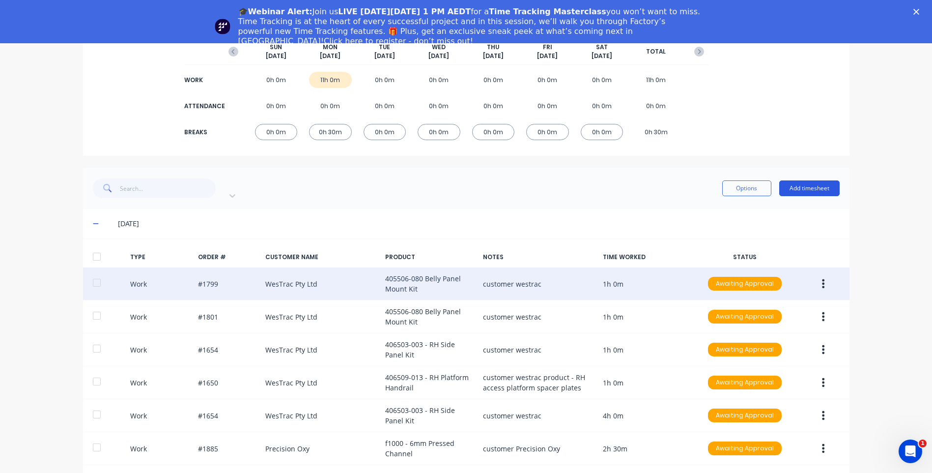
click at [806, 180] on button "Add timesheet" at bounding box center [809, 188] width 60 height 16
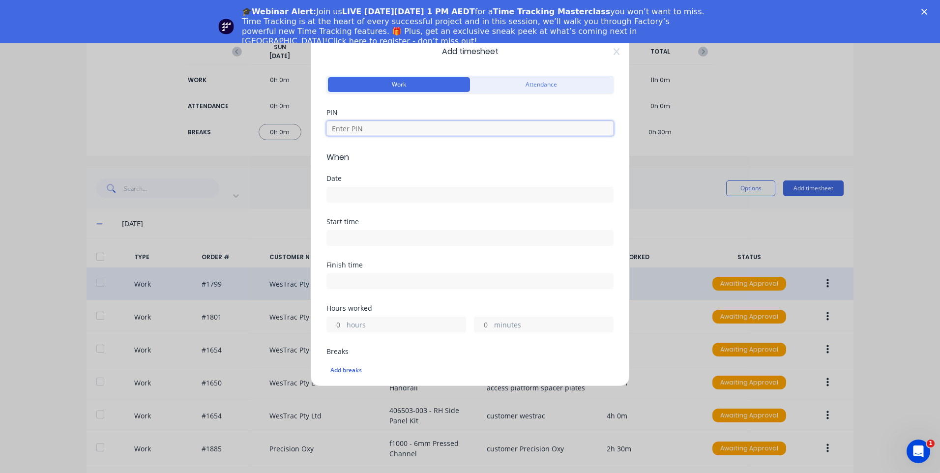
click at [435, 127] on input at bounding box center [469, 128] width 287 height 15
click at [613, 53] on icon at bounding box center [616, 52] width 6 height 8
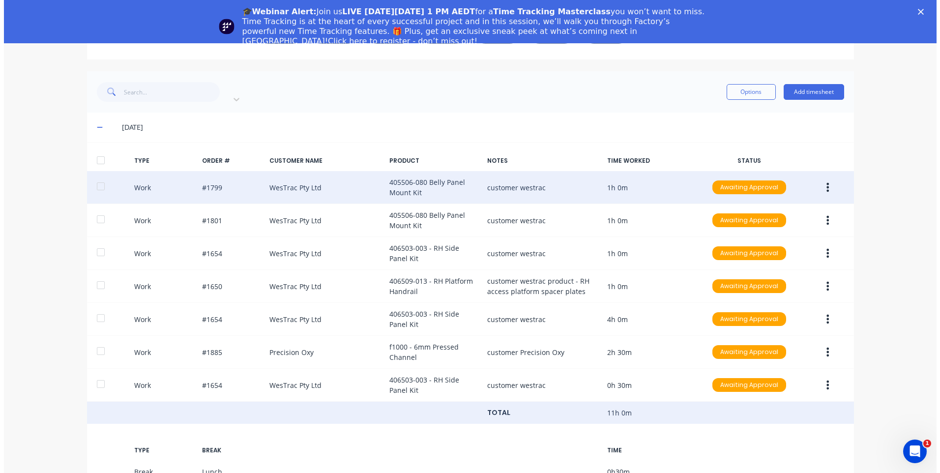
scroll to position [236, 0]
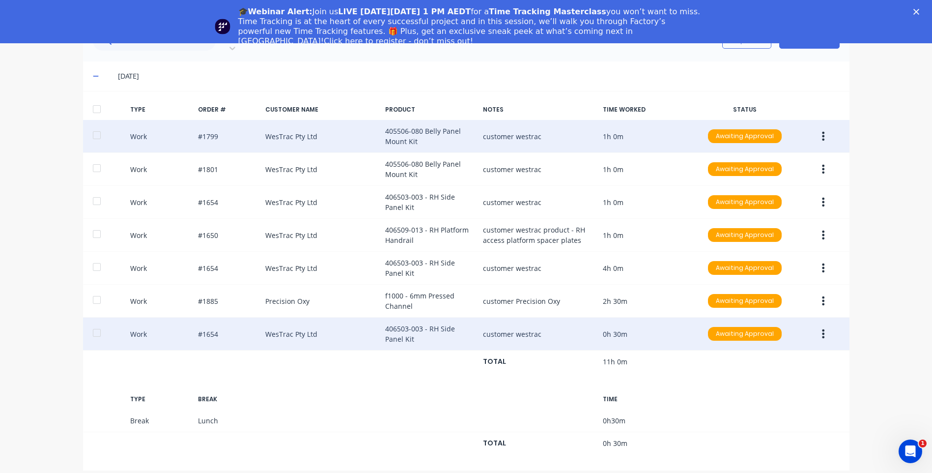
click at [816, 326] on button "button" at bounding box center [823, 334] width 23 height 18
click at [777, 329] on div "Duplicate" at bounding box center [789, 336] width 76 height 14
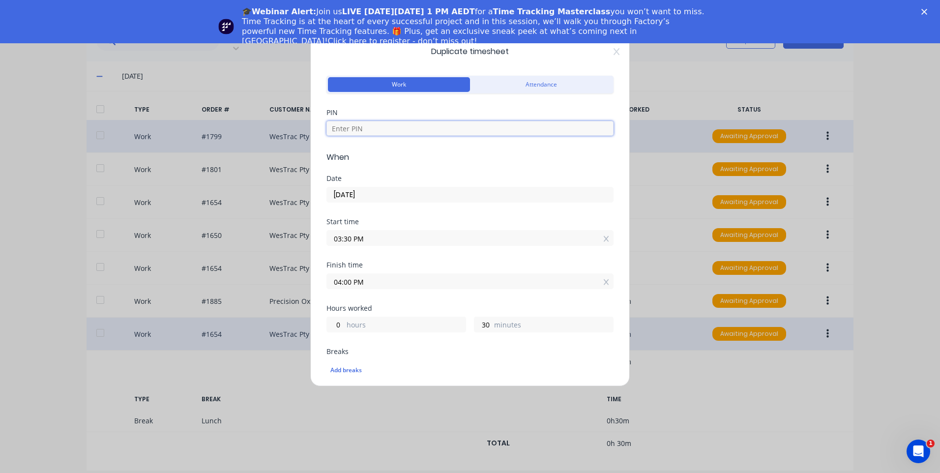
click at [391, 125] on input at bounding box center [469, 128] width 287 height 15
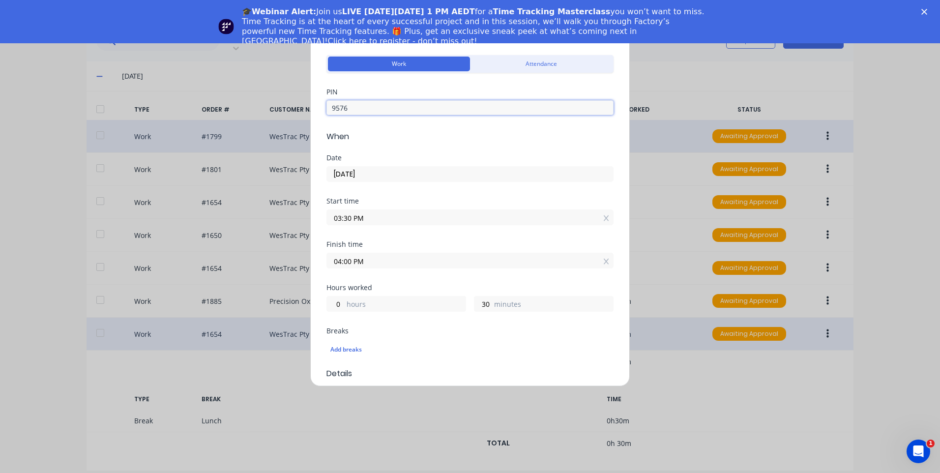
scroll to position [0, 0]
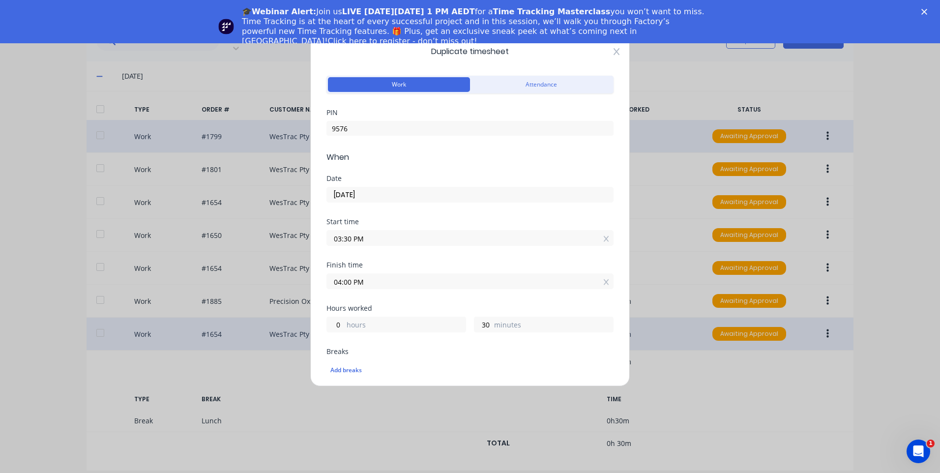
click at [613, 51] on icon at bounding box center [616, 52] width 6 height 8
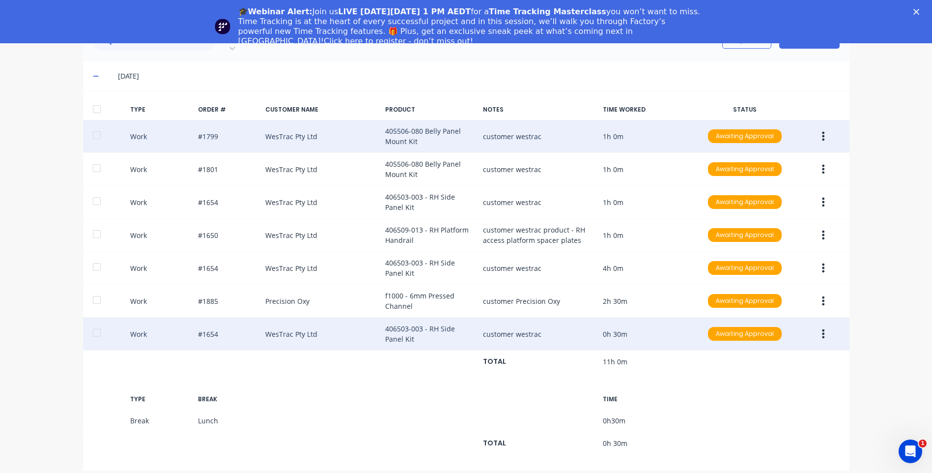
click at [828, 328] on button "button" at bounding box center [823, 334] width 23 height 18
click at [783, 329] on div "Duplicate" at bounding box center [789, 336] width 76 height 14
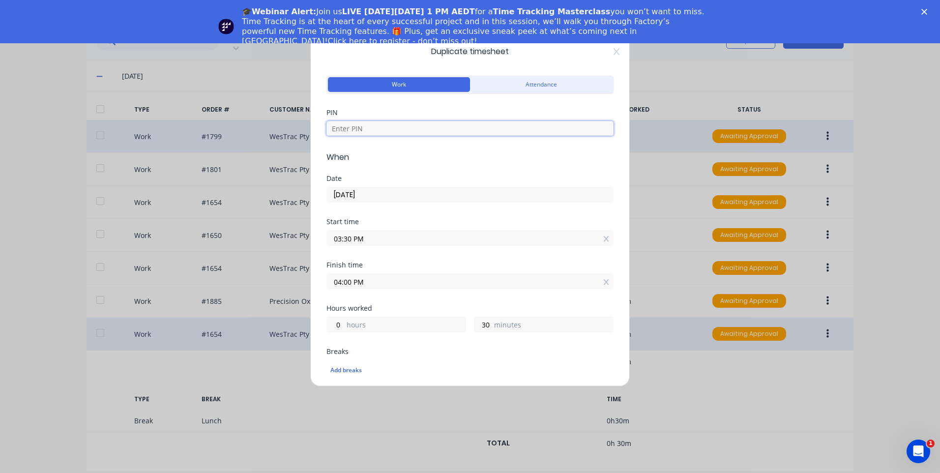
click at [429, 134] on input at bounding box center [469, 128] width 287 height 15
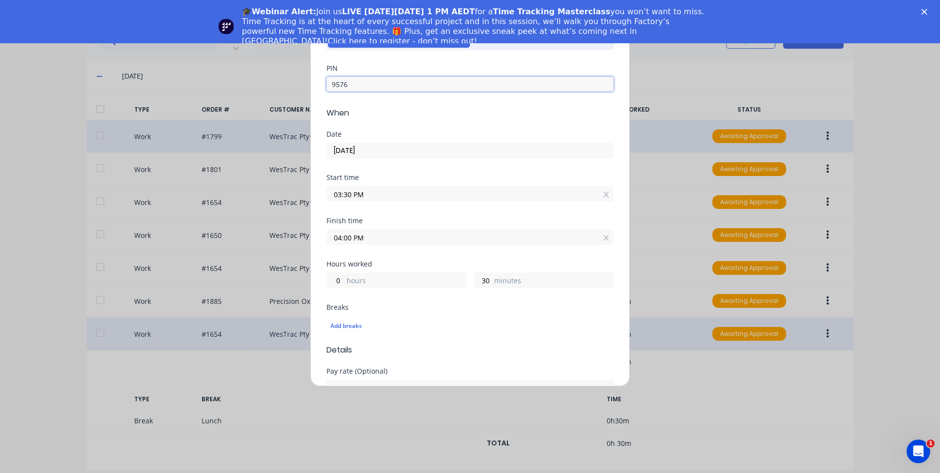
scroll to position [98, 0]
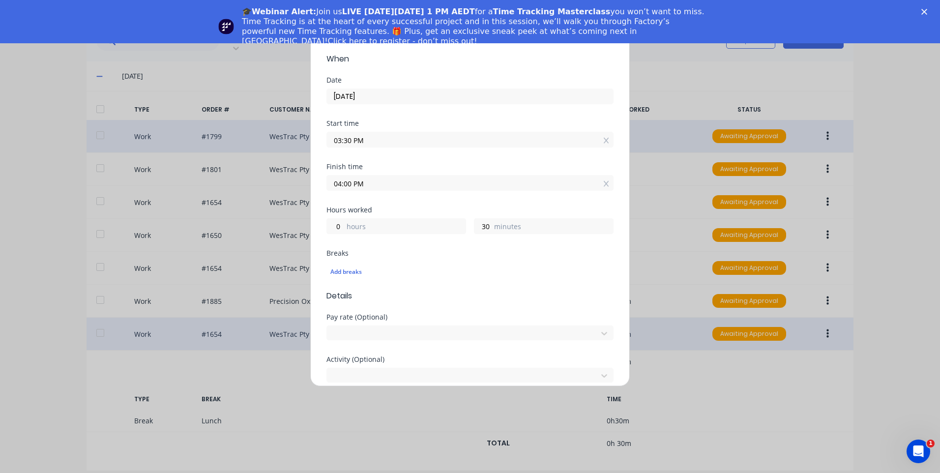
click at [369, 138] on input "03:30 PM" at bounding box center [470, 139] width 286 height 15
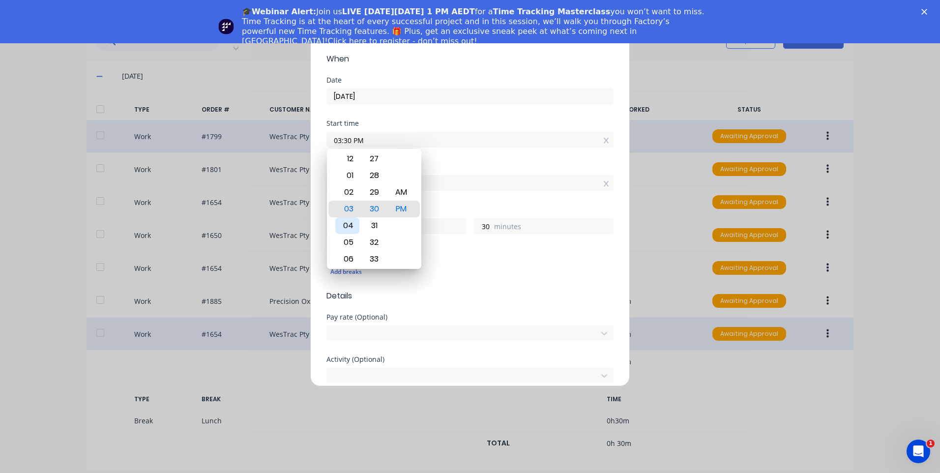
click at [348, 216] on div "03" at bounding box center [347, 209] width 24 height 17
click at [348, 219] on div "04" at bounding box center [347, 225] width 24 height 17
drag, startPoint x: 426, startPoint y: 247, endPoint x: 430, endPoint y: 225, distance: 22.9
click at [428, 243] on div "Hours worked 0 hours 0 minutes" at bounding box center [469, 227] width 287 height 43
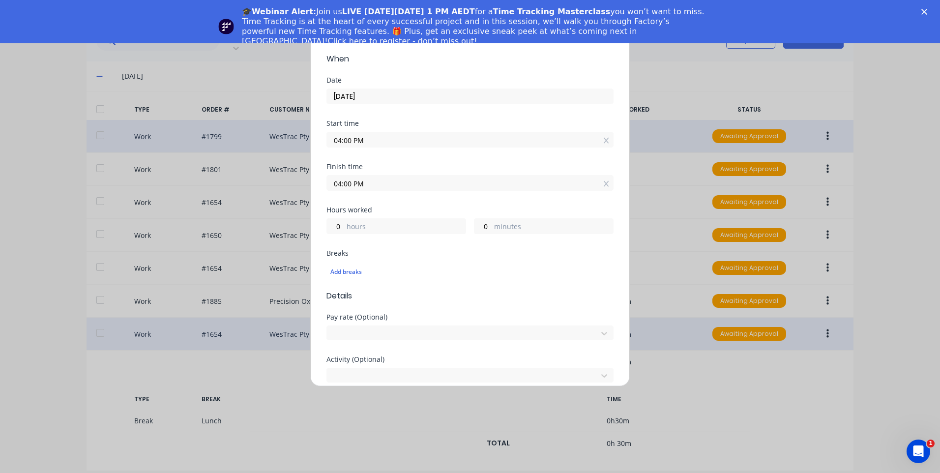
click at [422, 171] on div "Finish time 04:00 PM" at bounding box center [469, 177] width 287 height 28
click at [419, 180] on input "04:00 PM" at bounding box center [470, 182] width 286 height 15
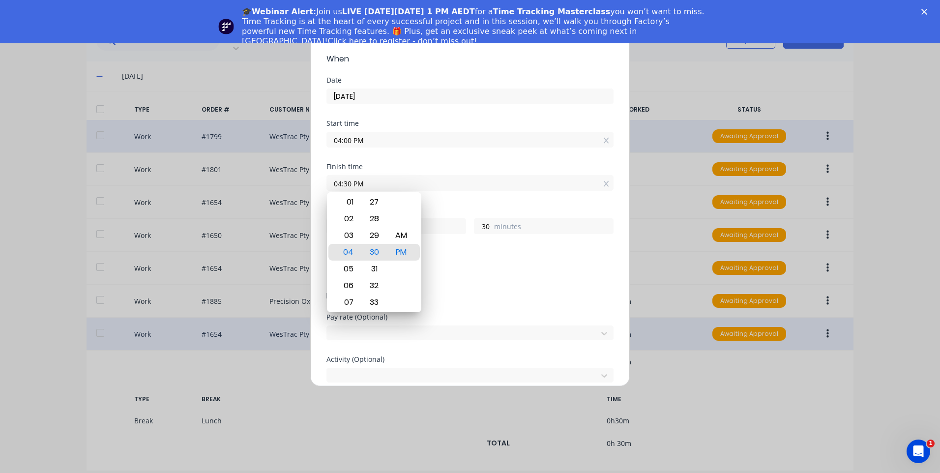
click at [515, 286] on div "Breaks Add breaks" at bounding box center [469, 270] width 287 height 40
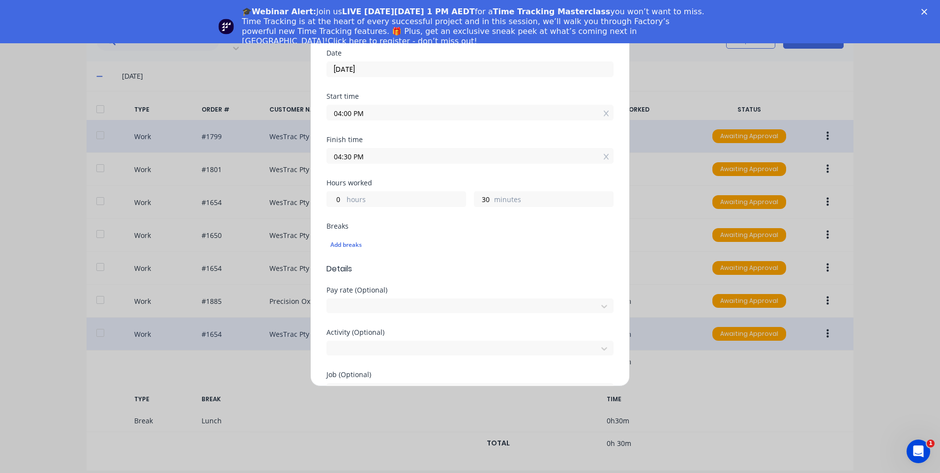
scroll to position [197, 0]
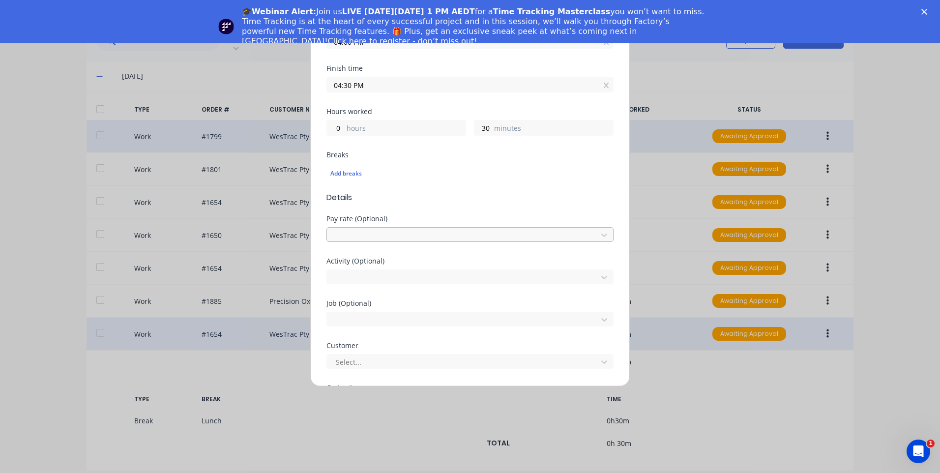
click at [485, 240] on div at bounding box center [464, 234] width 258 height 12
click at [443, 438] on div "Direct Labour Mobile Mach OT1.5" at bounding box center [470, 443] width 940 height 10
click at [448, 238] on div at bounding box center [464, 234] width 258 height 12
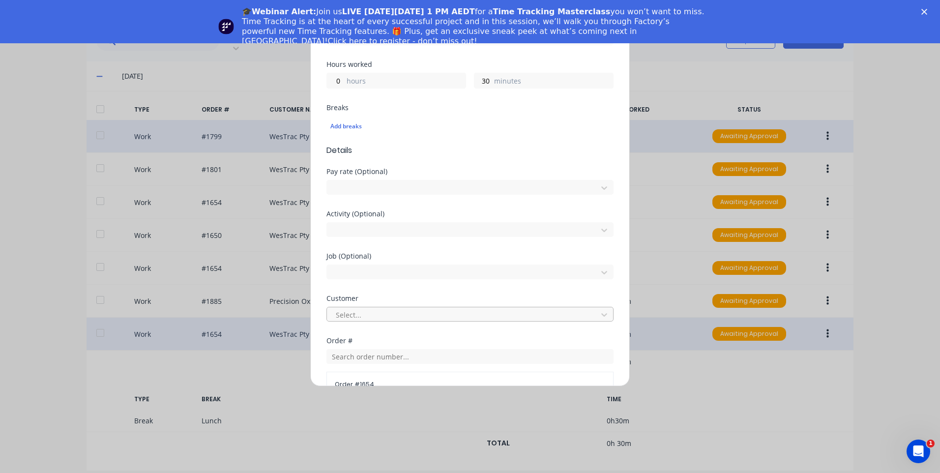
scroll to position [295, 0]
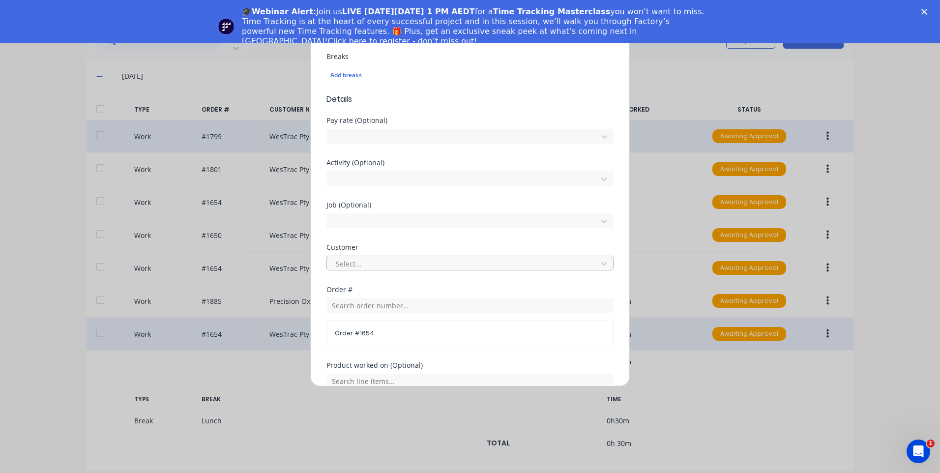
click at [386, 256] on div "Select..." at bounding box center [469, 263] width 287 height 15
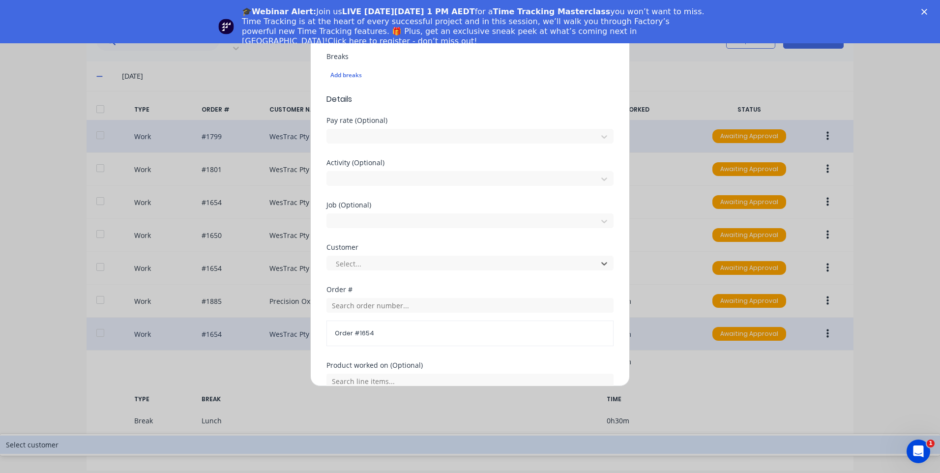
click at [389, 435] on div "Select customer" at bounding box center [470, 444] width 940 height 18
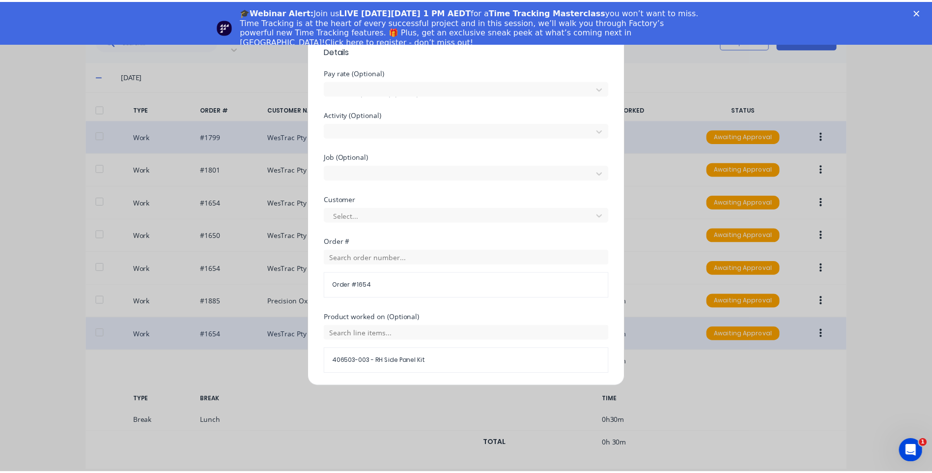
scroll to position [456, 0]
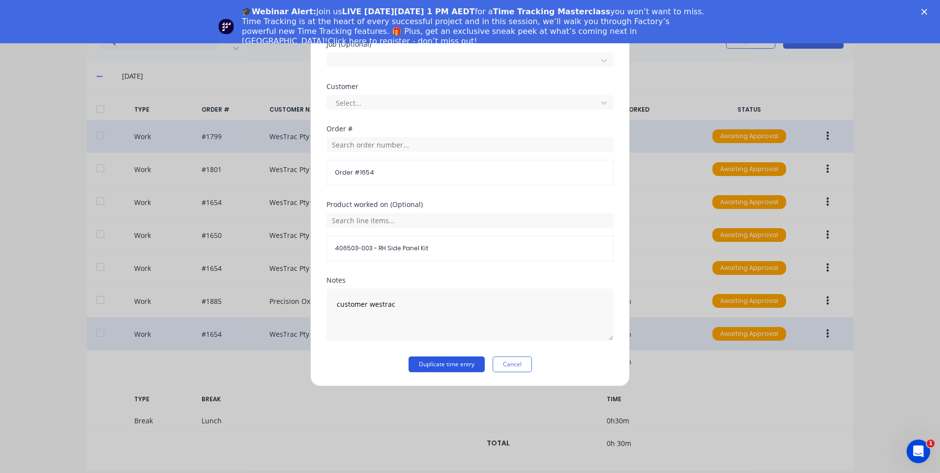
click at [437, 362] on button "Duplicate time entry" at bounding box center [446, 364] width 76 height 16
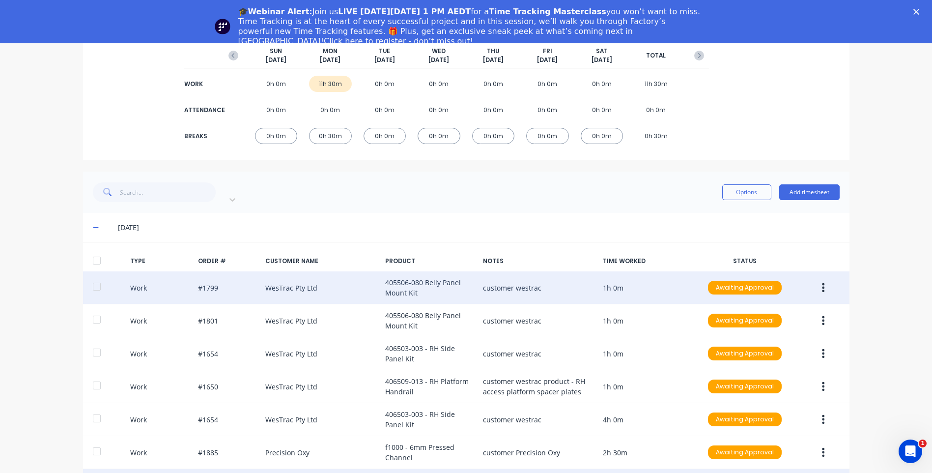
scroll to position [73, 0]
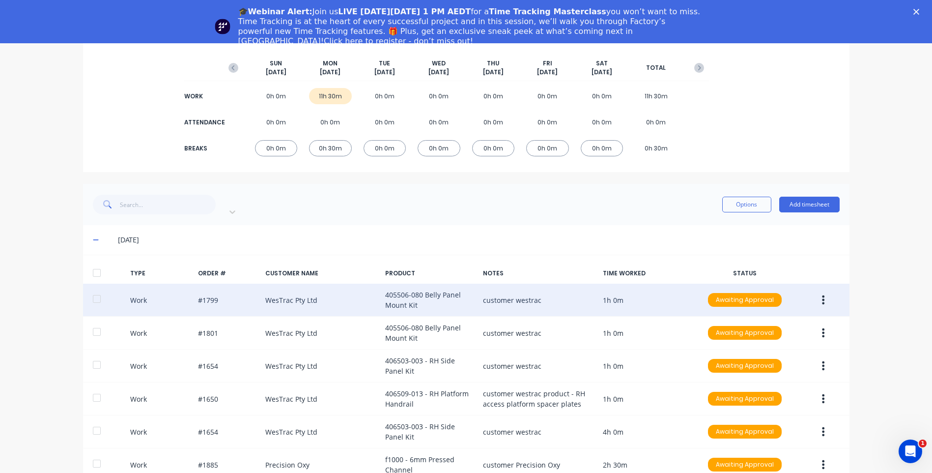
click at [84, 230] on div "29/09/25" at bounding box center [466, 239] width 767 height 29
click at [87, 228] on div "29/09/25" at bounding box center [466, 239] width 767 height 29
click at [93, 236] on icon at bounding box center [96, 239] width 6 height 7
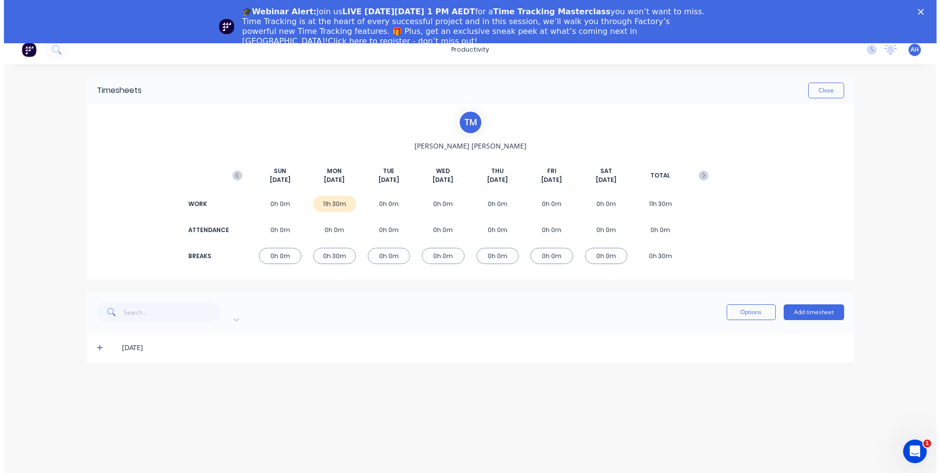
scroll to position [0, 0]
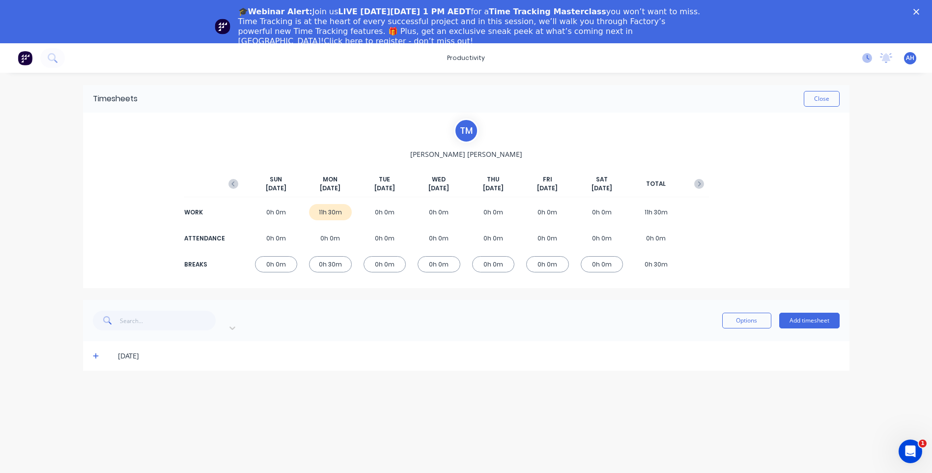
click at [870, 61] on icon at bounding box center [868, 58] width 10 height 10
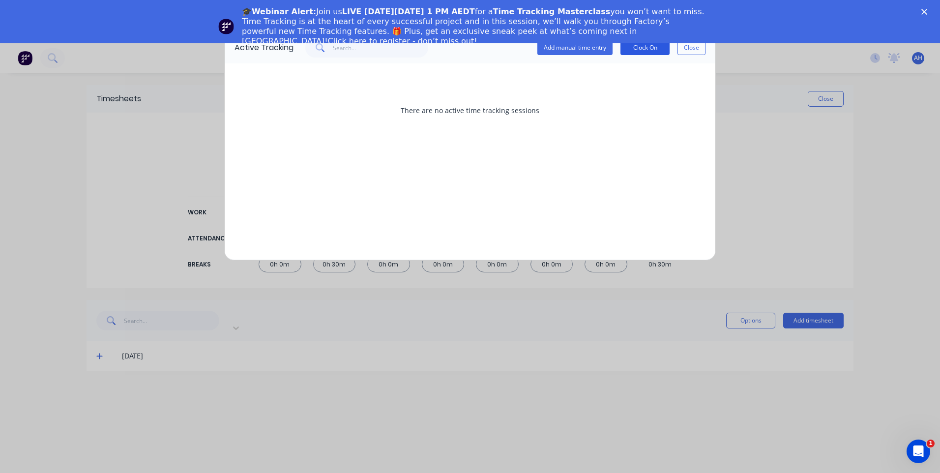
click at [651, 48] on button "Clock On" at bounding box center [644, 47] width 49 height 15
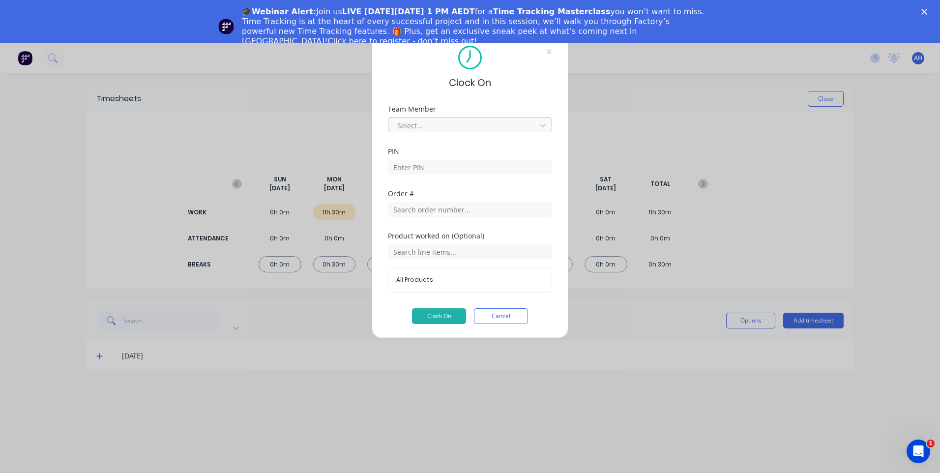
click at [446, 128] on div at bounding box center [463, 125] width 135 height 12
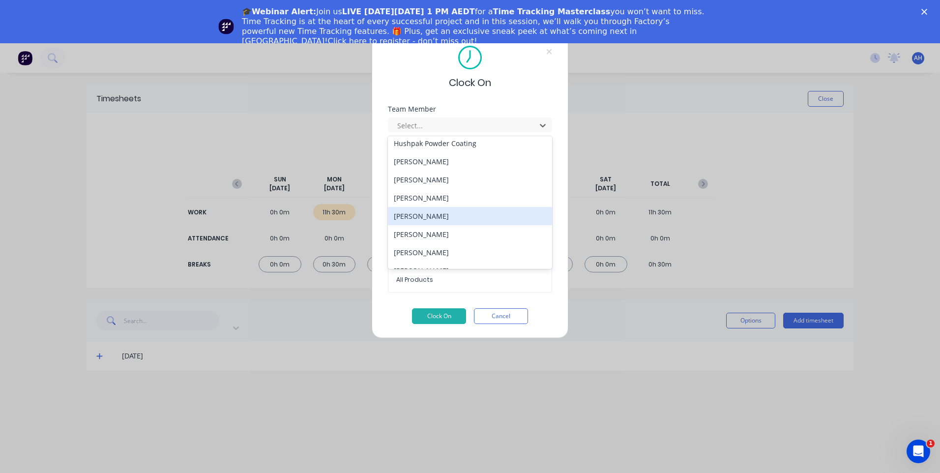
scroll to position [471, 0]
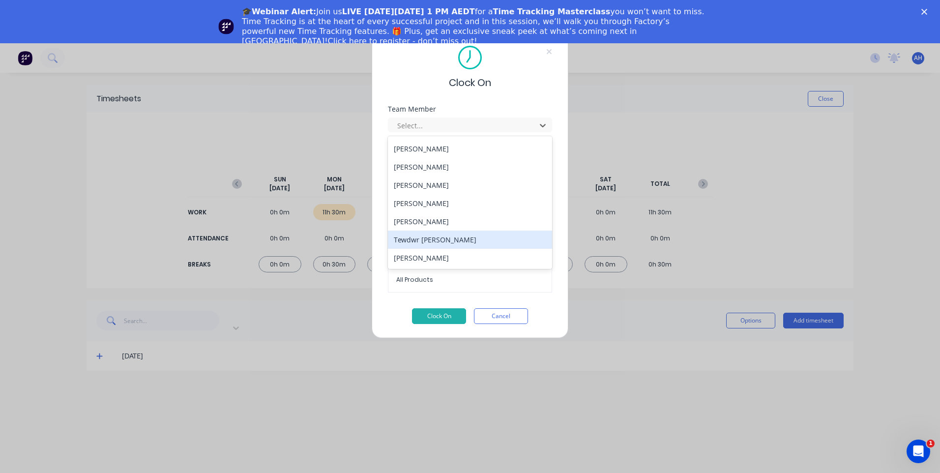
click at [472, 246] on div "Tewdwr Hoffman" at bounding box center [470, 239] width 164 height 18
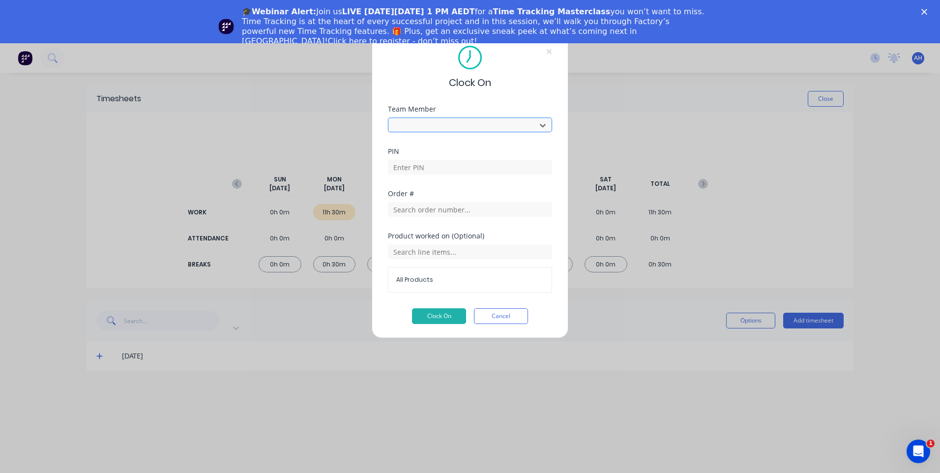
click at [460, 125] on div at bounding box center [463, 124] width 135 height 12
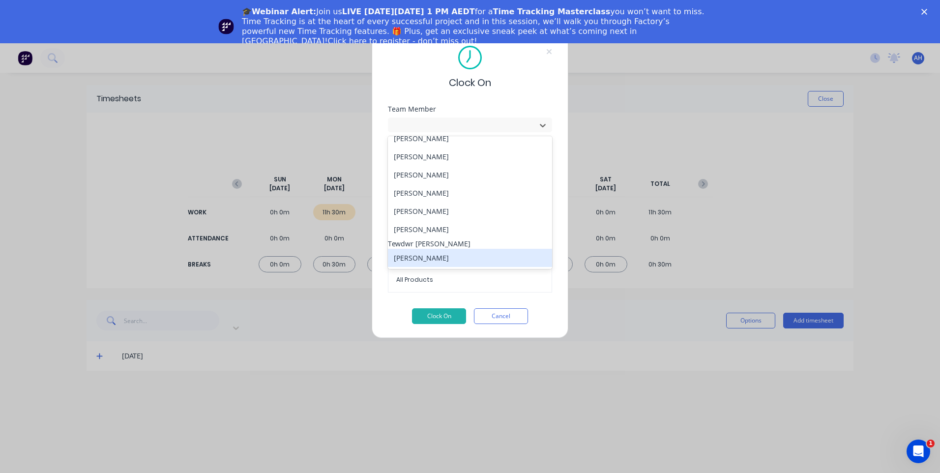
click at [471, 252] on div "Thomas Mitchell" at bounding box center [470, 258] width 164 height 18
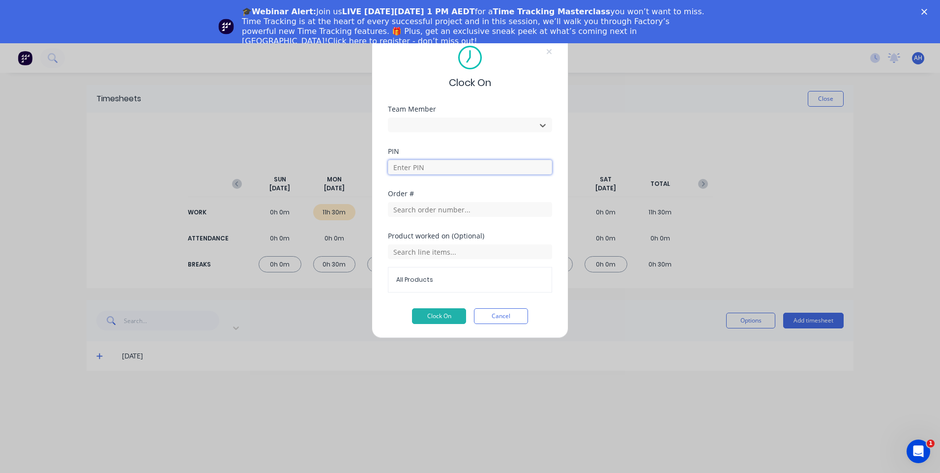
click at [445, 173] on input at bounding box center [470, 167] width 164 height 15
click at [435, 206] on input "text" at bounding box center [470, 209] width 164 height 15
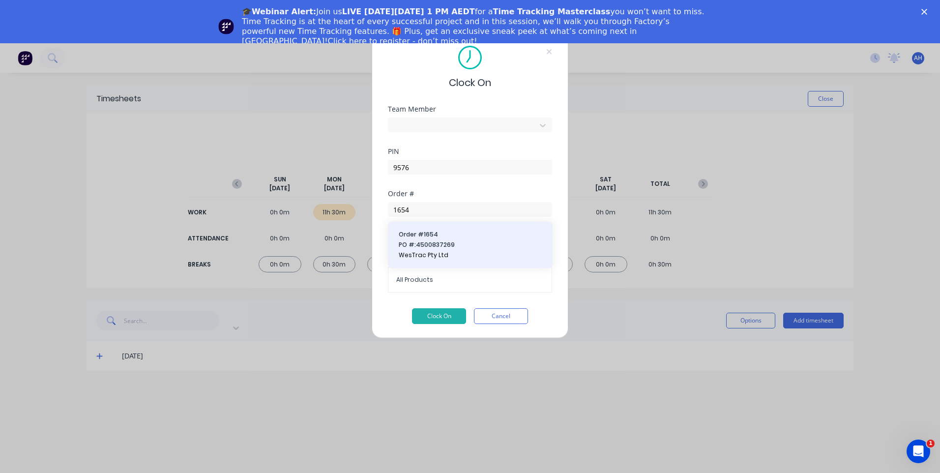
click at [459, 248] on span "PO #: 4500837269" at bounding box center [470, 244] width 143 height 9
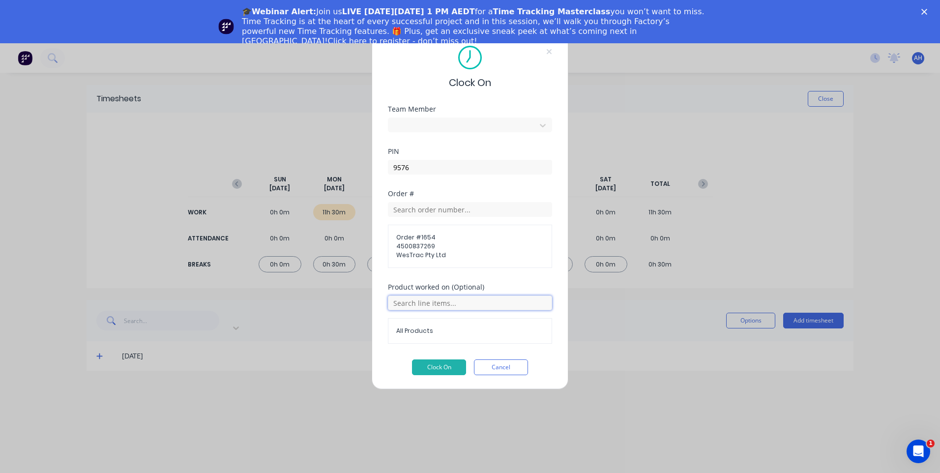
click at [439, 304] on input "text" at bounding box center [470, 302] width 164 height 15
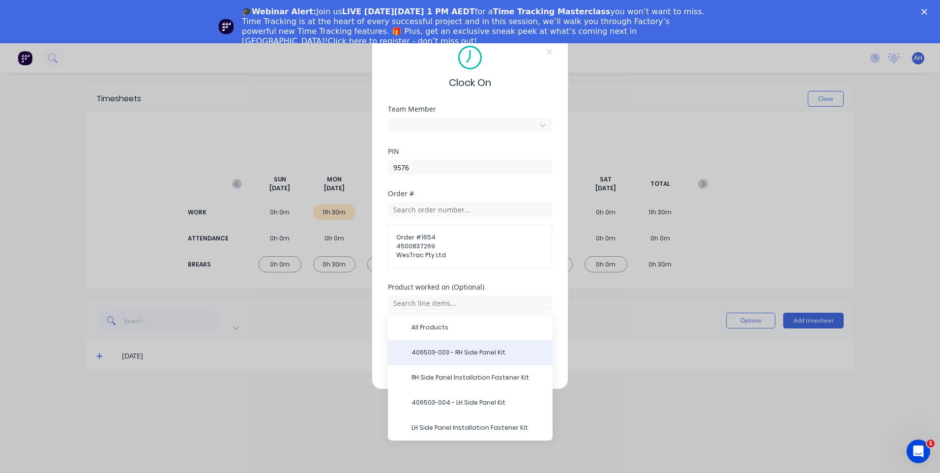
click at [462, 350] on span "406503-003 - RH Side Panel Kit" at bounding box center [477, 352] width 133 height 9
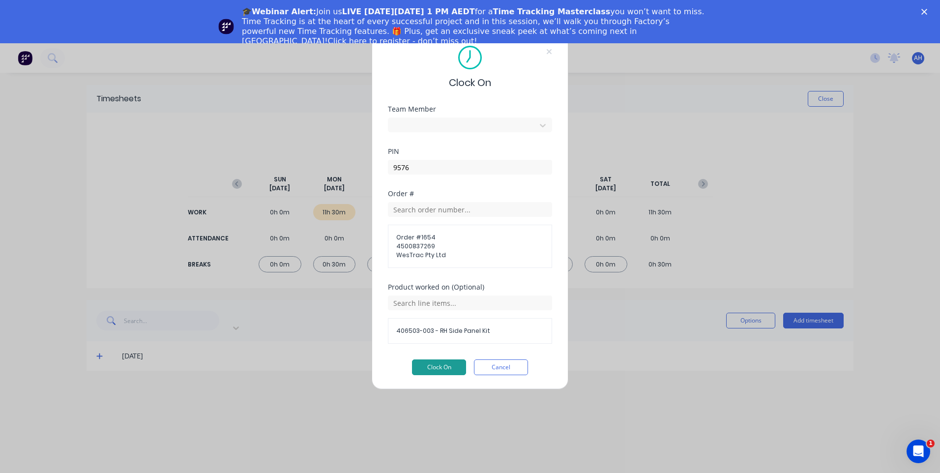
click at [443, 361] on button "Clock On" at bounding box center [439, 367] width 54 height 16
